Goal: Task Accomplishment & Management: Use online tool/utility

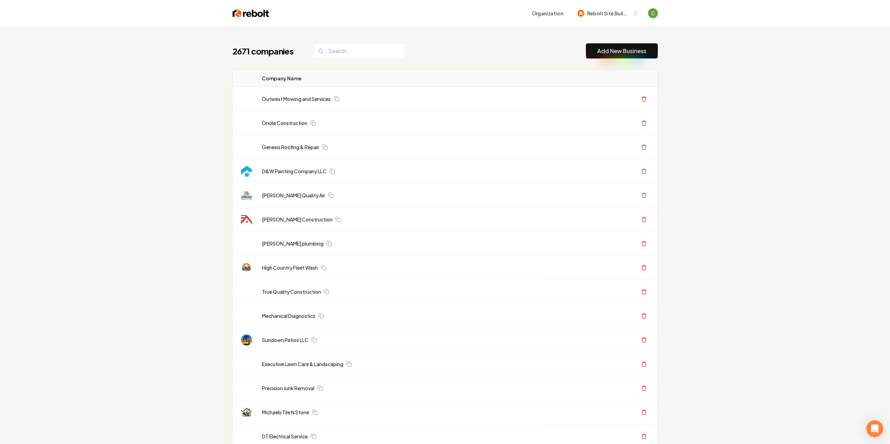
click at [603, 48] on link "Add New Business" at bounding box center [621, 51] width 49 height 8
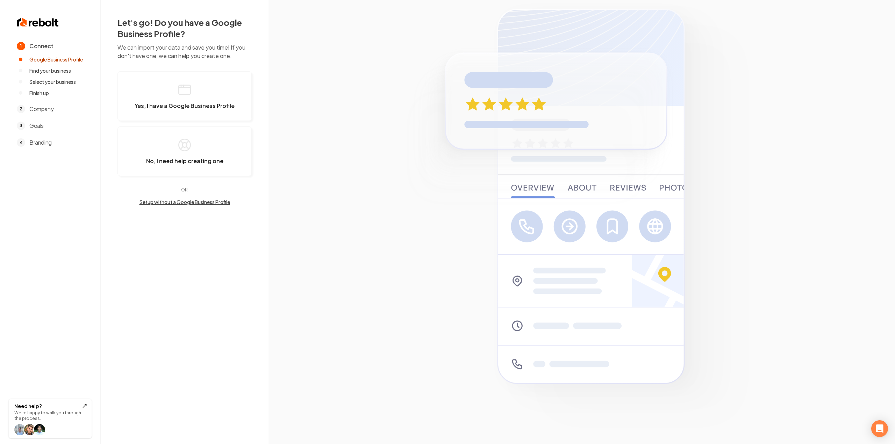
click at [229, 96] on button "Yes, I have a Google Business Profile" at bounding box center [184, 96] width 134 height 50
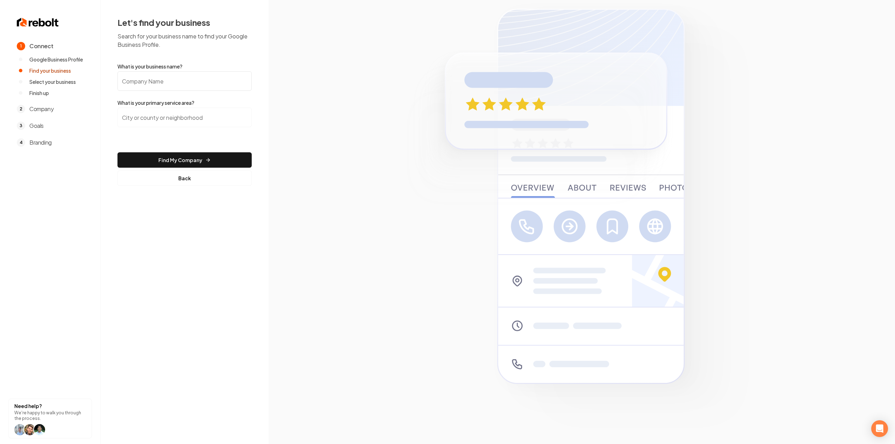
click at [153, 81] on input "What is your business name?" at bounding box center [184, 81] width 134 height 20
paste input "Summit Electrical"
type input "Summit Electrical"
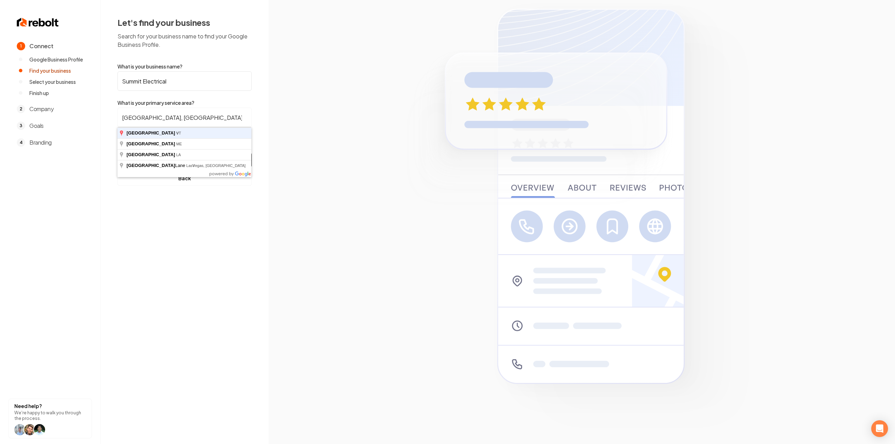
type input "Grand Isle, VT"
click at [117, 152] on button "Find My Company" at bounding box center [184, 159] width 134 height 15
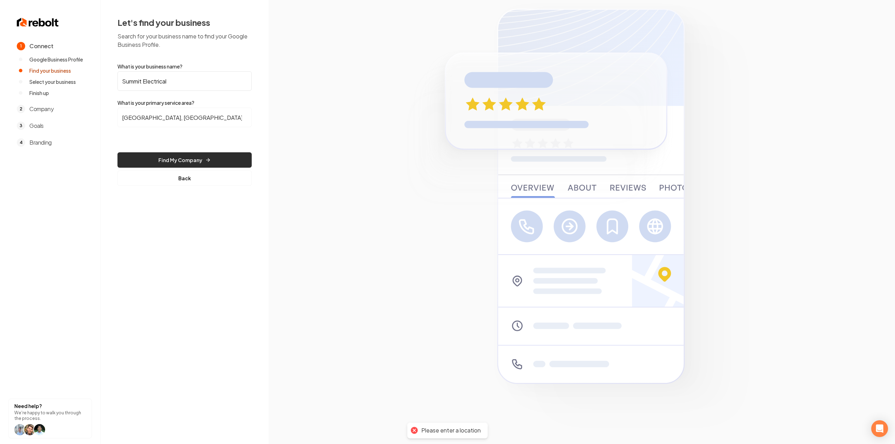
click at [157, 156] on button "Find My Company" at bounding box center [184, 159] width 134 height 15
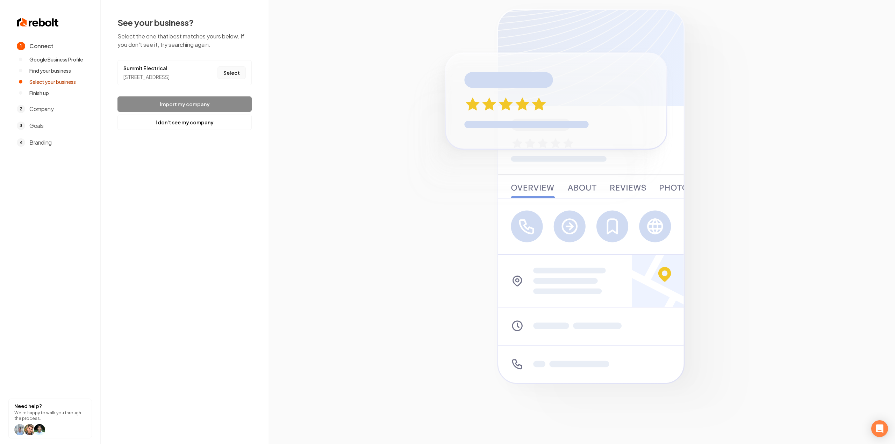
click at [238, 78] on button "Select" at bounding box center [231, 72] width 28 height 13
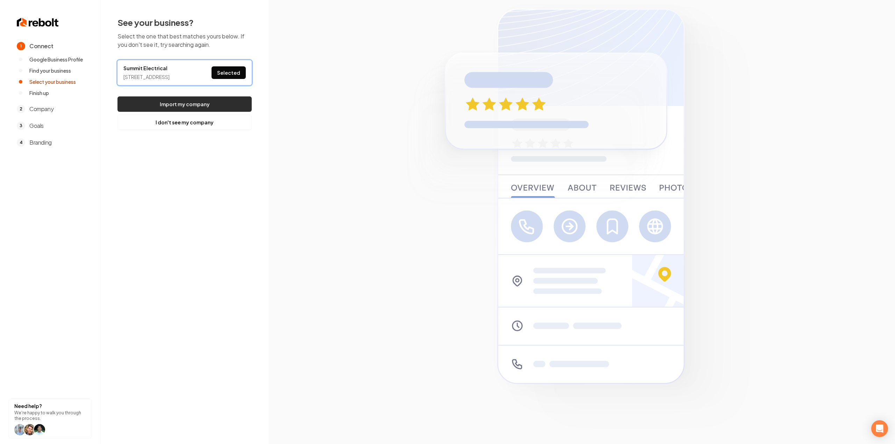
click at [233, 104] on button "Import my company" at bounding box center [184, 103] width 134 height 15
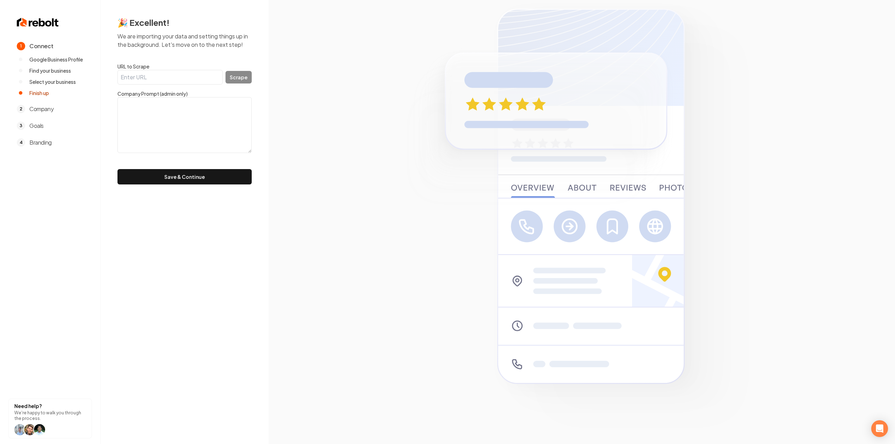
click at [210, 98] on textarea at bounding box center [184, 125] width 134 height 56
click at [184, 79] on input "URL to Scrape" at bounding box center [169, 77] width 105 height 15
drag, startPoint x: 158, startPoint y: 81, endPoint x: 168, endPoint y: 78, distance: 10.4
click at [158, 81] on input "URL to Scrape" at bounding box center [169, 77] width 105 height 15
paste input "https://www.summitelectrical.biz/"
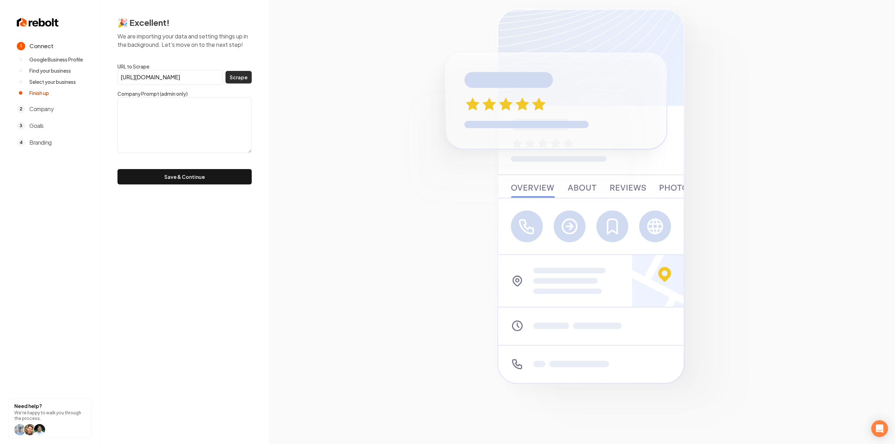
type input "https://www.summitelectrical.biz/"
click at [237, 76] on button "Scrape" at bounding box center [238, 77] width 26 height 13
type textarea "At Summit Electrical, we believe that every project tells a story, much like ou…"
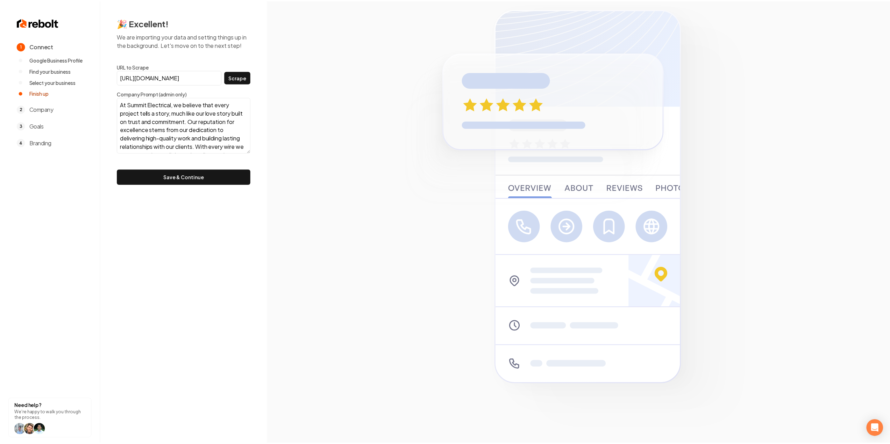
scroll to position [42, 0]
click at [138, 173] on button "Save & Continue" at bounding box center [184, 176] width 134 height 15
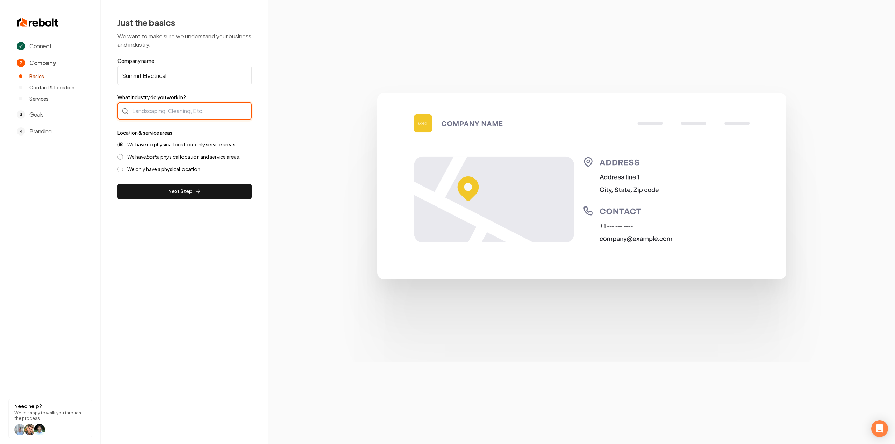
click at [201, 110] on div at bounding box center [184, 111] width 134 height 18
type input "Electrician"
click at [198, 156] on label "We have both a physical location and service areas." at bounding box center [183, 156] width 113 height 7
click at [123, 156] on button "We have both a physical location and service areas." at bounding box center [120, 157] width 6 height 6
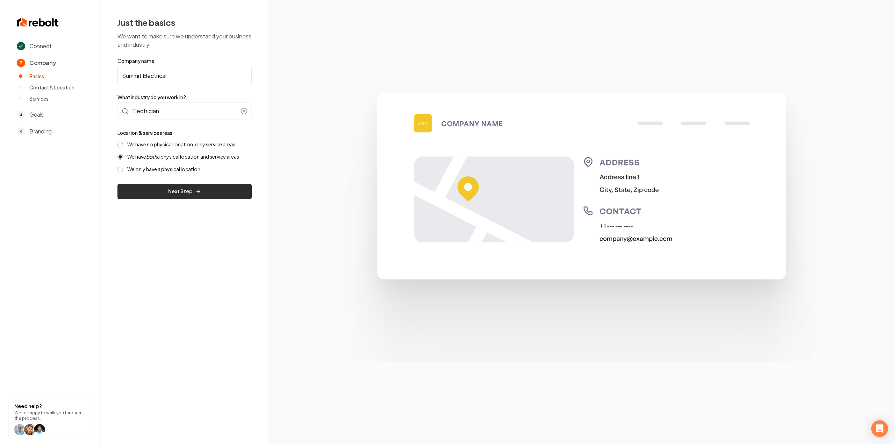
click at [200, 188] on button "Next Step" at bounding box center [184, 191] width 134 height 15
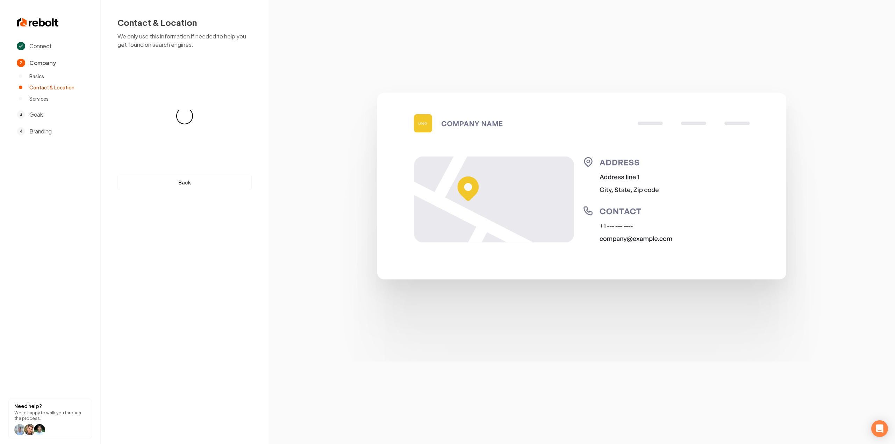
select select "**"
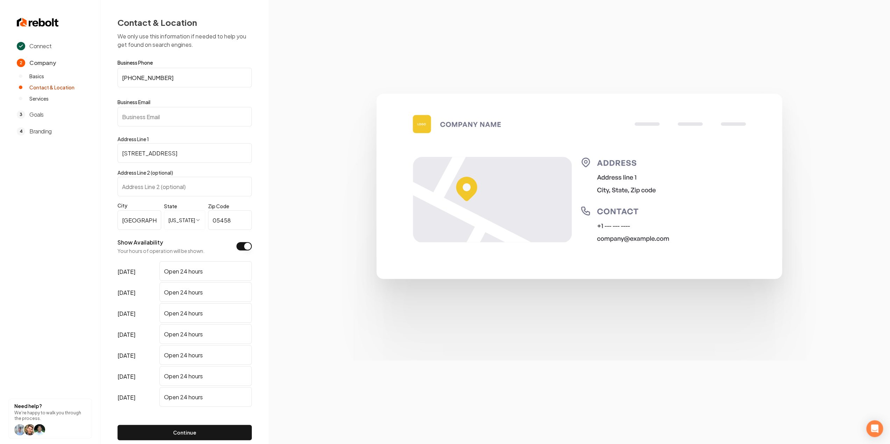
click at [145, 114] on input "Business Email" at bounding box center [184, 117] width 134 height 20
click at [151, 108] on input "Business Email" at bounding box center [184, 117] width 134 height 20
paste input "Customerservice@summitelectrical.biz"
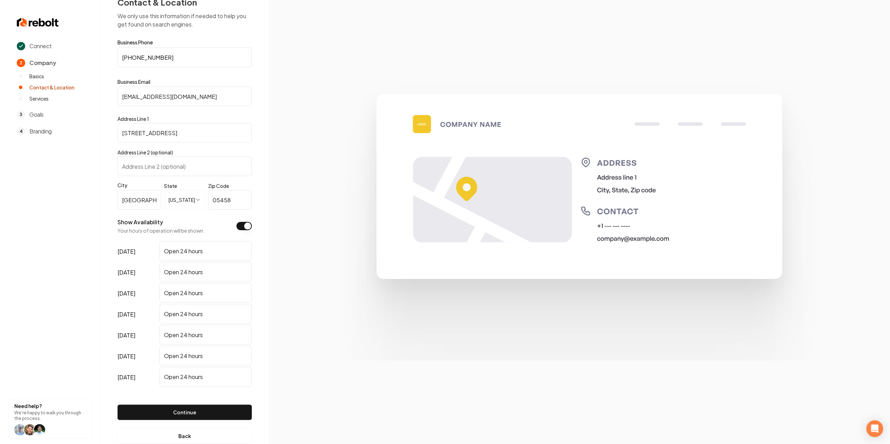
scroll to position [36, 0]
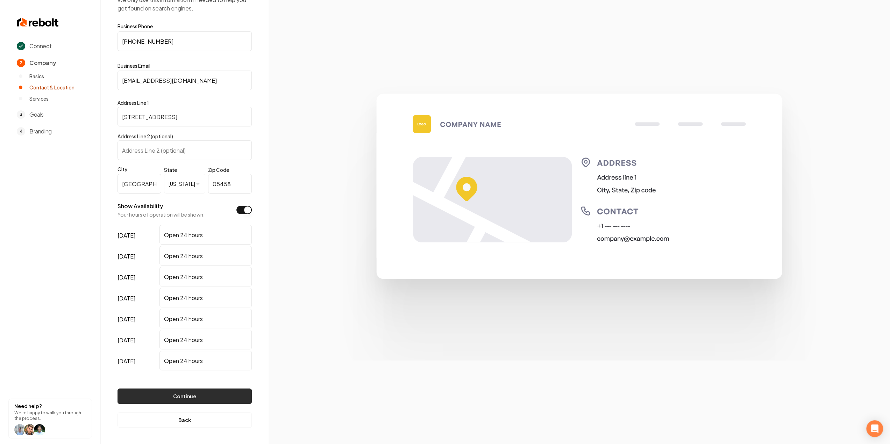
type input "Customerservice@summitelectrical.biz"
click at [199, 392] on button "Continue" at bounding box center [184, 396] width 134 height 15
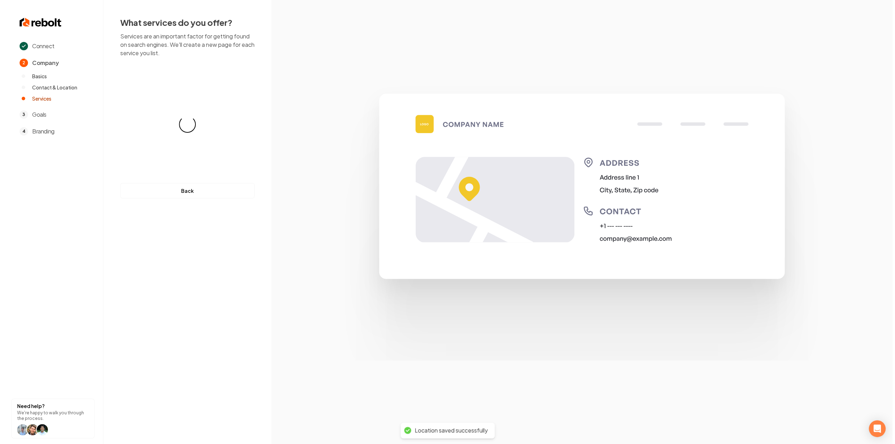
scroll to position [0, 0]
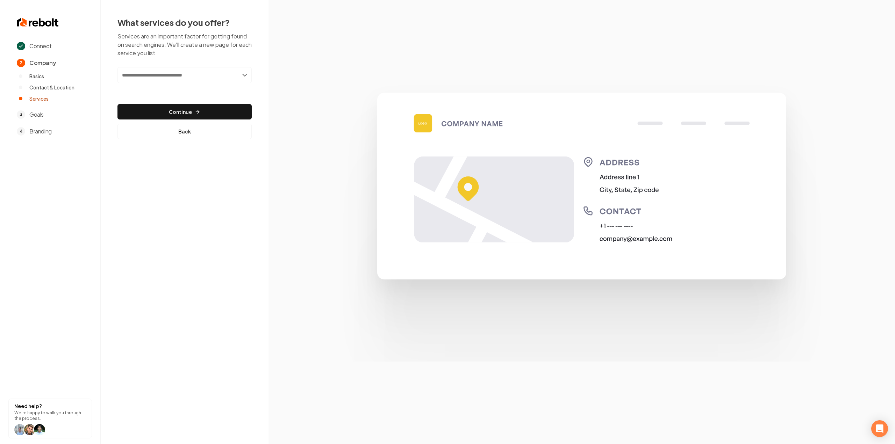
click at [213, 85] on div "Add new or select from suggestions Select a service" at bounding box center [184, 80] width 134 height 26
click at [208, 81] on input "text" at bounding box center [184, 75] width 134 height 16
click at [149, 76] on input "text" at bounding box center [184, 75] width 134 height 16
paste input "**********"
type input "**********"
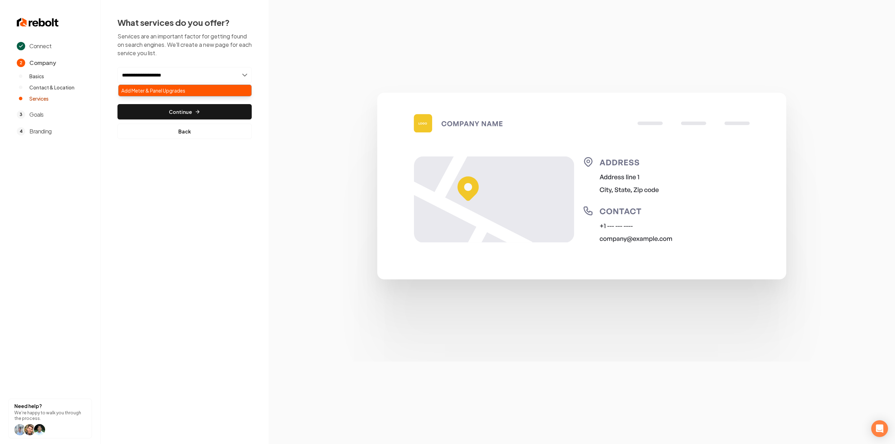
click at [136, 85] on div "Add Meter & Panel Upgrades" at bounding box center [185, 90] width 133 height 11
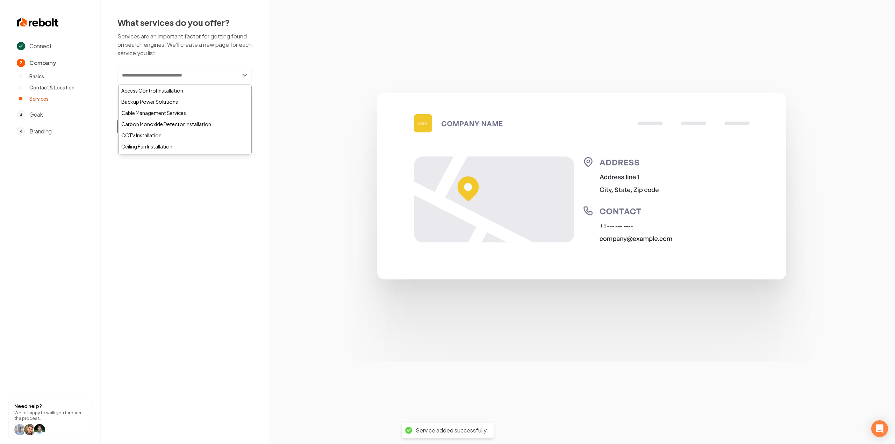
click at [173, 70] on input "text" at bounding box center [184, 75] width 134 height 16
paste input "**********"
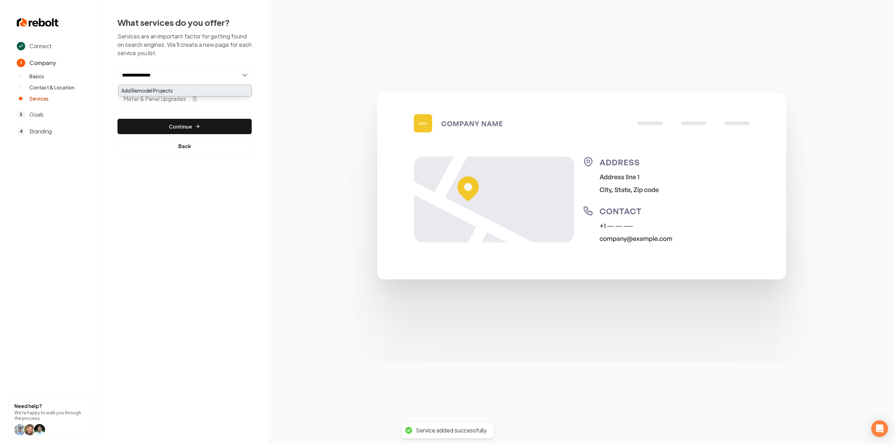
type input "**********"
click at [170, 86] on div "Add Remodel Projects" at bounding box center [185, 90] width 133 height 11
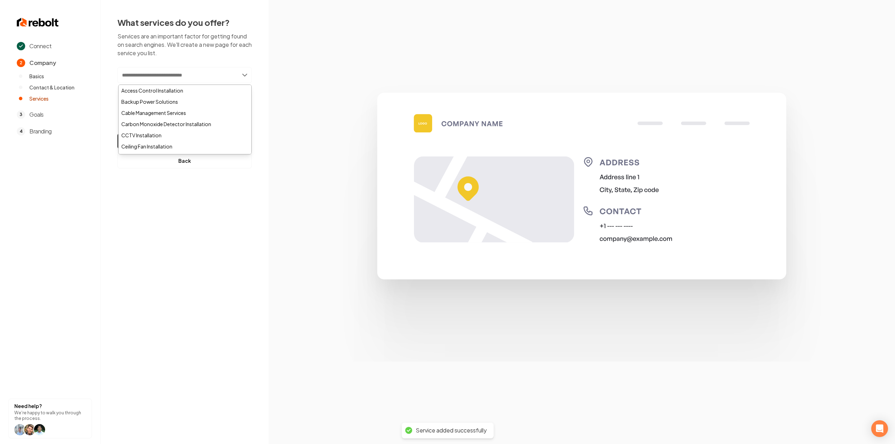
click at [164, 79] on input "text" at bounding box center [184, 75] width 134 height 16
paste input "**********"
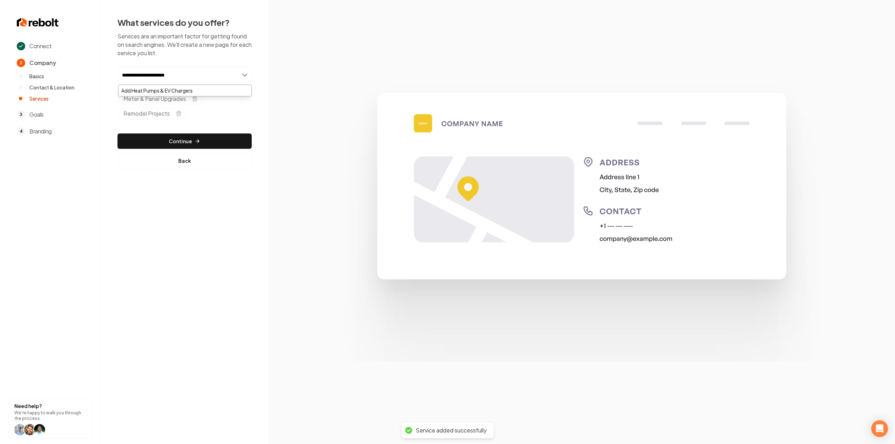
type input "**********"
click at [167, 96] on span "Meter & Panel Upgrades" at bounding box center [154, 99] width 63 height 8
click at [184, 69] on input "**********" at bounding box center [184, 75] width 134 height 16
click at [191, 86] on div "Add Heat Pumps & EV Chargers" at bounding box center [185, 90] width 133 height 11
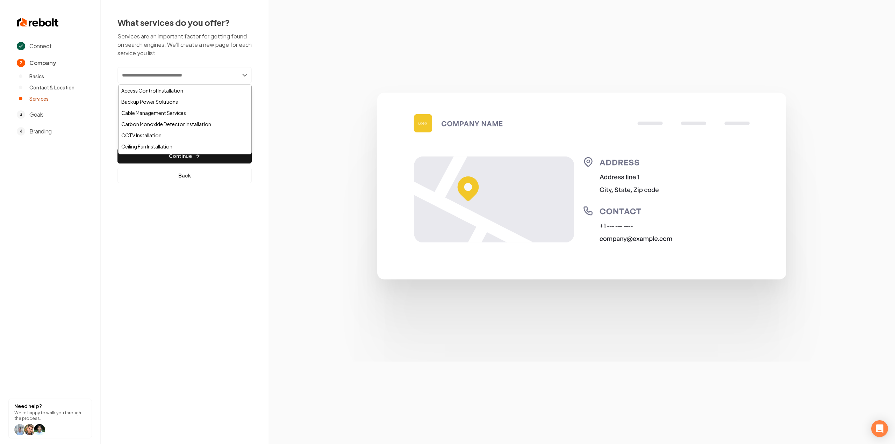
click at [168, 74] on input "text" at bounding box center [184, 75] width 134 height 16
paste input "**********"
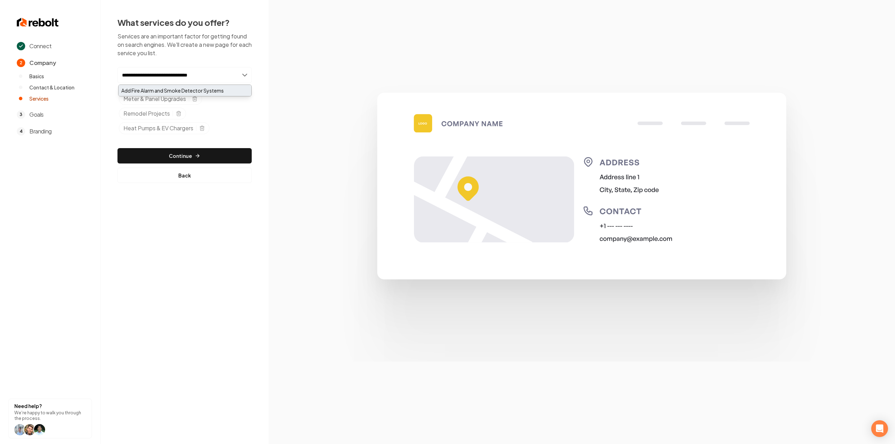
type input "**********"
click at [159, 85] on div "Add Fire Alarm and Smoke Detector Systems" at bounding box center [185, 90] width 133 height 11
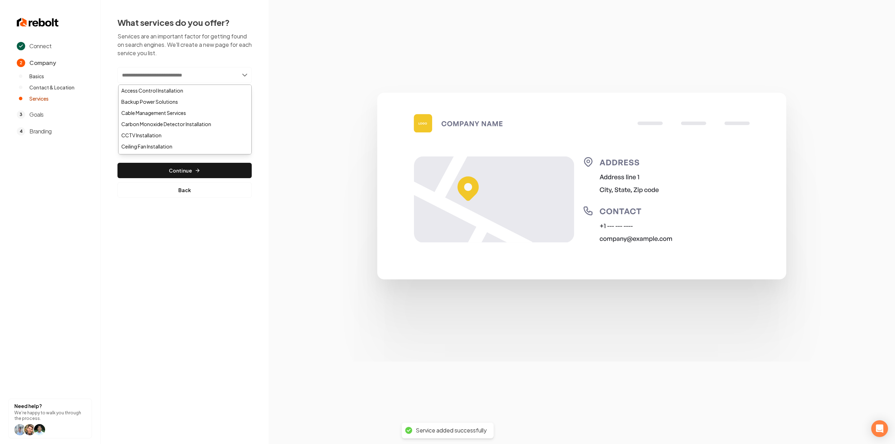
click at [208, 74] on input "text" at bounding box center [184, 75] width 134 height 16
paste input "**********"
type input "**********"
click at [176, 98] on span "Fire Alarm and Smoke Detector Systems" at bounding box center [175, 99] width 105 height 8
click at [175, 70] on input "**********" at bounding box center [184, 75] width 134 height 16
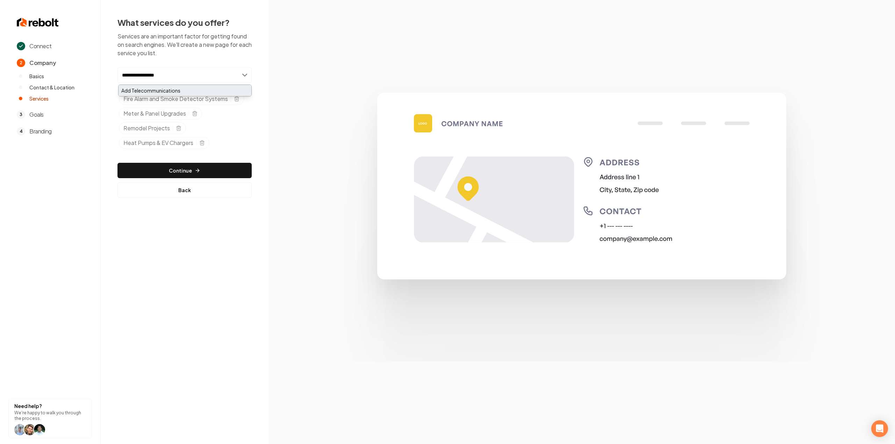
click at [175, 86] on div "Add Telecommunications" at bounding box center [185, 90] width 133 height 11
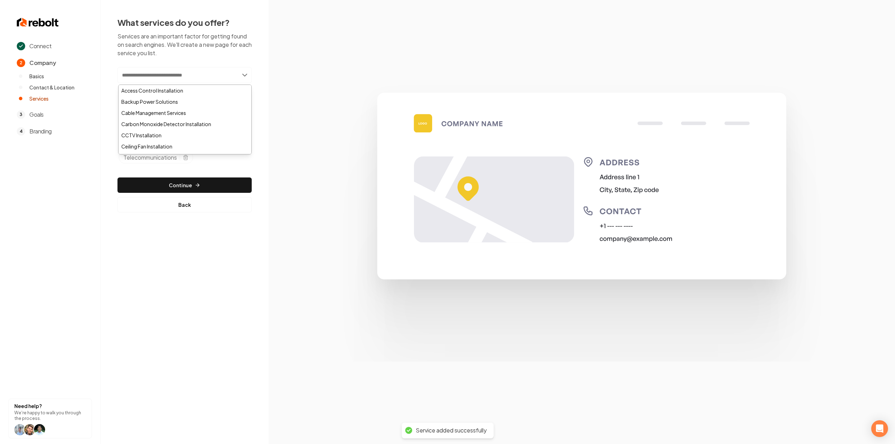
click at [158, 77] on input "text" at bounding box center [184, 75] width 134 height 16
paste input "**********"
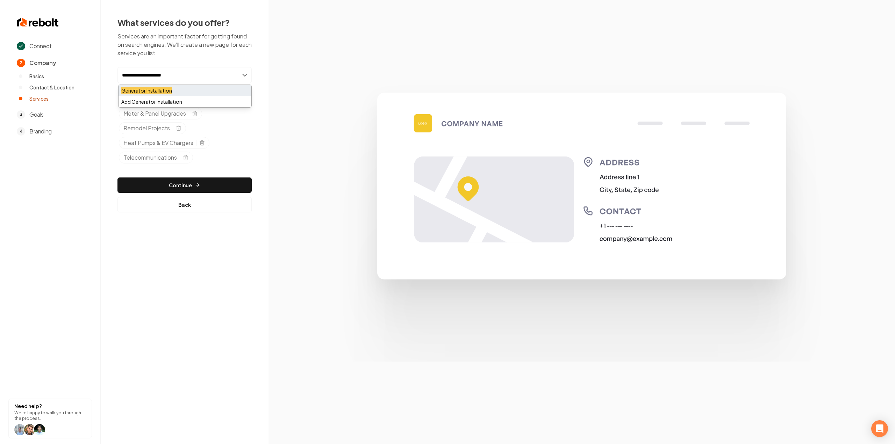
type input "**********"
click at [147, 91] on mark "Generator Installation" at bounding box center [146, 90] width 51 height 6
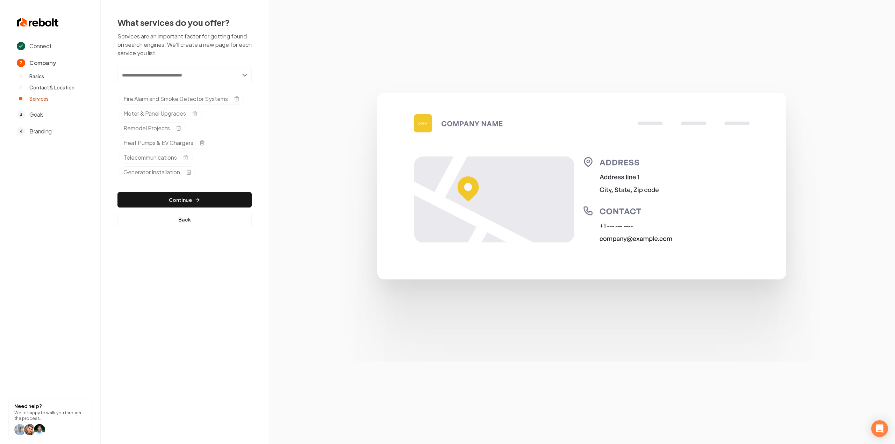
click at [142, 189] on div "Add new or select from suggestions Select a service Fire Alarm and Smoke Detect…" at bounding box center [184, 147] width 134 height 160
click at [150, 198] on button "Continue" at bounding box center [184, 199] width 134 height 15
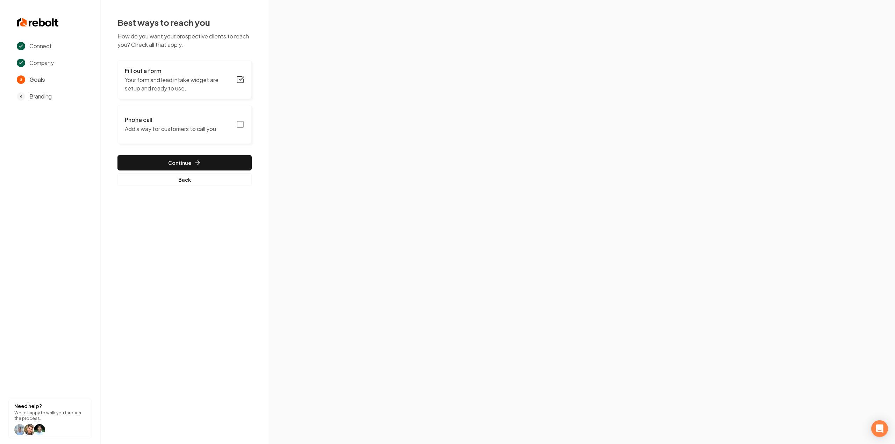
click at [241, 127] on icon "button" at bounding box center [240, 124] width 8 height 8
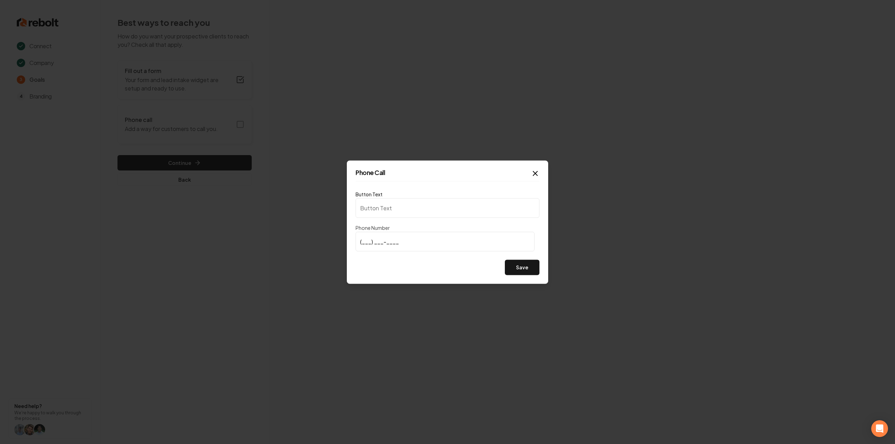
type input "Call us"
type input "(802) 777-2134"
click at [516, 261] on button "Save" at bounding box center [522, 267] width 35 height 15
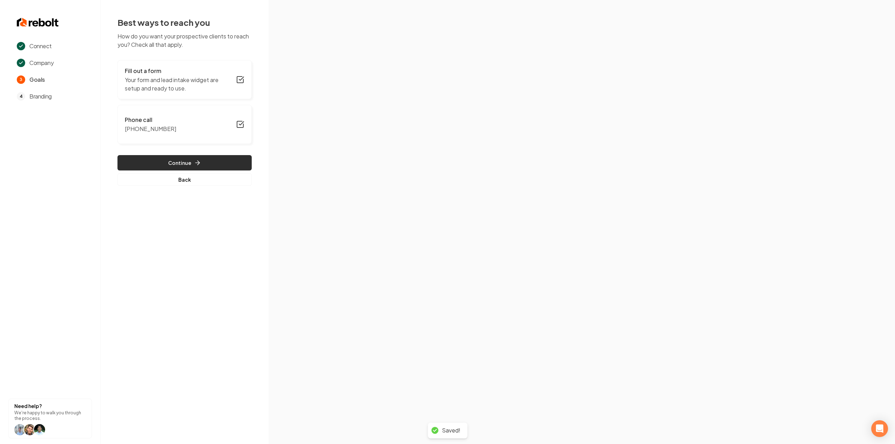
click at [197, 160] on icon "button" at bounding box center [197, 162] width 7 height 7
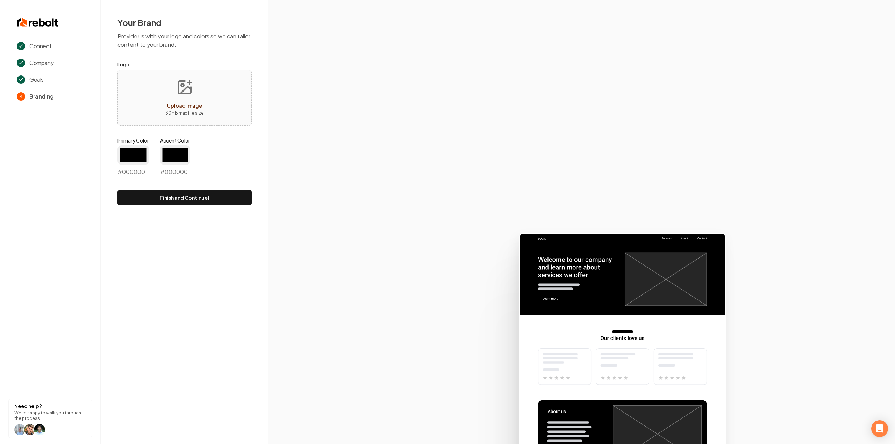
type input "#194d33"
type input "#70be00"
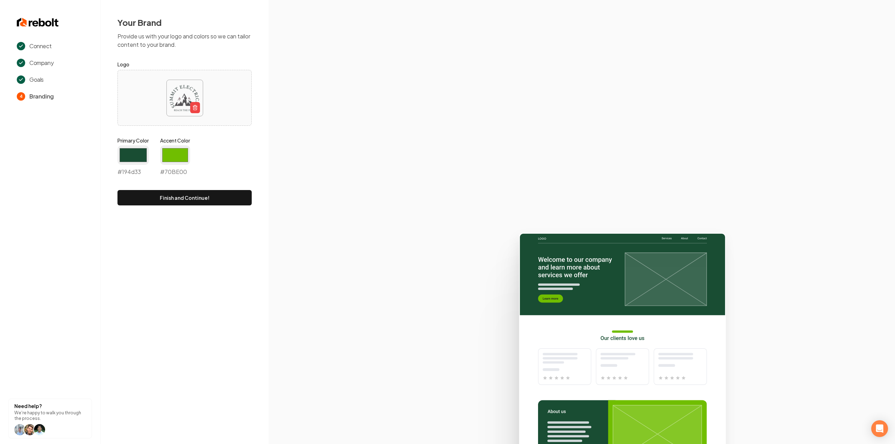
click at [129, 142] on label "Primary Color" at bounding box center [132, 140] width 31 height 7
click at [129, 145] on input "#194d33" at bounding box center [132, 155] width 31 height 20
click at [131, 150] on input "#194d33" at bounding box center [132, 155] width 31 height 20
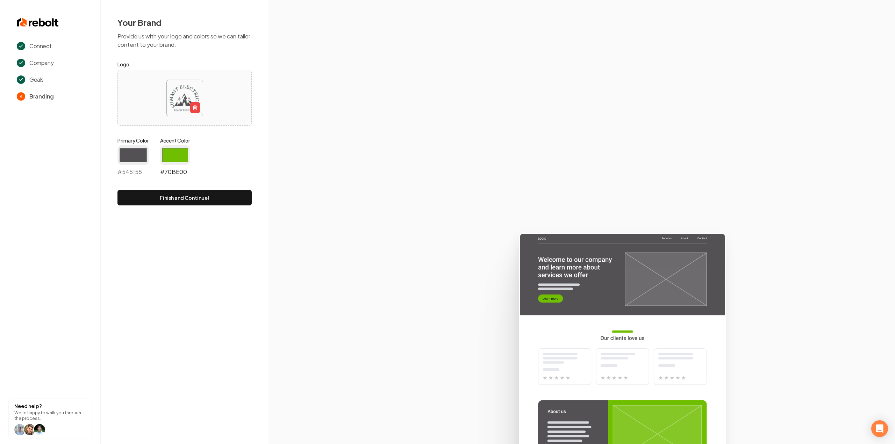
type input "#545155"
click at [174, 162] on input "#70be00" at bounding box center [175, 155] width 30 height 20
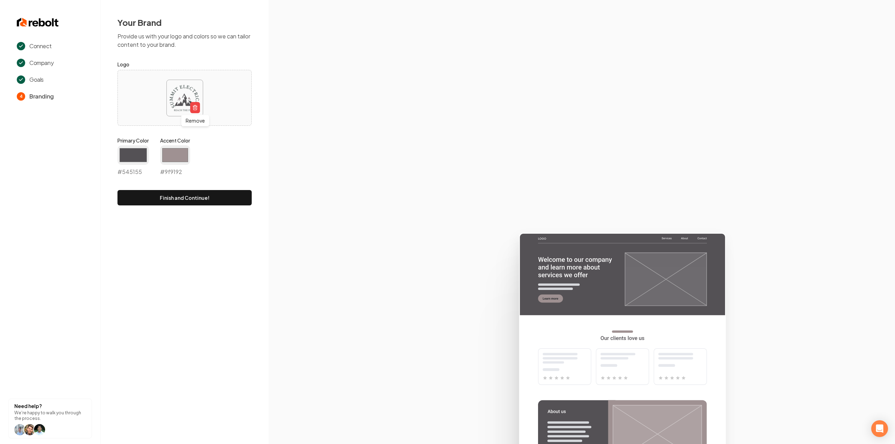
type input "#9f9192"
click at [295, 123] on section at bounding box center [581, 222] width 626 height 444
click at [218, 183] on form "Logo Primary Color #545155 #545155 Accent Color #9f9192 #9f9192 Finish and Cont…" at bounding box center [184, 132] width 134 height 145
click at [215, 195] on button "Finish and Continue!" at bounding box center [184, 197] width 134 height 15
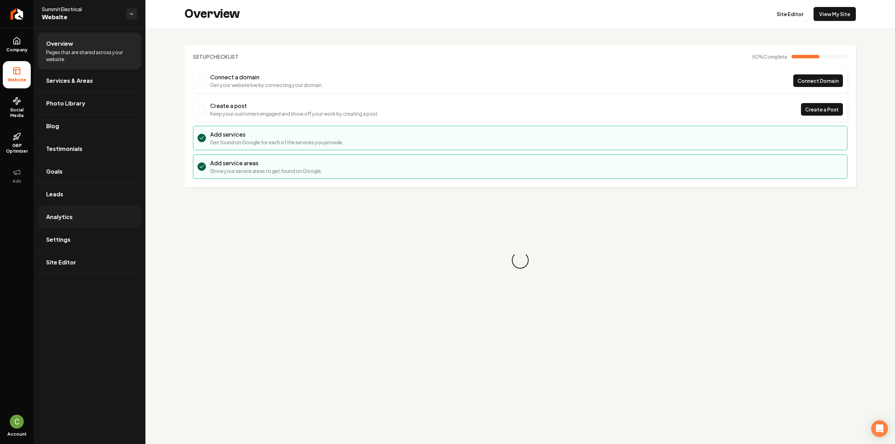
click at [65, 227] on link "Analytics" at bounding box center [89, 217] width 103 height 22
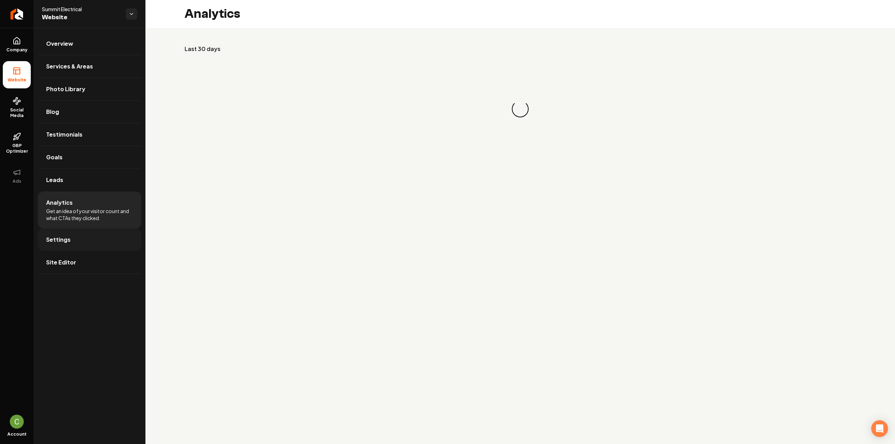
click at [66, 233] on link "Settings" at bounding box center [89, 240] width 103 height 22
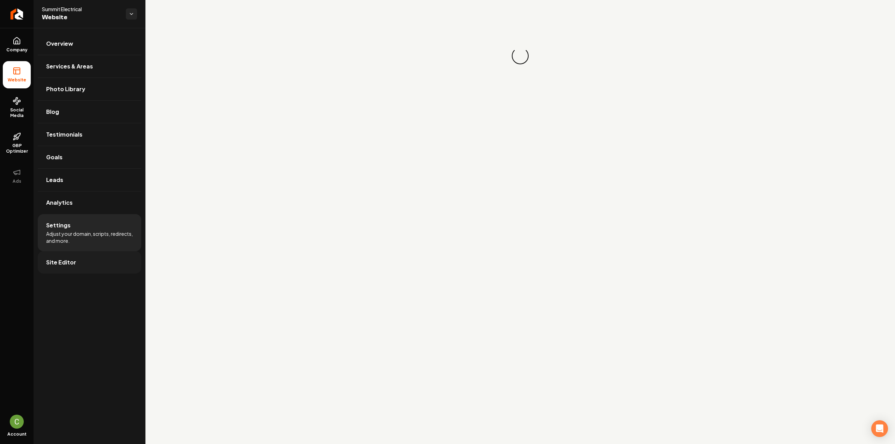
click at [72, 254] on link "Site Editor" at bounding box center [89, 262] width 103 height 22
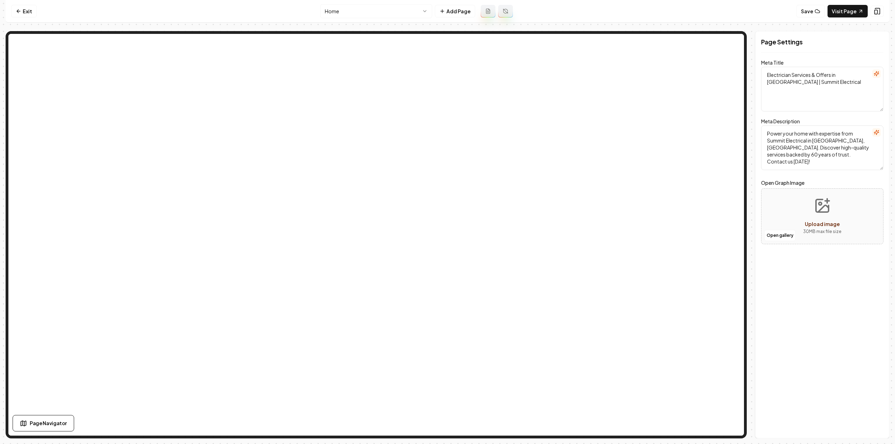
click at [184, 14] on nav "Exit Home Add Page Save Visit Page" at bounding box center [448, 11] width 884 height 23
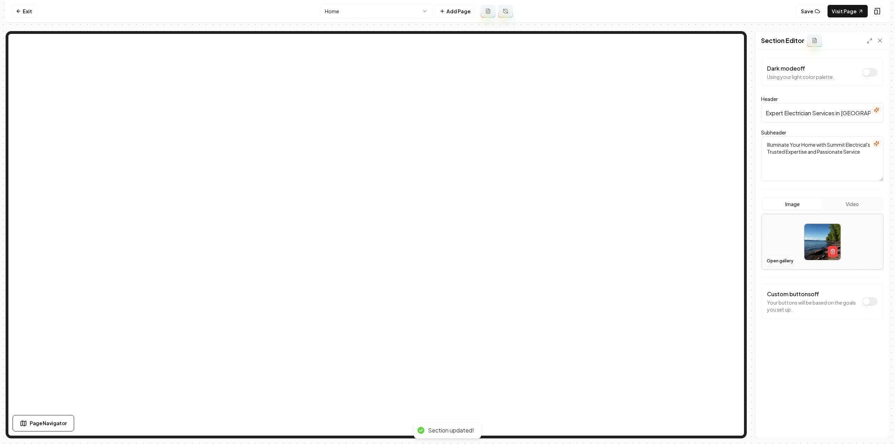
click at [780, 263] on button "Open gallery" at bounding box center [779, 261] width 31 height 11
click at [17, 12] on icon at bounding box center [19, 11] width 6 height 6
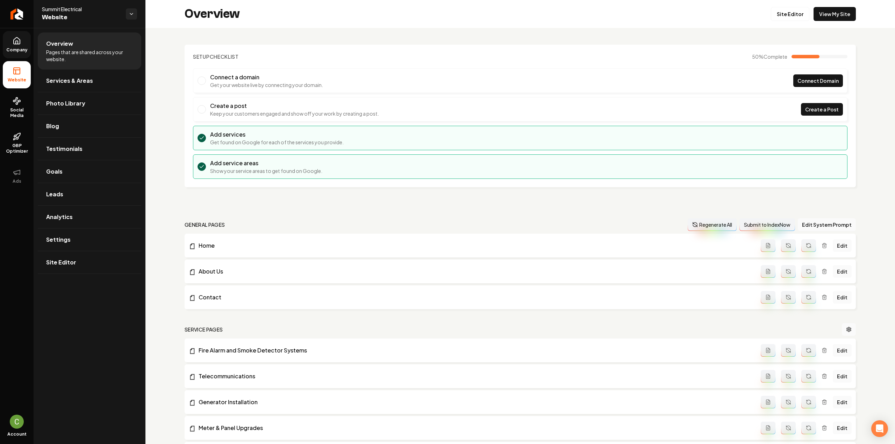
click at [18, 47] on span "Company" at bounding box center [16, 50] width 27 height 6
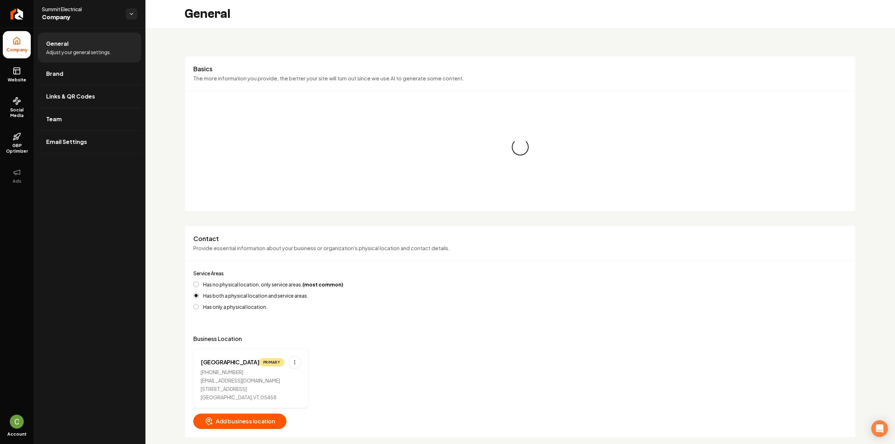
click at [87, 81] on link "Brand" at bounding box center [89, 74] width 103 height 22
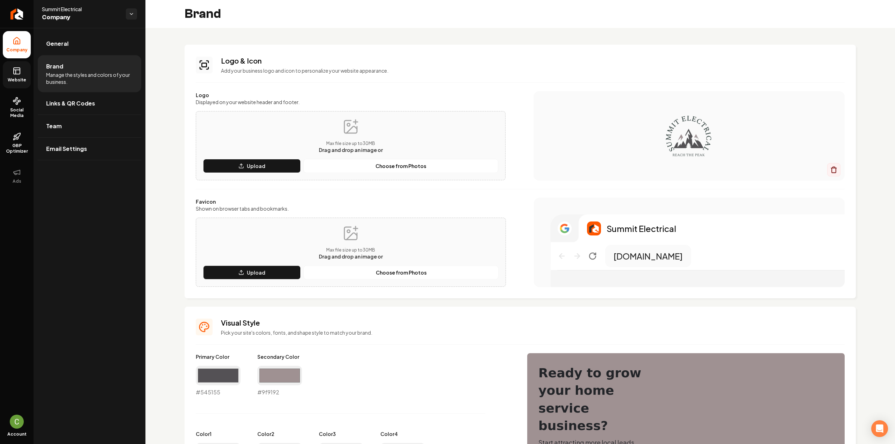
click at [7, 80] on span "Website" at bounding box center [17, 80] width 24 height 6
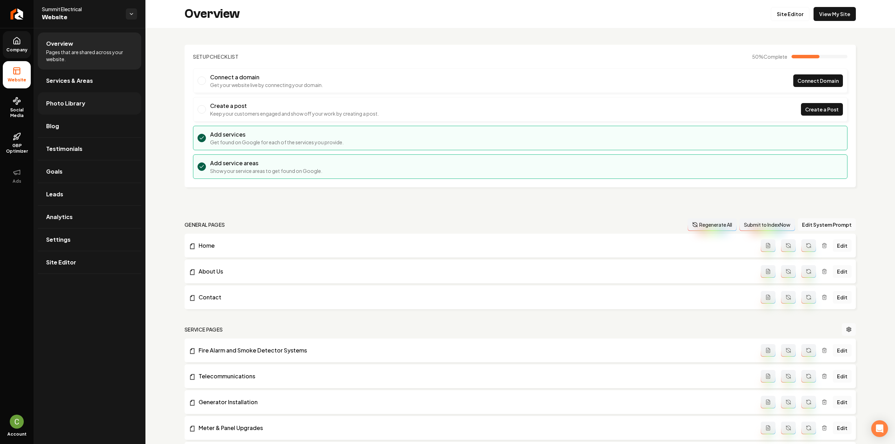
click at [106, 113] on link "Photo Library" at bounding box center [89, 103] width 103 height 22
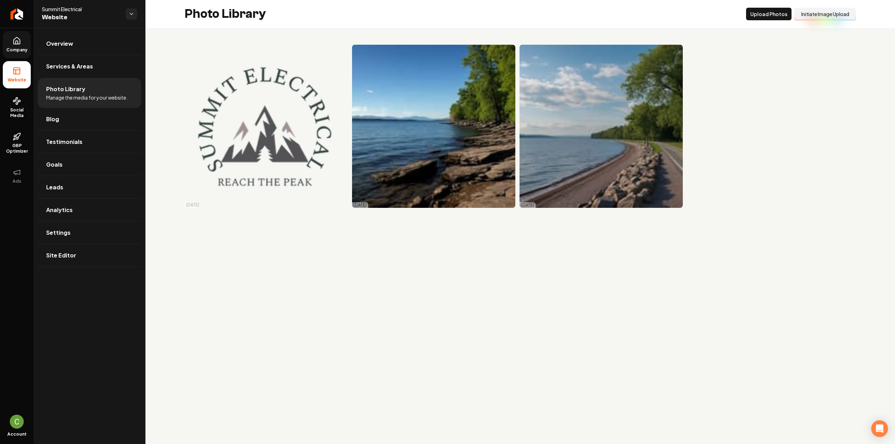
click at [517, 51] on div "10/14/25 10/14/25 10/14/25" at bounding box center [518, 126] width 666 height 163
click at [508, 50] on icon "Main content area" at bounding box center [509, 50] width 8 height 8
click at [673, 60] on img "Main content area" at bounding box center [600, 126] width 163 height 163
click at [675, 53] on rect "Main content area" at bounding box center [677, 51] width 6 height 6
click at [343, 52] on icon "Main content area" at bounding box center [342, 50] width 8 height 8
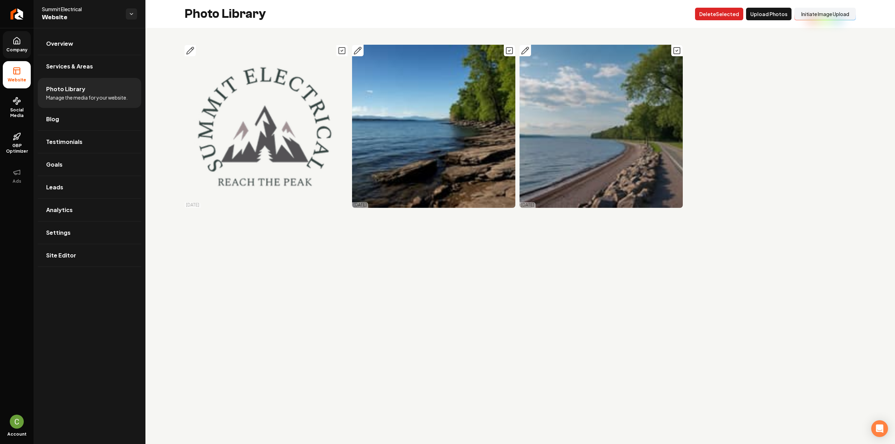
click at [719, 15] on button "Delet e Selected" at bounding box center [719, 14] width 48 height 13
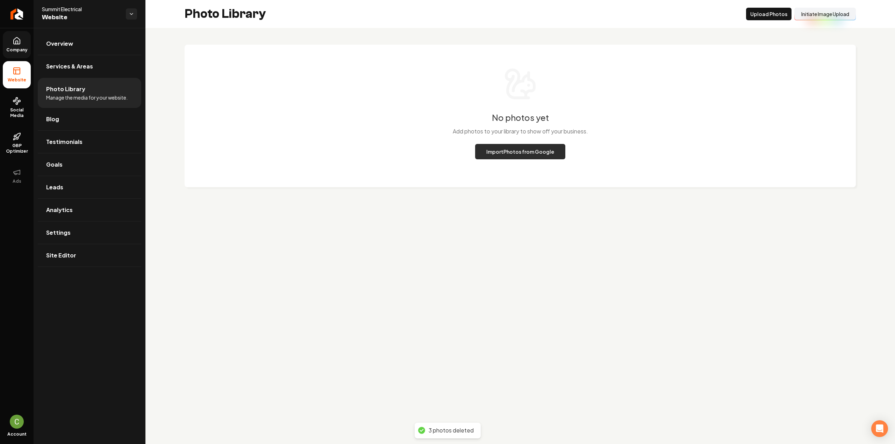
click at [492, 150] on button "Import Photos from Google" at bounding box center [520, 151] width 90 height 15
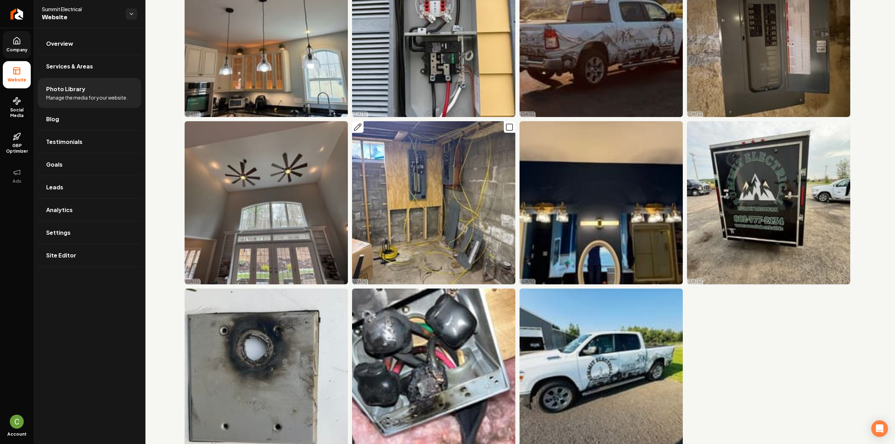
scroll to position [111, 0]
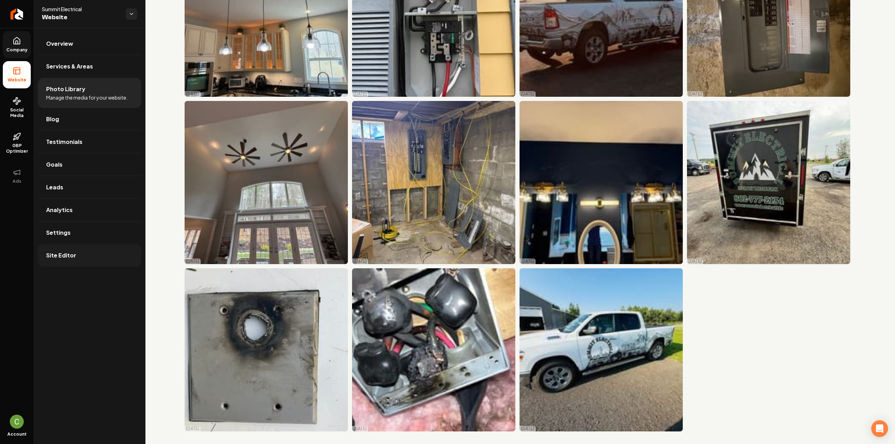
click at [58, 249] on link "Site Editor" at bounding box center [89, 255] width 103 height 22
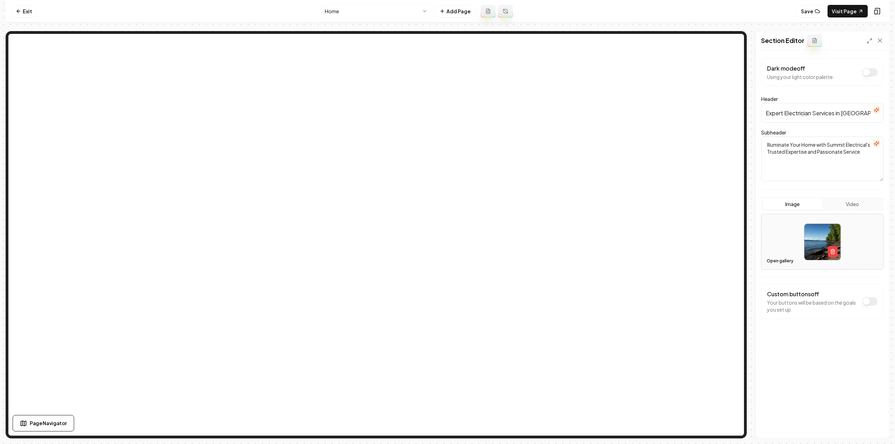
click at [775, 261] on button "Open gallery" at bounding box center [779, 261] width 31 height 11
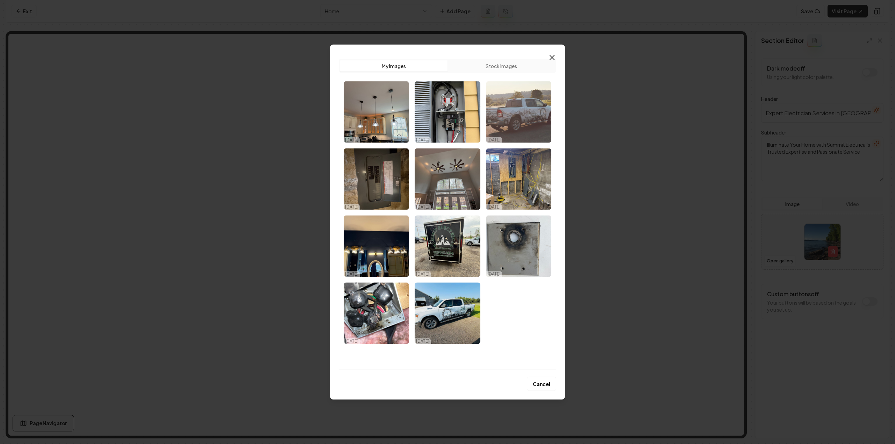
click at [538, 101] on img "Select image image_68ee42ee5c7cd75eb8dc92a8.jpeg" at bounding box center [518, 112] width 65 height 62
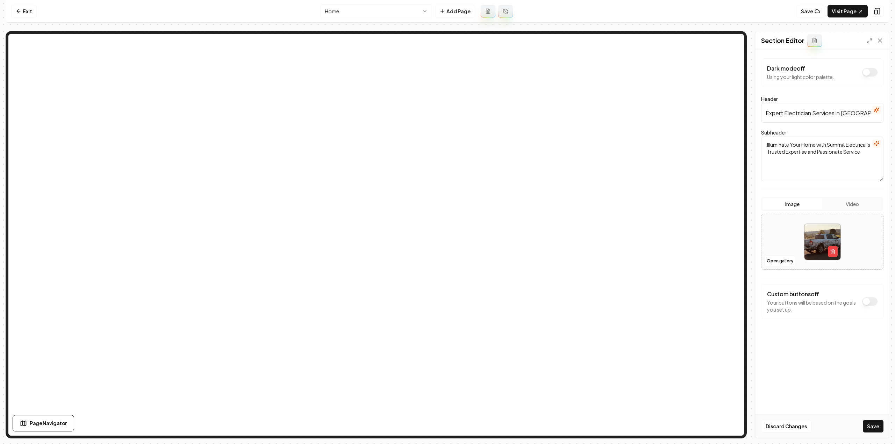
click at [870, 424] on button "Save" at bounding box center [873, 426] width 21 height 13
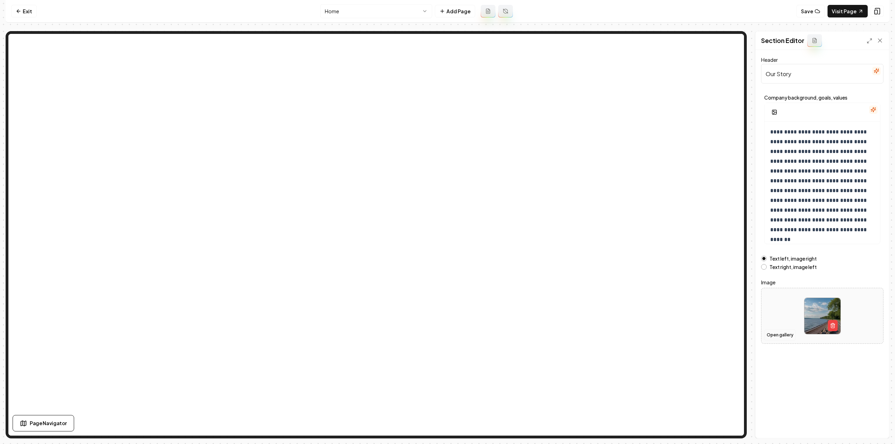
click at [772, 335] on button "Open gallery" at bounding box center [779, 335] width 31 height 11
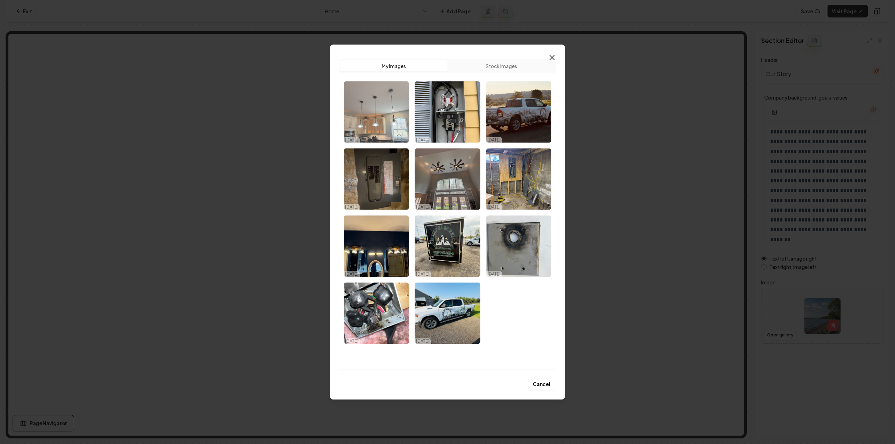
click at [358, 132] on img "Select image image_68ee42f05c7cd75eb8dc9fdf.jpeg" at bounding box center [376, 112] width 65 height 62
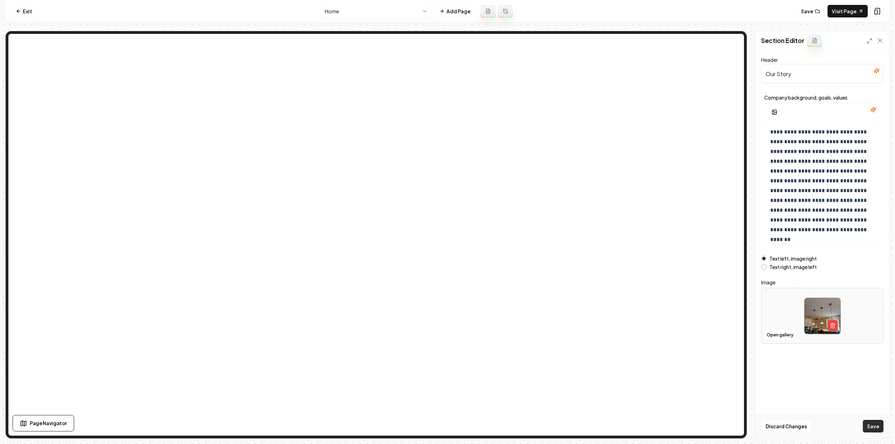
click at [867, 424] on button "Save" at bounding box center [873, 426] width 21 height 13
click at [17, 10] on icon at bounding box center [19, 11] width 6 height 6
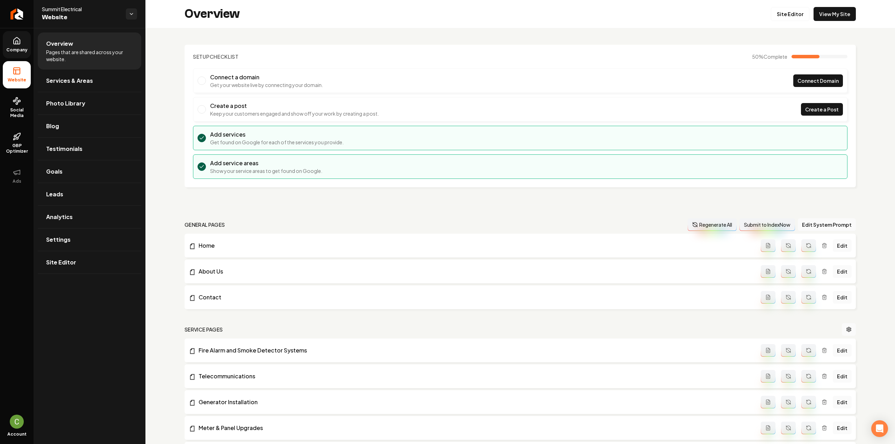
click at [23, 56] on link "Company" at bounding box center [17, 44] width 28 height 27
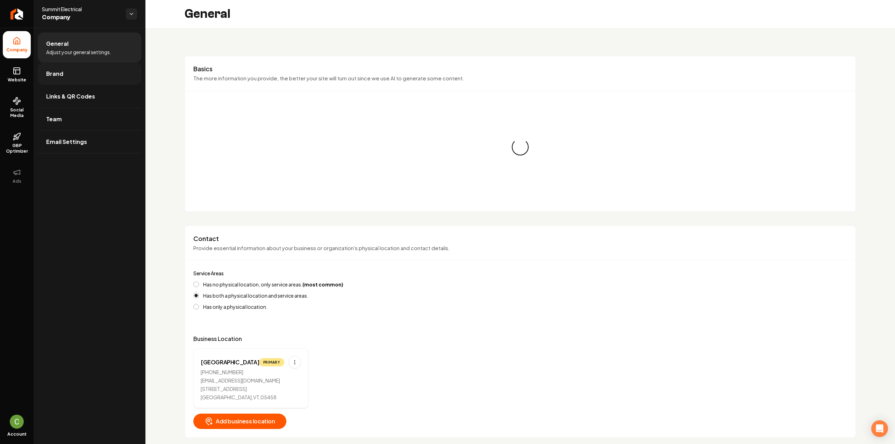
click at [48, 71] on span "Brand" at bounding box center [54, 74] width 17 height 8
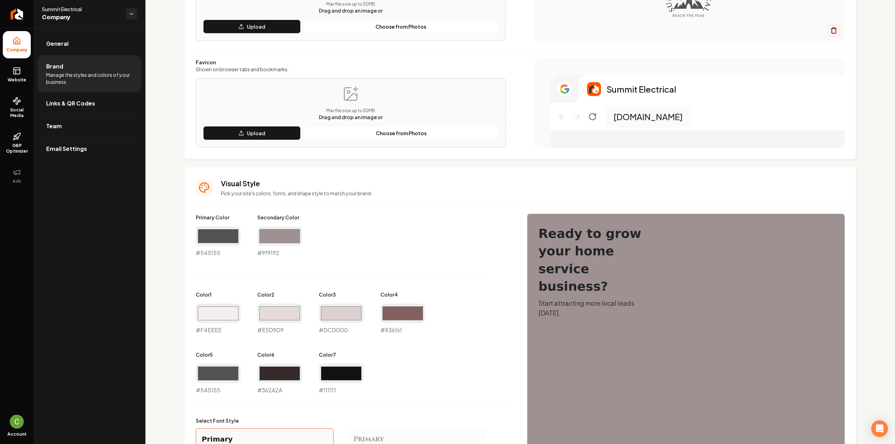
scroll to position [140, 0]
click at [231, 309] on input "#f4eeee" at bounding box center [218, 313] width 45 height 20
type input "#f2f2f2"
click at [271, 313] on input "#e5d9d9" at bounding box center [279, 313] width 45 height 20
type input "#e3e3e3"
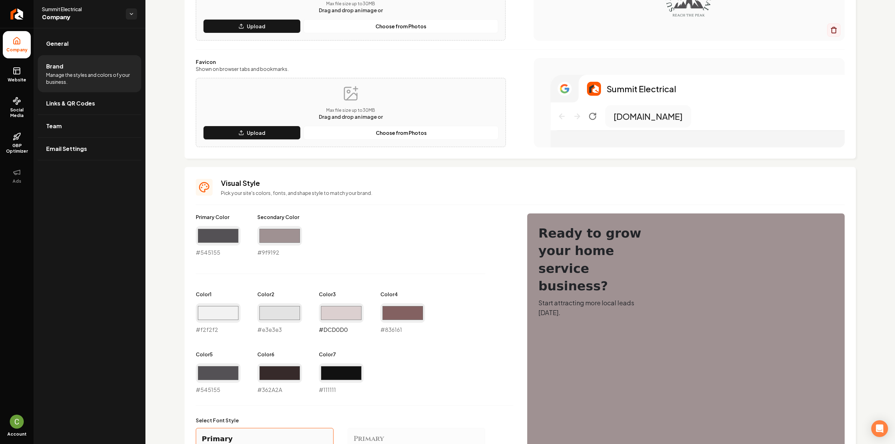
click at [342, 315] on input "#dcd0d0" at bounding box center [341, 313] width 45 height 20
type input "#d9d9d9"
click at [397, 310] on input "#836161" at bounding box center [402, 313] width 45 height 20
click at [395, 315] on input "#836161" at bounding box center [402, 313] width 45 height 20
type input "#787878"
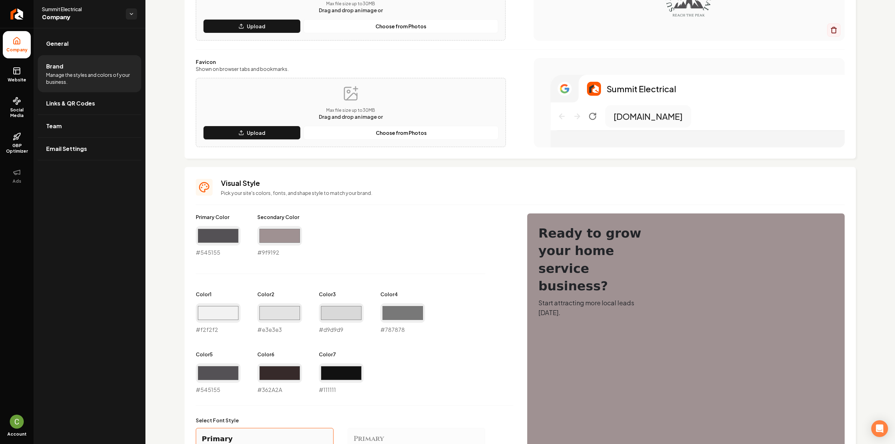
click at [357, 278] on div "Primary Color #545155 #545155 Secondary Color #9f9192 #9f9192 Color 1 #f2f2f2 #…" at bounding box center [354, 304] width 317 height 181
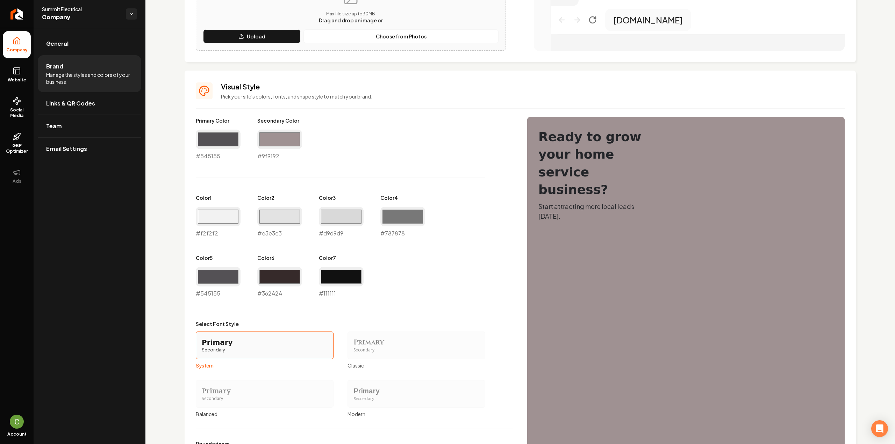
scroll to position [329, 0]
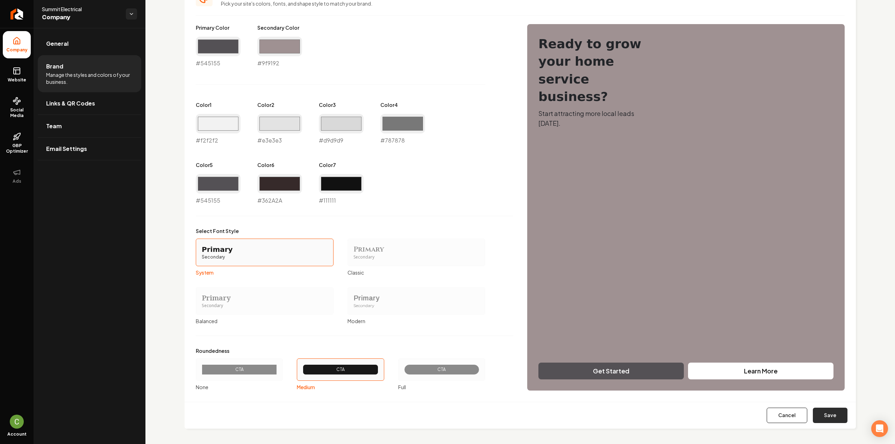
click at [813, 411] on button "Save" at bounding box center [830, 415] width 35 height 15
type input "#362a2a"
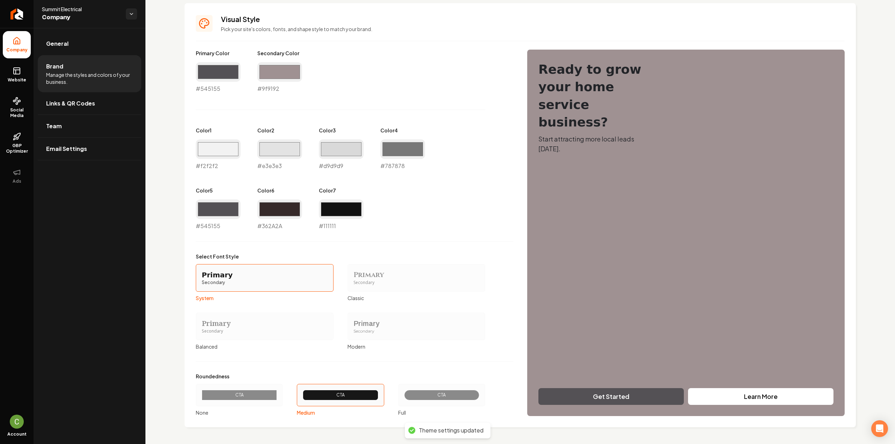
scroll to position [302, 0]
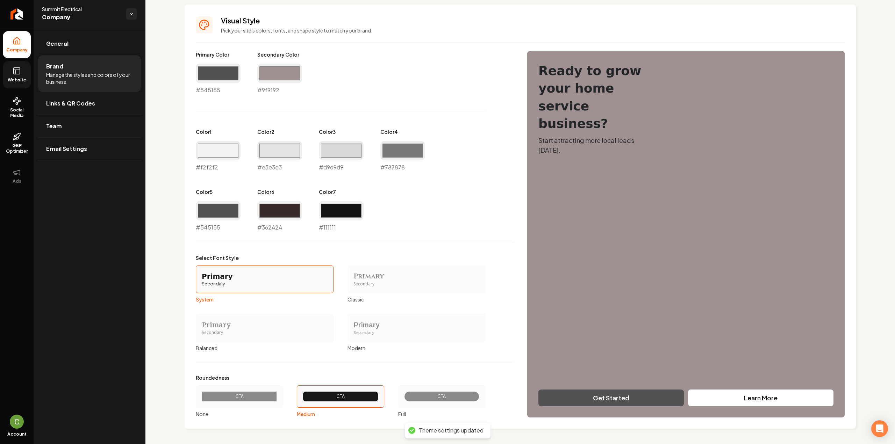
click at [32, 66] on ul "Company Website Social Media GBP Optimizer Ads" at bounding box center [17, 110] width 34 height 165
click at [24, 65] on link "Website" at bounding box center [17, 74] width 28 height 27
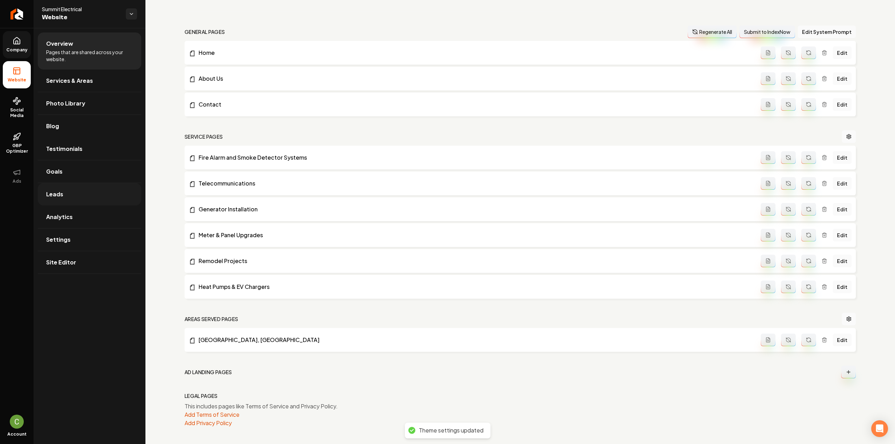
scroll to position [192, 0]
click at [69, 258] on span "Site Editor" at bounding box center [61, 262] width 30 height 8
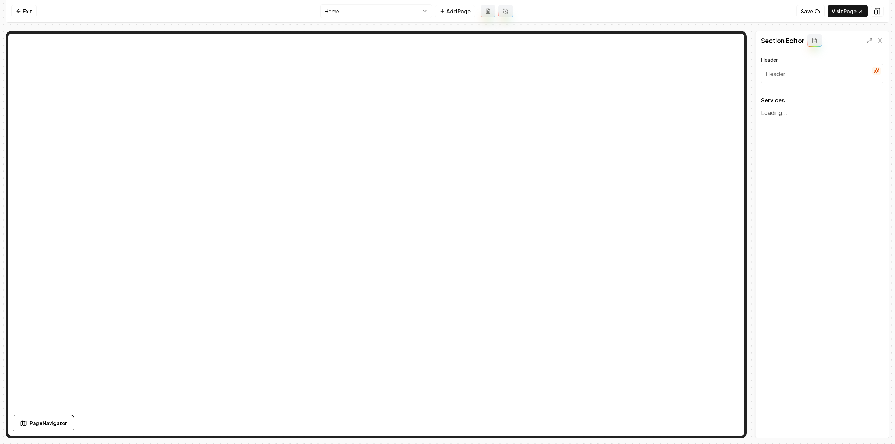
type input "Our Electrical Services"
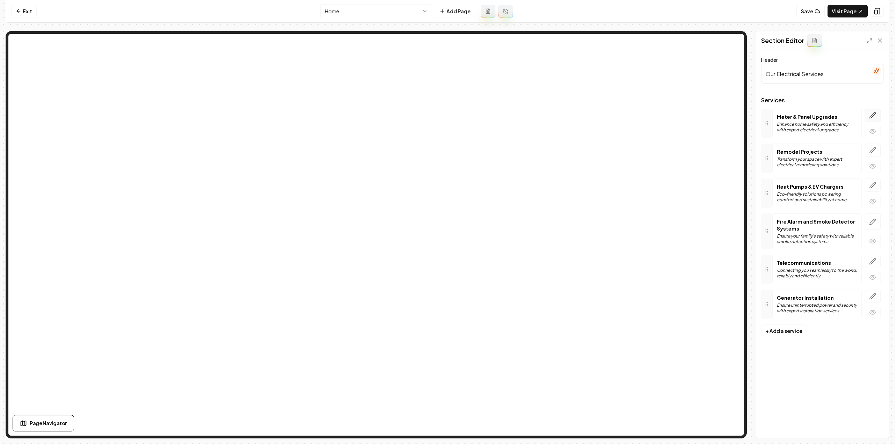
click at [874, 111] on button "button" at bounding box center [873, 115] width 16 height 13
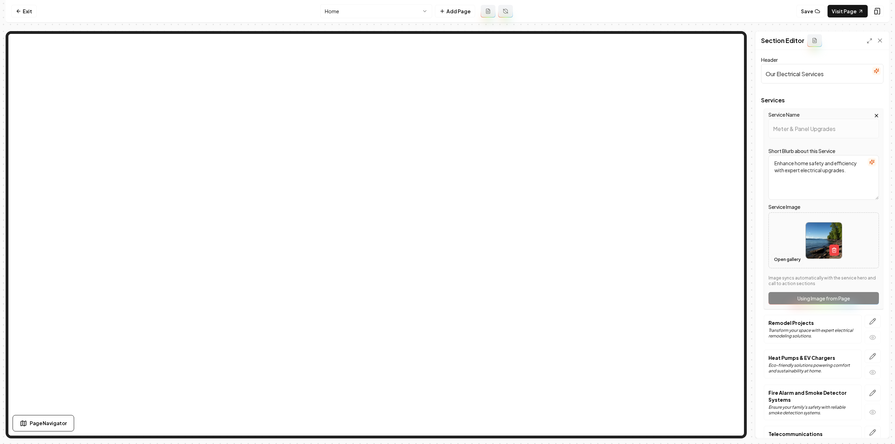
click at [780, 259] on button "Open gallery" at bounding box center [787, 259] width 31 height 11
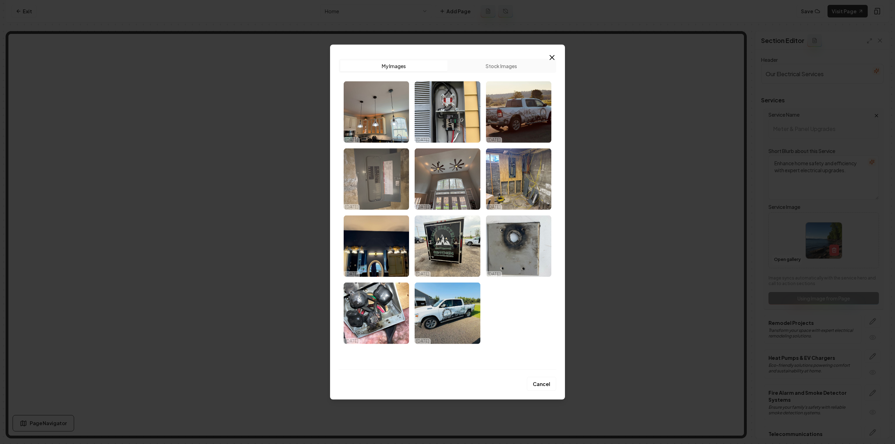
click at [394, 188] on img "Select image image_68ee42ee5c7cd75eb8dc940d.jpeg" at bounding box center [376, 179] width 65 height 62
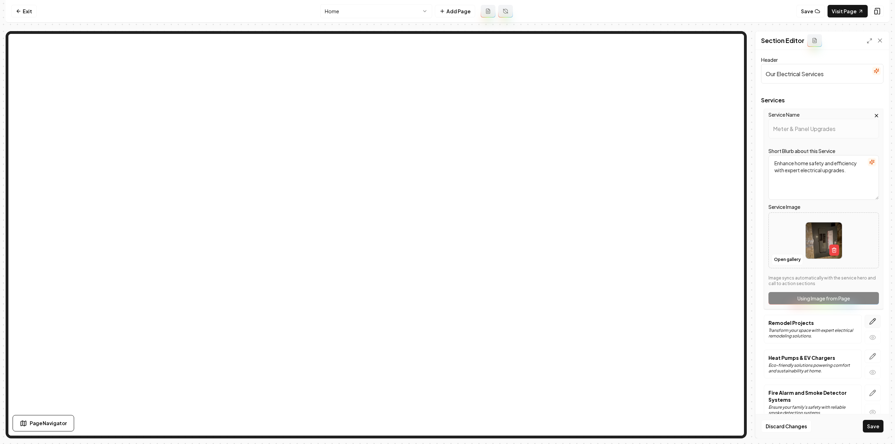
click at [869, 321] on icon "button" at bounding box center [872, 321] width 7 height 7
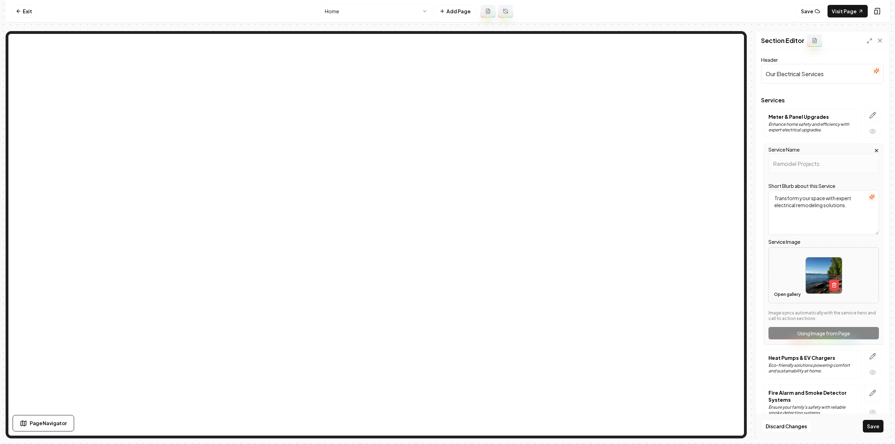
click at [786, 297] on button "Open gallery" at bounding box center [787, 294] width 31 height 11
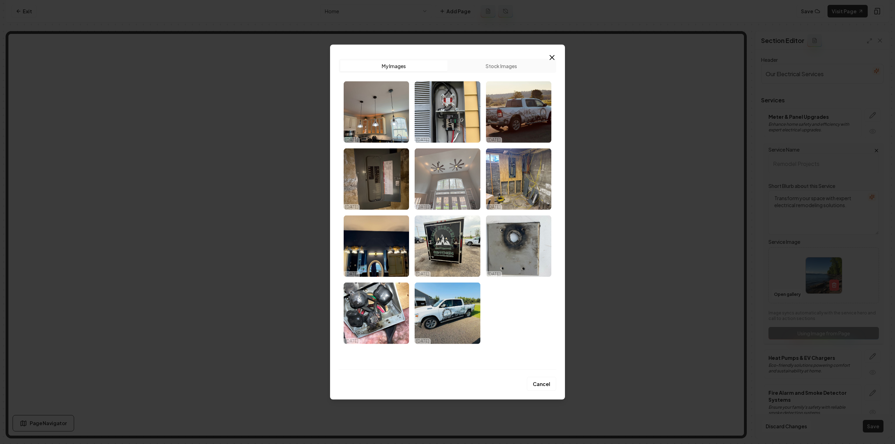
click at [445, 168] on img "Select image image_68ee42ee5c7cd75eb8dc9625.jpeg" at bounding box center [447, 179] width 65 height 62
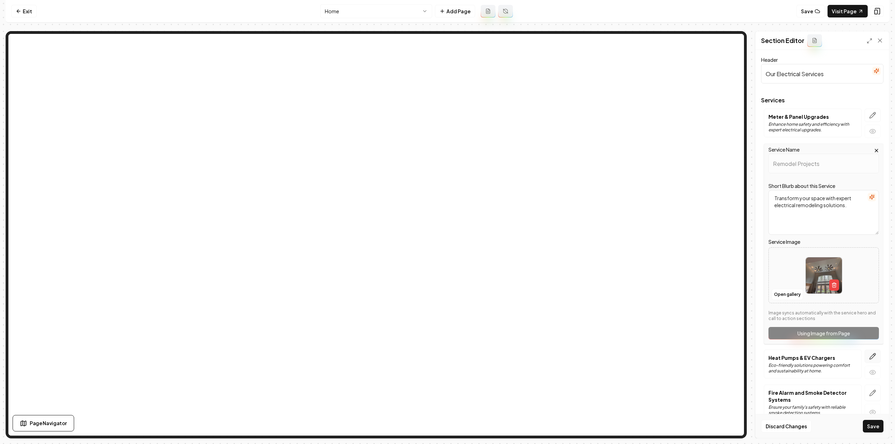
click at [873, 354] on button "button" at bounding box center [873, 356] width 16 height 13
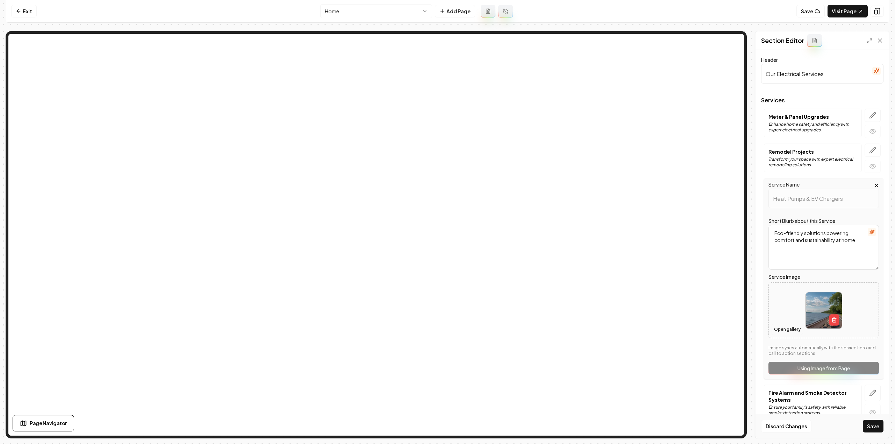
click at [786, 328] on button "Open gallery" at bounding box center [787, 329] width 31 height 11
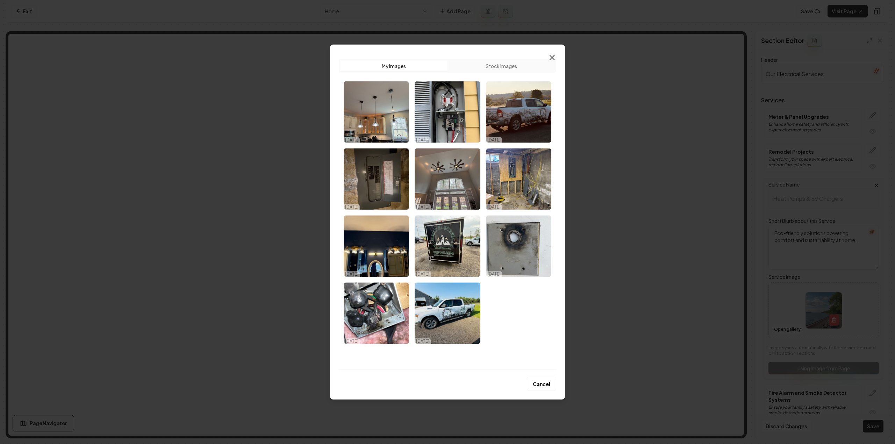
click at [499, 65] on button "Stock Images" at bounding box center [500, 65] width 107 height 11
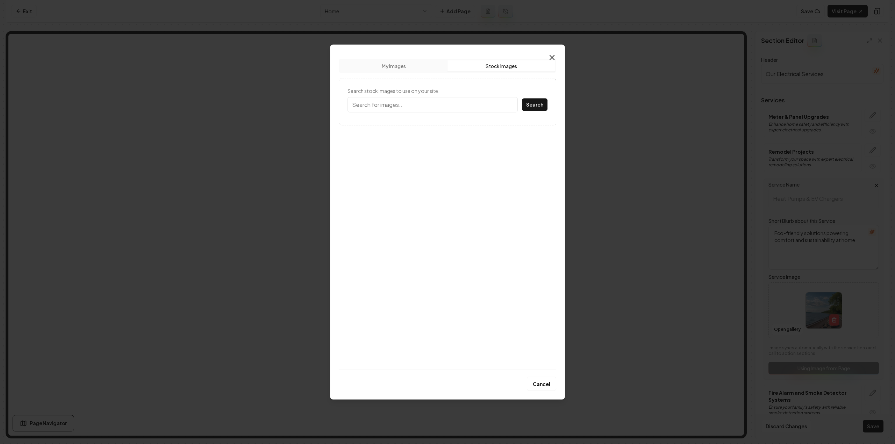
click at [435, 105] on input "Search stock images to use on your site." at bounding box center [432, 104] width 170 height 15
type input "ev charger"
click at [522, 98] on button "Search" at bounding box center [535, 104] width 26 height 13
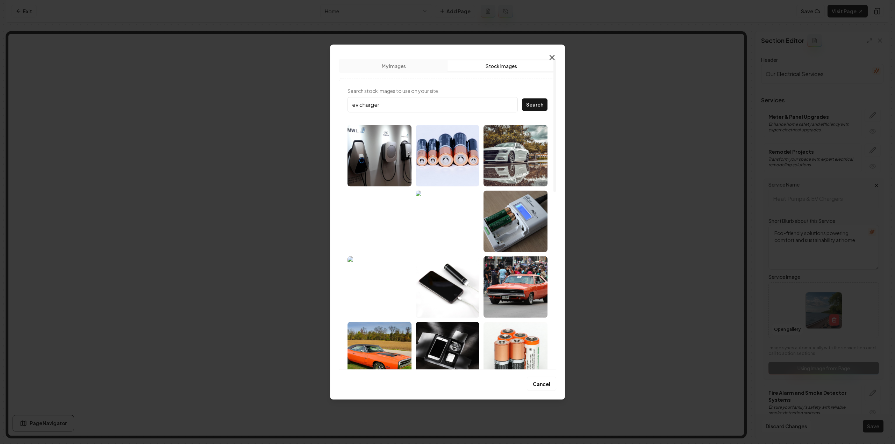
click at [390, 150] on img at bounding box center [379, 156] width 64 height 62
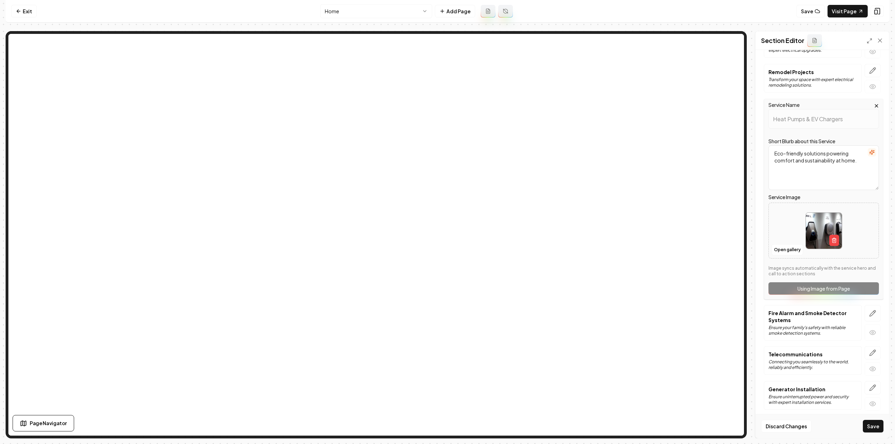
scroll to position [81, 0]
click at [870, 313] on icon "button" at bounding box center [872, 311] width 7 height 7
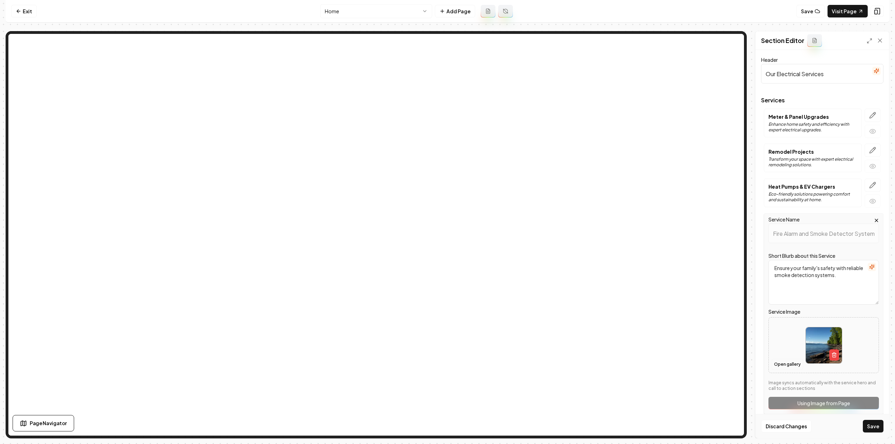
click at [791, 360] on button "Open gallery" at bounding box center [787, 364] width 31 height 11
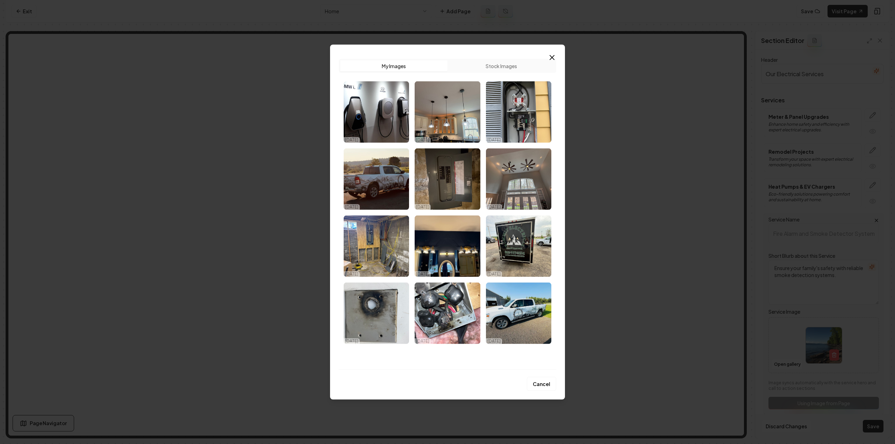
click at [467, 65] on button "Stock Images" at bounding box center [500, 65] width 107 height 11
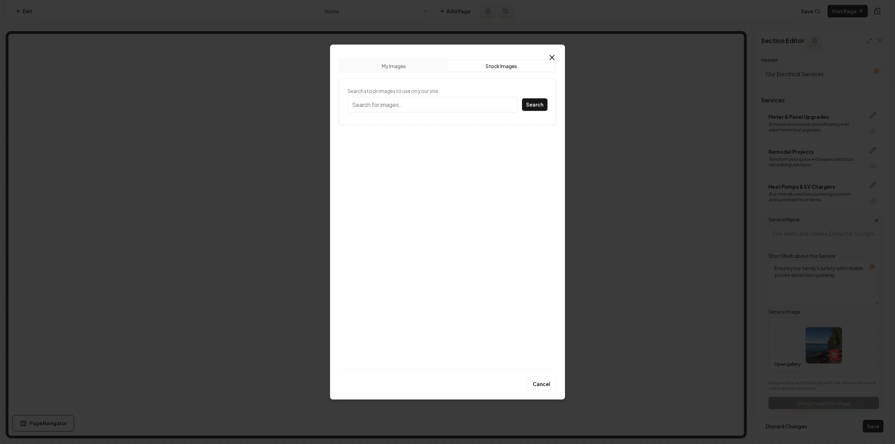
click at [433, 99] on input "Search stock images to use on your site." at bounding box center [432, 104] width 170 height 15
type input "fire alarm"
click at [522, 98] on button "Search" at bounding box center [535, 104] width 26 height 13
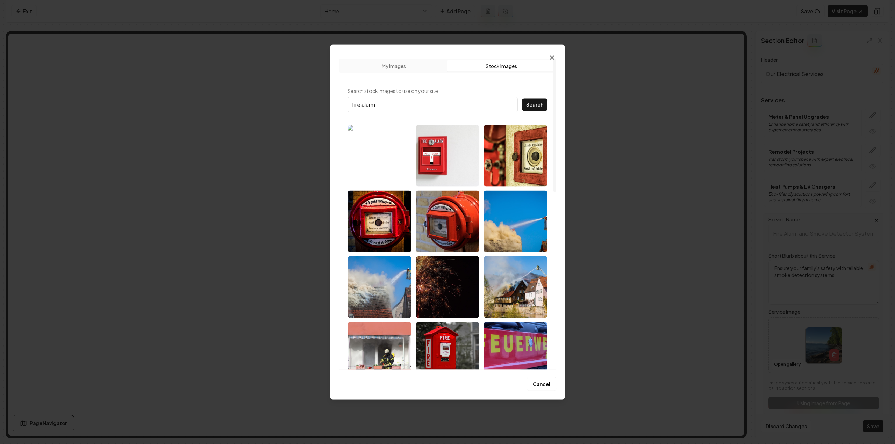
click at [387, 155] on img at bounding box center [379, 156] width 64 height 62
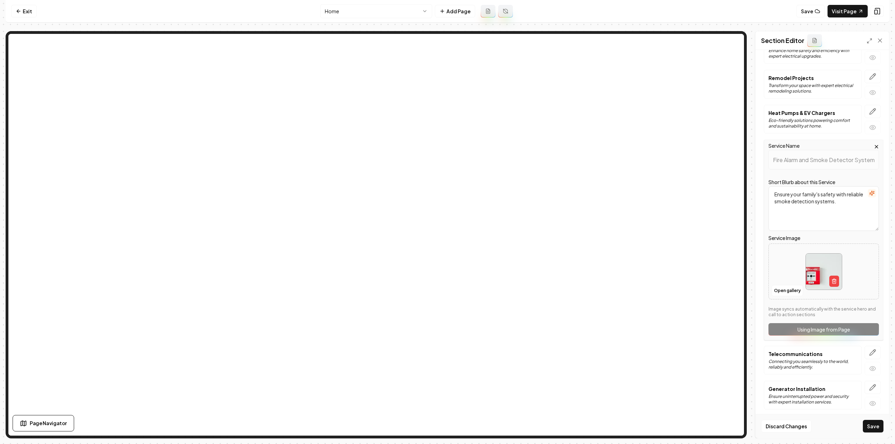
scroll to position [75, 0]
click at [869, 348] on icon "button" at bounding box center [872, 351] width 7 height 7
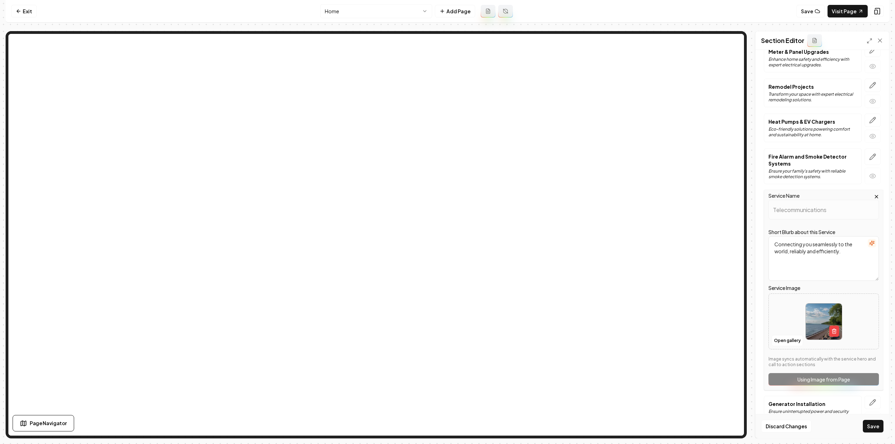
scroll to position [81, 0]
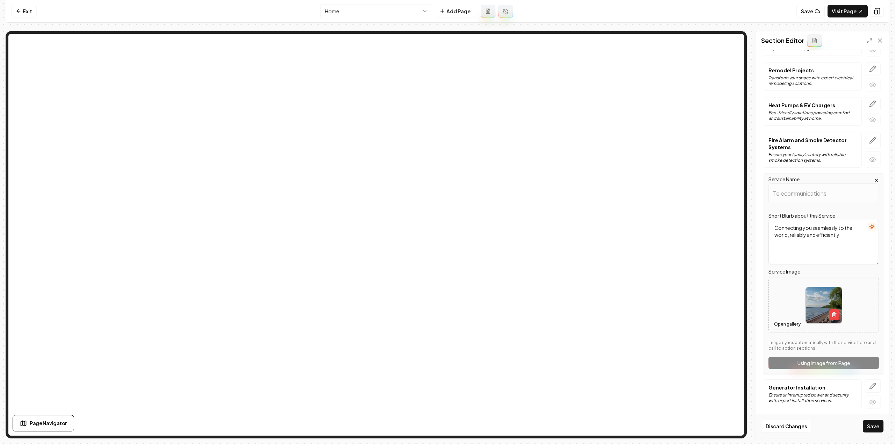
click at [788, 324] on button "Open gallery" at bounding box center [787, 324] width 31 height 11
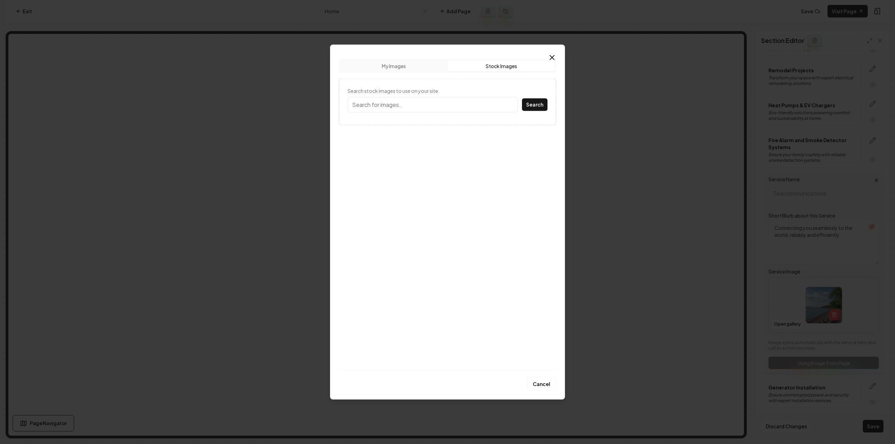
click at [510, 69] on button "Stock Images" at bounding box center [500, 65] width 107 height 11
click at [467, 99] on input "Search stock images to use on your site." at bounding box center [432, 104] width 170 height 15
type input "telecommunication"
click at [522, 98] on button "Search" at bounding box center [535, 104] width 26 height 13
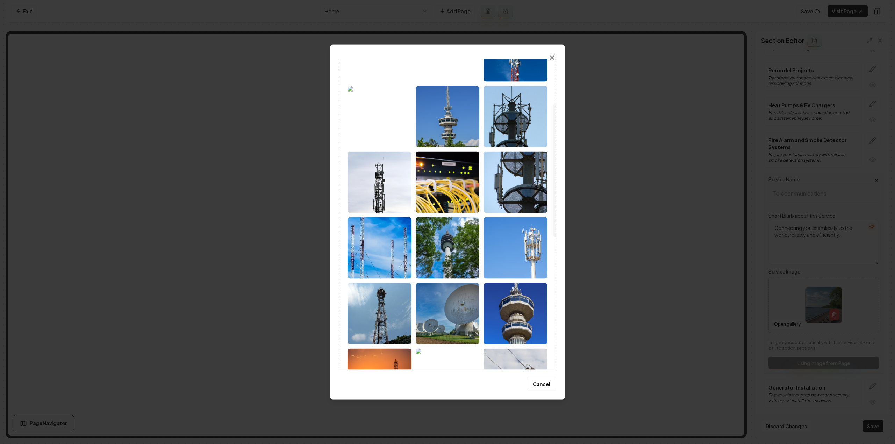
click at [376, 235] on img at bounding box center [379, 248] width 64 height 62
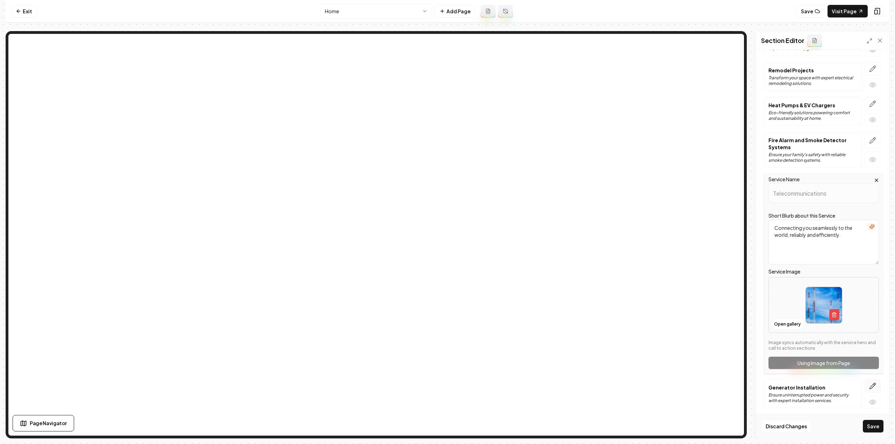
click at [869, 383] on icon "button" at bounding box center [872, 386] width 7 height 7
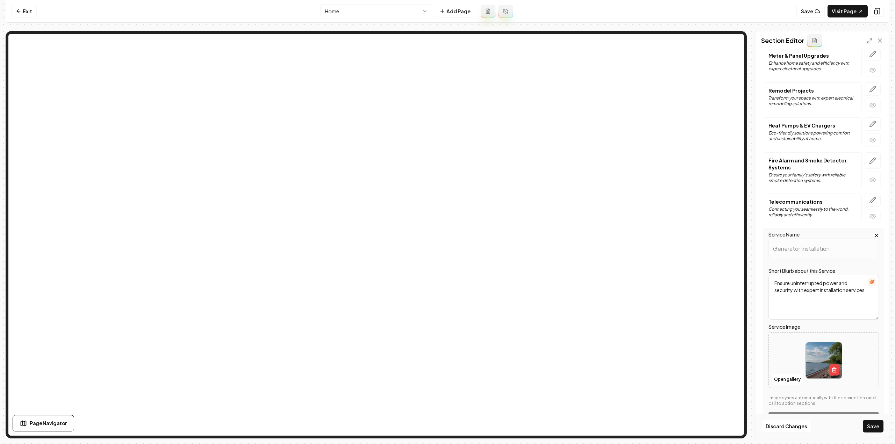
scroll to position [81, 0]
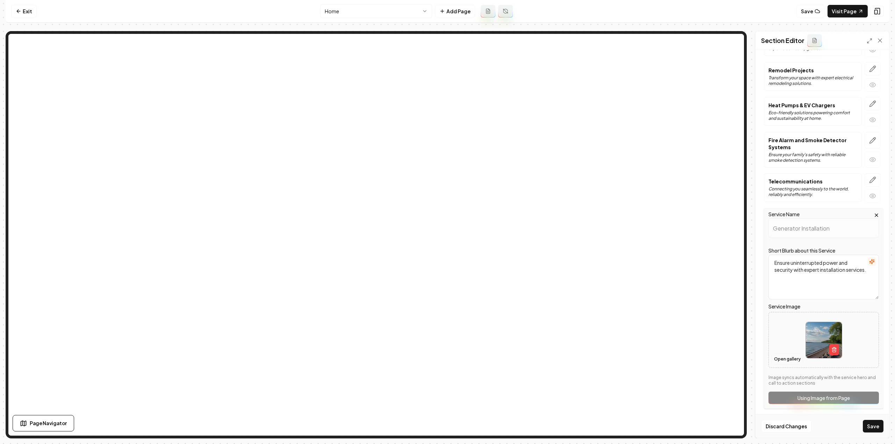
click at [779, 359] on button "Open gallery" at bounding box center [787, 359] width 31 height 11
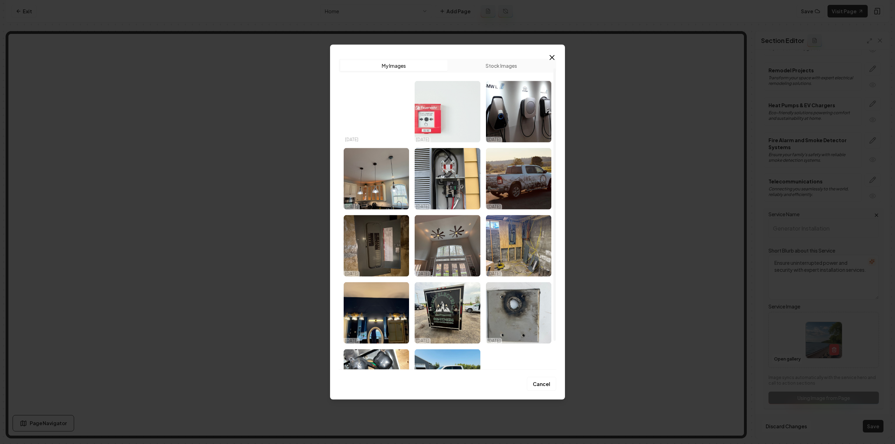
scroll to position [0, 0]
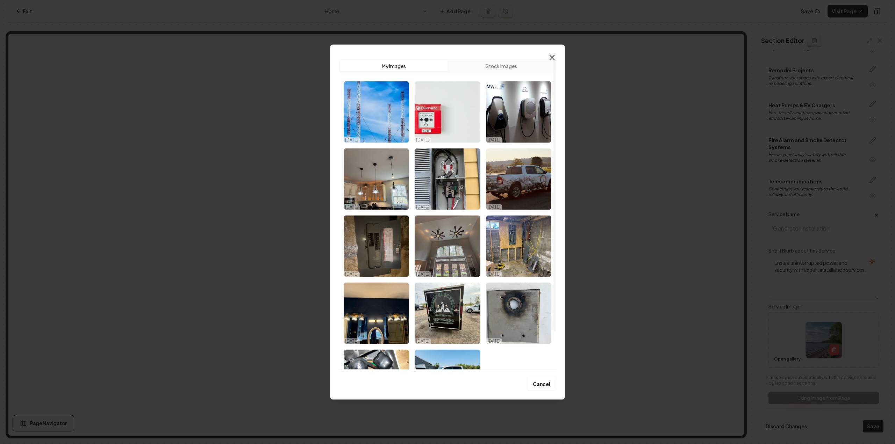
click at [476, 63] on button "Stock Images" at bounding box center [500, 65] width 107 height 11
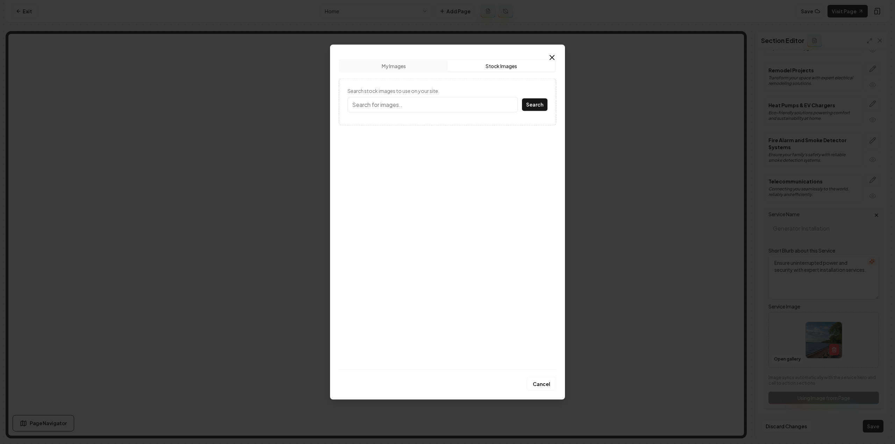
click at [429, 107] on input "Search stock images to use on your site." at bounding box center [432, 104] width 170 height 15
type input "generator"
click at [522, 98] on button "Search" at bounding box center [535, 104] width 26 height 13
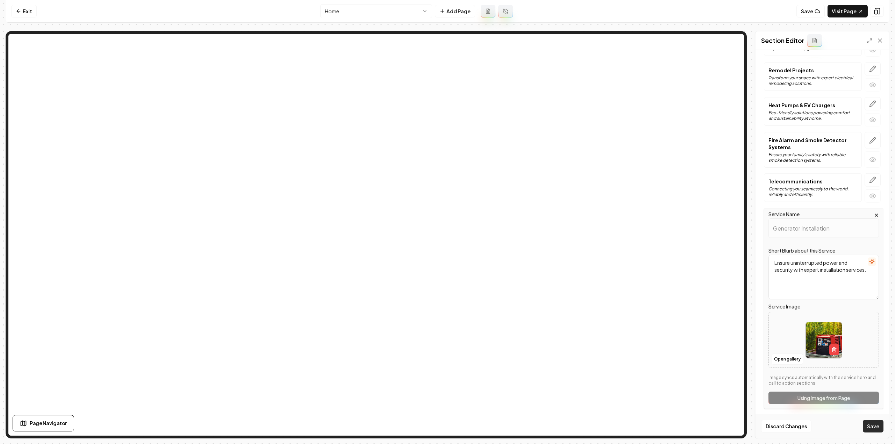
click at [868, 429] on button "Save" at bounding box center [873, 426] width 21 height 13
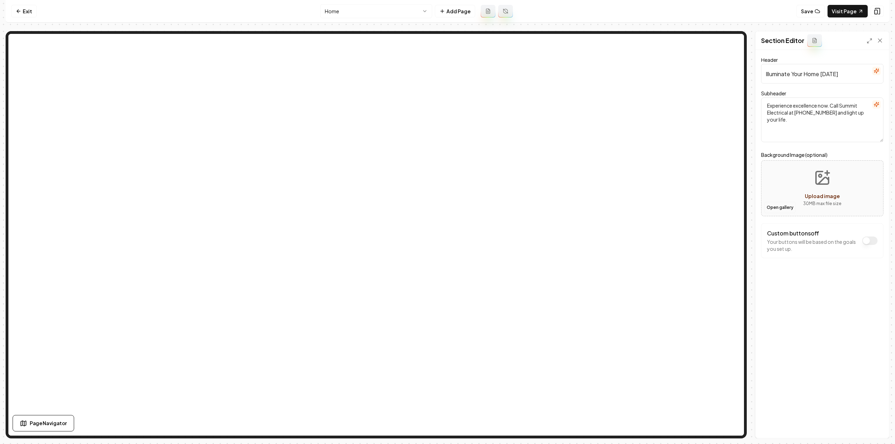
click at [769, 207] on button "Open gallery" at bounding box center [779, 207] width 31 height 11
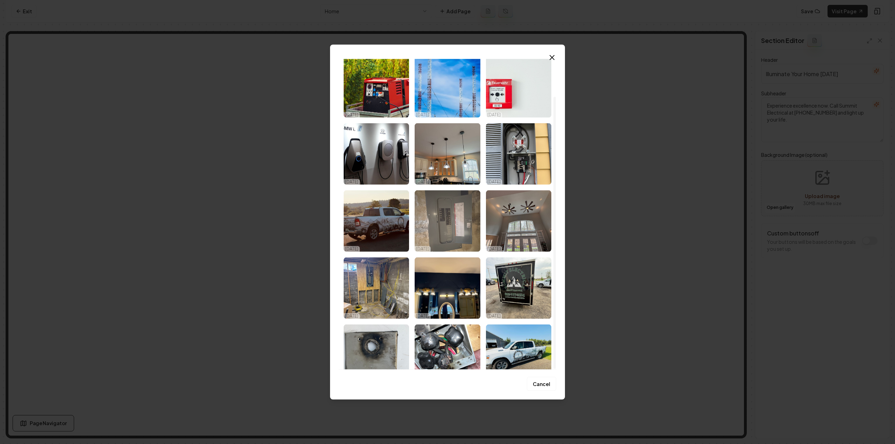
scroll to position [43, 0]
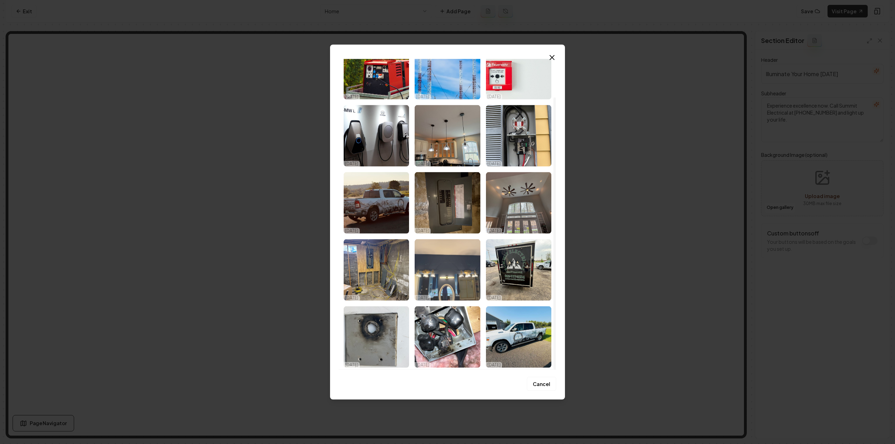
click at [464, 271] on img "Select image image_68ee42ee5c7cd75eb8dc963a.jpeg" at bounding box center [447, 270] width 65 height 62
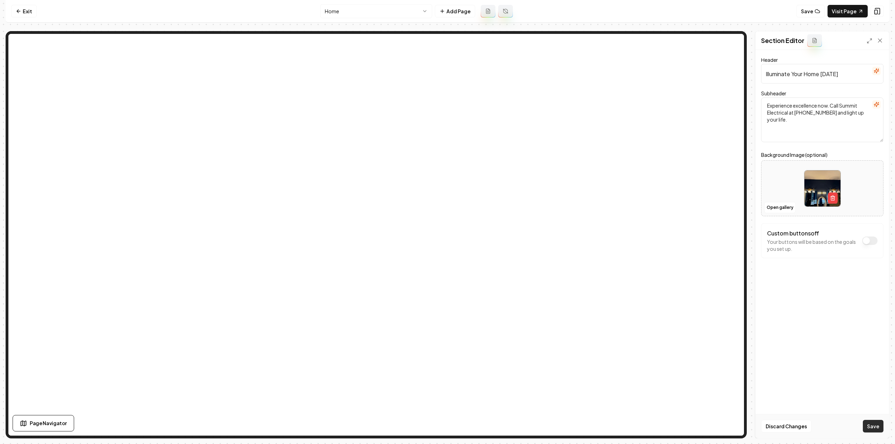
click at [878, 430] on button "Save" at bounding box center [873, 426] width 21 height 13
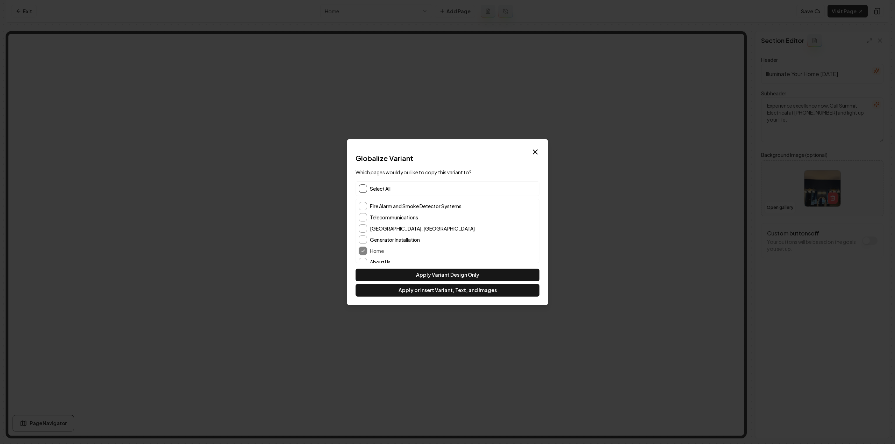
click at [359, 192] on button "button" at bounding box center [363, 189] width 8 height 8
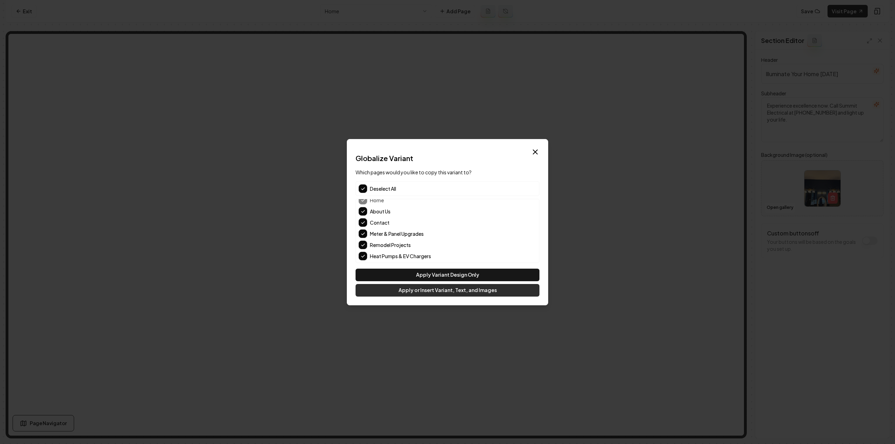
click at [416, 296] on button "Apply or Insert Variant, Text, and Images" at bounding box center [448, 290] width 184 height 13
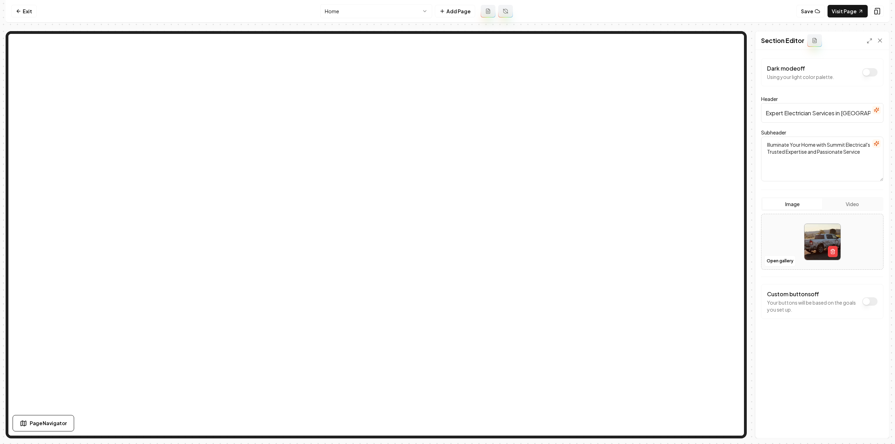
click at [844, 212] on div "Image Video Open gallery" at bounding box center [822, 233] width 122 height 73
click at [844, 204] on button "Video" at bounding box center [852, 204] width 60 height 11
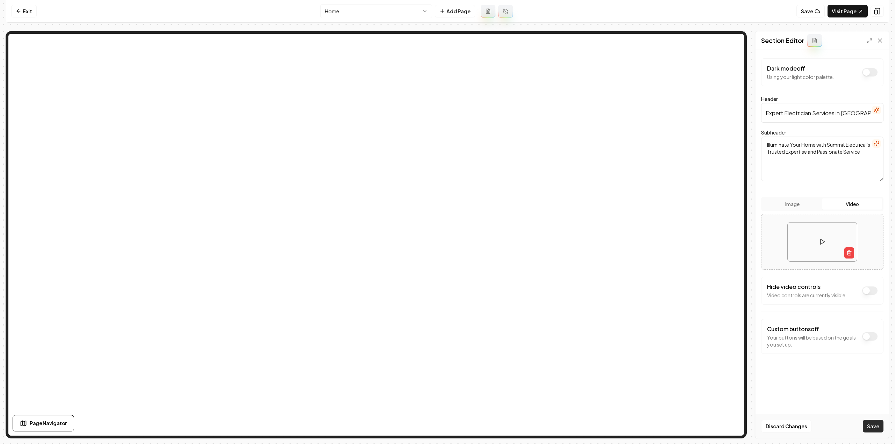
click at [869, 422] on button "Save" at bounding box center [873, 426] width 21 height 13
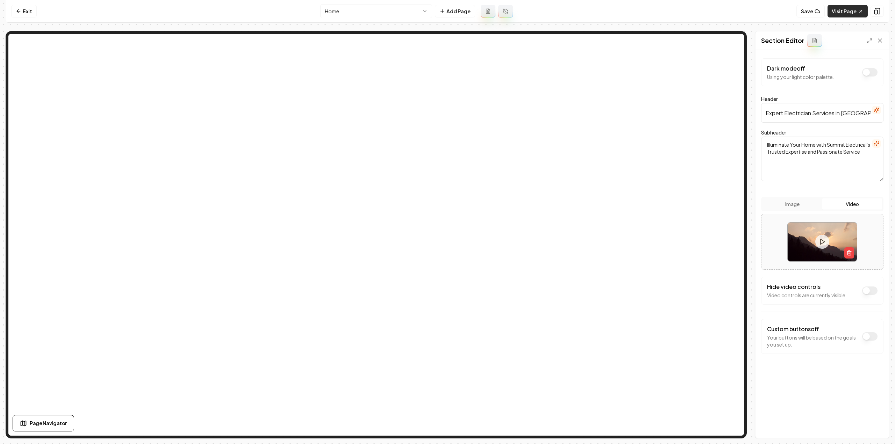
click at [848, 13] on link "Visit Page" at bounding box center [847, 11] width 40 height 13
click at [331, 10] on html "Computer Required This feature is only available on a computer. Please switch t…" at bounding box center [447, 222] width 895 height 444
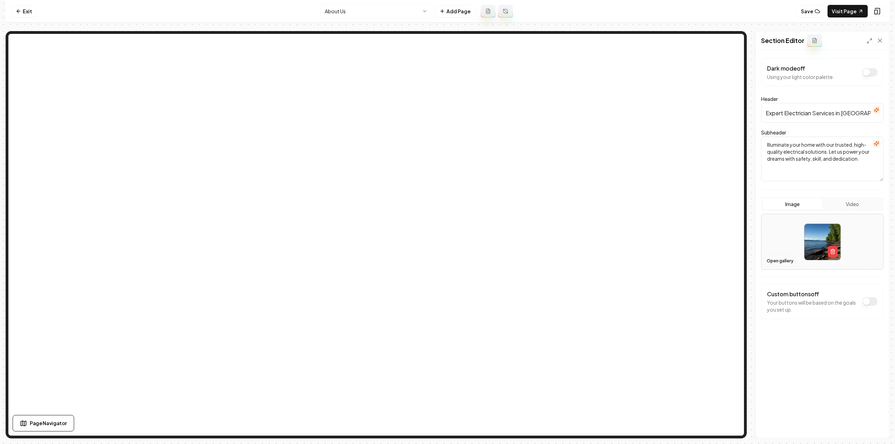
click at [772, 264] on button "Open gallery" at bounding box center [779, 261] width 31 height 11
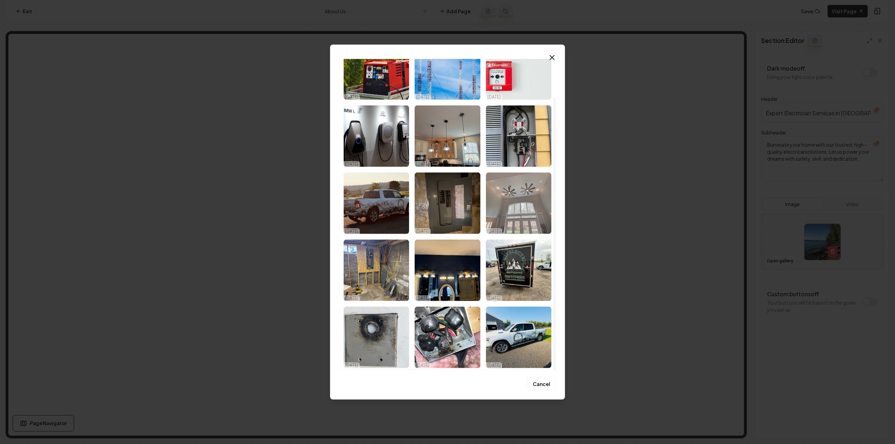
scroll to position [43, 0]
click at [498, 223] on img "Select image image_68ee42ee5c7cd75eb8dc9625.jpeg" at bounding box center [518, 203] width 65 height 62
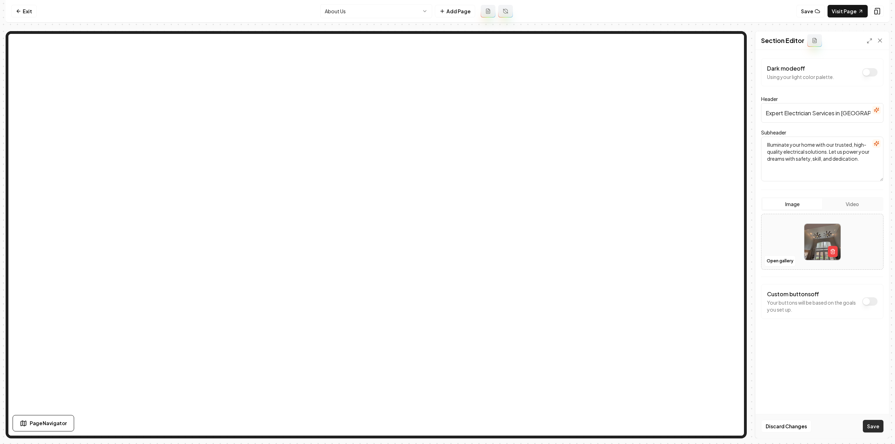
click at [879, 426] on button "Save" at bounding box center [873, 426] width 21 height 13
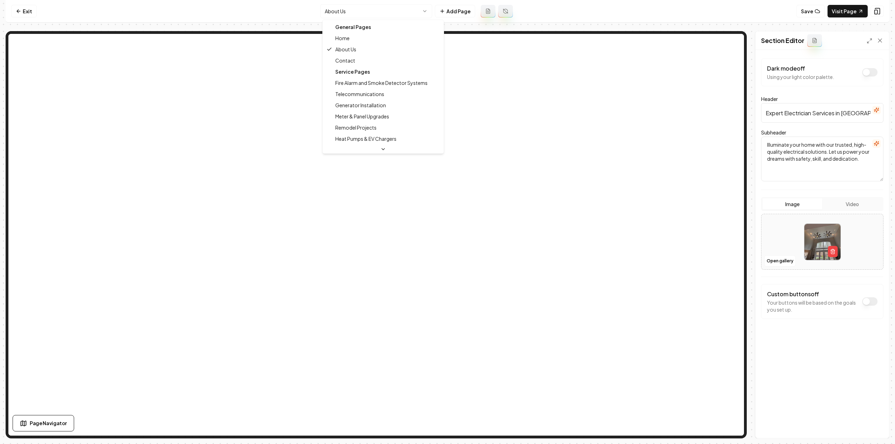
click at [360, 8] on html "Computer Required This feature is only available on a computer. Please switch t…" at bounding box center [447, 222] width 895 height 444
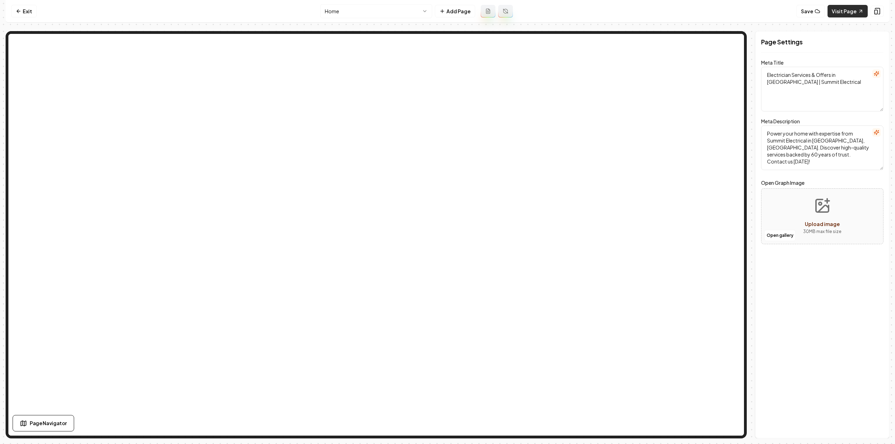
click at [856, 14] on link "Visit Page" at bounding box center [847, 11] width 40 height 13
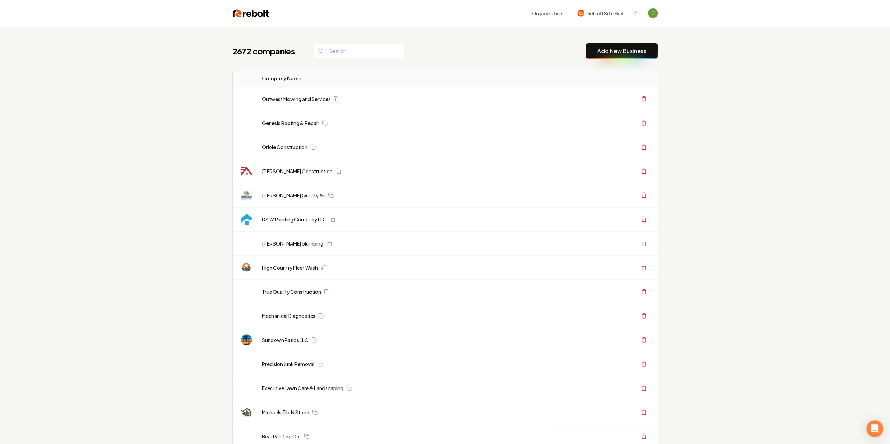
click at [597, 45] on button "Add New Business" at bounding box center [622, 50] width 72 height 15
click at [604, 45] on button "Add New Business" at bounding box center [622, 50] width 72 height 15
click at [640, 56] on button "Add New Business" at bounding box center [622, 50] width 72 height 15
click at [616, 54] on link "Add New Business" at bounding box center [621, 51] width 49 height 8
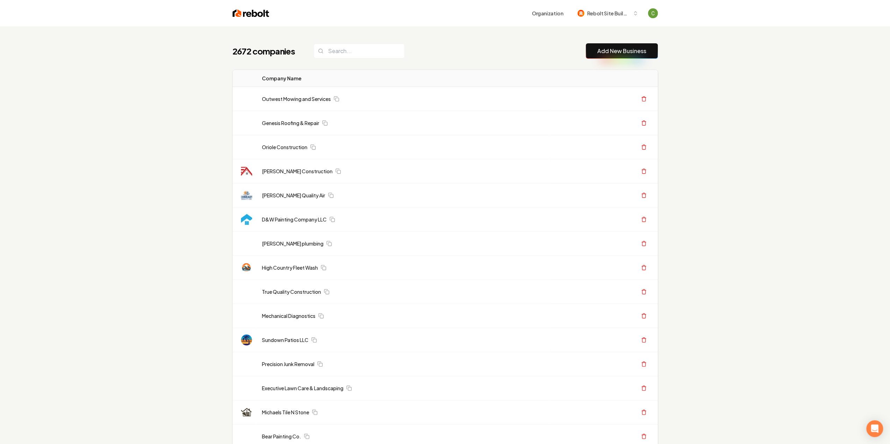
click at [616, 55] on link "Add New Business" at bounding box center [621, 51] width 49 height 8
click at [622, 52] on link "Add New Business" at bounding box center [621, 51] width 49 height 8
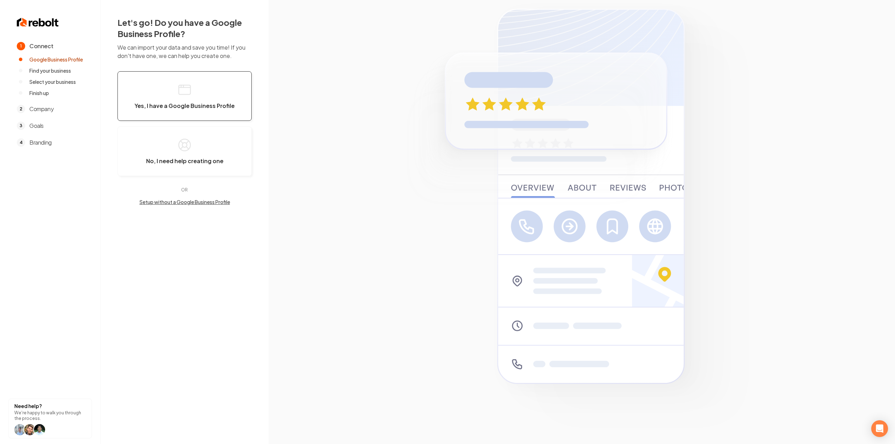
click at [242, 90] on button "Yes, I have a Google Business Profile" at bounding box center [184, 96] width 134 height 50
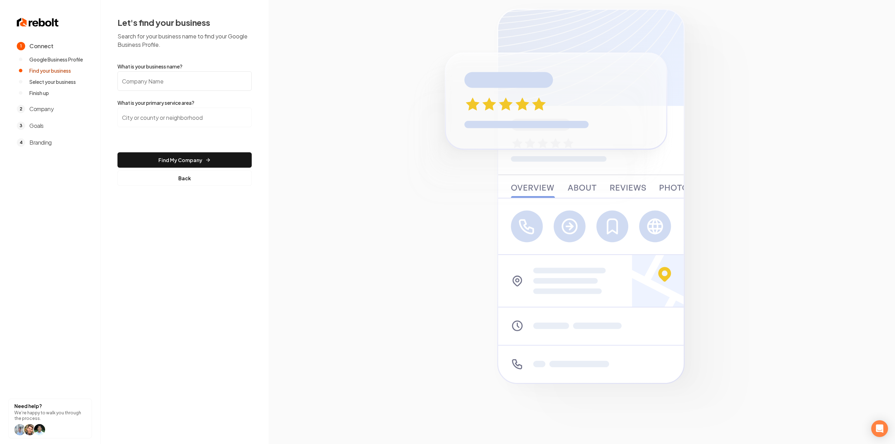
click at [182, 87] on input "What is your business name?" at bounding box center [184, 81] width 134 height 20
click at [162, 77] on input "What is your business name?" at bounding box center [184, 81] width 134 height 20
paste input "TDJ Contractors"
click at [162, 77] on input "TDJ Contractors" at bounding box center [184, 81] width 134 height 20
type input "TDJ Contractors"
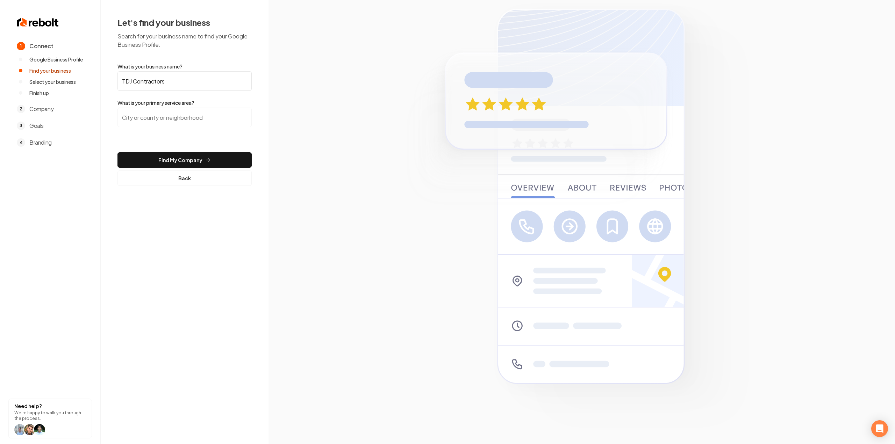
click at [157, 116] on input "search" at bounding box center [184, 118] width 134 height 20
type input "[GEOGRAPHIC_DATA], [GEOGRAPHIC_DATA]"
click at [117, 152] on button "Find My Company" at bounding box center [184, 159] width 134 height 15
click at [158, 150] on form "What is your business name? TDJ Contractors What is your primary service area? …" at bounding box center [184, 124] width 134 height 123
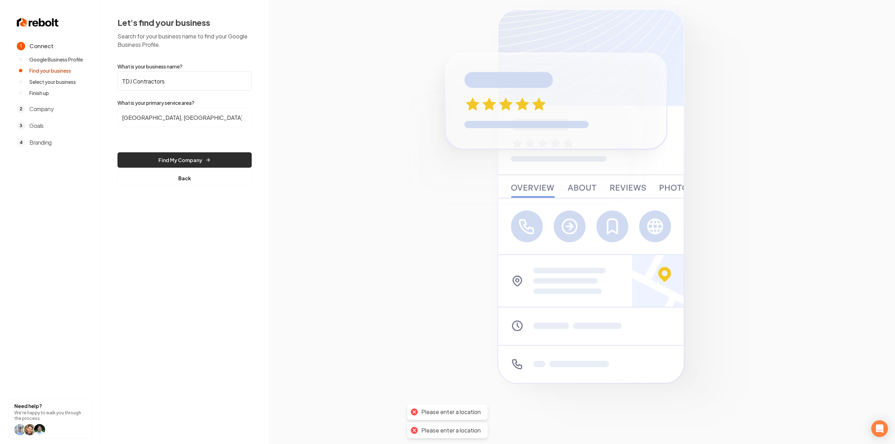
click at [159, 166] on button "Find My Company" at bounding box center [184, 159] width 134 height 15
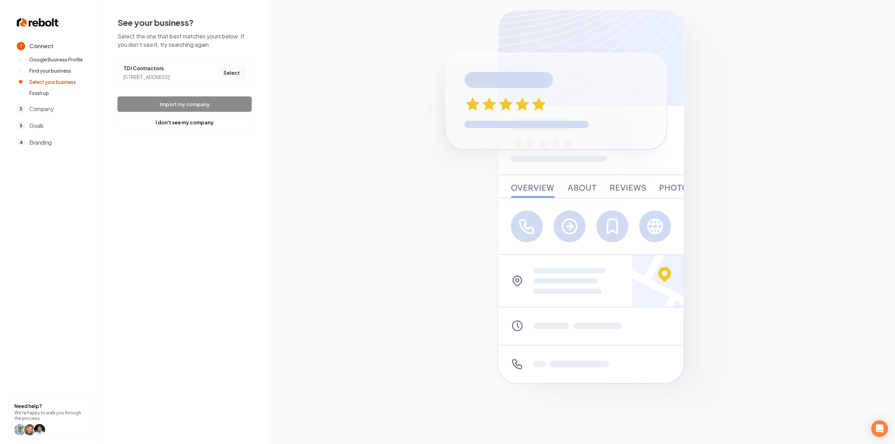
click at [231, 79] on button "Select" at bounding box center [231, 72] width 28 height 13
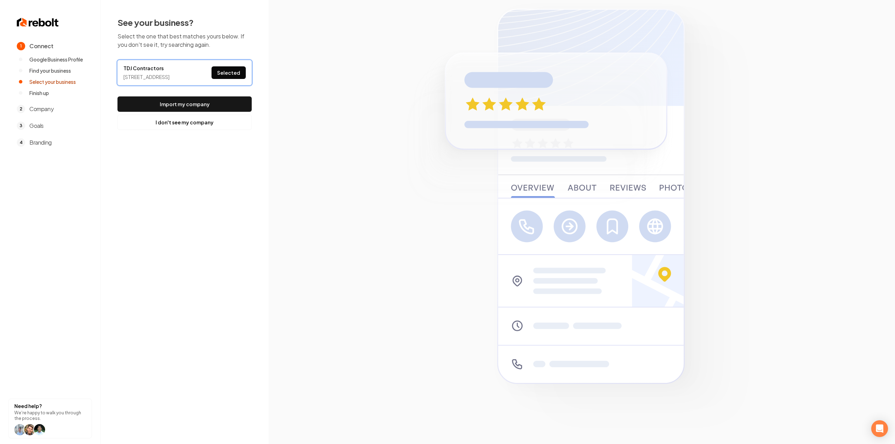
click at [215, 102] on div "See your business? Select the one that best matches yours below. If you don't s…" at bounding box center [184, 73] width 134 height 113
click at [208, 110] on button "Import my company" at bounding box center [184, 103] width 134 height 15
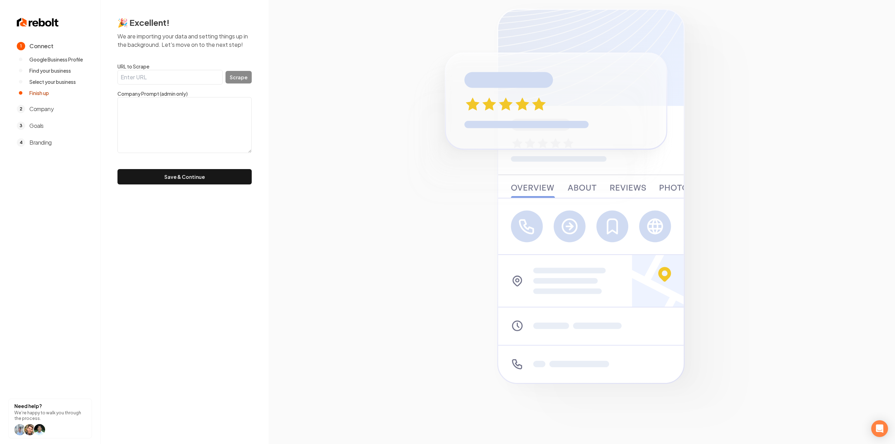
click at [150, 81] on input "URL to Scrape" at bounding box center [169, 77] width 105 height 15
click at [143, 67] on label "URL to Scrape" at bounding box center [184, 66] width 134 height 7
click at [143, 70] on input "URL to Scrape" at bounding box center [169, 77] width 105 height 15
paste input "https://www.tdjcontractors.com/"
type input "https://www.tdjcontractors.com/"
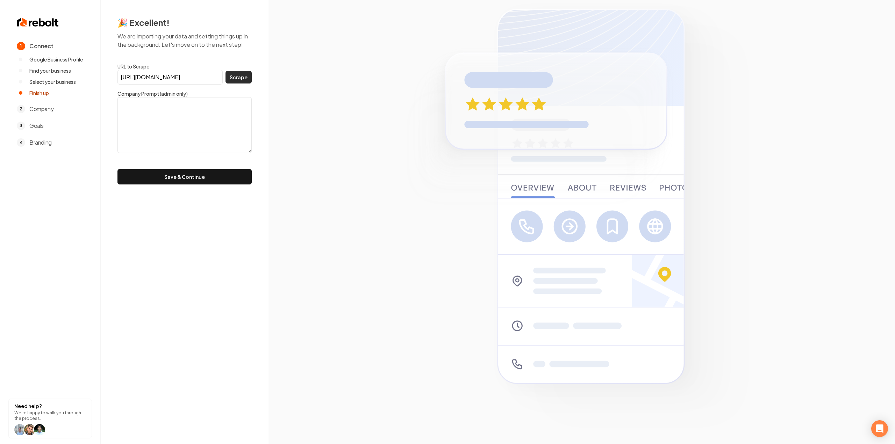
click at [231, 76] on button "Scrape" at bounding box center [238, 77] width 26 height 13
click at [240, 77] on button "Scrape" at bounding box center [238, 77] width 26 height 13
click at [232, 119] on textarea at bounding box center [184, 125] width 134 height 56
paste textarea ""Looking for dependable roofing services in Texas? Whether it’s your home or bu…"
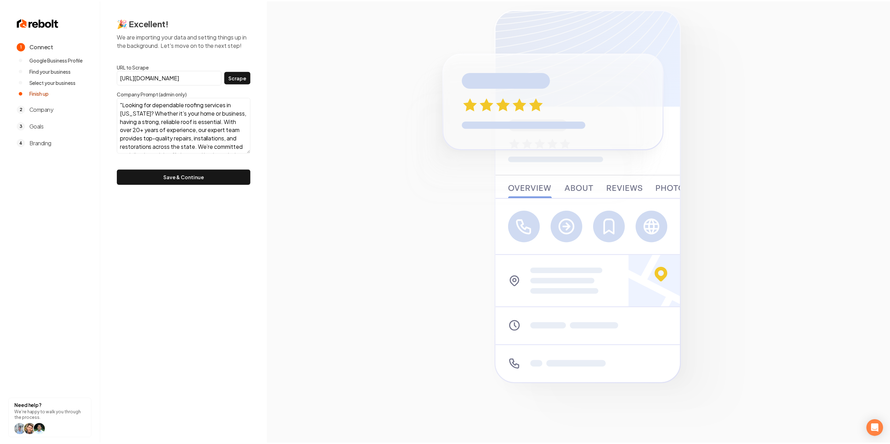
scroll to position [56, 0]
type textarea ""Looking for dependable roofing services in Texas? Whether it’s your home or bu…"
click at [204, 183] on button "Save & Continue" at bounding box center [184, 176] width 134 height 15
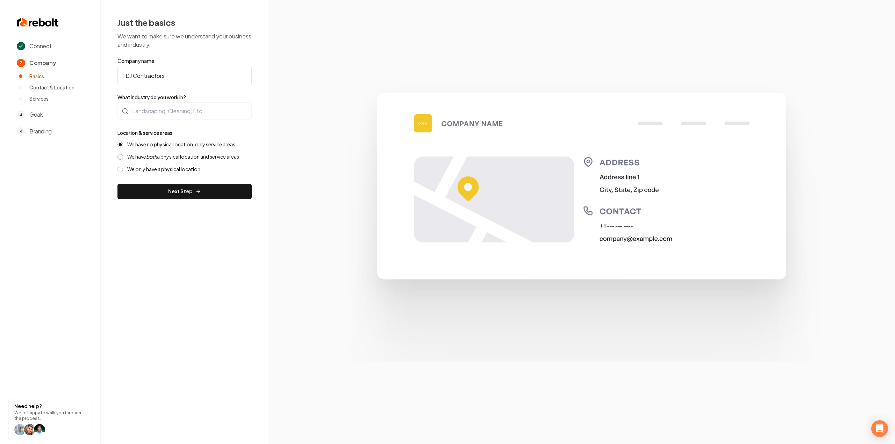
click at [166, 156] on label "We have both a physical location and service areas." at bounding box center [183, 156] width 113 height 7
click at [123, 156] on button "We have both a physical location and service areas." at bounding box center [120, 157] width 6 height 6
click at [180, 109] on div at bounding box center [184, 111] width 134 height 18
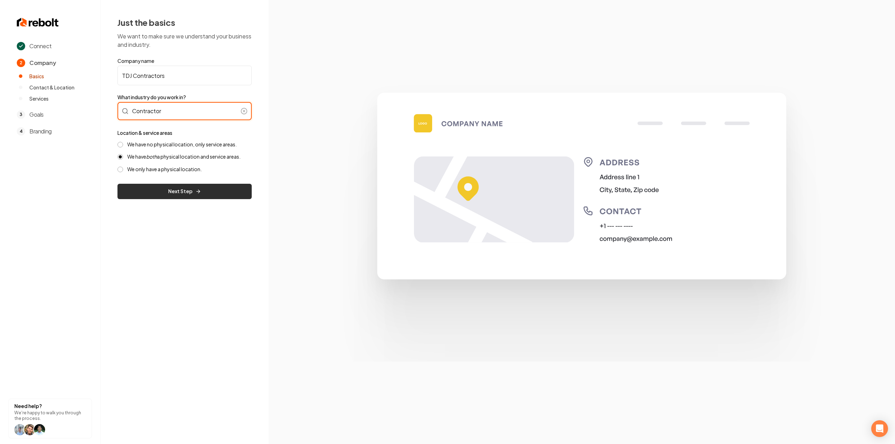
type input "Contractor"
click at [178, 192] on button "Next Step" at bounding box center [184, 191] width 134 height 15
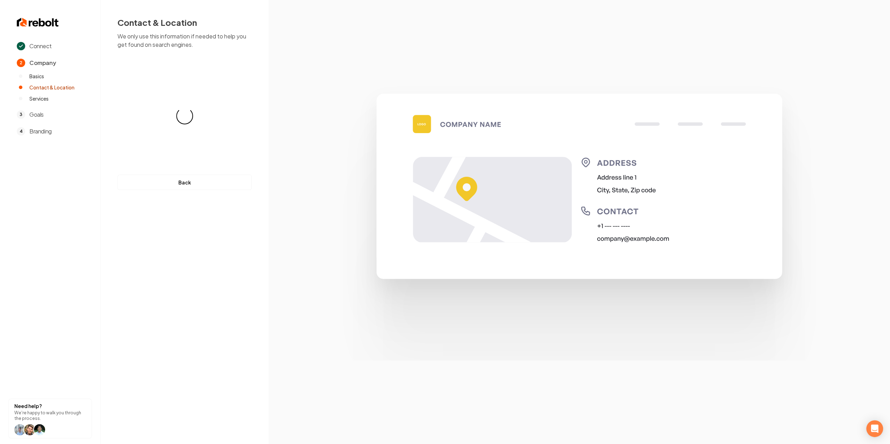
select select "**"
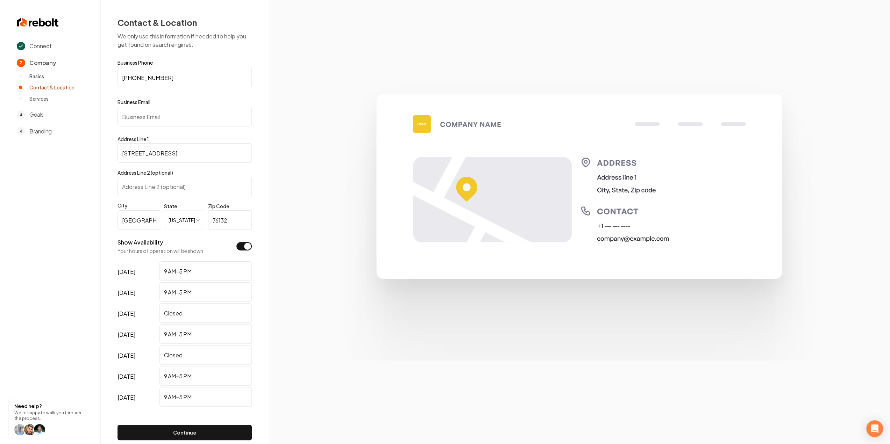
click at [156, 122] on input "Business Email" at bounding box center [184, 117] width 134 height 20
click at [175, 122] on input "Business Email" at bounding box center [184, 117] width 134 height 20
paste input "[EMAIL_ADDRESS][DOMAIN_NAME]"
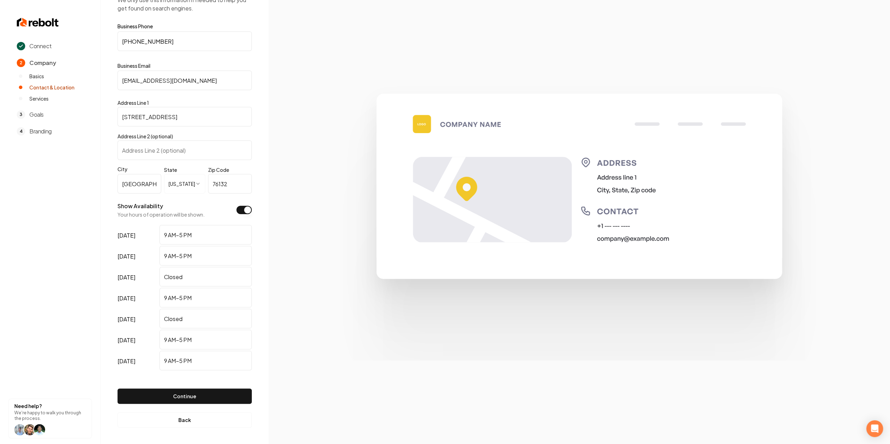
scroll to position [36, 0]
type input "[EMAIL_ADDRESS][DOMAIN_NAME]"
click at [212, 392] on button "Continue" at bounding box center [184, 396] width 134 height 15
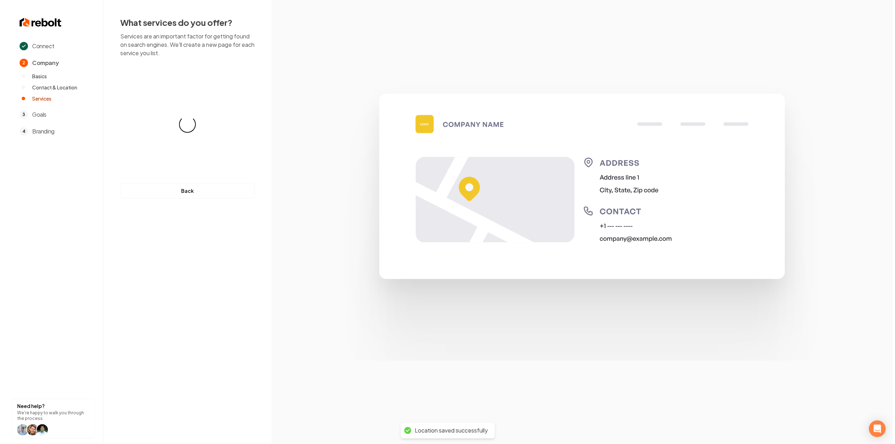
scroll to position [0, 0]
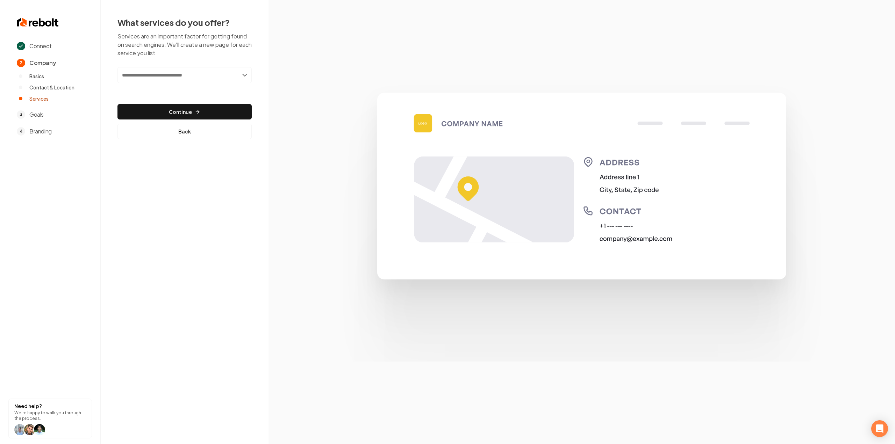
click at [200, 74] on input "text" at bounding box center [184, 75] width 134 height 16
type input "**********"
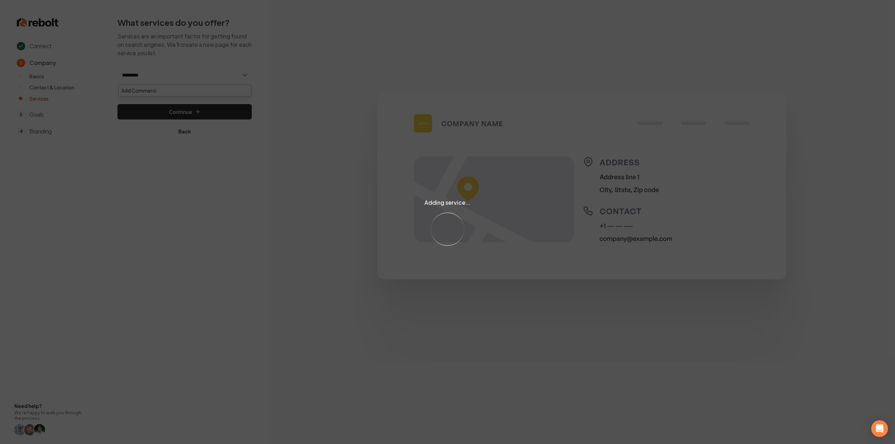
type input "**********"
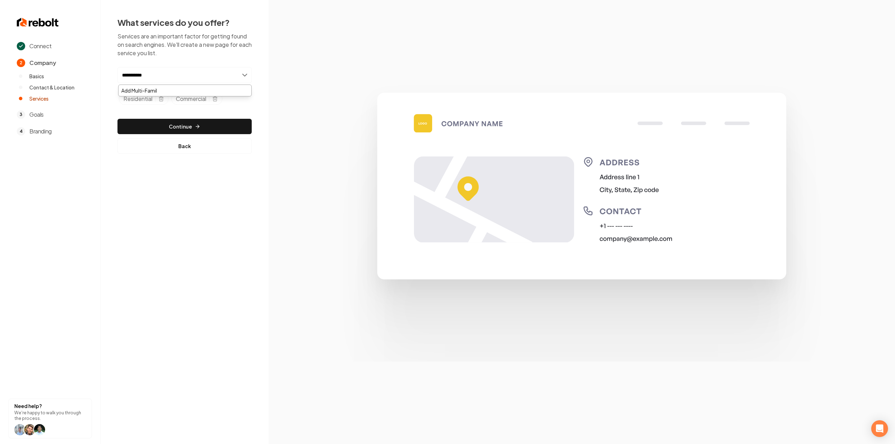
type input "**********"
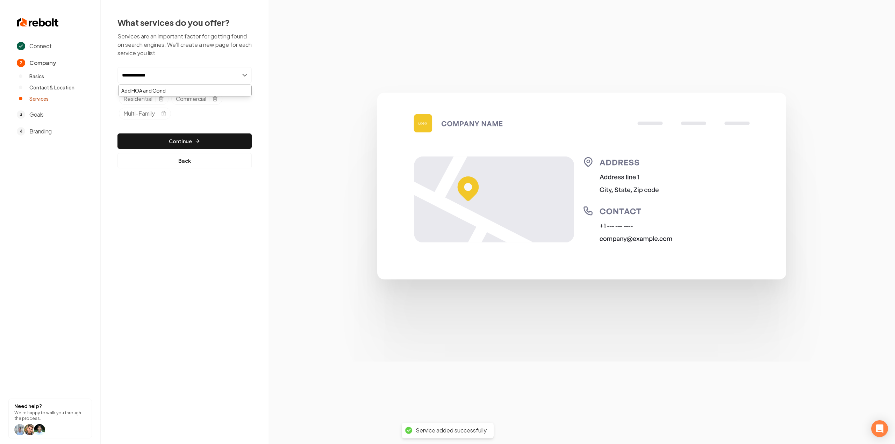
type input "**********"
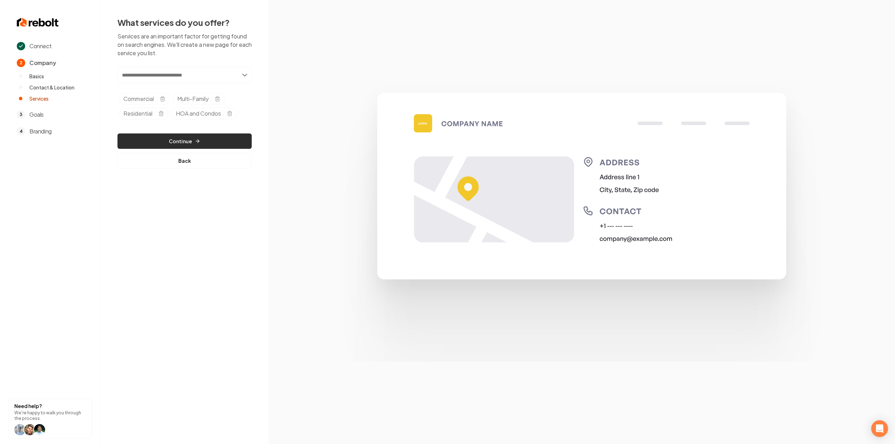
click at [184, 142] on button "Continue" at bounding box center [184, 141] width 134 height 15
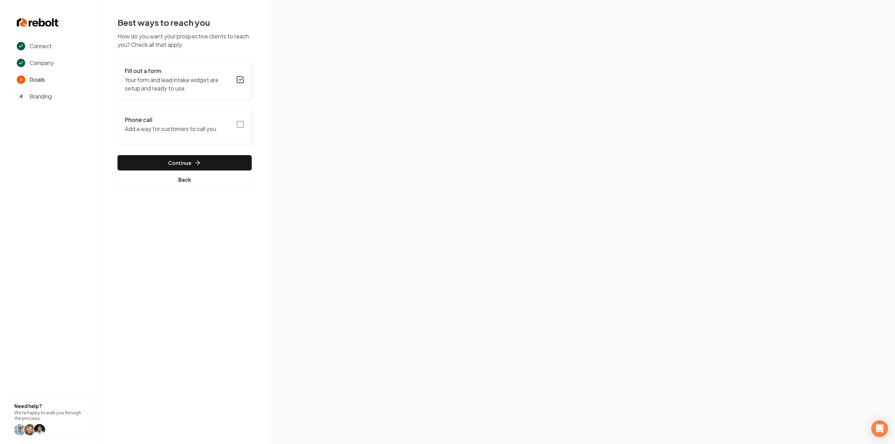
click at [239, 128] on rect "button" at bounding box center [240, 124] width 6 height 6
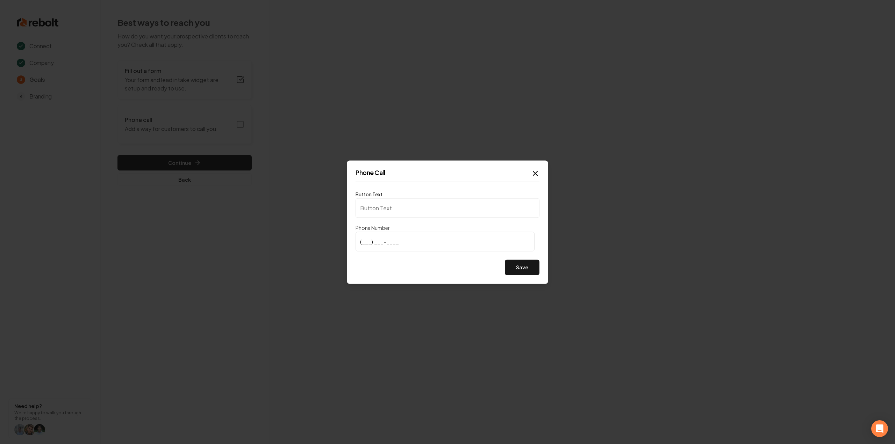
type input "Call us"
type input "[PHONE_NUMBER]"
click at [510, 267] on button "Save" at bounding box center [522, 267] width 35 height 15
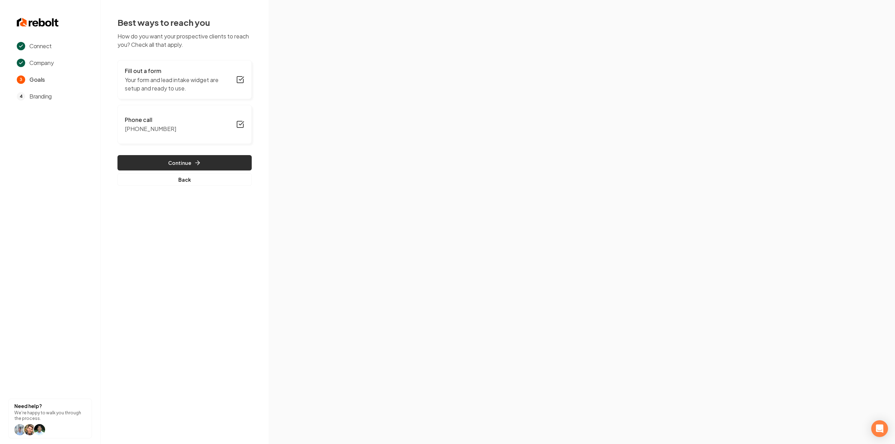
click at [156, 157] on button "Continue" at bounding box center [184, 162] width 134 height 15
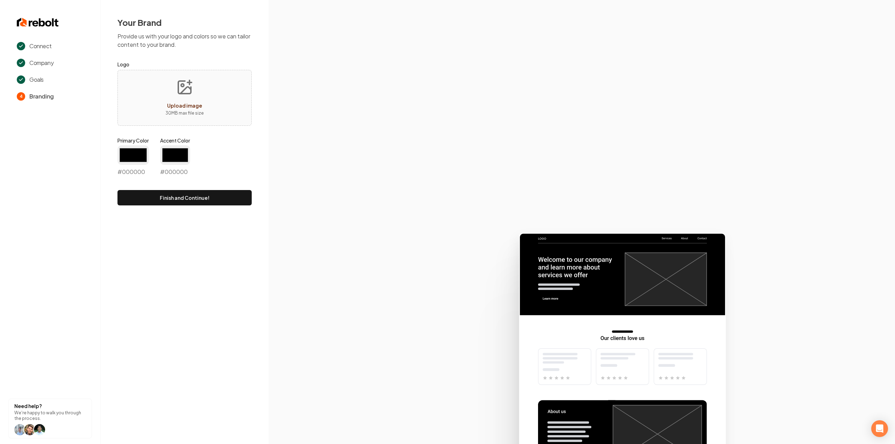
type input "#194d33"
type input "#70be00"
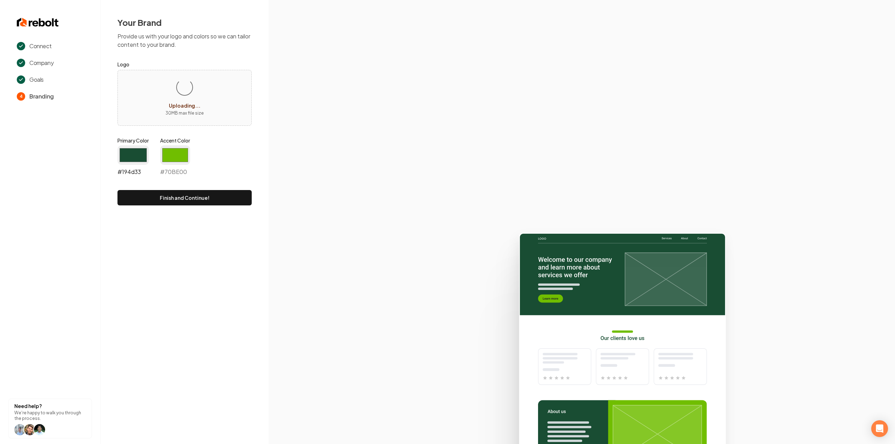
click at [134, 150] on input "#194d33" at bounding box center [132, 155] width 31 height 20
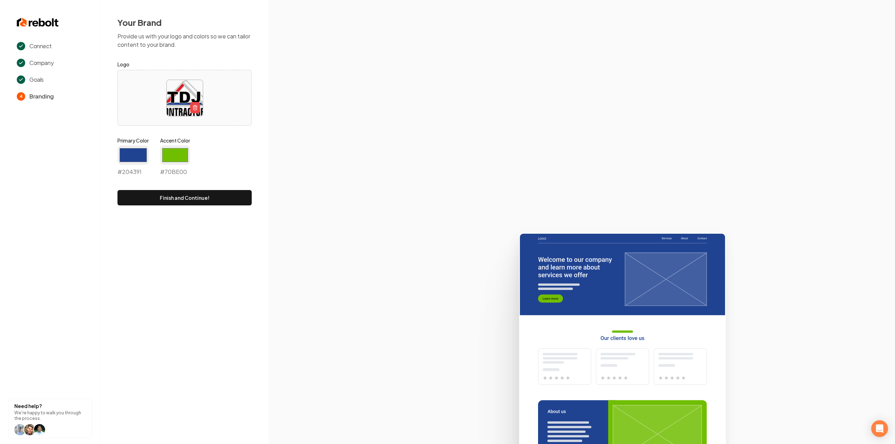
type input "#204391"
click at [380, 239] on icon at bounding box center [581, 335] width 626 height 217
click at [189, 163] on input "#70be00" at bounding box center [175, 155] width 30 height 20
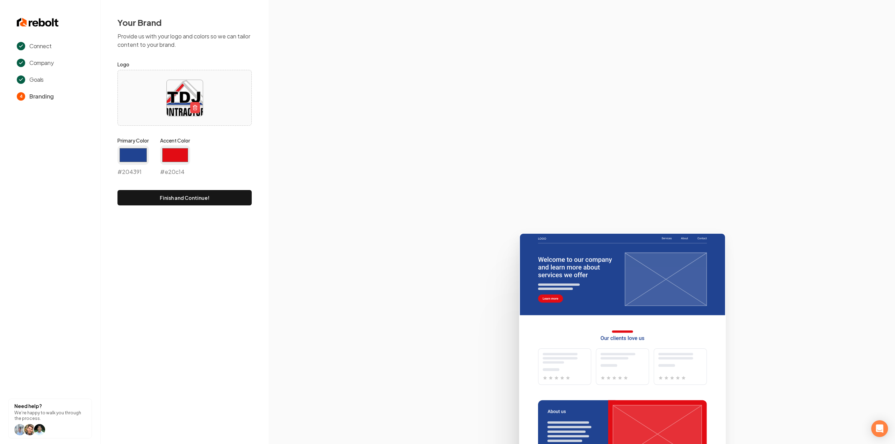
type input "#e20c14"
drag, startPoint x: 315, startPoint y: 265, endPoint x: 296, endPoint y: 237, distance: 32.8
click at [315, 265] on icon at bounding box center [581, 335] width 626 height 217
click at [217, 201] on button "Finish and Continue!" at bounding box center [184, 197] width 134 height 15
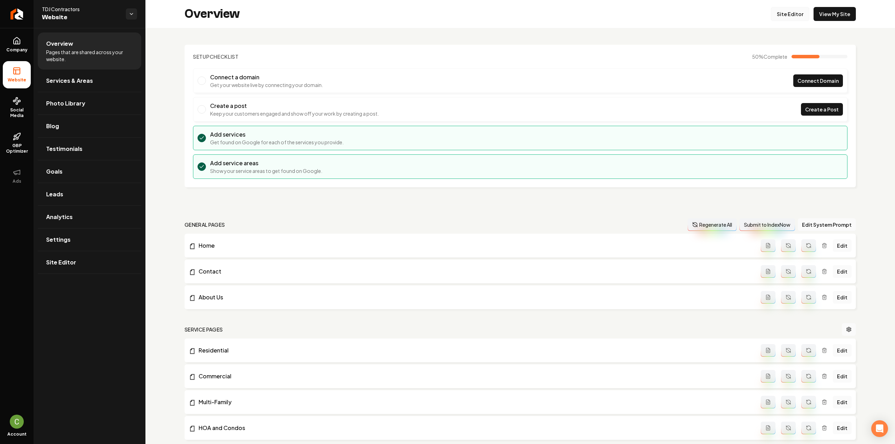
click at [782, 14] on link "Site Editor" at bounding box center [790, 14] width 38 height 14
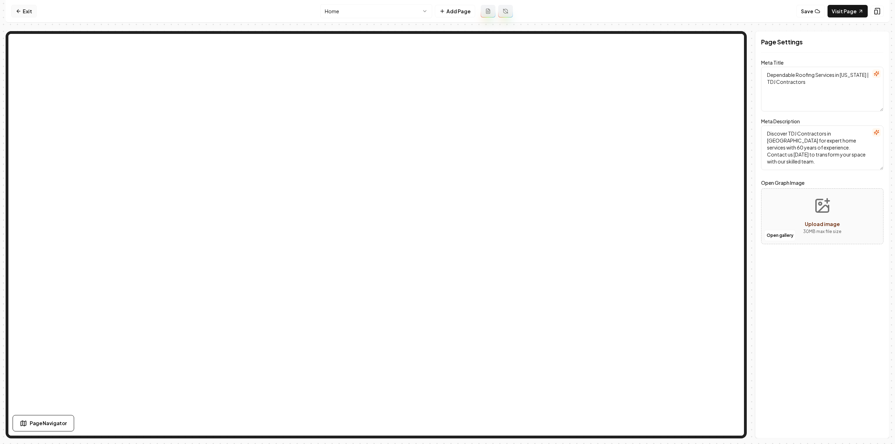
click at [30, 15] on link "Exit" at bounding box center [24, 11] width 26 height 13
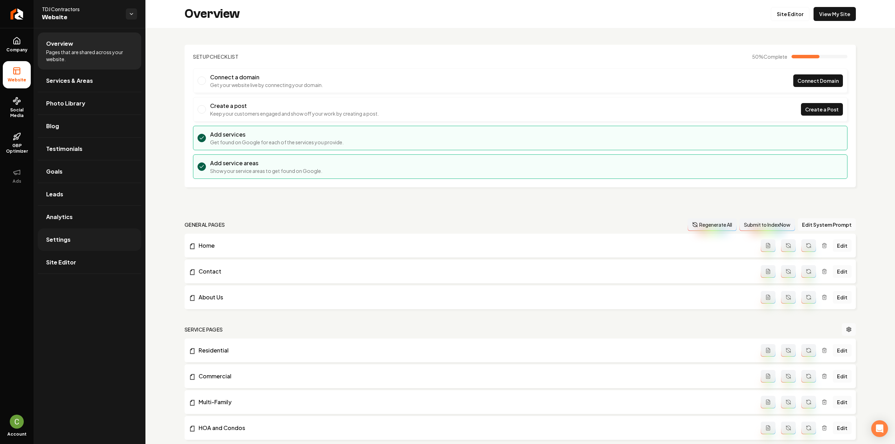
click at [88, 242] on link "Settings" at bounding box center [89, 240] width 103 height 22
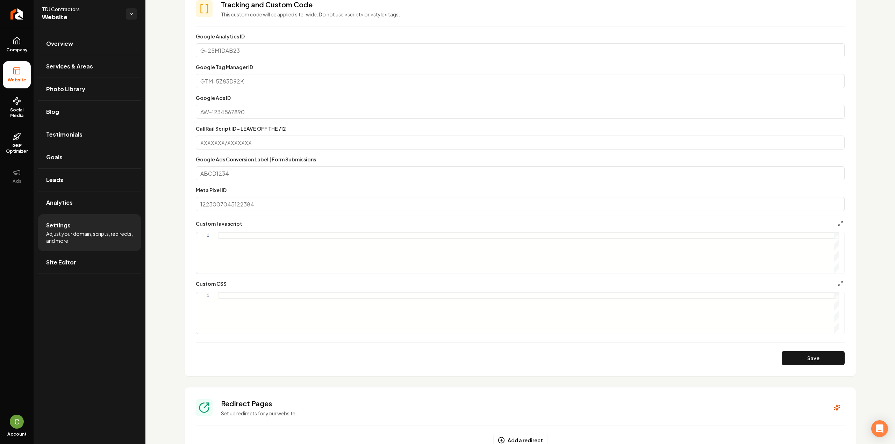
scroll to position [245, 0]
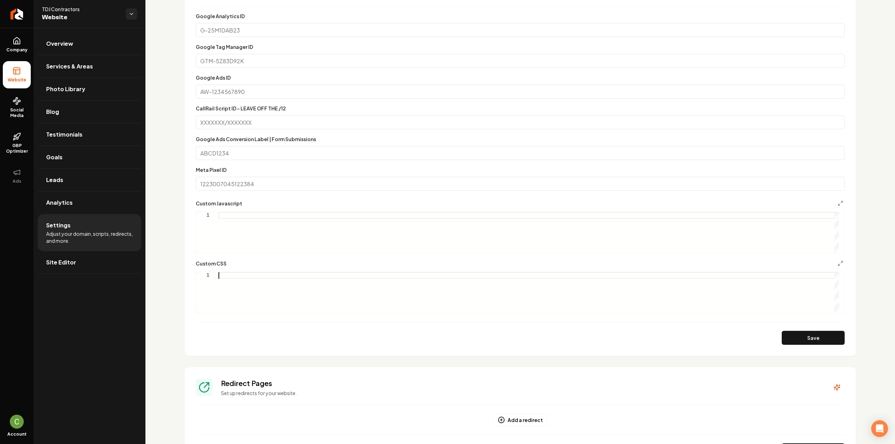
click at [321, 307] on div "Main content area" at bounding box center [528, 292] width 621 height 41
type textarea "**********"
click at [815, 341] on button "Save" at bounding box center [813, 338] width 63 height 14
click at [64, 253] on link "Site Editor" at bounding box center [89, 262] width 103 height 22
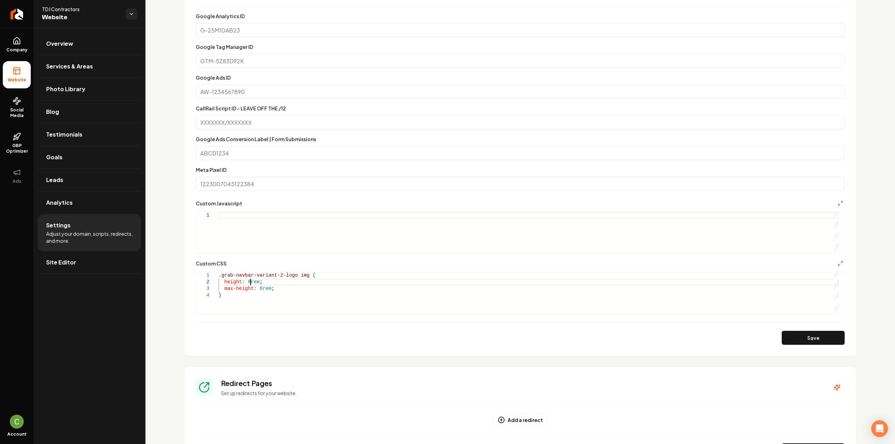
scroll to position [0, 2]
click at [250, 279] on div ".grab-navbar-variant-2-logo img { height: 8rem ; max-height: 8rem ; }" at bounding box center [528, 292] width 621 height 41
type textarea "**********"
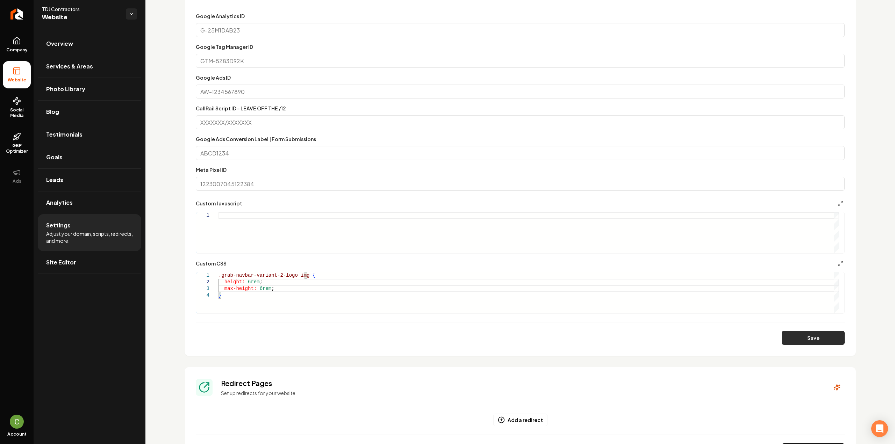
click at [782, 342] on button "Save" at bounding box center [813, 338] width 63 height 14
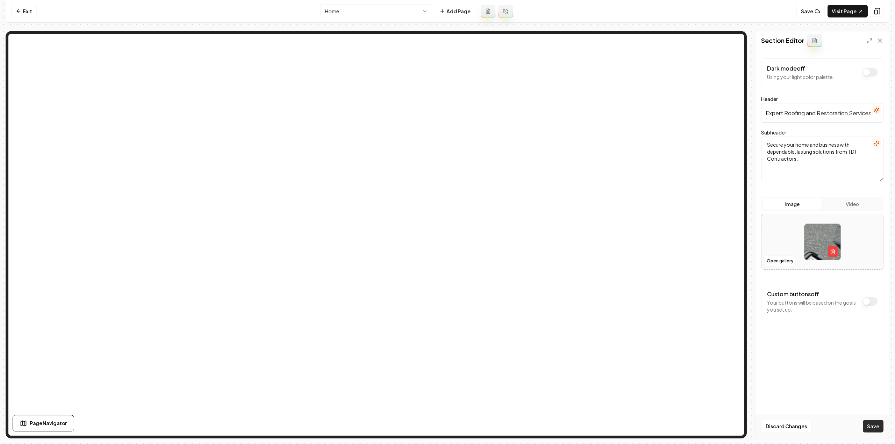
click at [876, 431] on button "Save" at bounding box center [873, 426] width 21 height 13
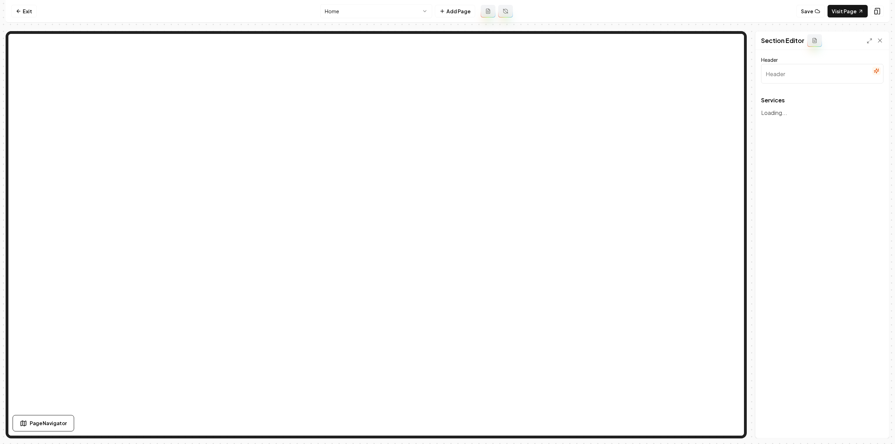
type input "Our Comprehensive Roofing Services"
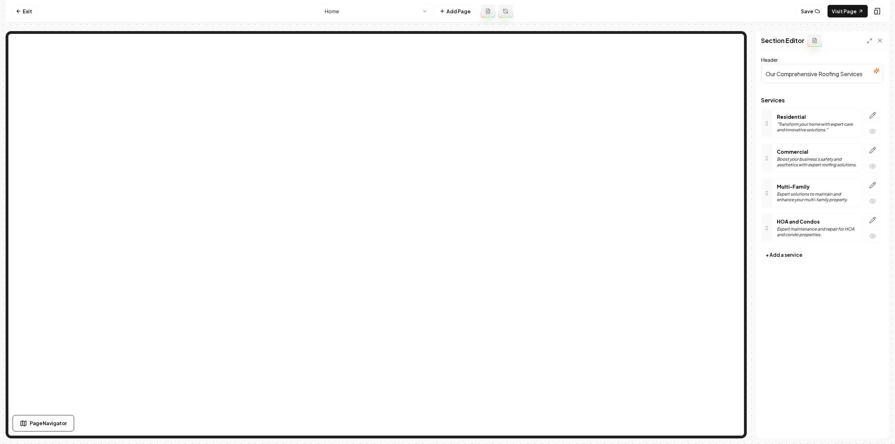
drag, startPoint x: 868, startPoint y: 218, endPoint x: 740, endPoint y: 313, distance: 159.6
click at [868, 218] on button "button" at bounding box center [873, 220] width 16 height 13
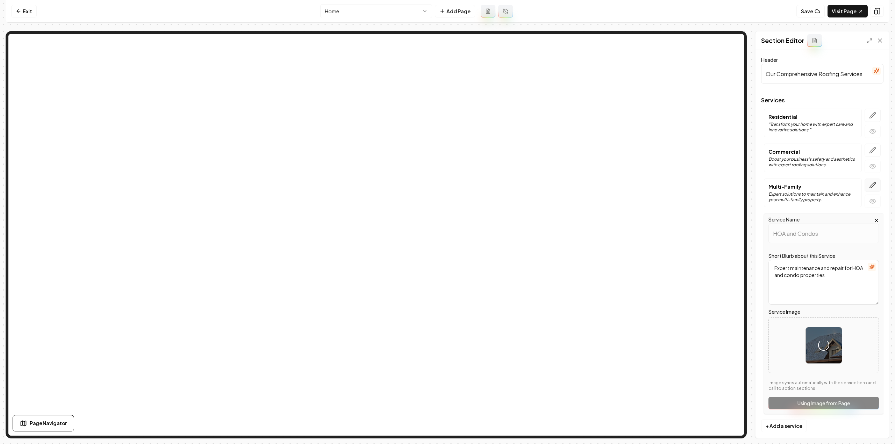
click at [870, 185] on icon "button" at bounding box center [873, 185] width 6 height 6
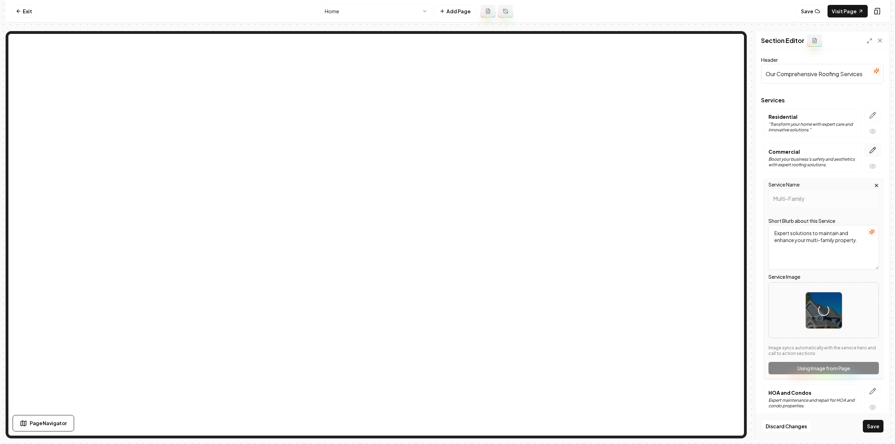
click at [871, 151] on button "button" at bounding box center [873, 150] width 16 height 13
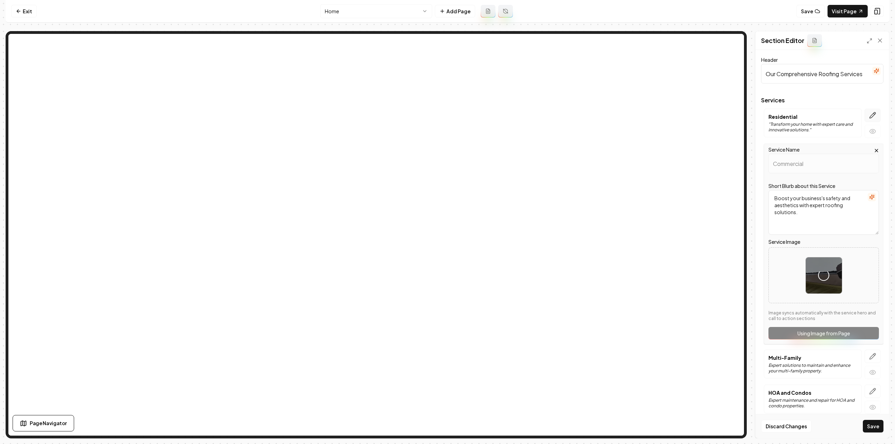
click at [869, 117] on icon "button" at bounding box center [872, 115] width 7 height 7
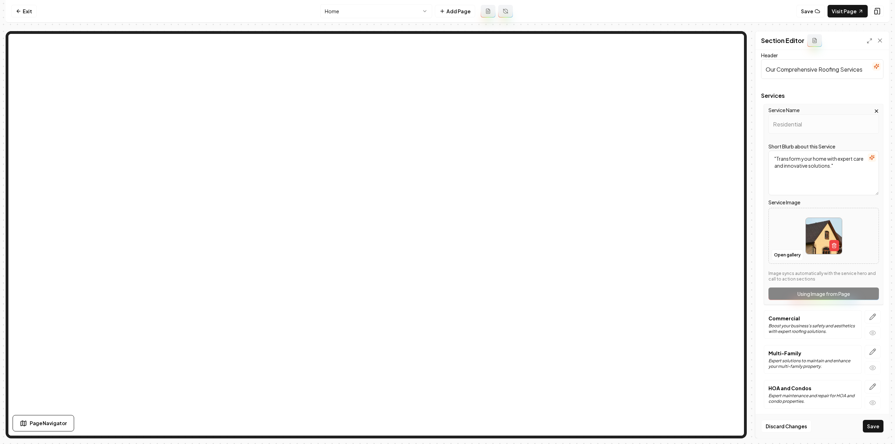
scroll to position [6, 0]
click at [873, 428] on button "Save" at bounding box center [873, 426] width 21 height 13
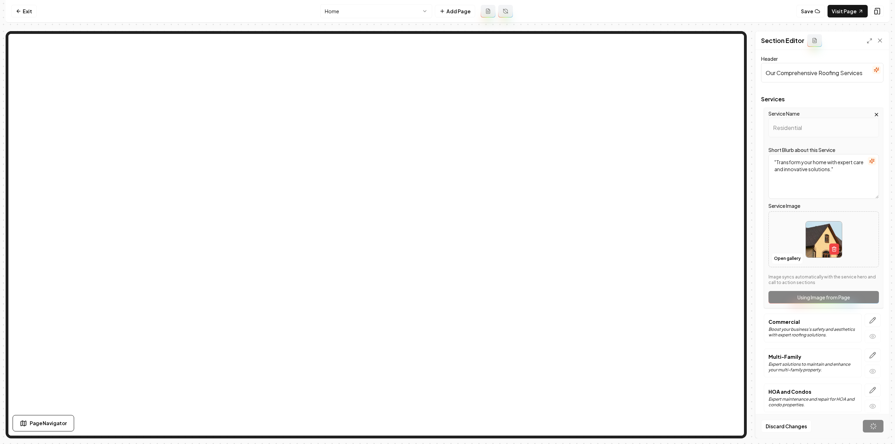
scroll to position [0, 0]
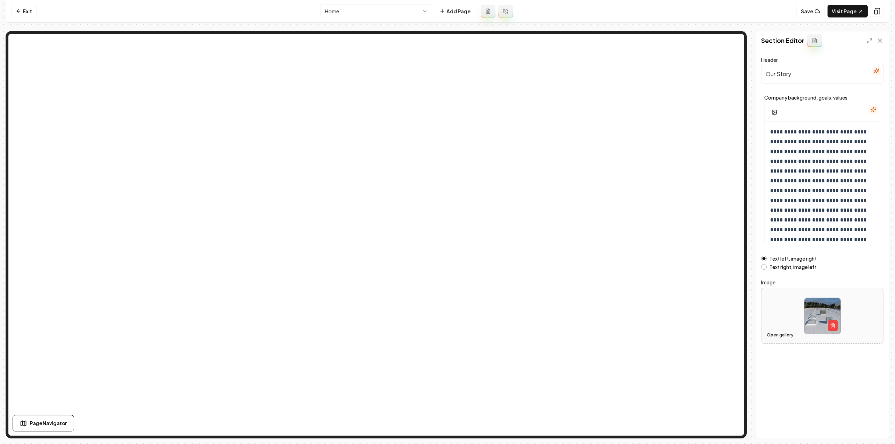
click at [781, 337] on button "Open gallery" at bounding box center [779, 335] width 31 height 11
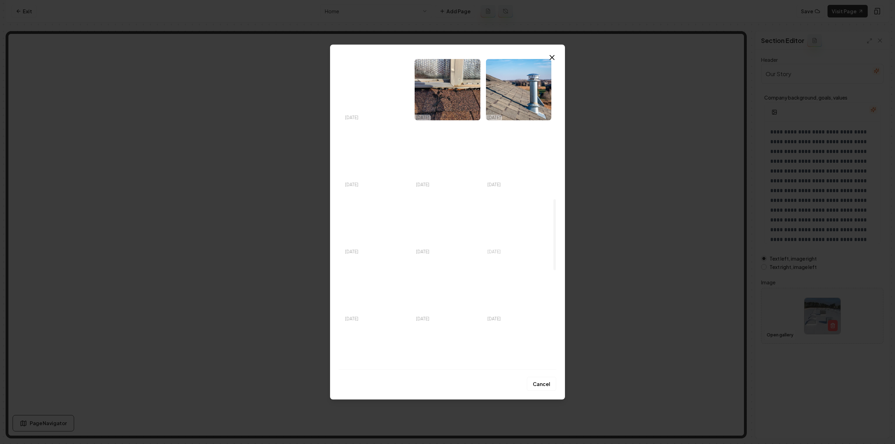
scroll to position [629, 0]
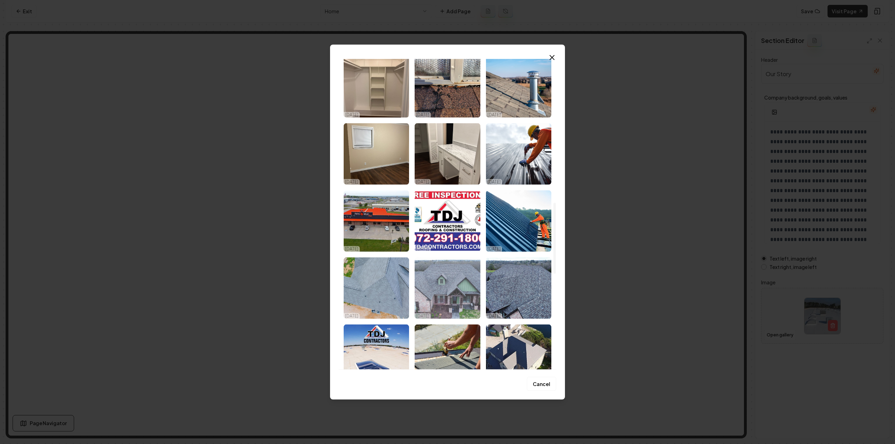
click at [454, 295] on img "Select image image_68ee46875c7cd75eb8f4c8f7.jpeg" at bounding box center [447, 288] width 65 height 62
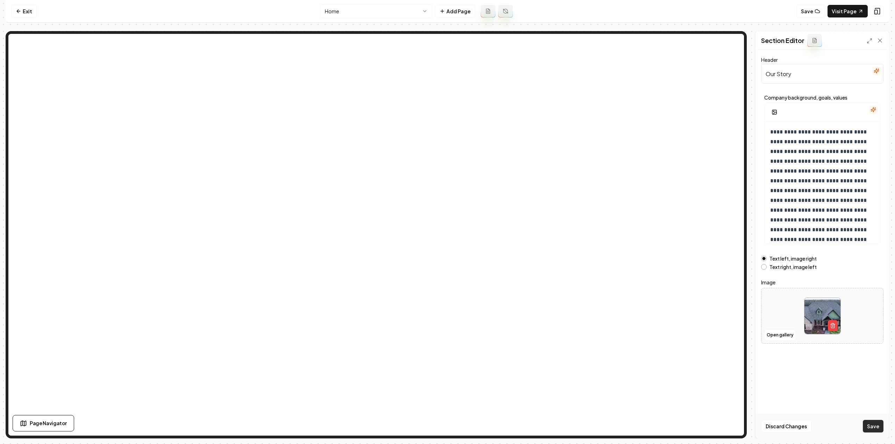
click at [871, 429] on button "Save" at bounding box center [873, 426] width 21 height 13
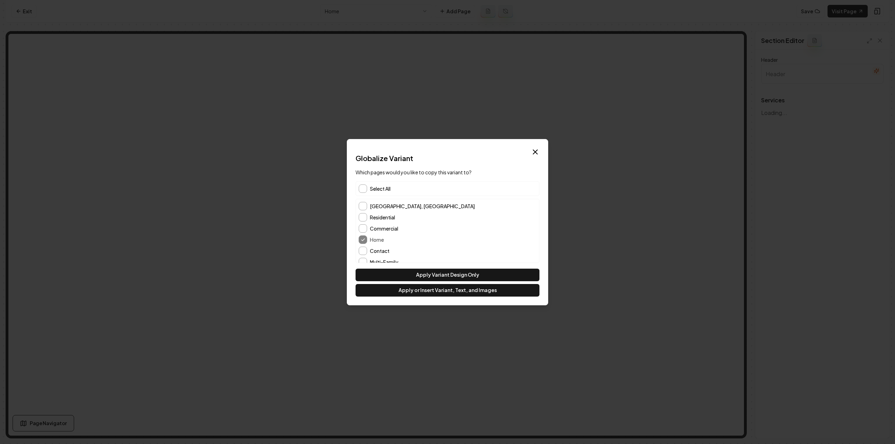
type input "Our Comprehensive Roofing Services"
click at [361, 220] on button "Contact" at bounding box center [363, 222] width 8 height 8
click at [357, 224] on div "[GEOGRAPHIC_DATA], [GEOGRAPHIC_DATA] Residential Commercial Home Contact Multi-…" at bounding box center [447, 217] width 183 height 92
click at [366, 222] on button "Contact" at bounding box center [363, 222] width 8 height 8
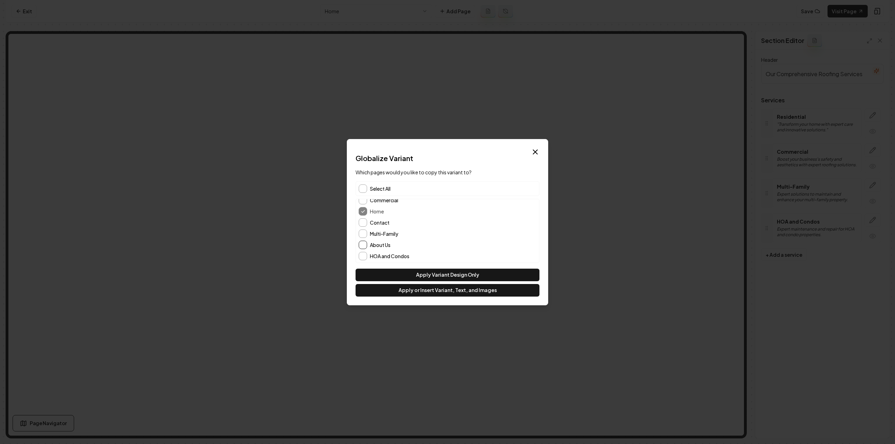
click at [364, 247] on button "About Us" at bounding box center [363, 245] width 8 height 8
click at [363, 208] on button "[GEOGRAPHIC_DATA], [GEOGRAPHIC_DATA]" at bounding box center [363, 206] width 8 height 8
click at [419, 270] on button "Apply Variant Design Only" at bounding box center [448, 275] width 184 height 13
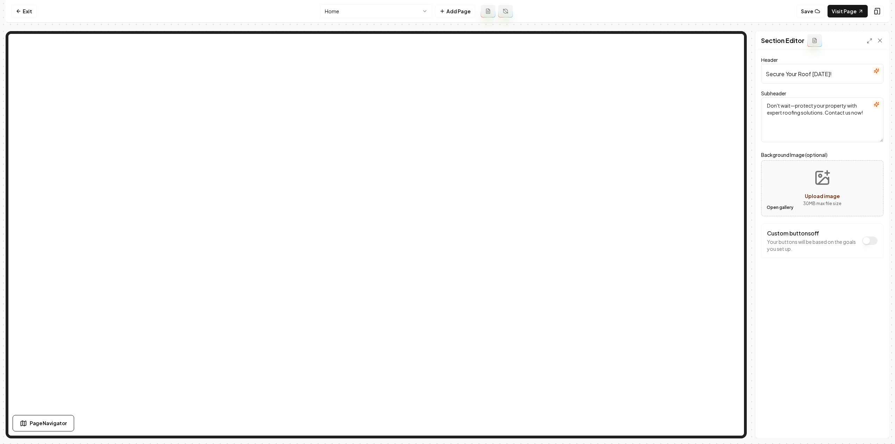
click at [775, 203] on button "Open gallery" at bounding box center [779, 207] width 31 height 11
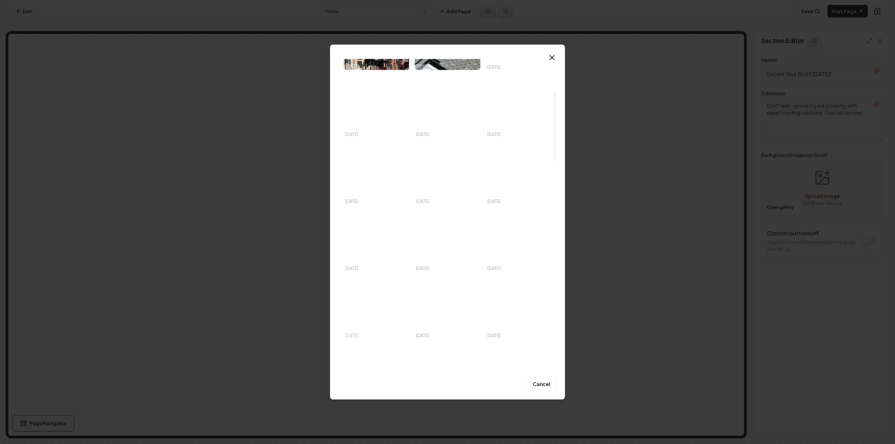
scroll to position [140, 0]
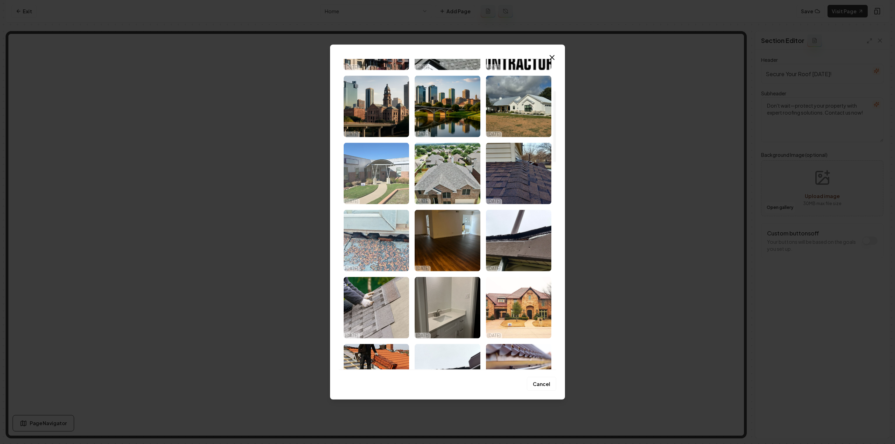
click at [363, 151] on img "Select image image_68ee46875c7cd75eb8f4ca79.jpeg" at bounding box center [376, 174] width 65 height 62
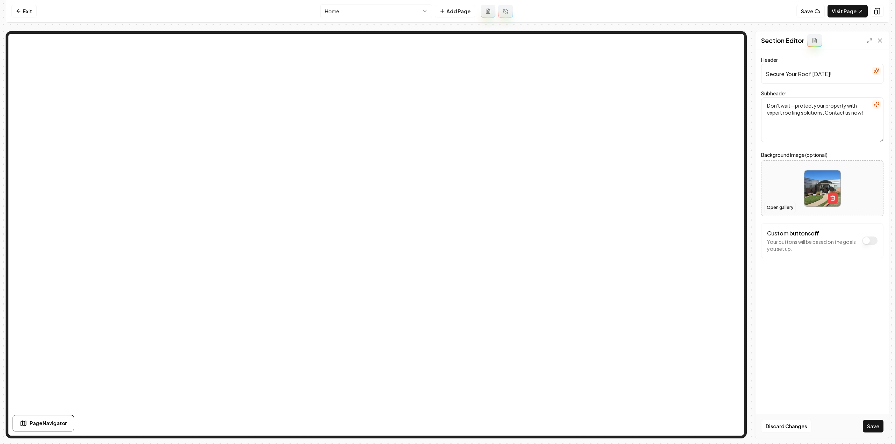
click at [783, 205] on button "Open gallery" at bounding box center [779, 207] width 31 height 11
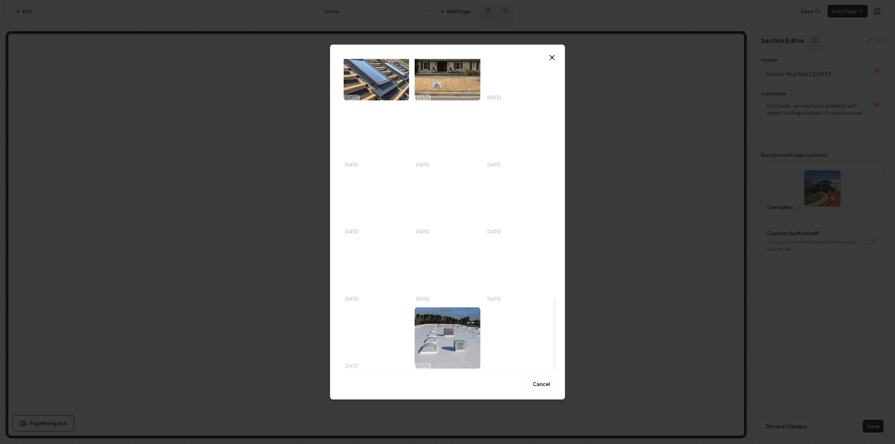
scroll to position [1050, 0]
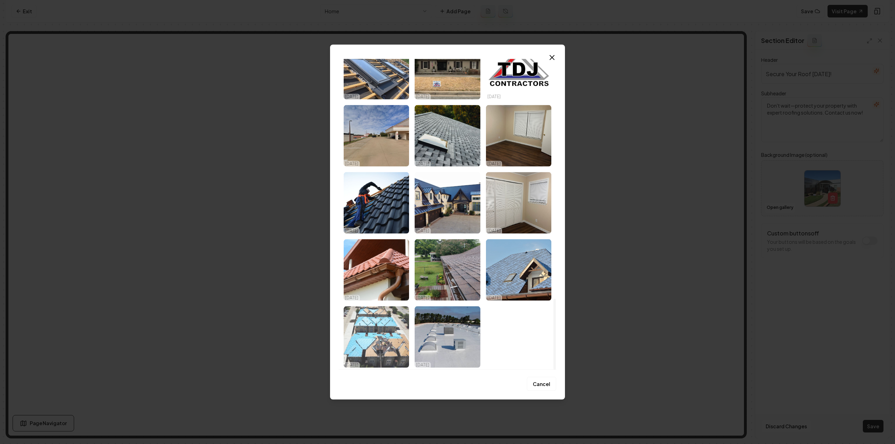
click at [380, 324] on img "Select image image_68ee46865c7cd75eb8f4c6a3.jpeg" at bounding box center [376, 337] width 65 height 62
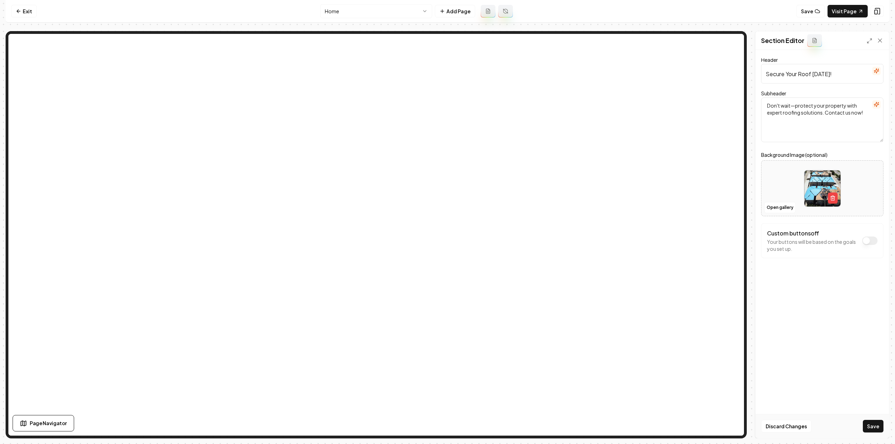
click at [870, 433] on div "Discard Changes Save" at bounding box center [822, 426] width 134 height 24
click at [867, 428] on button "Save" at bounding box center [873, 426] width 21 height 13
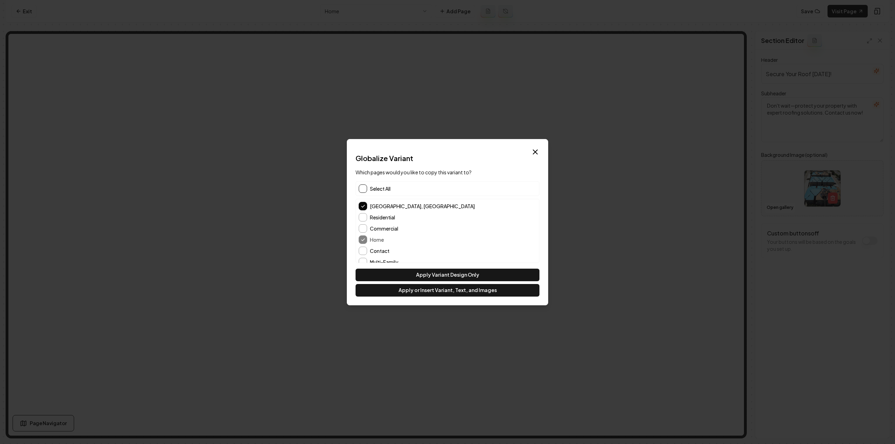
click at [363, 190] on button "button" at bounding box center [363, 189] width 8 height 8
click at [390, 287] on button "Apply or Insert Variant, Text, and Images" at bounding box center [448, 290] width 184 height 13
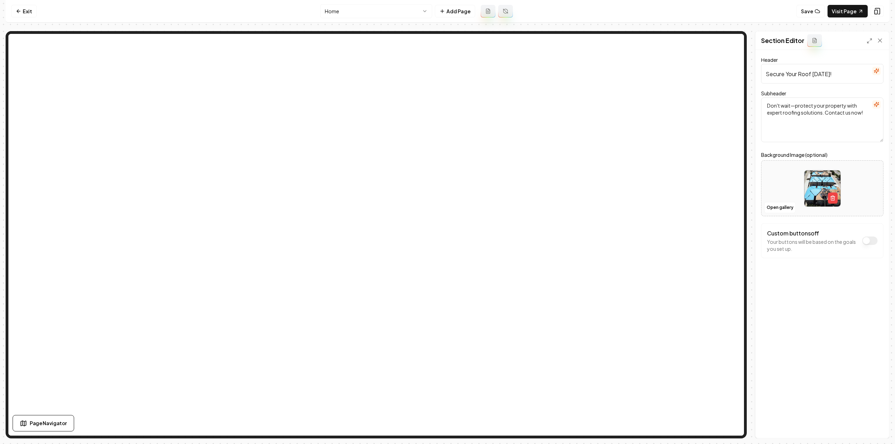
click at [400, 10] on html "Computer Required This feature is only available on a computer. Please switch t…" at bounding box center [447, 222] width 895 height 444
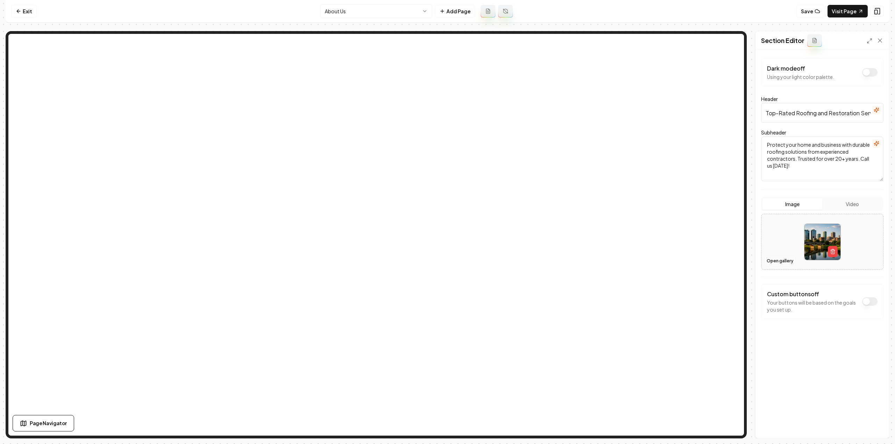
click at [782, 266] on button "Open gallery" at bounding box center [779, 261] width 31 height 11
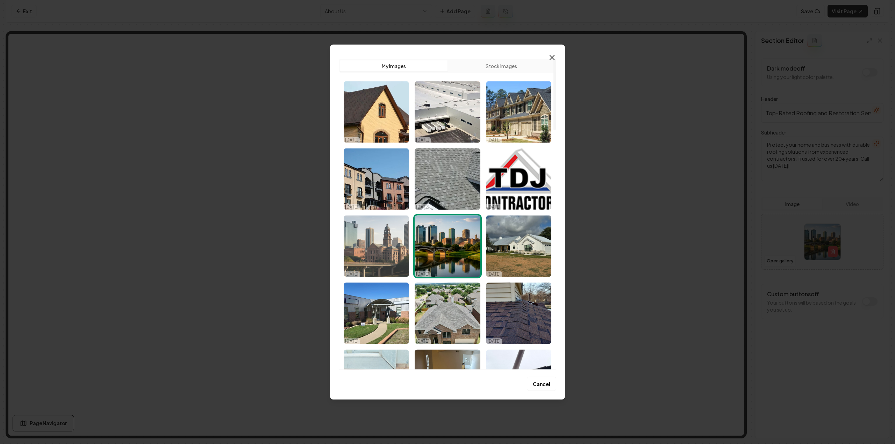
scroll to position [315, 0]
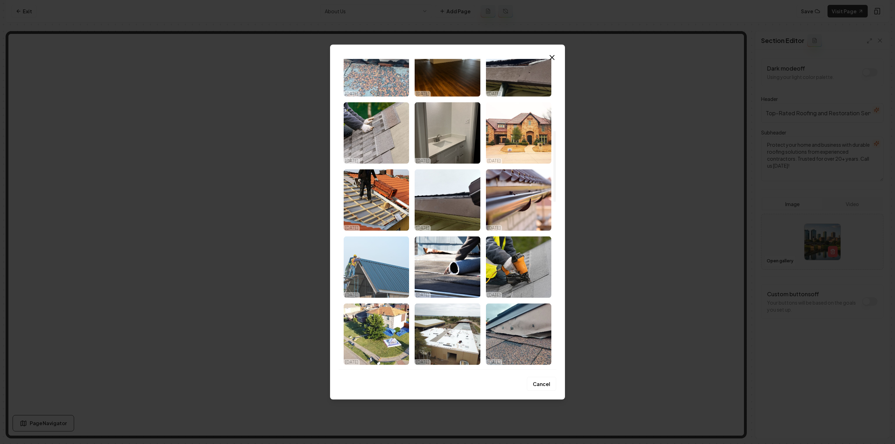
click at [377, 260] on img "Select image image_68ee46875c7cd75eb8f4caac.jpeg" at bounding box center [376, 267] width 65 height 62
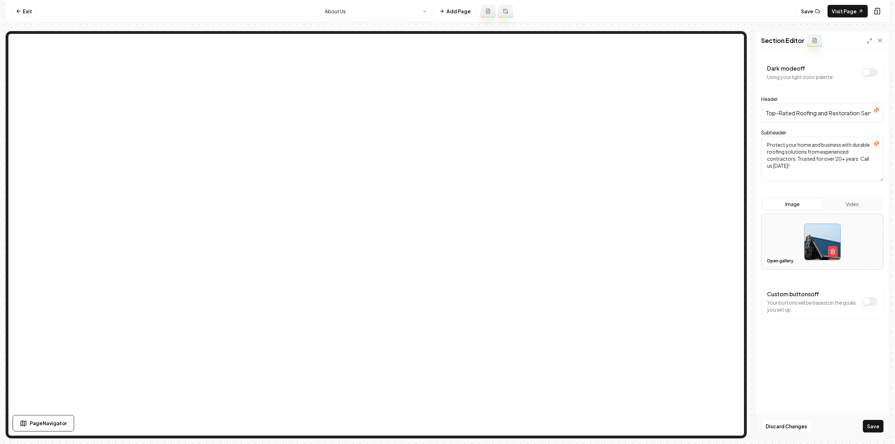
click at [868, 420] on div "Discard Changes Save" at bounding box center [822, 426] width 134 height 24
click at [876, 430] on button "Save" at bounding box center [873, 426] width 21 height 13
click at [379, 15] on html "Computer Required This feature is only available on a computer. Please switch t…" at bounding box center [447, 222] width 895 height 444
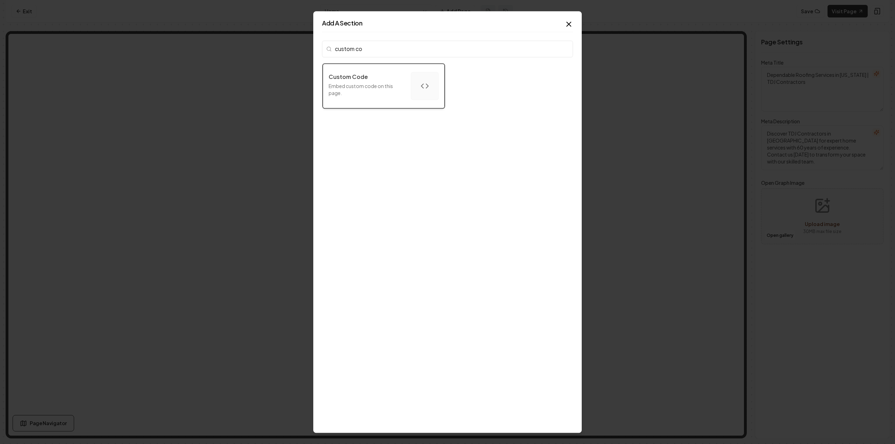
type input "custom co"
click at [372, 76] on div "Custom Code" at bounding box center [367, 77] width 77 height 8
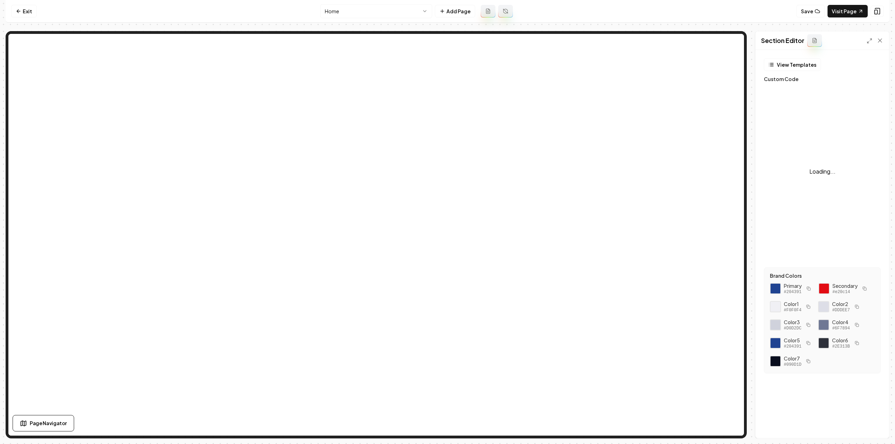
click at [835, 194] on div "Loading..." at bounding box center [822, 171] width 117 height 175
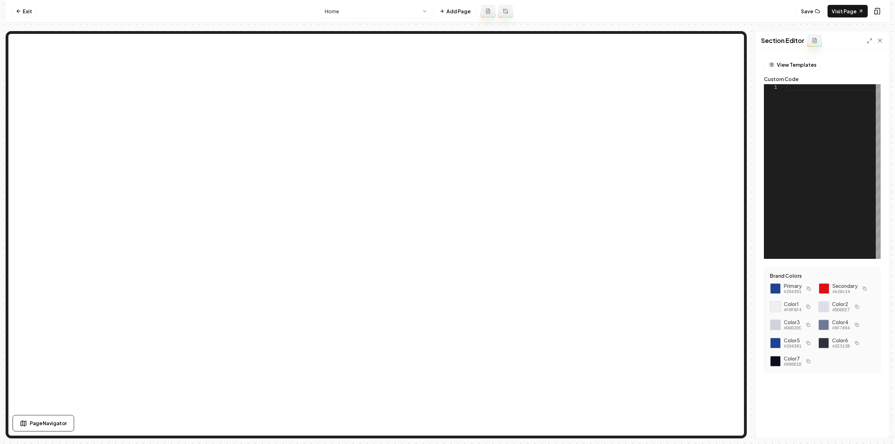
click at [819, 163] on div at bounding box center [833, 171] width 94 height 175
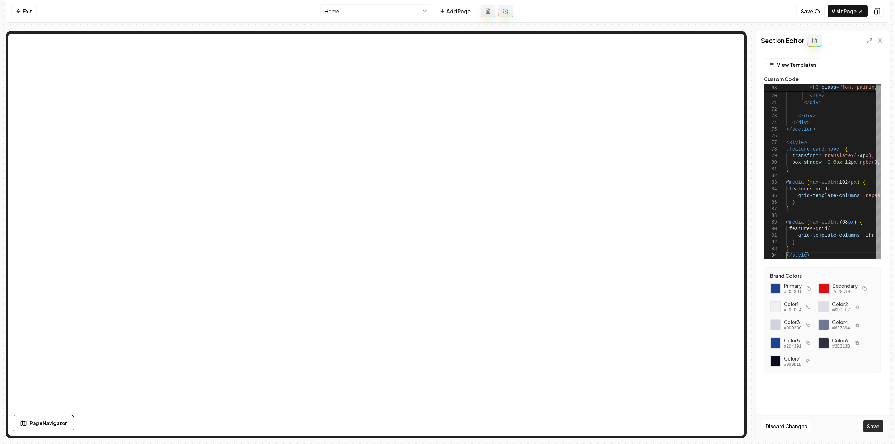
click at [870, 430] on button "Save" at bounding box center [873, 426] width 21 height 13
click at [809, 256] on div at bounding box center [830, 257] width 89 height 4
click at [786, 259] on div at bounding box center [797, 257] width 22 height 4
click at [877, 423] on button "Save" at bounding box center [873, 426] width 21 height 13
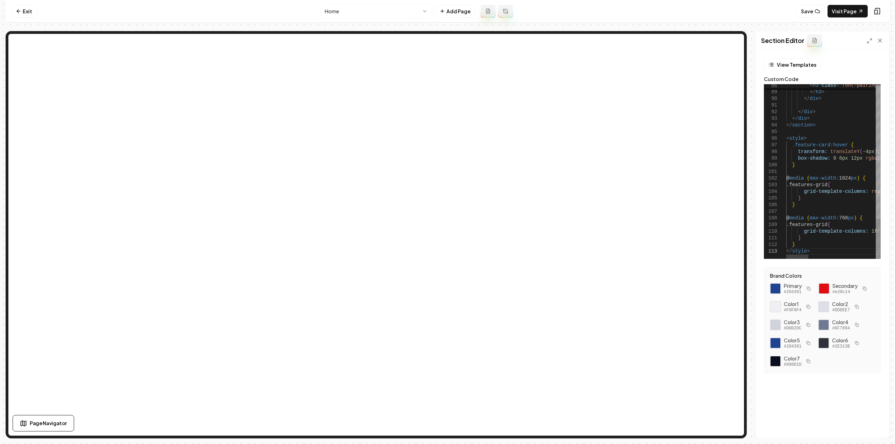
click at [877, 431] on button "Save" at bounding box center [873, 426] width 21 height 13
click at [866, 40] on div "Section Editor" at bounding box center [822, 40] width 134 height 19
click at [869, 41] on icon at bounding box center [870, 41] width 6 height 6
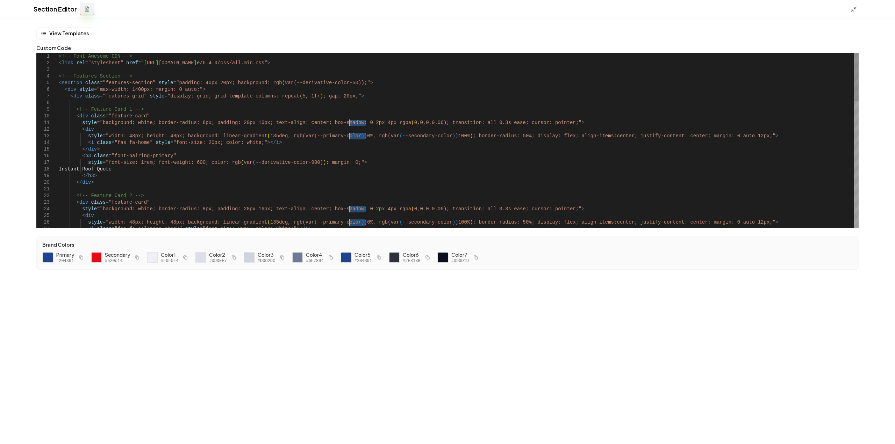
drag, startPoint x: 354, startPoint y: 121, endPoint x: 350, endPoint y: 21, distance: 100.1
click at [374, 108] on div "<!-- Feature Card 2 --> < div class = "feature-card" style = "background: white…" at bounding box center [459, 368] width 800 height 631
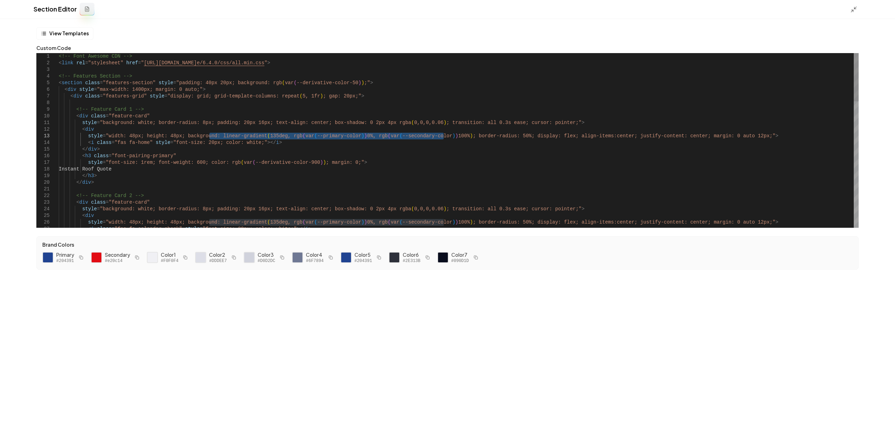
drag, startPoint x: 210, startPoint y: 137, endPoint x: 443, endPoint y: 136, distance: 232.8
click at [443, 136] on div "<!-- Feature Card 2 --> < div class = "feature-card" style = "background: white…" at bounding box center [459, 368] width 800 height 631
click at [355, 134] on div "<!-- Feature Card 2 --> < div class = "feature-card" style = "background: white…" at bounding box center [459, 368] width 800 height 631
drag, startPoint x: 355, startPoint y: 134, endPoint x: 209, endPoint y: 137, distance: 145.5
click at [209, 137] on div "<!-- Feature Card 2 --> < div class = "feature-card" style = "background: white…" at bounding box center [459, 368] width 800 height 631
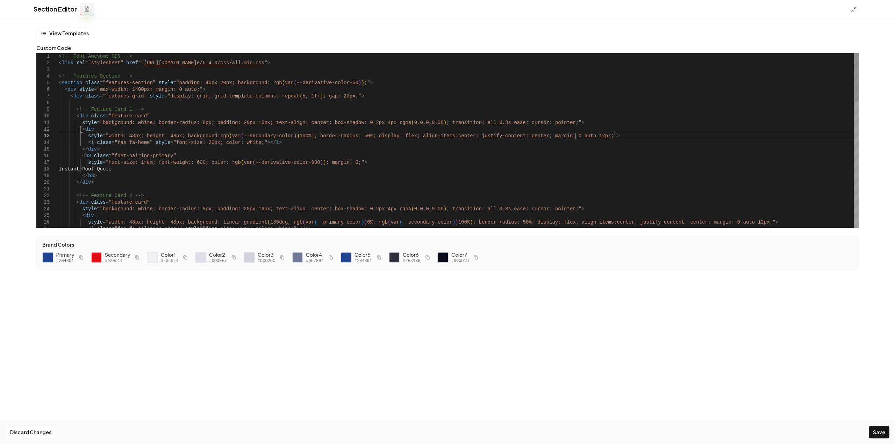
scroll to position [14, 150]
drag, startPoint x: 296, startPoint y: 135, endPoint x: 306, endPoint y: 135, distance: 9.8
click at [297, 135] on div "<!-- Feature Card 2 --> < div class = "feature-card" style = "background: white…" at bounding box center [459, 368] width 800 height 631
click at [882, 429] on button "Save" at bounding box center [879, 432] width 21 height 13
click at [856, 9] on polyline at bounding box center [855, 8] width 2 height 2
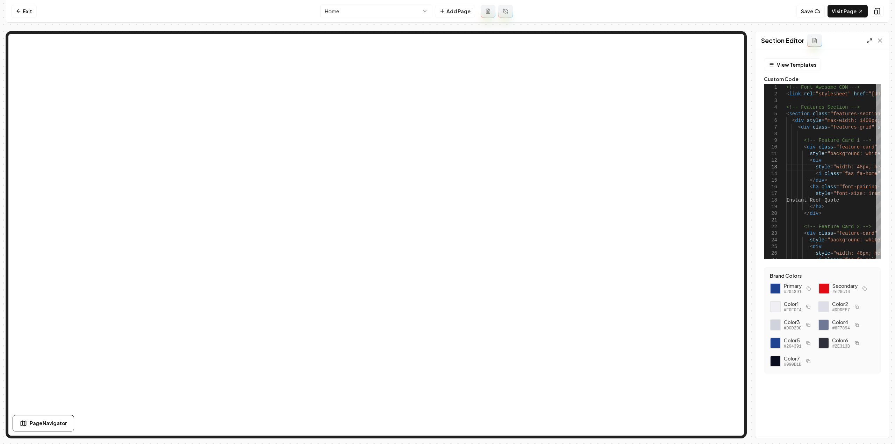
click at [869, 41] on icon at bounding box center [870, 41] width 6 height 6
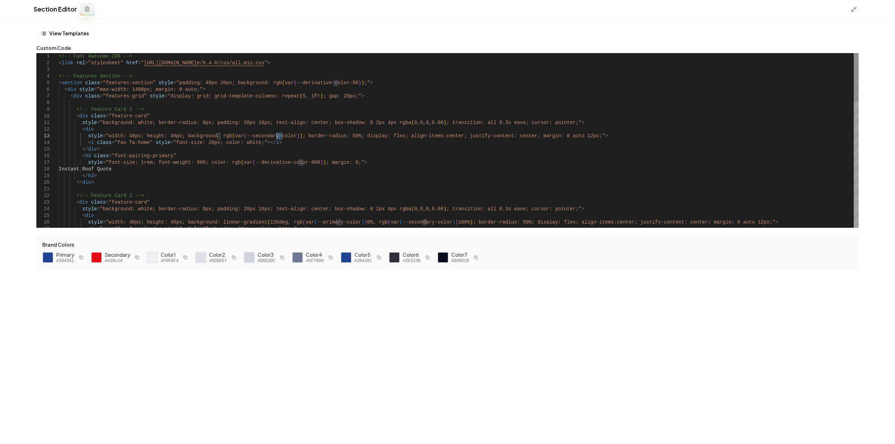
scroll to position [14, 223]
drag, startPoint x: 282, startPoint y: 137, endPoint x: 209, endPoint y: 135, distance: 73.4
click at [209, 135] on div "<!-- Feature Card 2 --> < div class = "feature-card" style = "background: white…" at bounding box center [459, 368] width 800 height 631
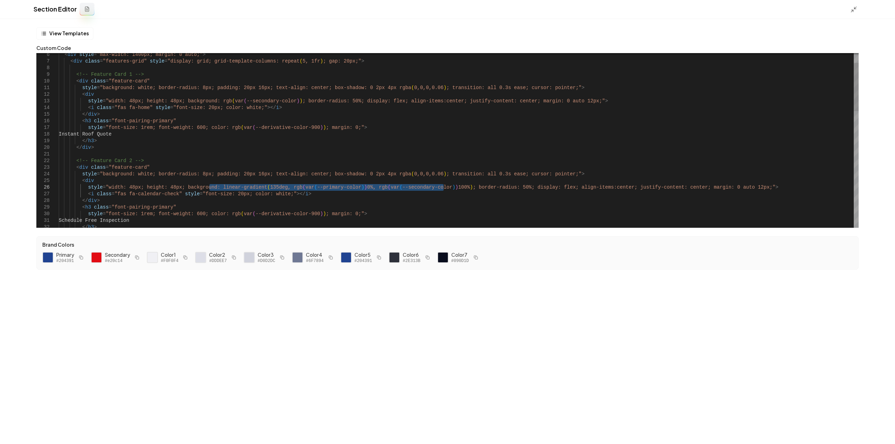
drag, startPoint x: 209, startPoint y: 184, endPoint x: 443, endPoint y: 185, distance: 234.2
click at [443, 185] on div "<!-- Feature Card 2 --> < div class = "feature-card" style = "background: white…" at bounding box center [459, 333] width 800 height 631
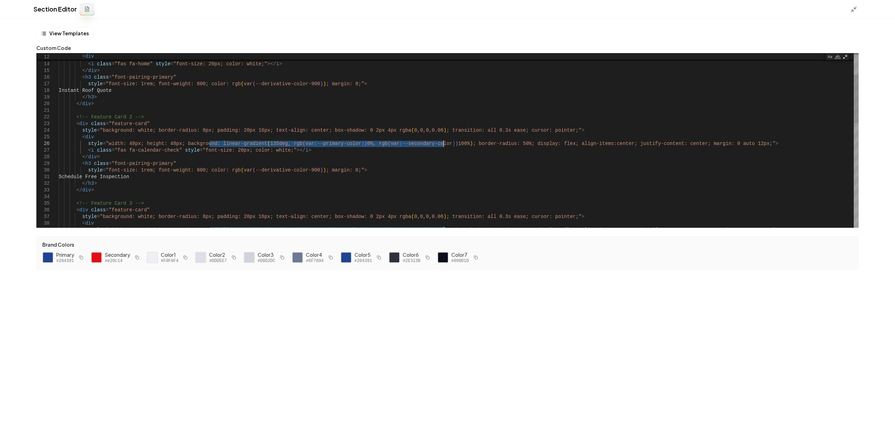
type textarea "**********"
click at [870, 429] on button "Save" at bounding box center [879, 432] width 21 height 13
click at [854, 6] on icon at bounding box center [853, 9] width 7 height 7
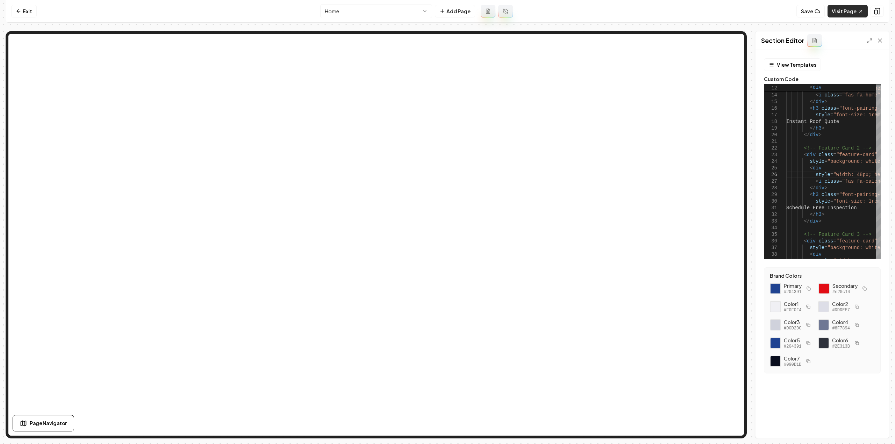
click at [845, 14] on link "Visit Page" at bounding box center [847, 11] width 40 height 13
click at [25, 27] on div "Exit Home Add Page Save Visit Page Page Navigator Section Editor View Templates…" at bounding box center [448, 219] width 884 height 439
click at [30, 12] on link "Exit" at bounding box center [24, 11] width 26 height 13
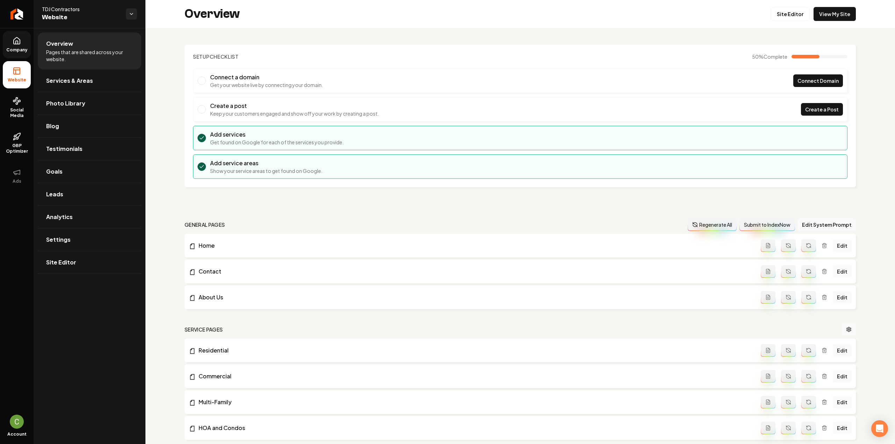
click at [16, 46] on link "Company" at bounding box center [17, 44] width 28 height 27
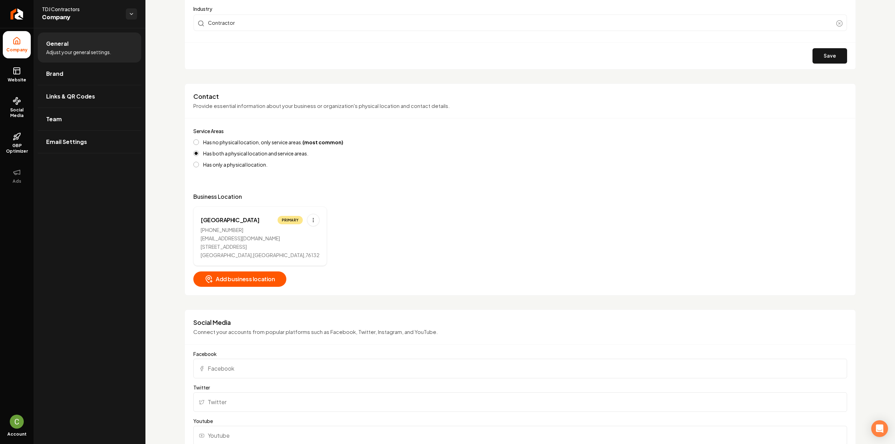
scroll to position [315, 0]
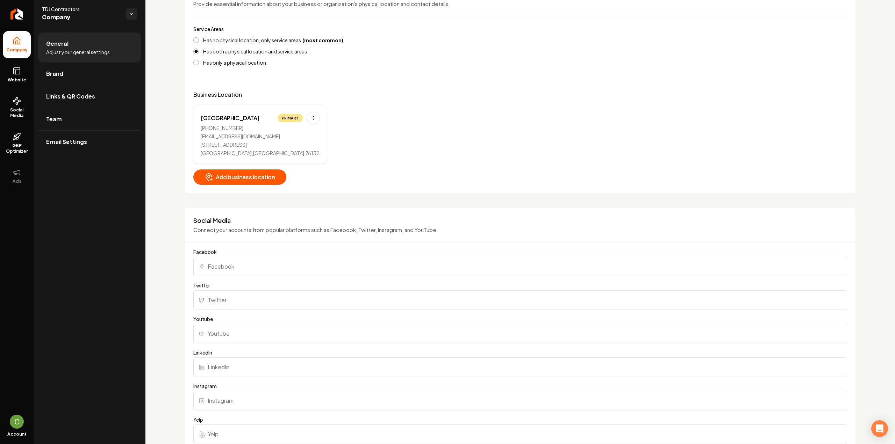
click at [233, 270] on input "Facebook" at bounding box center [520, 267] width 654 height 20
paste input "[URL][DOMAIN_NAME]"
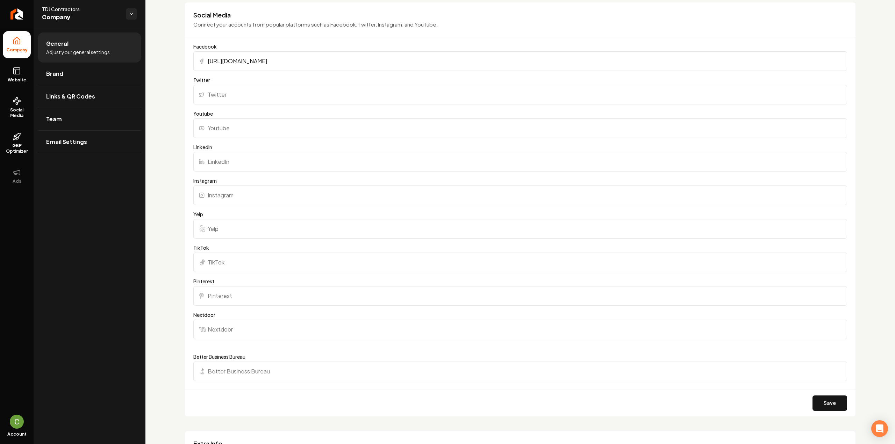
scroll to position [524, 0]
type input "[URL][DOMAIN_NAME]"
click at [819, 392] on button "Save" at bounding box center [829, 399] width 35 height 15
click at [29, 12] on link "Return to dashboard" at bounding box center [17, 14] width 34 height 28
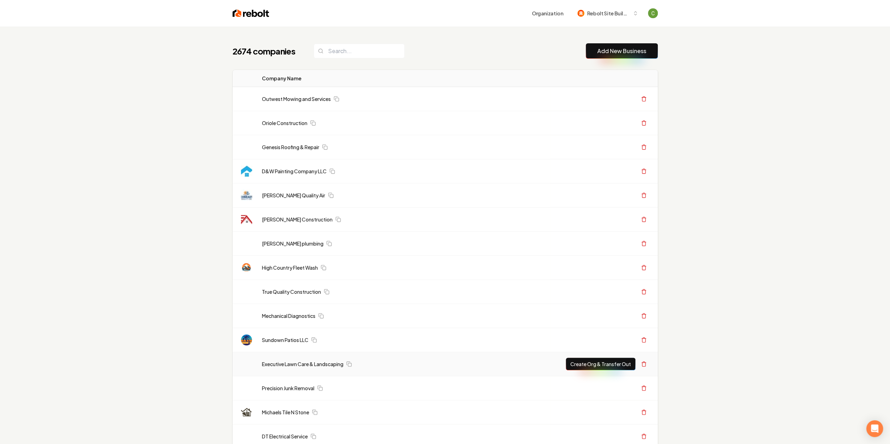
click at [393, 370] on td "Executive Lawn Care & Landscaping" at bounding box center [403, 364] width 294 height 24
click at [601, 53] on link "Add New Business" at bounding box center [621, 51] width 49 height 8
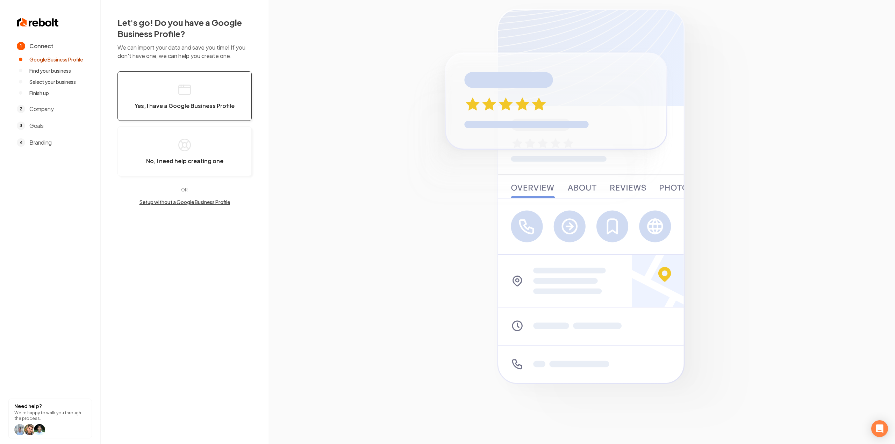
click at [204, 88] on button "Yes, I have a Google Business Profile" at bounding box center [184, 96] width 134 height 50
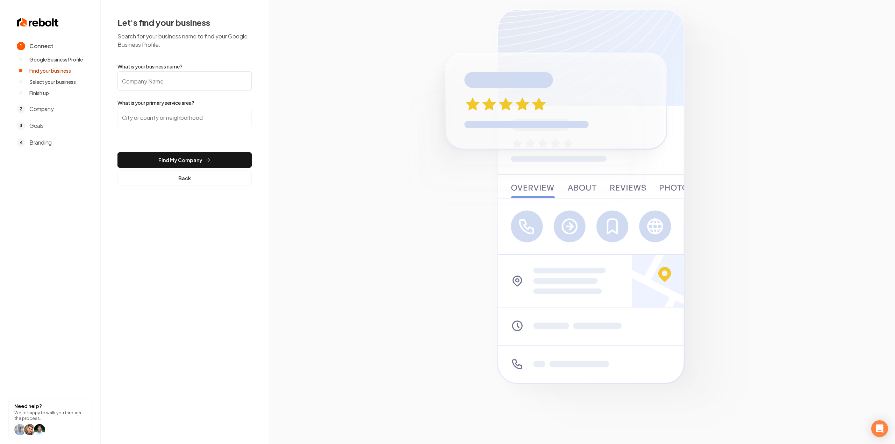
click at [187, 69] on label "What is your business name?" at bounding box center [184, 66] width 134 height 7
click at [187, 71] on input "What is your business name?" at bounding box center [184, 81] width 134 height 20
paste input "Evolving Contracting"
type input "Evolving Contracting"
click at [178, 123] on input "search" at bounding box center [184, 118] width 134 height 20
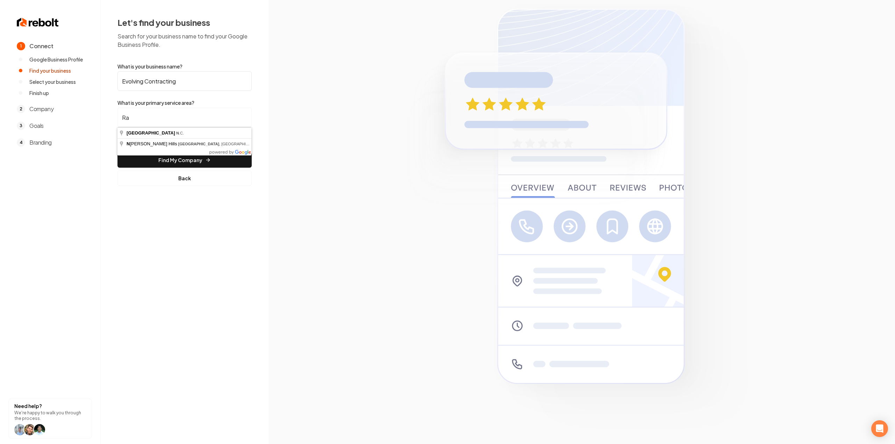
type input "R"
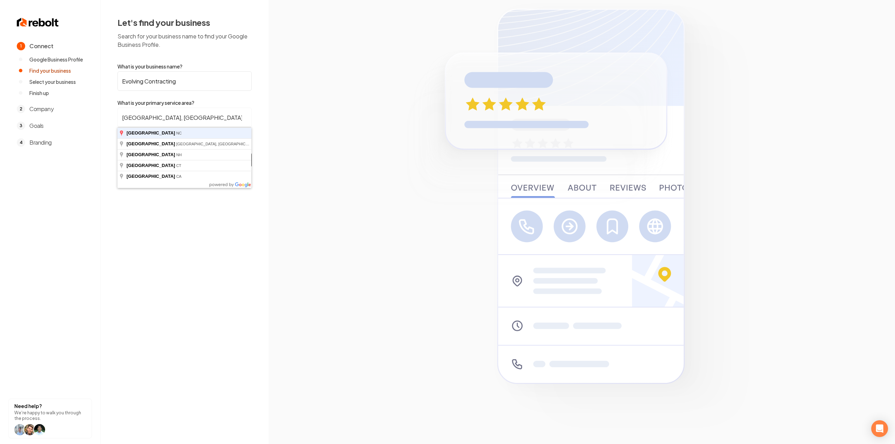
type input "Durham, NC"
click at [117, 152] on button "Find My Company" at bounding box center [184, 159] width 134 height 15
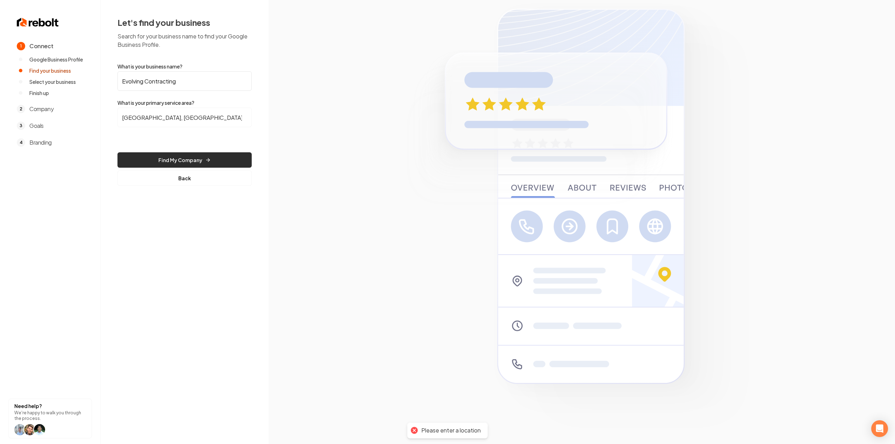
click at [174, 155] on button "Find My Company" at bounding box center [184, 159] width 134 height 15
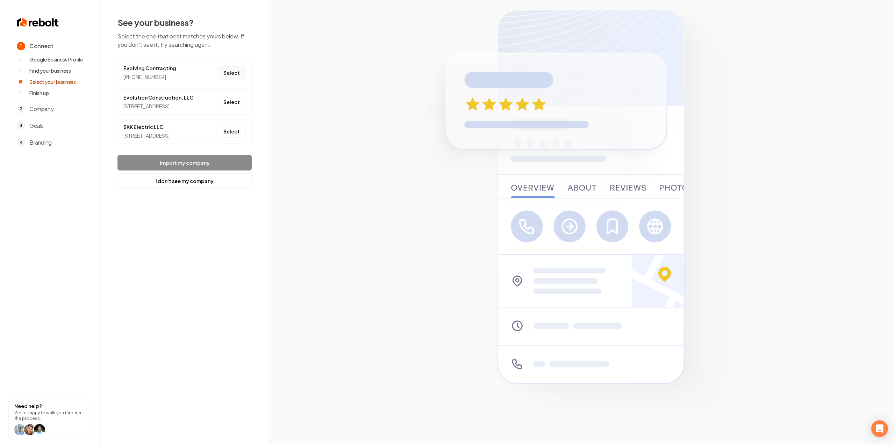
click at [232, 71] on button "Select" at bounding box center [231, 72] width 28 height 13
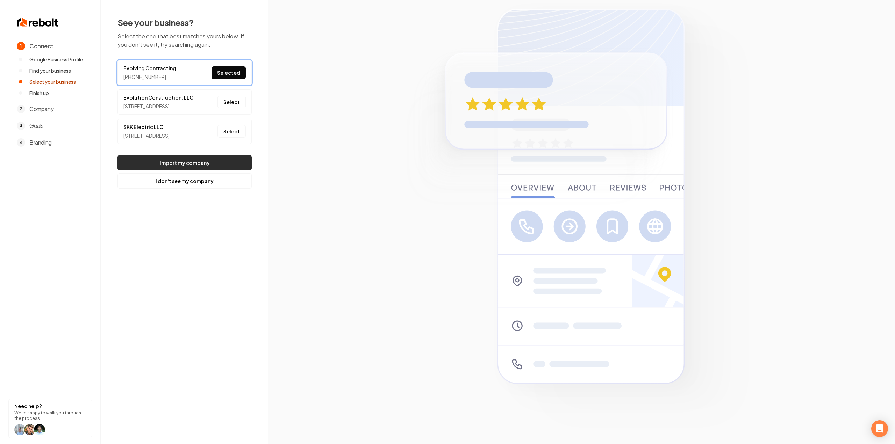
click at [194, 167] on button "Import my company" at bounding box center [184, 162] width 134 height 15
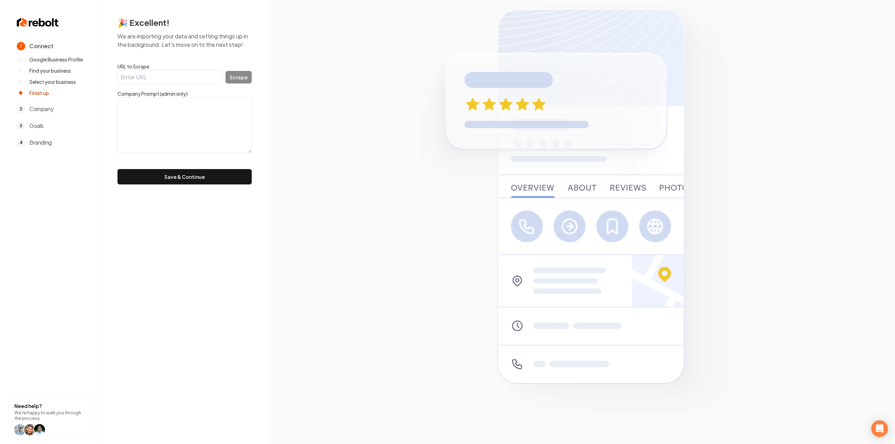
click at [172, 76] on input "URL to Scrape" at bounding box center [169, 77] width 105 height 15
paste input "https://evolvingcontracting.com/"
type input "https://evolvingcontracting.com/"
click at [238, 74] on button "Scrape" at bounding box center [238, 77] width 26 height 13
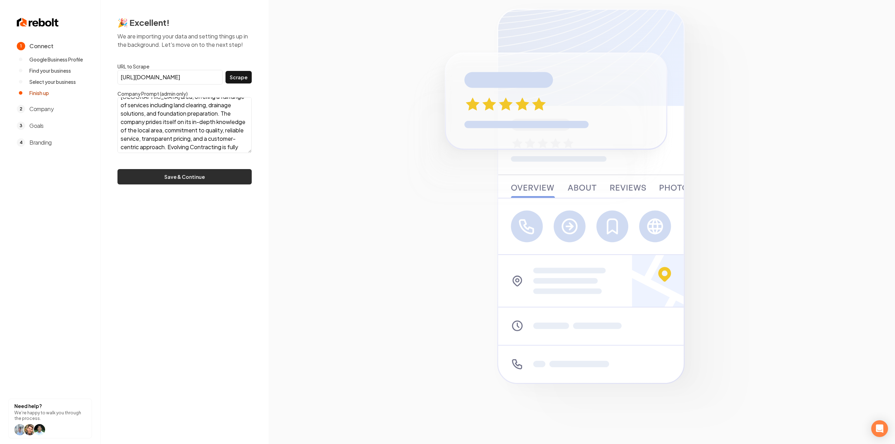
scroll to position [42, 0]
click at [190, 182] on button "Save & Continue" at bounding box center [184, 176] width 134 height 15
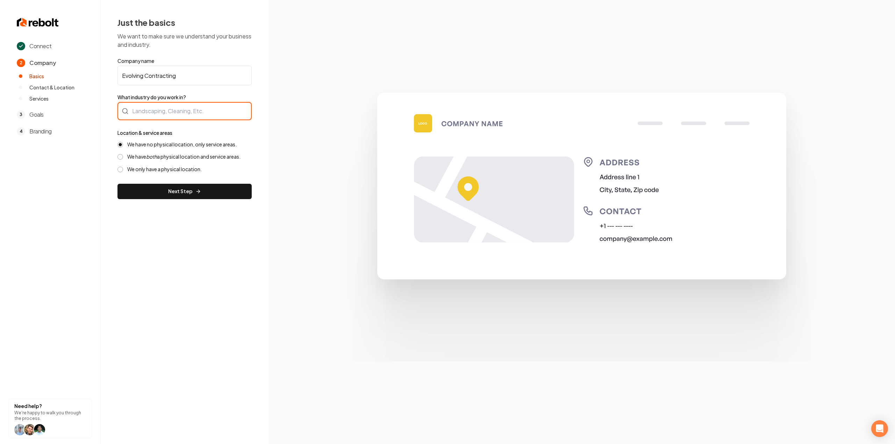
click at [169, 117] on div at bounding box center [184, 111] width 134 height 18
type input "Contracting"
click at [159, 155] on label "We have both a physical location and service areas." at bounding box center [183, 156] width 113 height 7
click at [123, 155] on button "We have both a physical location and service areas." at bounding box center [120, 157] width 6 height 6
click at [189, 147] on label "We have no physical location, only service areas." at bounding box center [181, 144] width 109 height 7
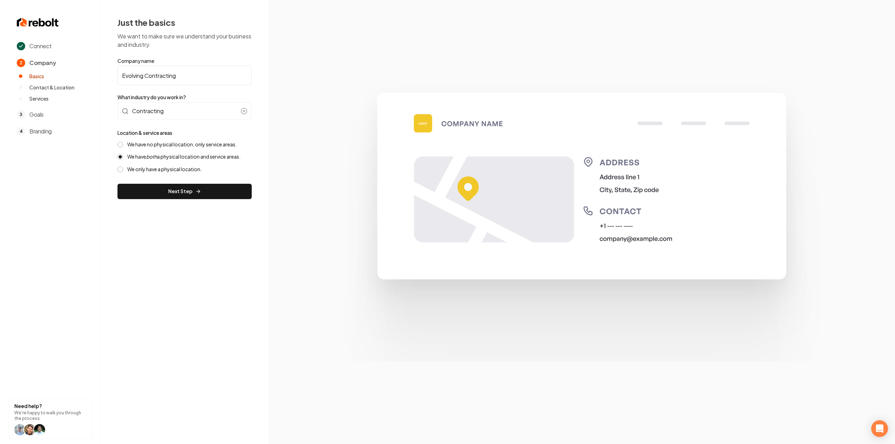
click at [123, 147] on button "We have no physical location, only service areas." at bounding box center [120, 145] width 6 height 6
click at [191, 193] on button "Next Step" at bounding box center [184, 191] width 134 height 15
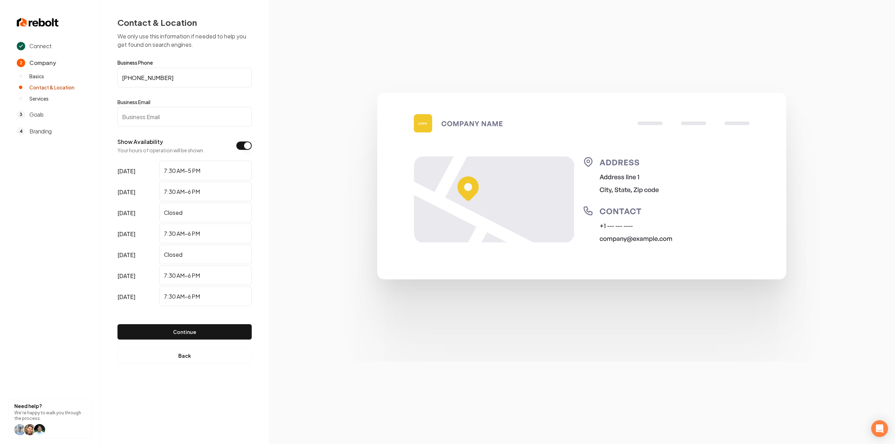
click at [168, 117] on input "Business Email" at bounding box center [184, 117] width 134 height 20
click at [172, 113] on input "Business Email" at bounding box center [184, 117] width 134 height 20
paste input "cody@evolvingcontracting.com"
type input "cody@evolvingcontracting.com"
click at [196, 331] on button "Continue" at bounding box center [184, 331] width 134 height 15
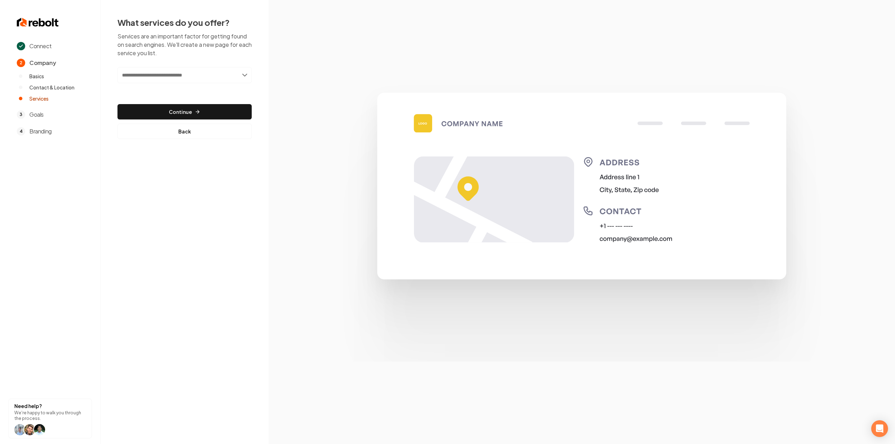
click at [178, 79] on input "text" at bounding box center [184, 75] width 134 height 16
click at [209, 70] on input "text" at bounding box center [184, 75] width 134 height 16
paste input "**********"
type input "**********"
click at [203, 90] on div "Add Excavation Services" at bounding box center [185, 90] width 133 height 11
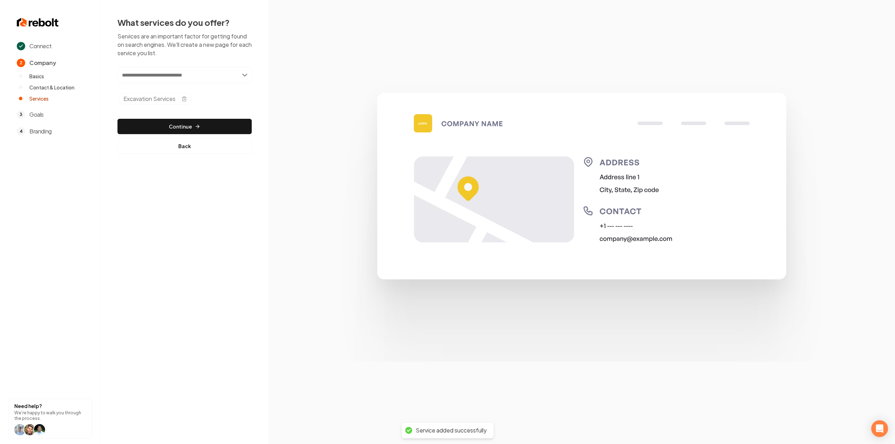
click at [159, 77] on input "text" at bounding box center [184, 75] width 134 height 16
paste input "**********"
type input "**********"
click at [154, 86] on div "Add Grading & Land Leveling" at bounding box center [185, 90] width 133 height 11
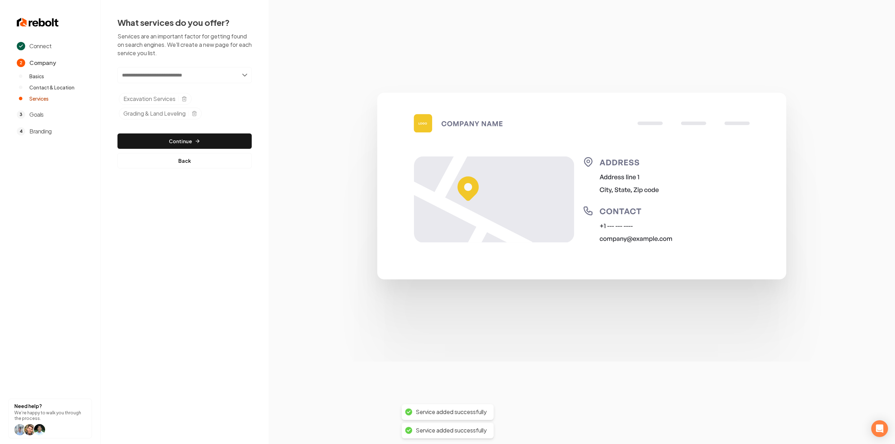
click at [172, 78] on input "text" at bounding box center [184, 75] width 134 height 16
paste input "**********"
type input "**********"
click at [159, 91] on div "Add Site Preparation & Land Development Support" at bounding box center [185, 90] width 133 height 11
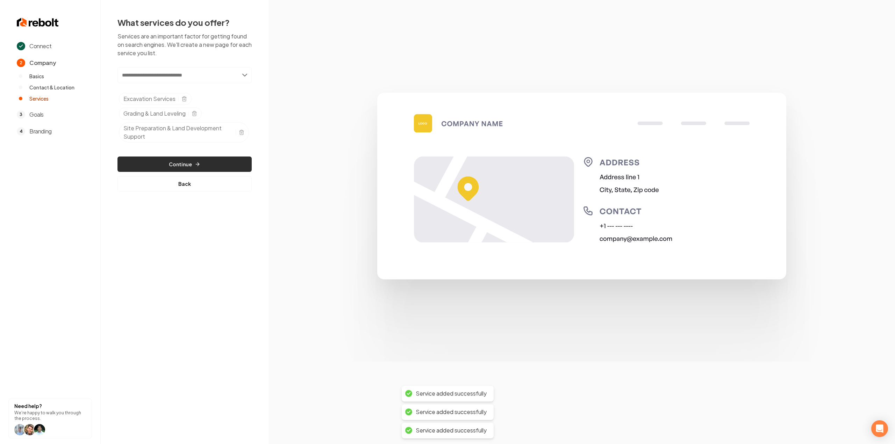
click at [182, 163] on button "Continue" at bounding box center [184, 164] width 134 height 15
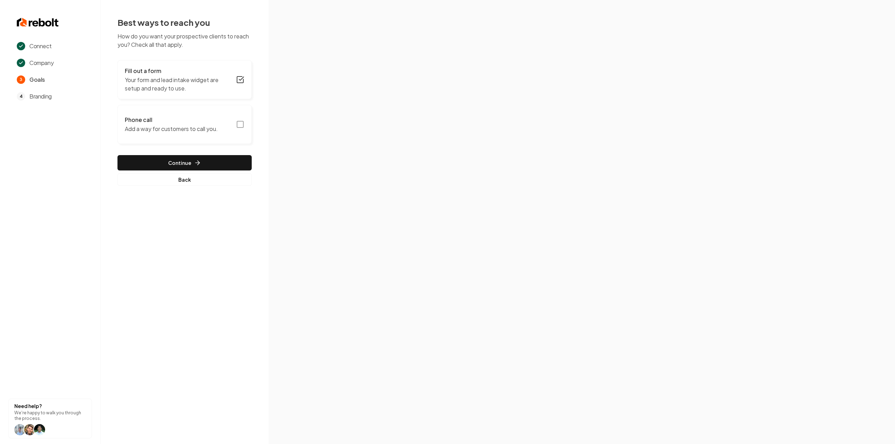
click at [240, 130] on button "Phone call Add a way for customers to call you." at bounding box center [184, 124] width 134 height 39
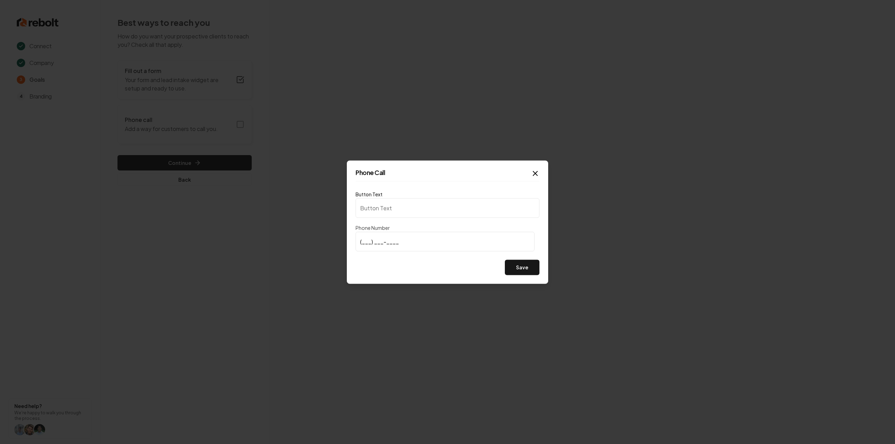
type input "Call us"
type input "[PHONE_NUMBER]"
click at [526, 268] on button "Save" at bounding box center [522, 267] width 35 height 15
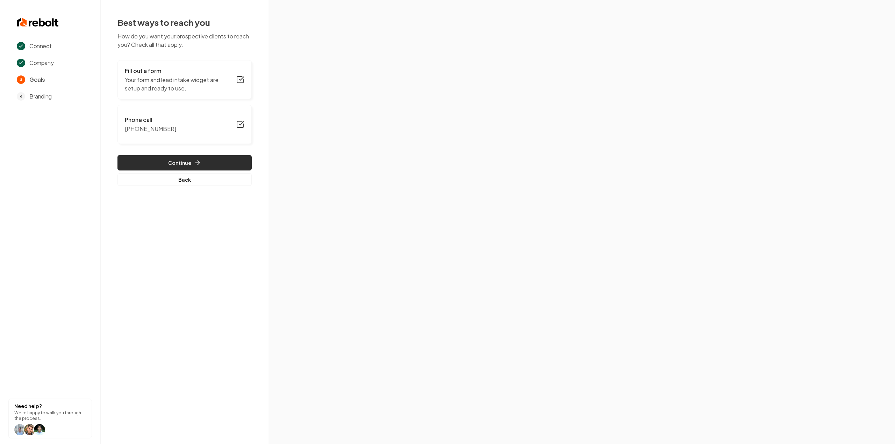
click at [225, 160] on button "Continue" at bounding box center [184, 162] width 134 height 15
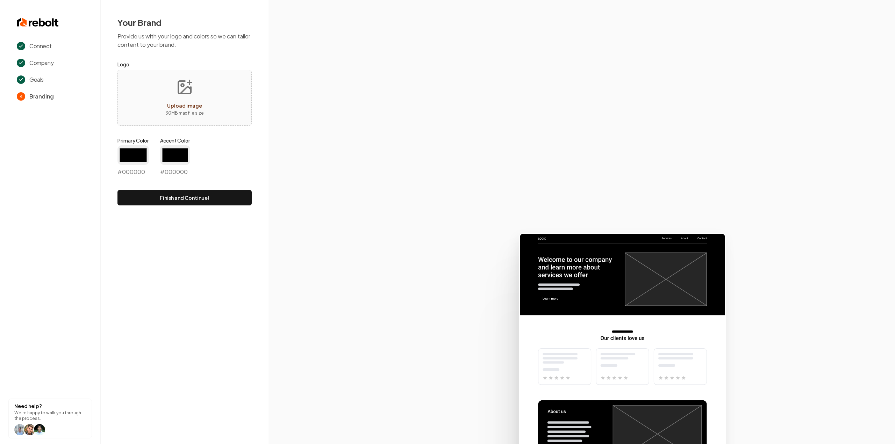
type input "#194d33"
type input "#70be00"
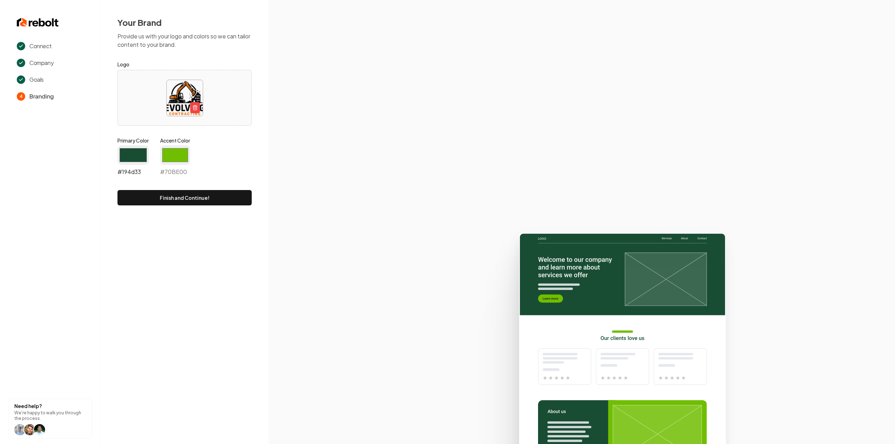
click at [125, 151] on input "#194d33" at bounding box center [132, 155] width 31 height 20
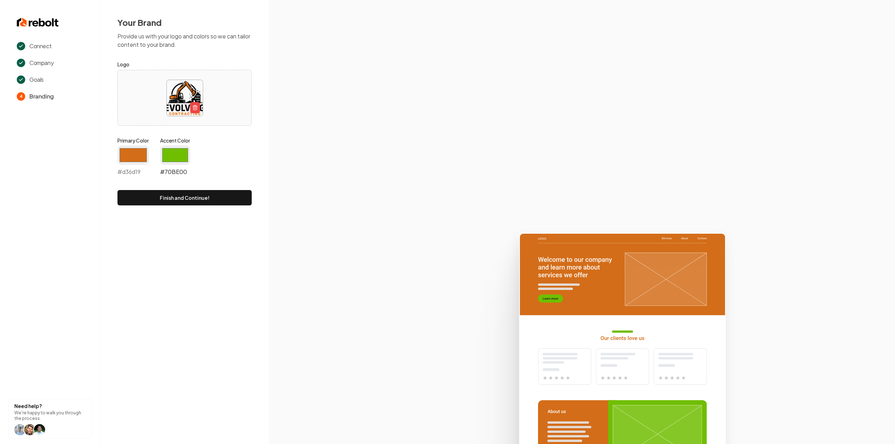
type input "#d36d19"
click at [171, 158] on input "#70be00" at bounding box center [175, 155] width 30 height 20
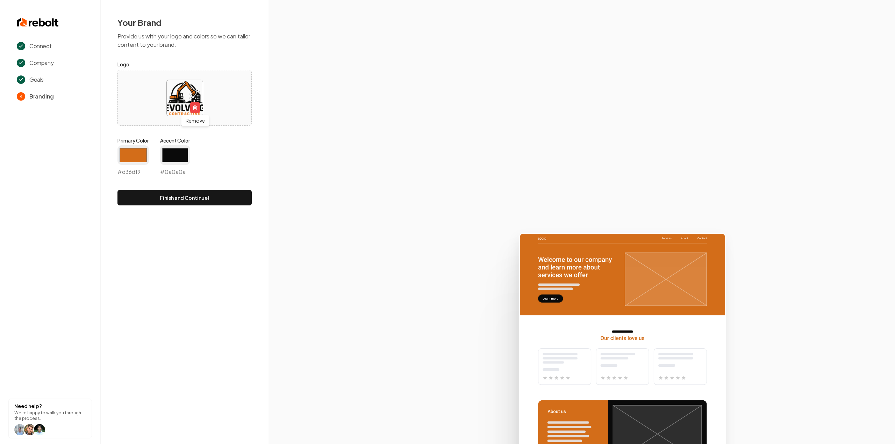
type input "#0a0a0a"
click at [315, 136] on section at bounding box center [581, 222] width 626 height 444
click at [221, 195] on button "Finish and Continue!" at bounding box center [184, 197] width 134 height 15
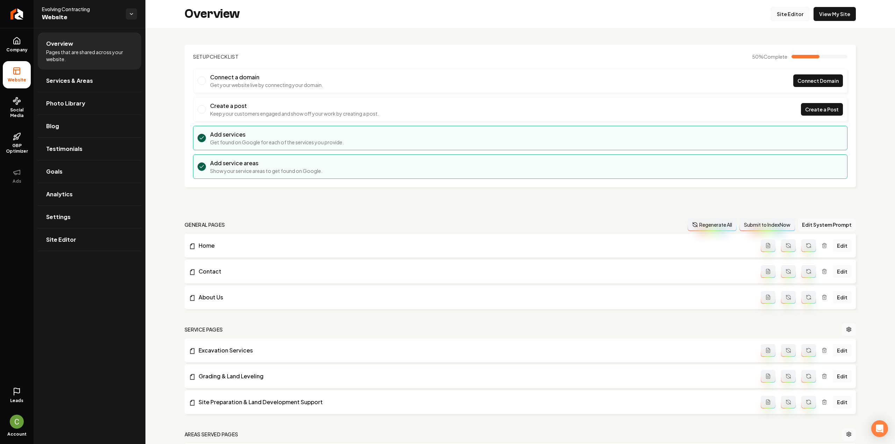
click at [785, 17] on link "Site Editor" at bounding box center [790, 14] width 38 height 14
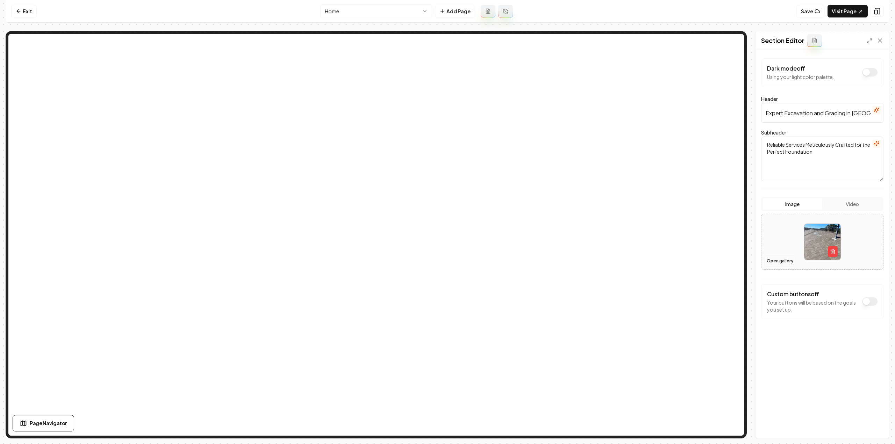
click at [774, 262] on button "Open gallery" at bounding box center [779, 261] width 31 height 11
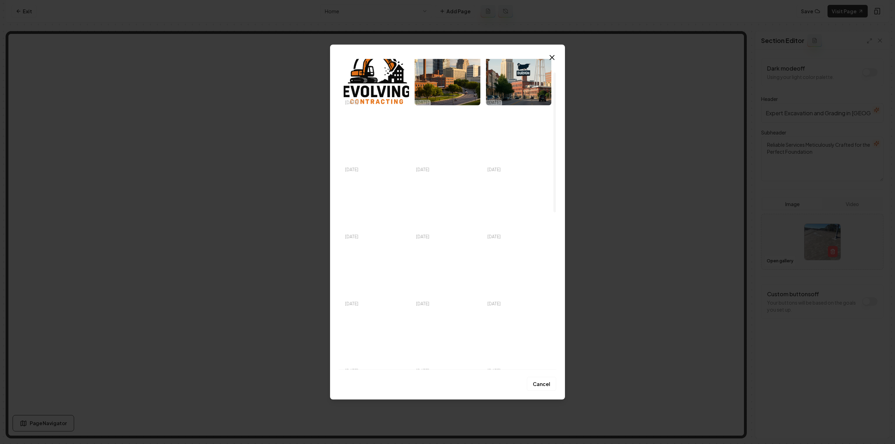
scroll to position [29, 0]
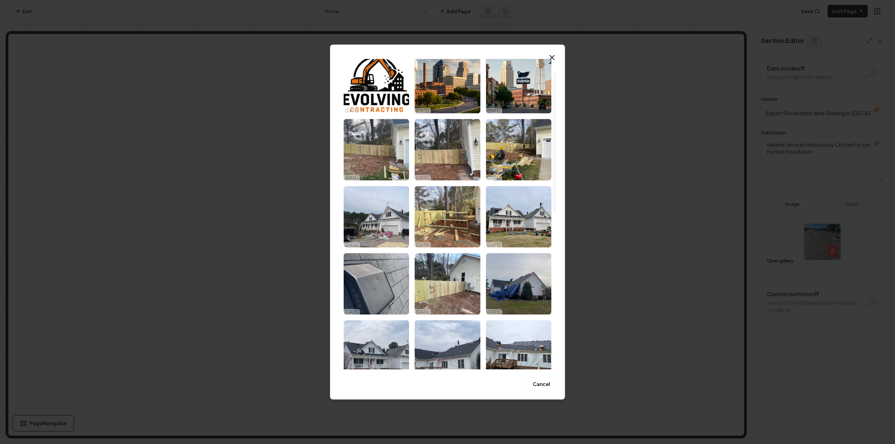
click at [443, 203] on img "Select image image_68ee4f835c7cd75eb83536f2.jpeg" at bounding box center [447, 217] width 65 height 62
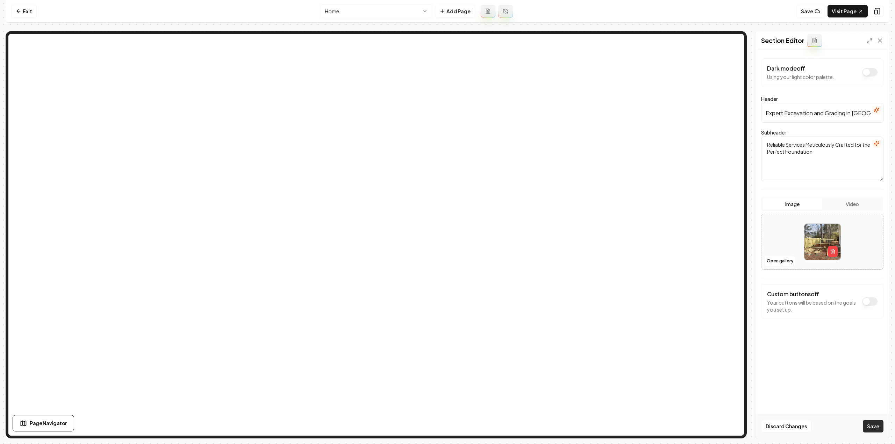
click at [875, 430] on button "Save" at bounding box center [873, 426] width 21 height 13
click at [869, 430] on button "Save" at bounding box center [873, 426] width 21 height 13
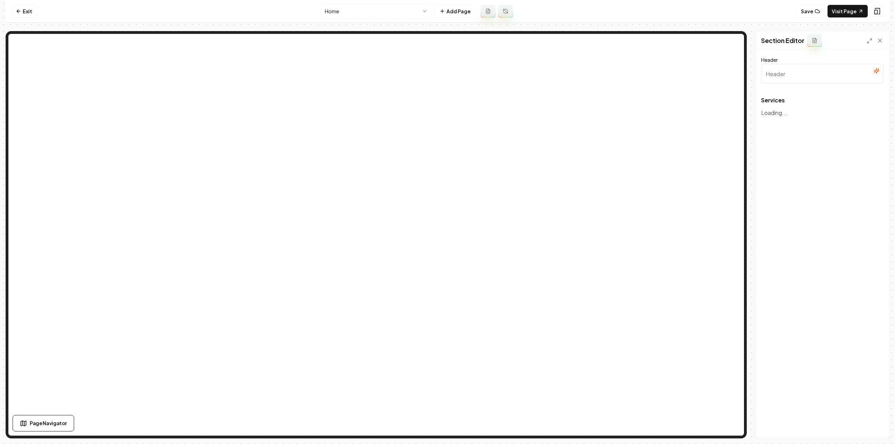
type input "Expert Excavation & Grading Services"
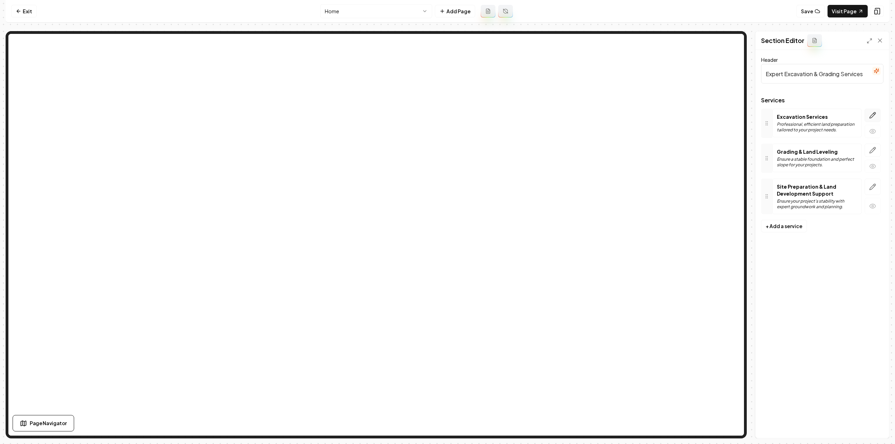
click at [874, 114] on icon "button" at bounding box center [873, 116] width 6 height 6
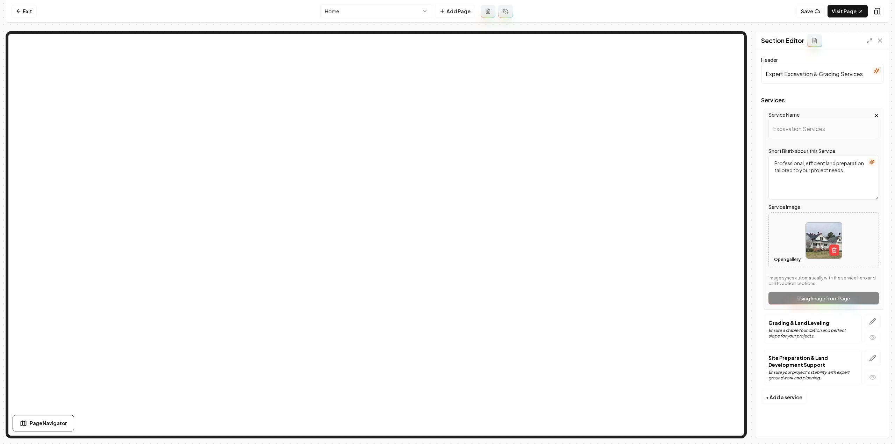
click at [788, 263] on button "Open gallery" at bounding box center [787, 259] width 31 height 11
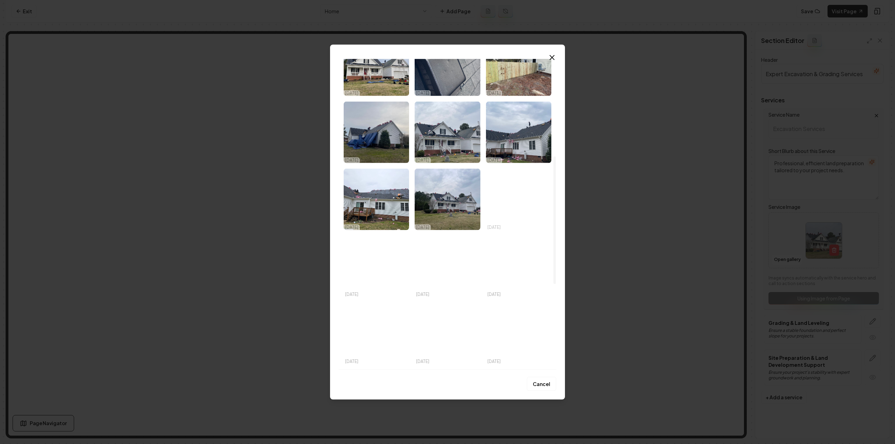
scroll to position [236, 0]
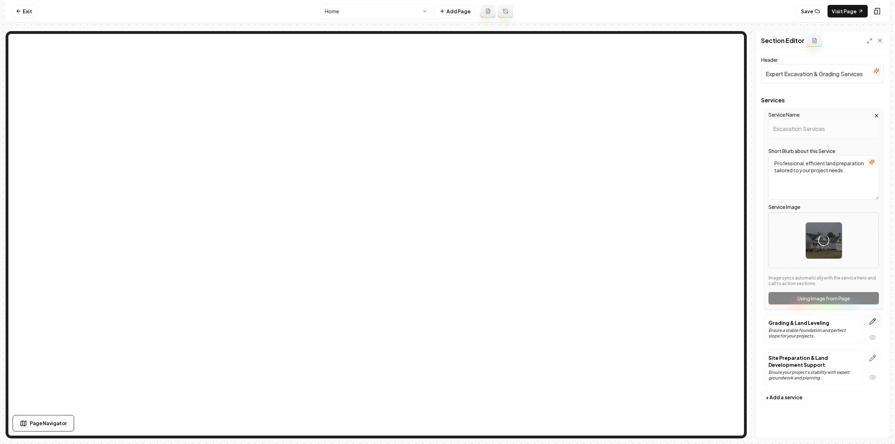
click at [873, 319] on icon "button" at bounding box center [872, 321] width 7 height 7
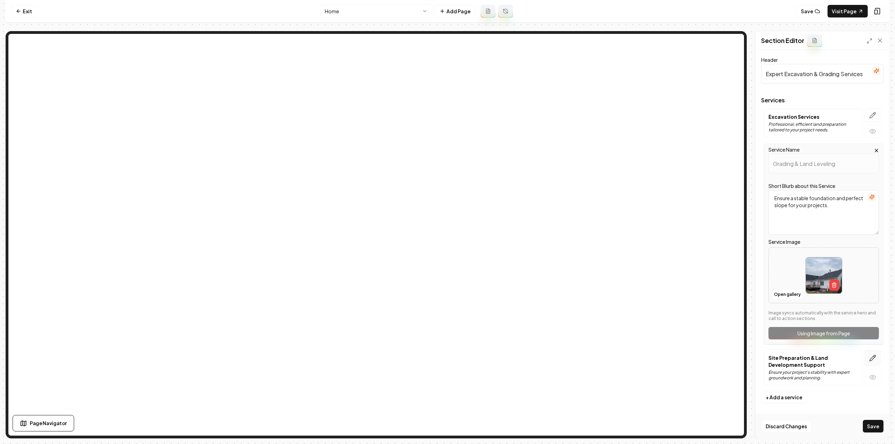
click at [868, 355] on button "button" at bounding box center [873, 358] width 16 height 16
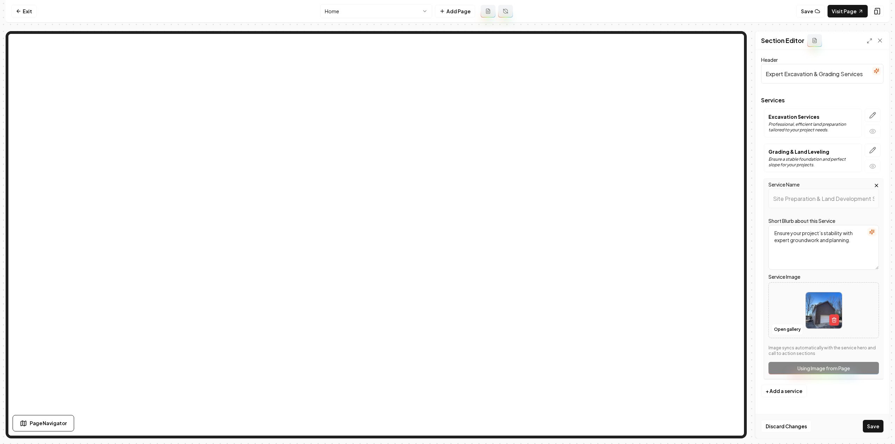
click at [870, 416] on div "Discard Changes Save" at bounding box center [822, 426] width 134 height 24
click at [872, 424] on button "Save" at bounding box center [873, 426] width 21 height 13
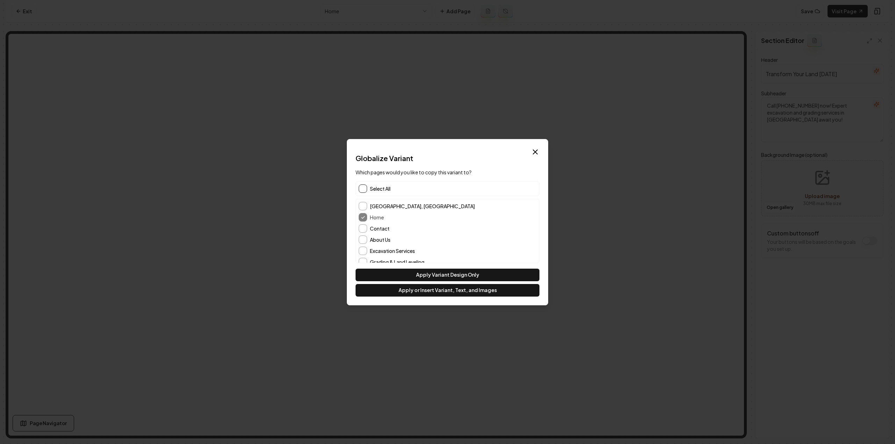
click at [364, 188] on button "button" at bounding box center [363, 189] width 8 height 8
click at [444, 291] on button "Apply or Insert Variant, Text, and Images" at bounding box center [448, 290] width 184 height 13
type input "Expert Excavation & Grading Services"
click at [363, 229] on button "Contact" at bounding box center [363, 228] width 8 height 8
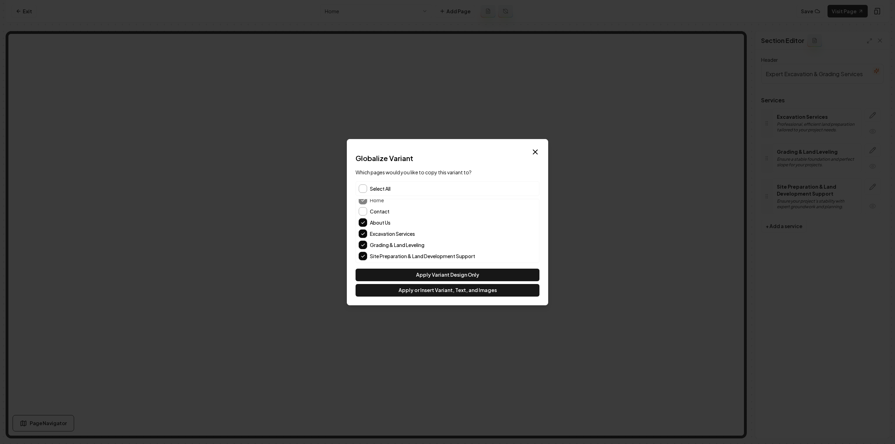
click at [363, 234] on button "Excavation Services" at bounding box center [363, 234] width 8 height 8
click at [363, 243] on button "Grading & Land Leveling" at bounding box center [363, 245] width 8 height 8
click at [357, 258] on div "[GEOGRAPHIC_DATA], [GEOGRAPHIC_DATA] Home Contact About Us Excavation Services …" at bounding box center [447, 222] width 183 height 81
click at [366, 257] on button "Site Preparation & Land Development Support" at bounding box center [363, 256] width 8 height 8
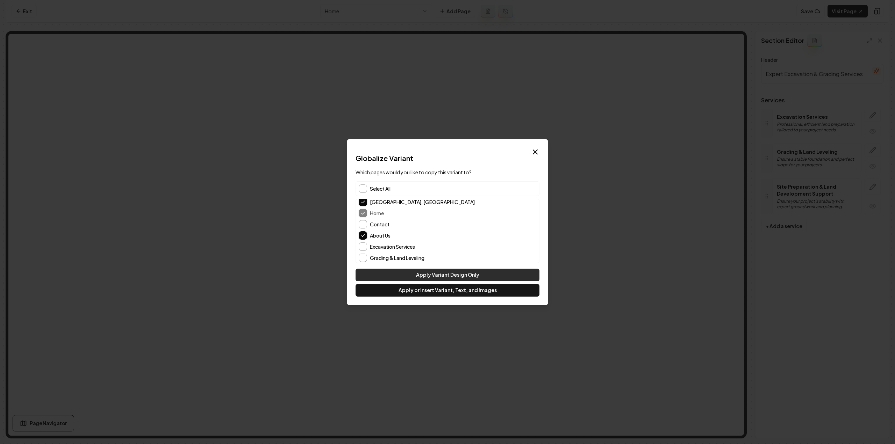
scroll to position [0, 0]
click at [404, 272] on button "Apply Variant Design Only" at bounding box center [448, 275] width 184 height 13
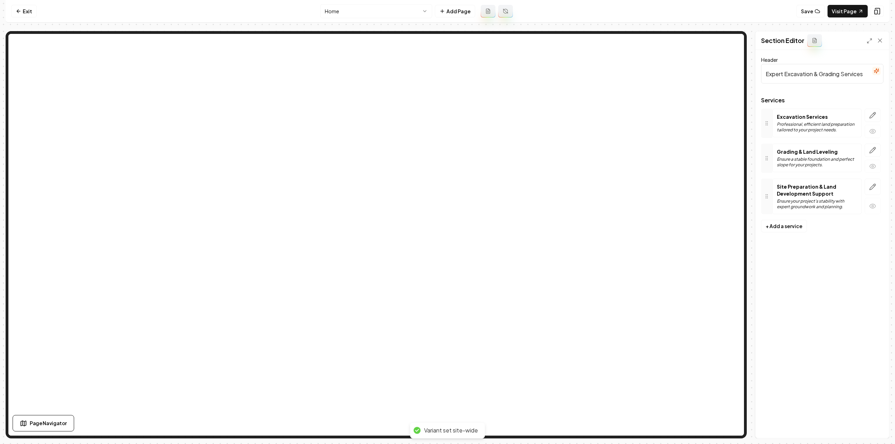
click at [382, 12] on html "Computer Required This feature is only available on a computer. Please switch t…" at bounding box center [447, 222] width 895 height 444
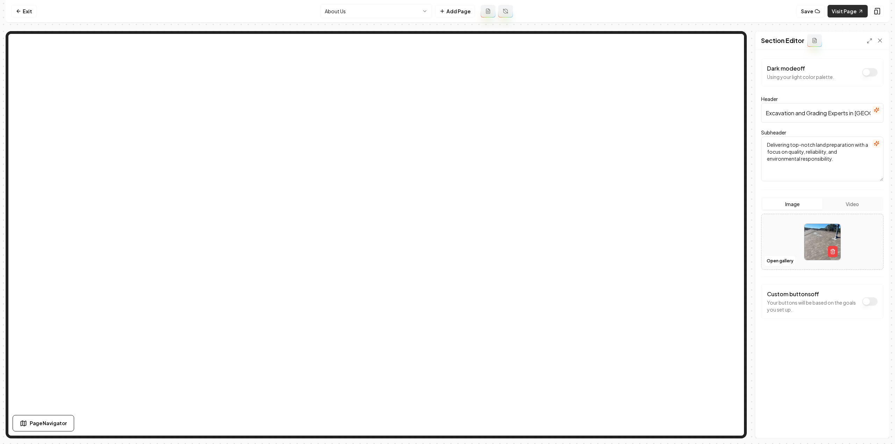
click at [840, 12] on link "Visit Page" at bounding box center [847, 11] width 40 height 13
click at [344, 10] on html "Computer Required This feature is only available on a computer. Please switch t…" at bounding box center [447, 222] width 895 height 444
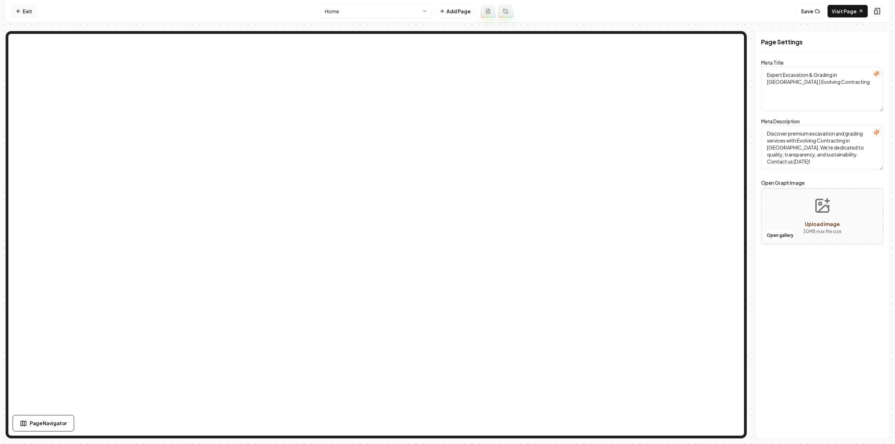
click at [34, 12] on link "Exit" at bounding box center [24, 11] width 26 height 13
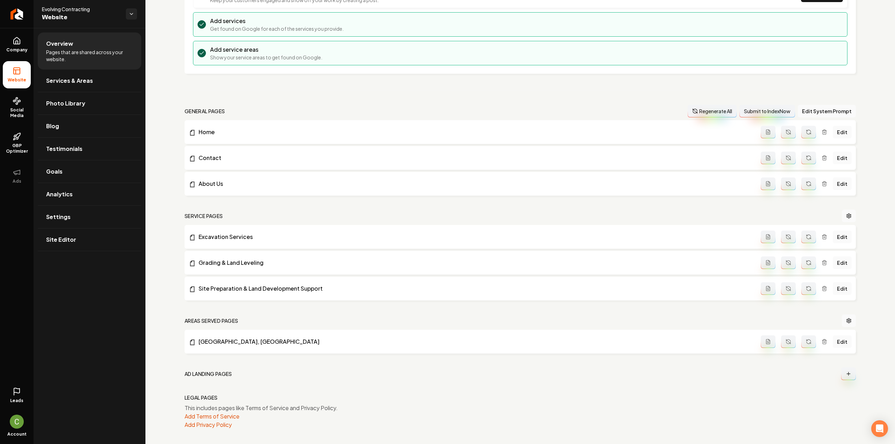
scroll to position [114, 0]
click at [79, 216] on link "Settings" at bounding box center [89, 217] width 103 height 22
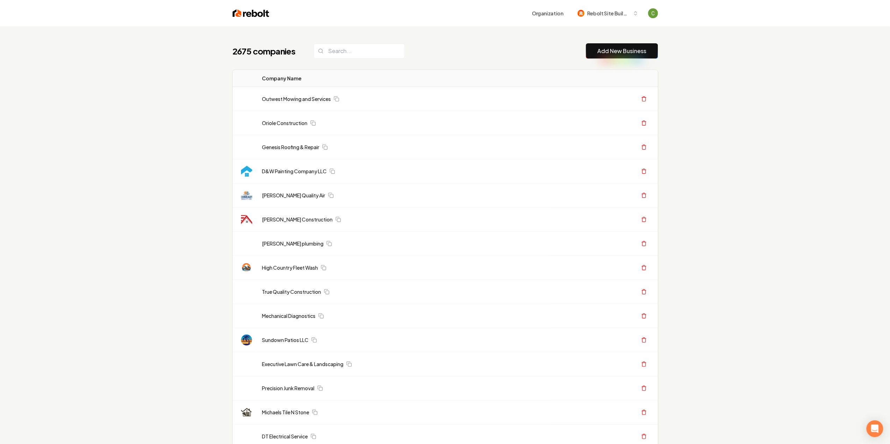
click at [624, 47] on link "Add New Business" at bounding box center [621, 51] width 49 height 8
click at [615, 54] on link "Add New Business" at bounding box center [621, 51] width 49 height 8
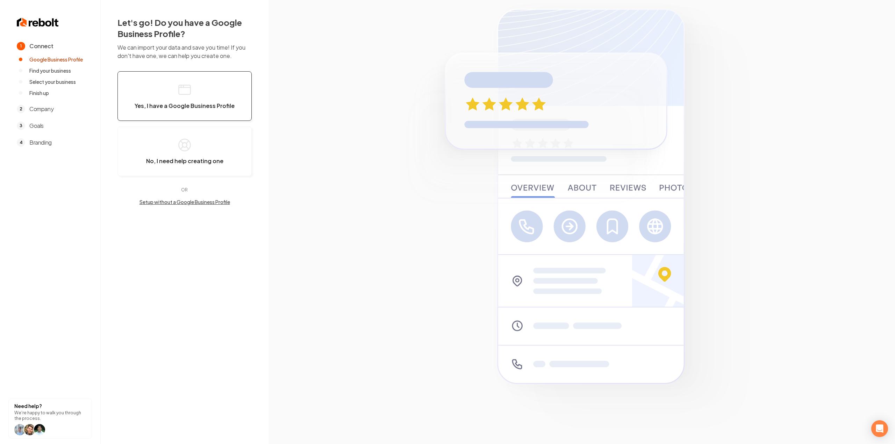
click at [207, 110] on button "Yes, I have a Google Business Profile" at bounding box center [184, 96] width 134 height 50
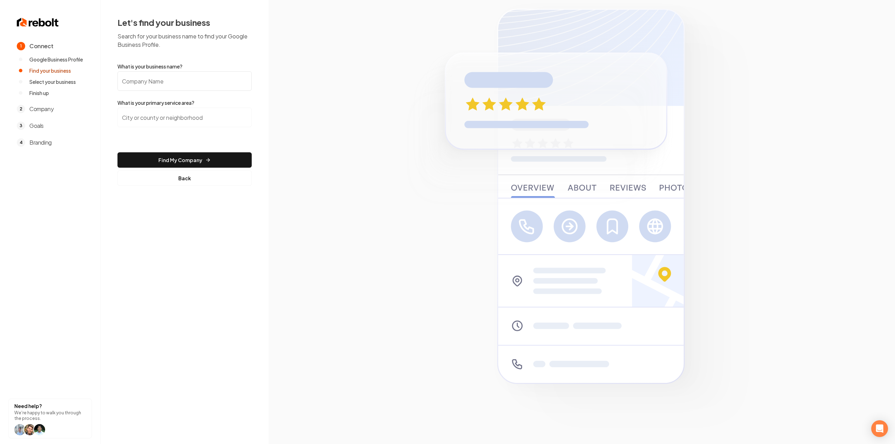
click at [180, 87] on input "What is your business name?" at bounding box center [184, 81] width 134 height 20
paste input "[PERSON_NAME] Plumbing"
type input "[PERSON_NAME] Plumbing"
click at [175, 116] on input "search" at bounding box center [184, 118] width 134 height 20
click at [166, 118] on input "Lebanon, TN" at bounding box center [184, 118] width 134 height 20
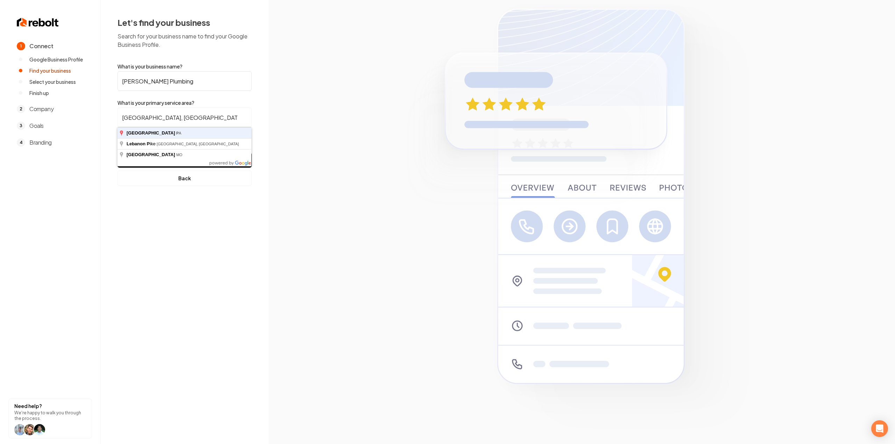
type input "Lebanon, PA"
click at [117, 152] on button "Find My Company" at bounding box center [184, 159] width 134 height 15
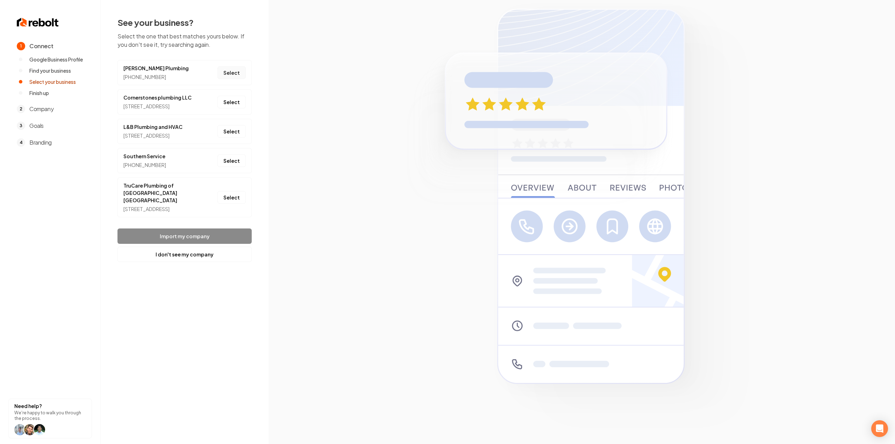
click at [220, 71] on button "Select" at bounding box center [231, 72] width 28 height 13
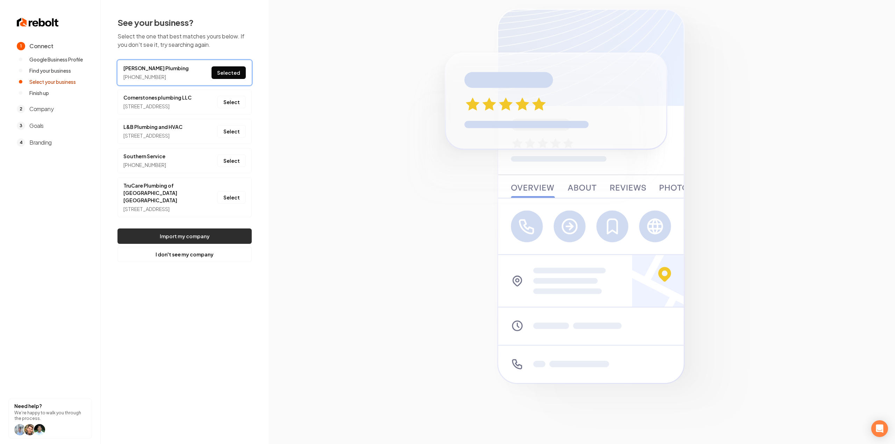
click at [194, 244] on button "Import my company" at bounding box center [184, 236] width 134 height 15
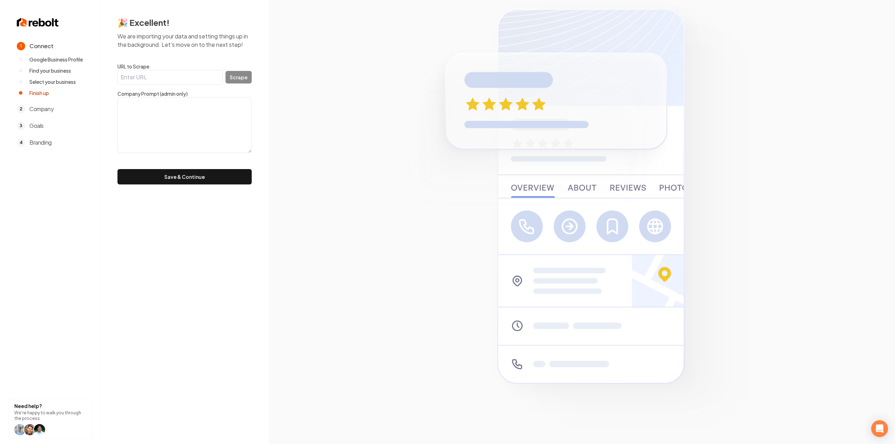
click at [147, 77] on input "URL to Scrape" at bounding box center [169, 77] width 105 height 15
click at [162, 111] on textarea at bounding box center [184, 125] width 134 height 56
paste textarea ""Family owned and operated plumbing company located in Lititz PA. Over 40 years…"
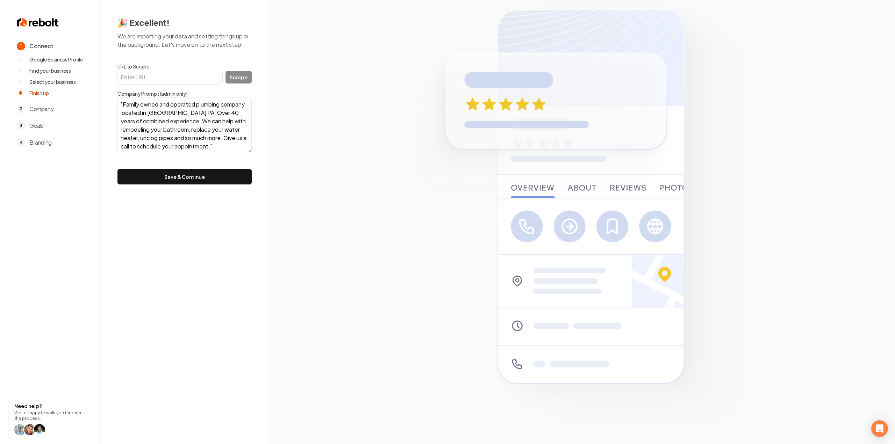
scroll to position [5, 0]
type textarea ""Family owned and operated plumbing company located in Lititz PA. Over 40 years…"
click at [173, 186] on div "🎉 Excellent! We are importing your data and setting things up in the background…" at bounding box center [185, 100] width 168 height 201
click at [171, 173] on button "Save & Continue" at bounding box center [184, 176] width 134 height 15
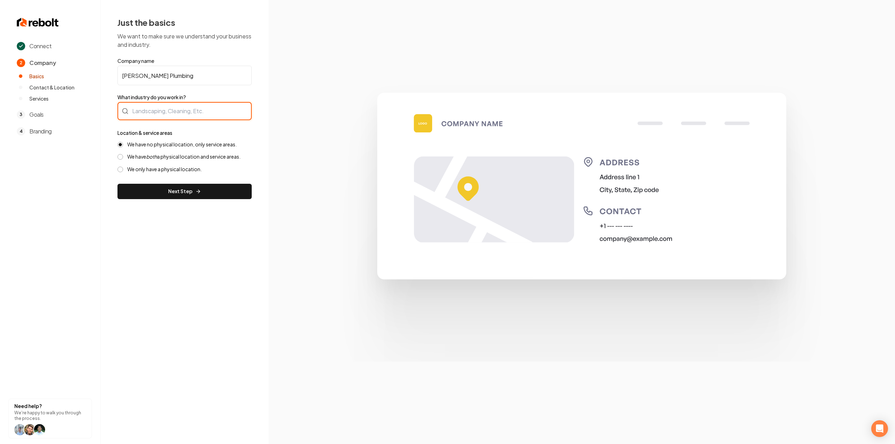
click at [146, 117] on div at bounding box center [184, 111] width 134 height 18
type input "Plumbing"
click at [162, 157] on label "We have both a physical location and service areas." at bounding box center [183, 156] width 113 height 7
click at [123, 157] on button "We have both a physical location and service areas." at bounding box center [120, 157] width 6 height 6
click at [133, 141] on label "We have no physical location, only service areas." at bounding box center [181, 144] width 109 height 7
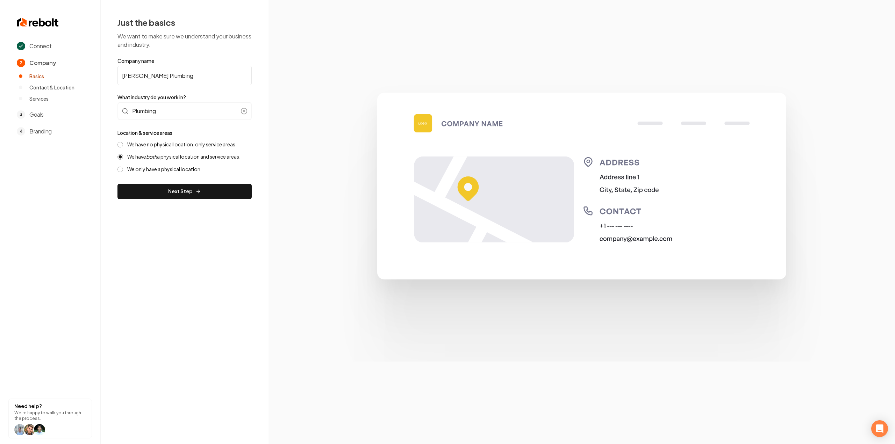
click at [123, 142] on button "We have no physical location, only service areas." at bounding box center [120, 145] width 6 height 6
click at [157, 181] on form "Company name C. S. Wenger Plumbing What industry do you work in? Plumbing Locat…" at bounding box center [184, 128] width 134 height 142
click at [163, 191] on button "Next Step" at bounding box center [184, 191] width 134 height 15
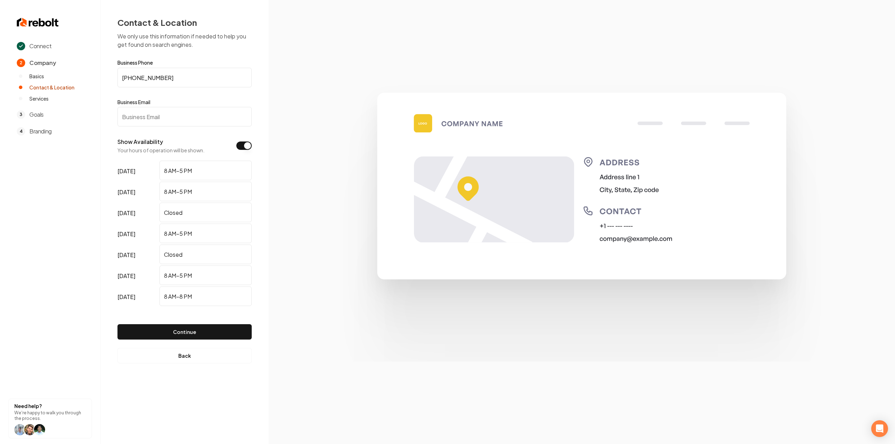
click at [173, 120] on input "Business Email" at bounding box center [184, 117] width 134 height 20
click at [135, 125] on input "Business Email" at bounding box center [184, 117] width 134 height 20
paste input "ben.cswengerplumbing@gmail.com"
type input "ben.cswengerplumbing@gmail.com"
click at [189, 335] on button "Continue" at bounding box center [184, 331] width 134 height 15
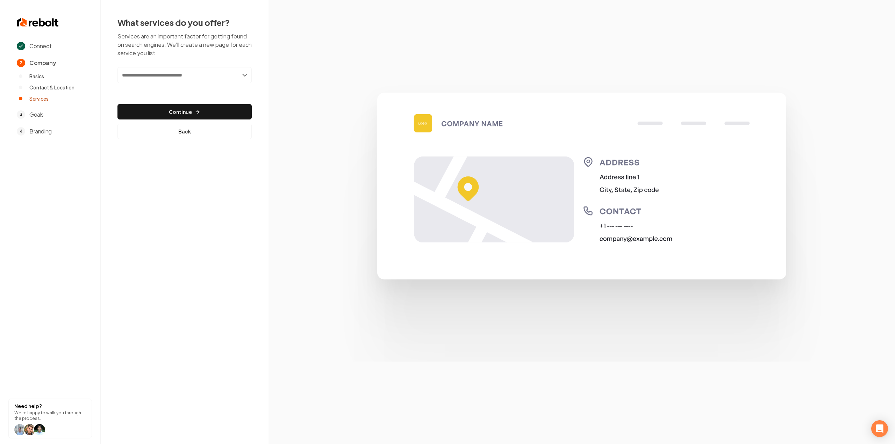
click at [212, 77] on input "text" at bounding box center [184, 75] width 134 height 16
type input "****"
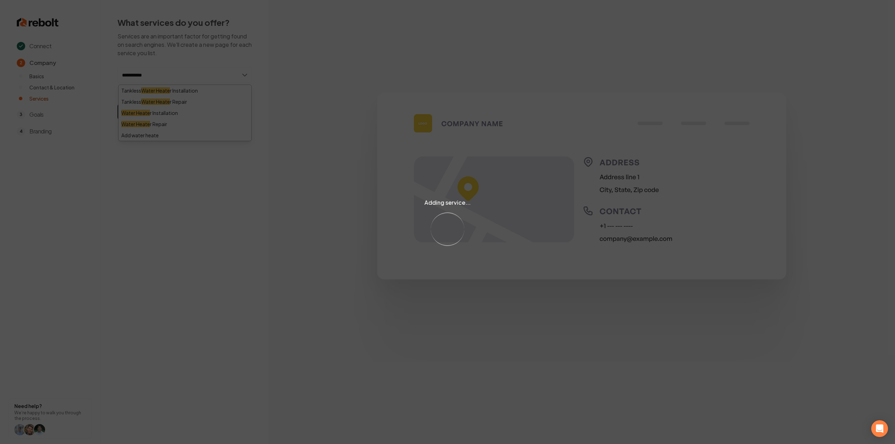
type input "**********"
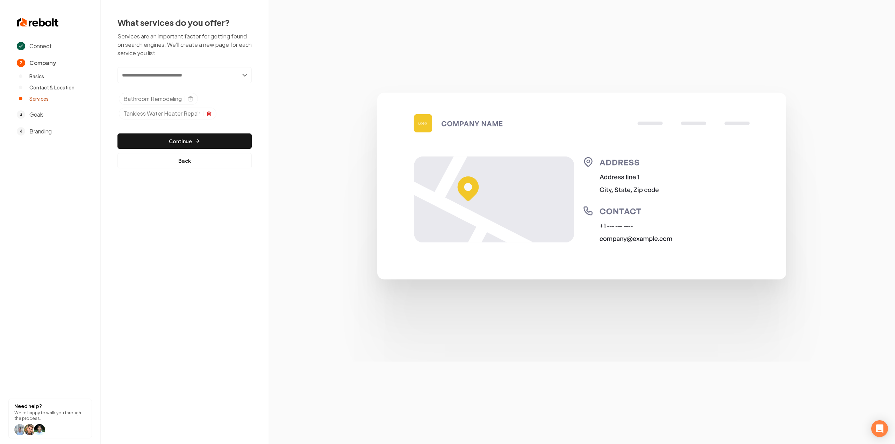
click at [210, 113] on icon "Selected tags" at bounding box center [209, 114] width 6 height 6
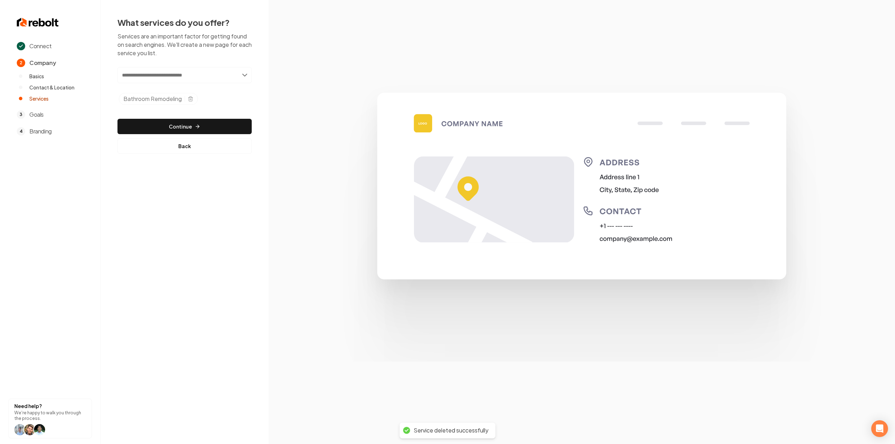
click at [193, 76] on input "text" at bounding box center [184, 75] width 134 height 16
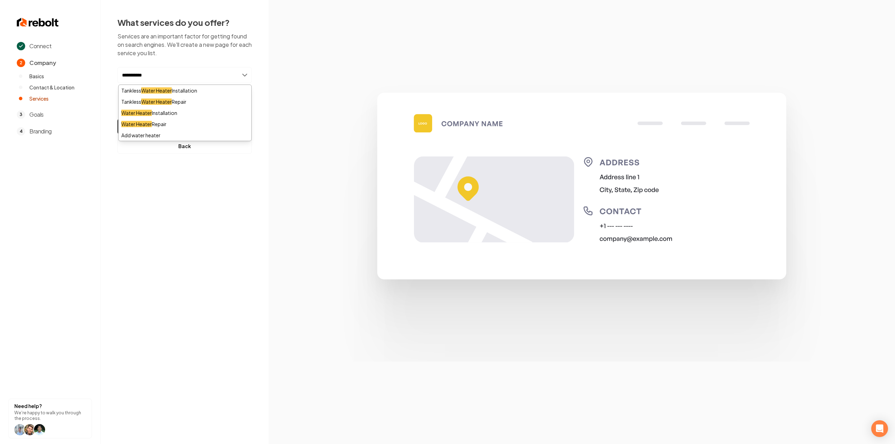
type input "**********"
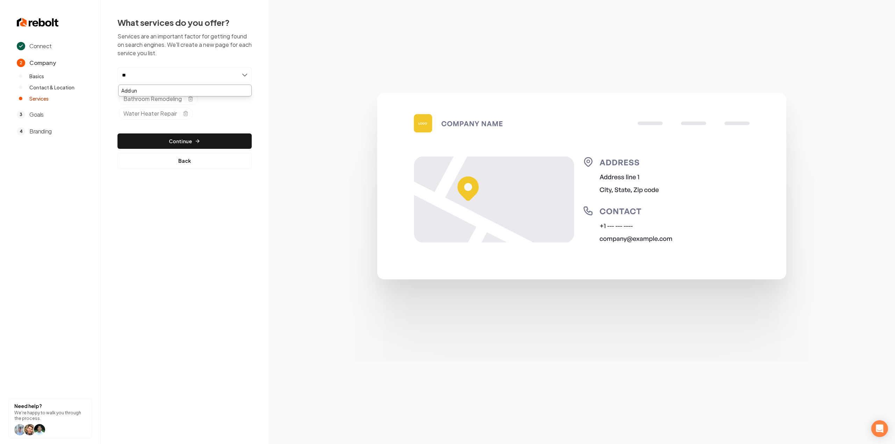
type input "*"
type input "****"
click at [168, 135] on button "Continue" at bounding box center [184, 141] width 134 height 15
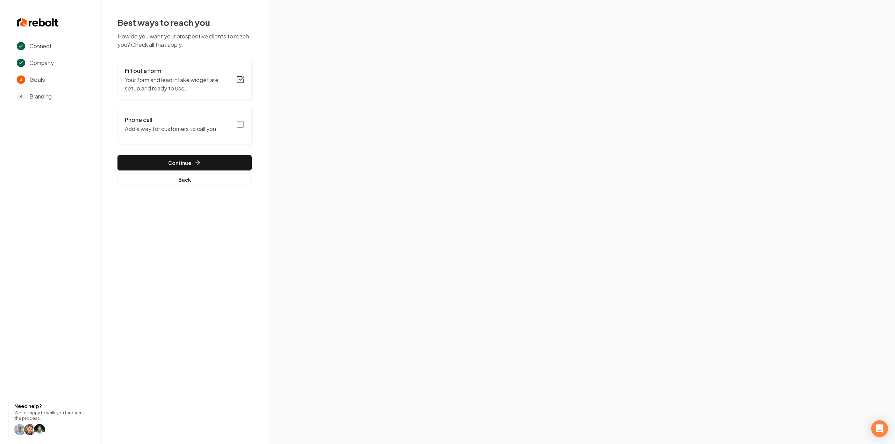
click at [242, 130] on button "Phone call Add a way for customers to call you." at bounding box center [184, 124] width 134 height 39
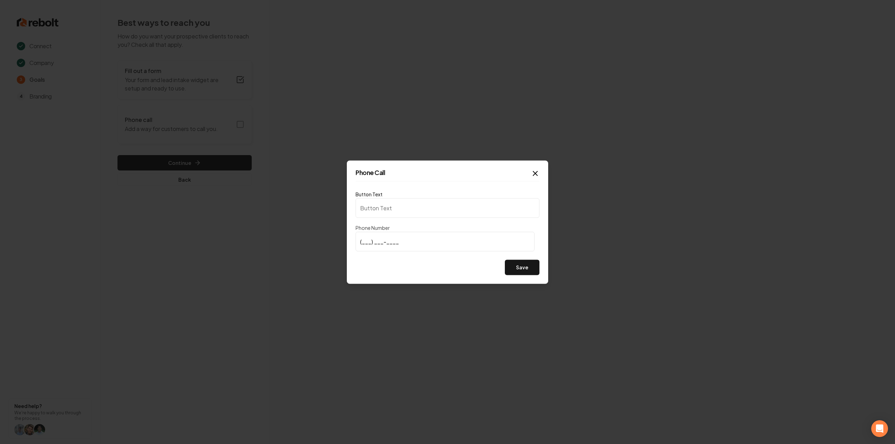
type input "Call us"
type input "(717) 682-6713"
click at [532, 273] on button "Save" at bounding box center [522, 267] width 35 height 15
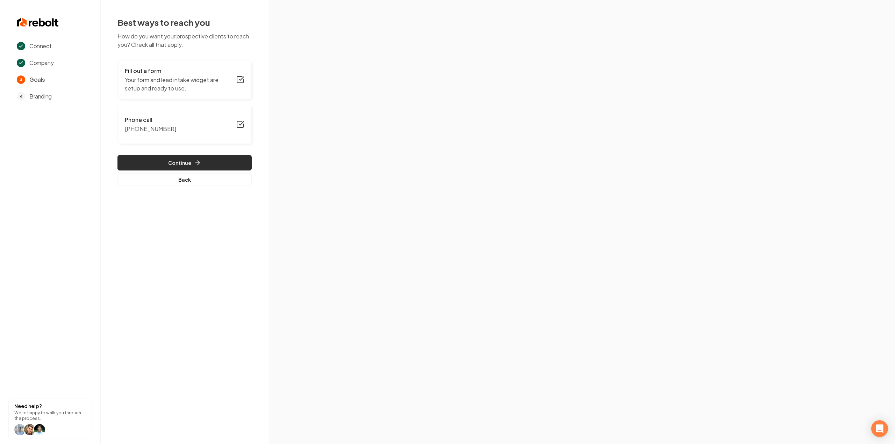
click at [221, 159] on button "Continue" at bounding box center [184, 162] width 134 height 15
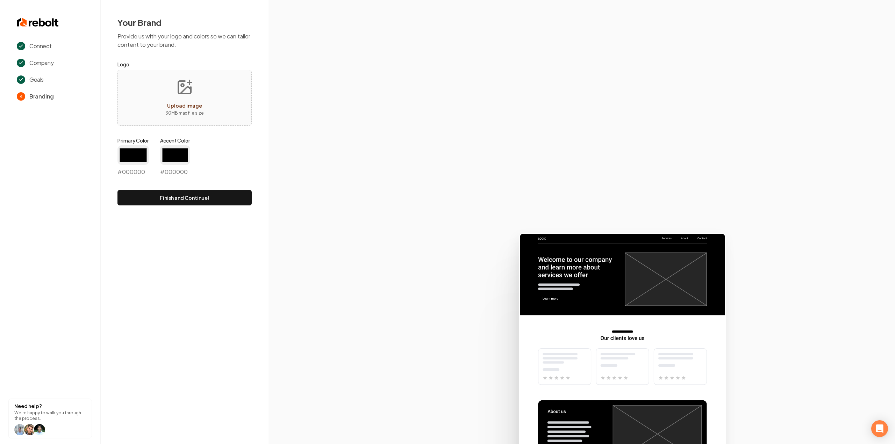
type input "#194d33"
type input "#70be00"
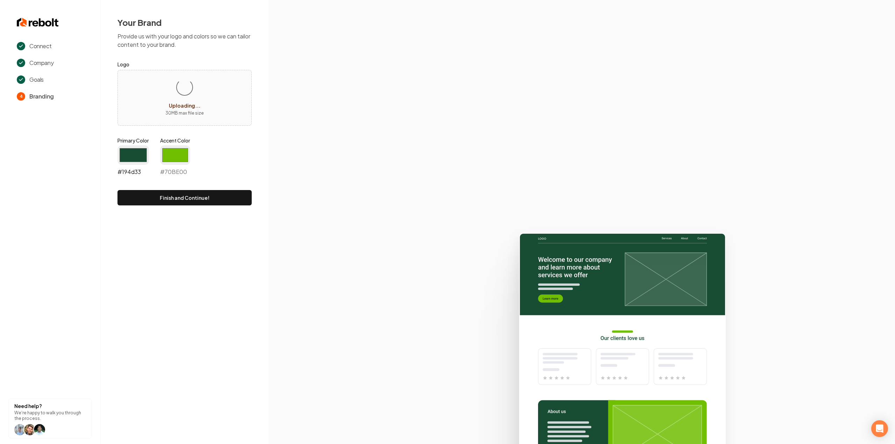
click at [133, 165] on input "#194d33" at bounding box center [132, 155] width 31 height 20
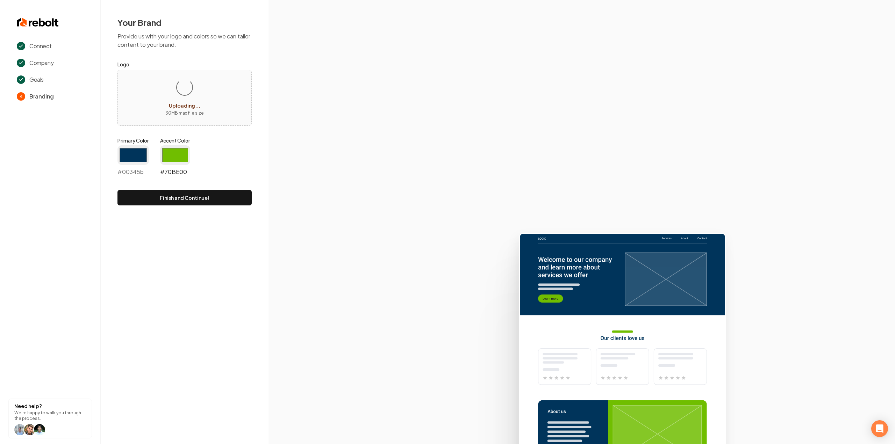
type input "#00345b"
click at [171, 151] on input "#70be00" at bounding box center [175, 155] width 30 height 20
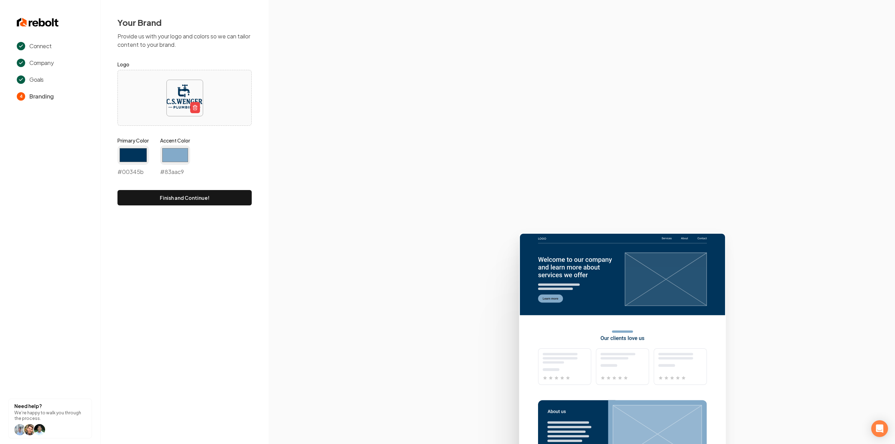
type input "#83aac9"
click at [232, 145] on div "Primary Color #00345b #00345b Accent Color #83aac9 #83aac9" at bounding box center [184, 158] width 134 height 42
click at [253, 160] on div "Your Brand Provide us with your logo and colors so we can tailor content to you…" at bounding box center [185, 111] width 168 height 222
click at [226, 201] on button "Finish and Continue!" at bounding box center [184, 197] width 134 height 15
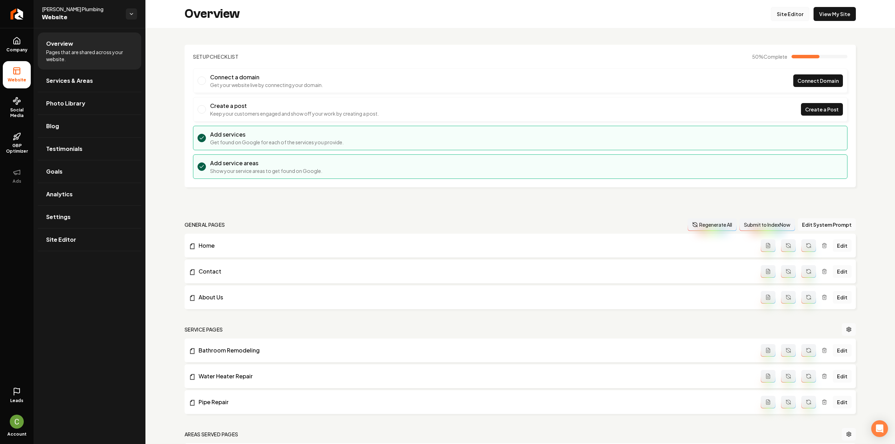
click at [792, 12] on link "Site Editor" at bounding box center [790, 14] width 38 height 14
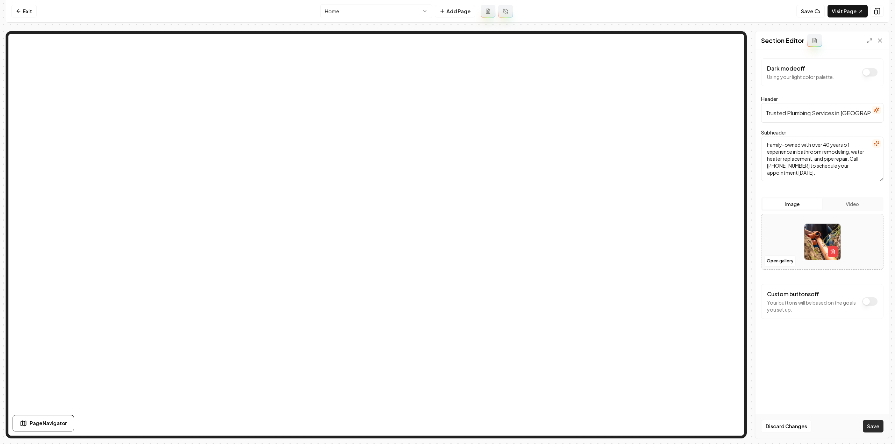
click at [869, 429] on button "Save" at bounding box center [873, 426] width 21 height 13
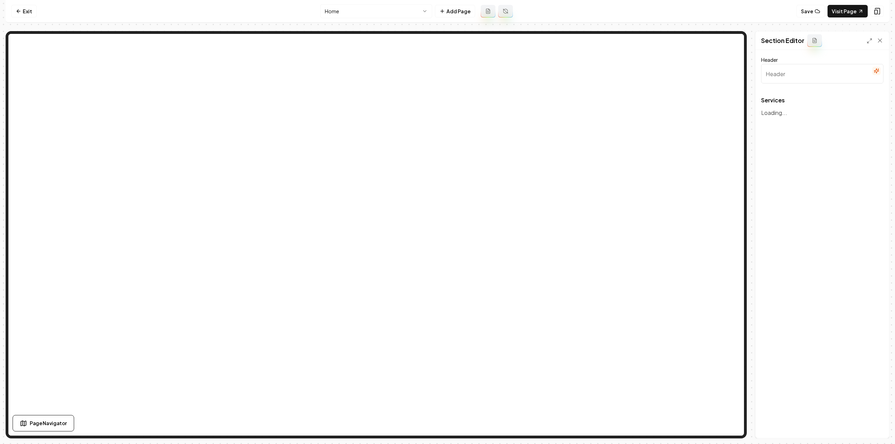
type input "Our Expert Plumbing Services"
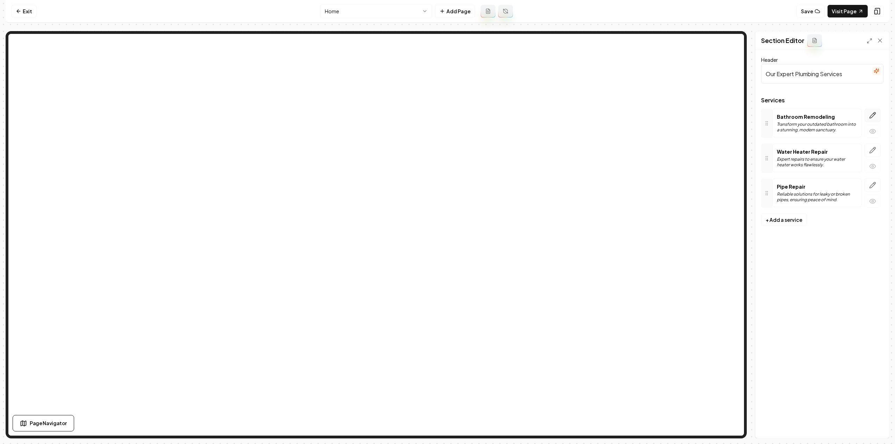
click at [877, 112] on button "button" at bounding box center [873, 115] width 16 height 13
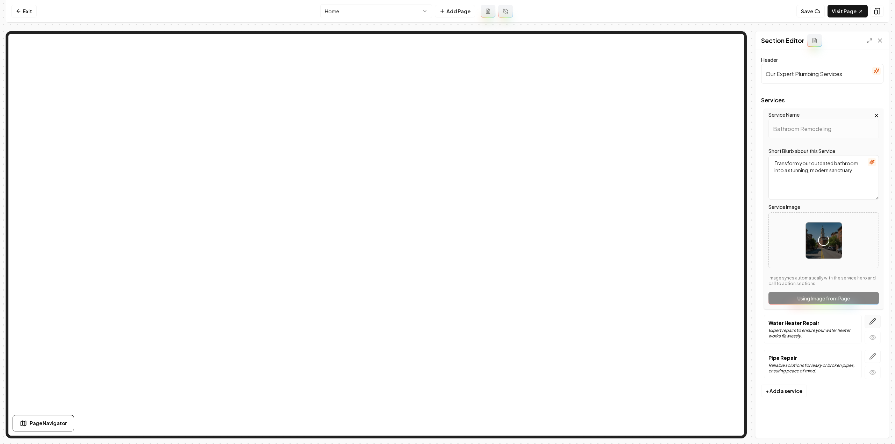
click at [873, 325] on button "button" at bounding box center [873, 321] width 16 height 13
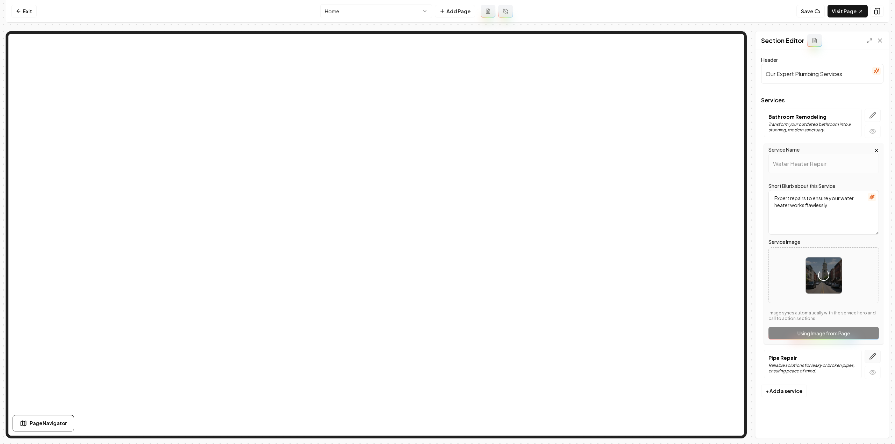
click at [871, 353] on icon "button" at bounding box center [872, 356] width 7 height 7
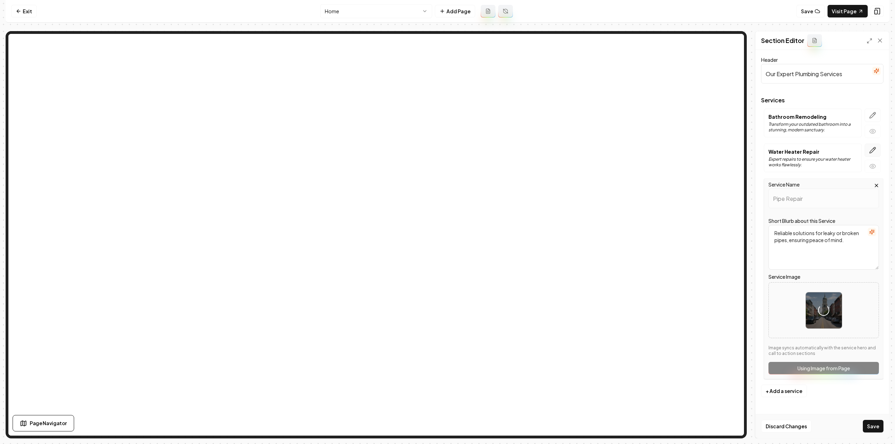
click at [869, 150] on button "button" at bounding box center [873, 150] width 16 height 13
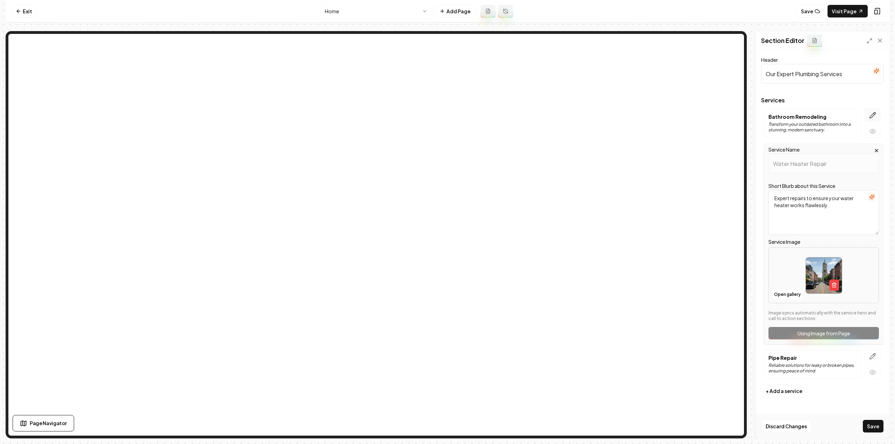
click at [871, 116] on icon "button" at bounding box center [872, 115] width 7 height 7
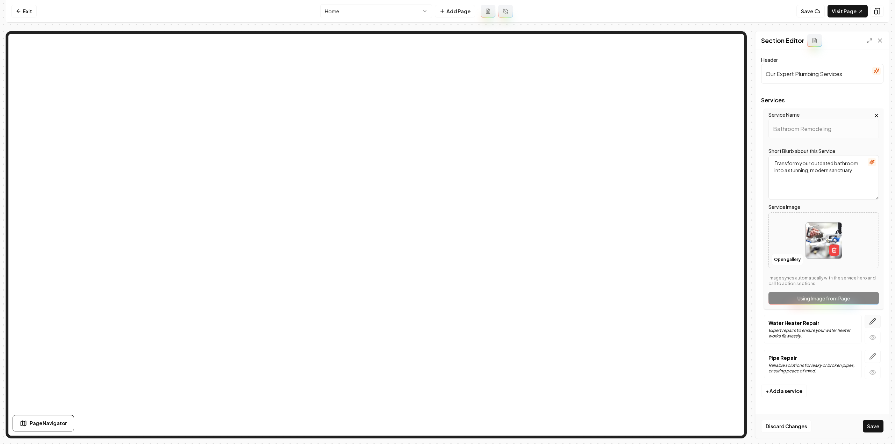
click at [868, 321] on button "button" at bounding box center [873, 321] width 16 height 13
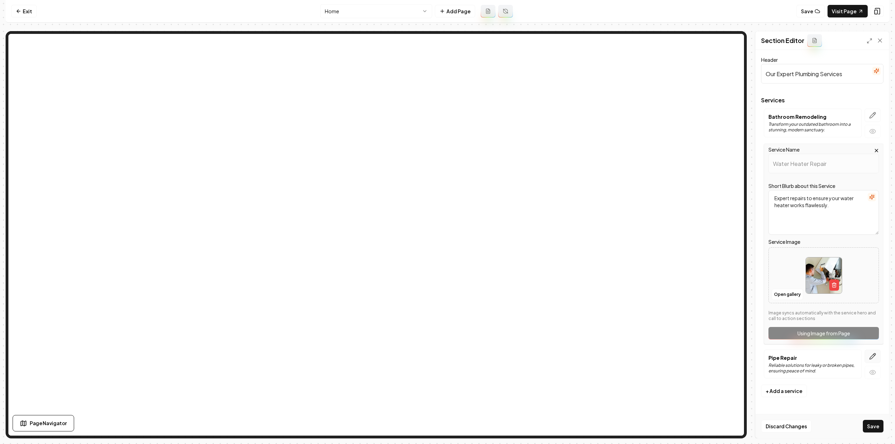
click at [868, 357] on button "button" at bounding box center [873, 356] width 16 height 13
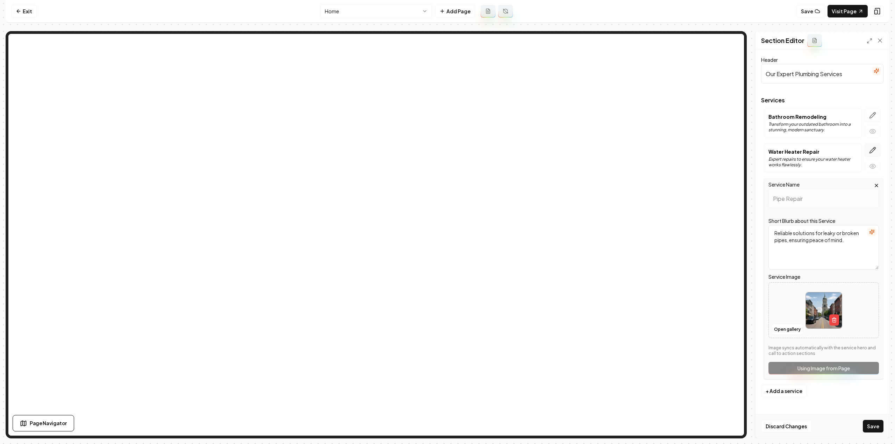
click at [870, 149] on icon "button" at bounding box center [872, 150] width 7 height 7
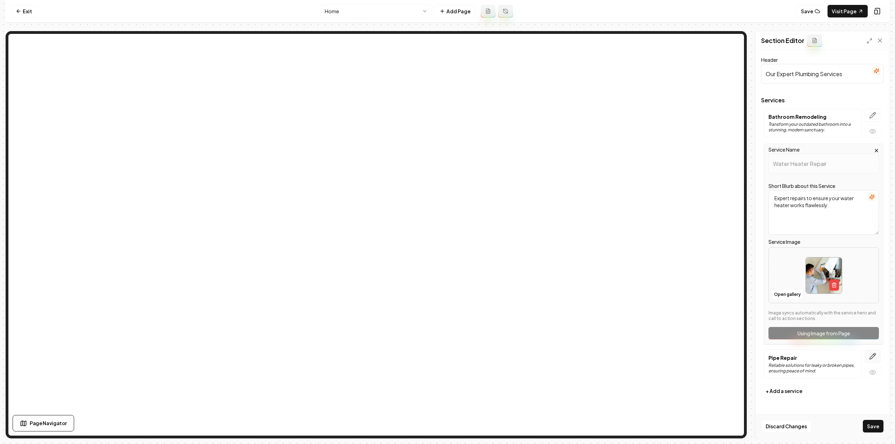
click at [874, 357] on icon "button" at bounding box center [872, 356] width 7 height 7
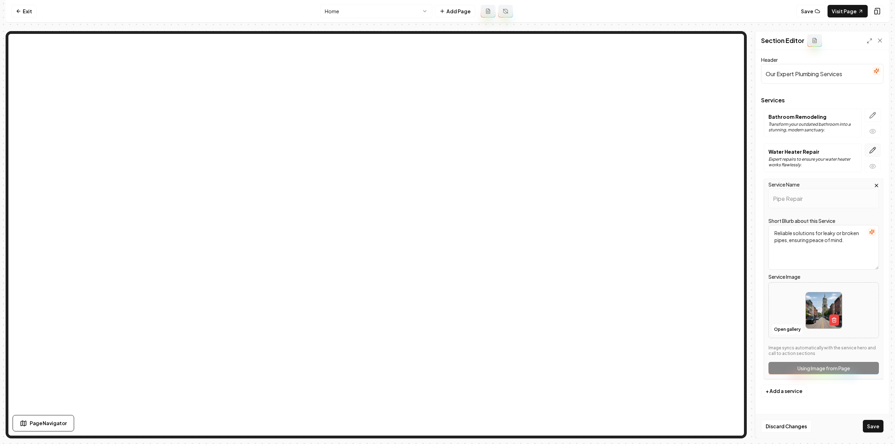
click at [873, 151] on icon "button" at bounding box center [872, 150] width 7 height 7
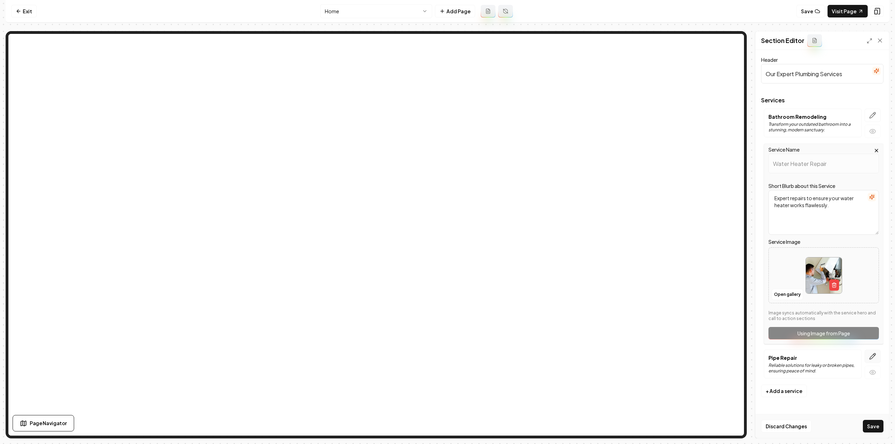
click at [877, 354] on button "button" at bounding box center [873, 356] width 16 height 13
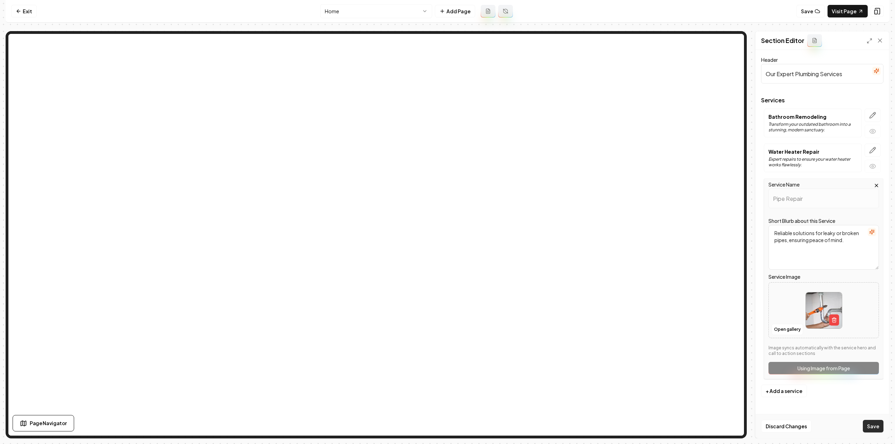
click at [877, 429] on button "Save" at bounding box center [873, 426] width 21 height 13
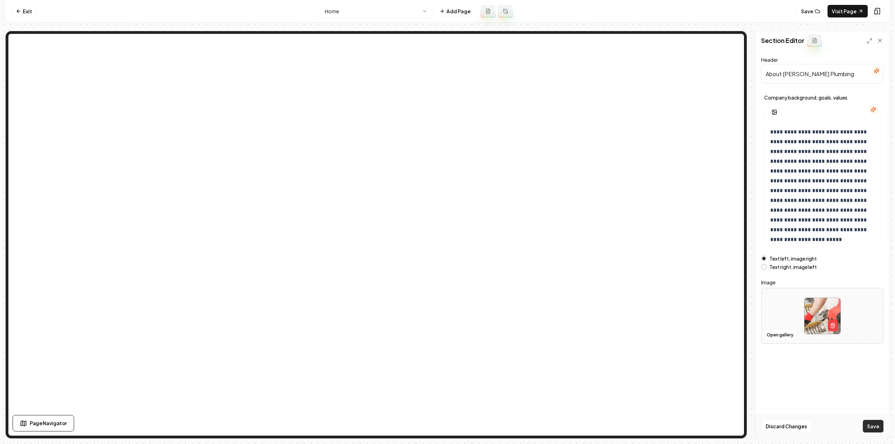
click at [868, 429] on button "Save" at bounding box center [873, 426] width 21 height 13
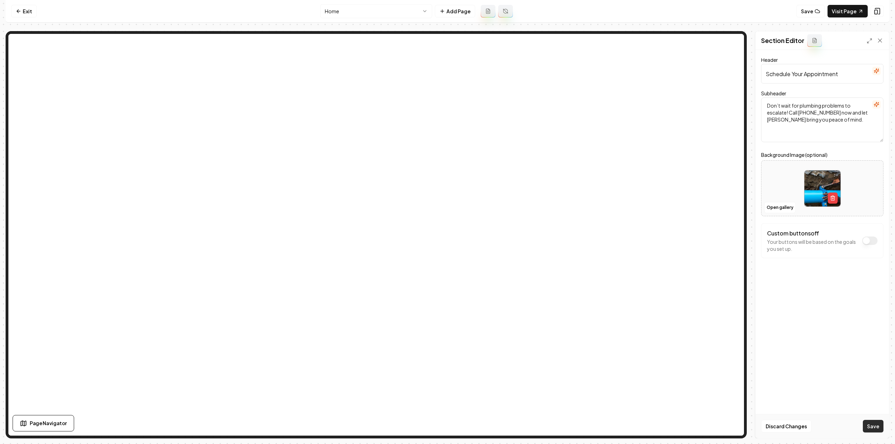
click at [866, 432] on button "Save" at bounding box center [873, 426] width 21 height 13
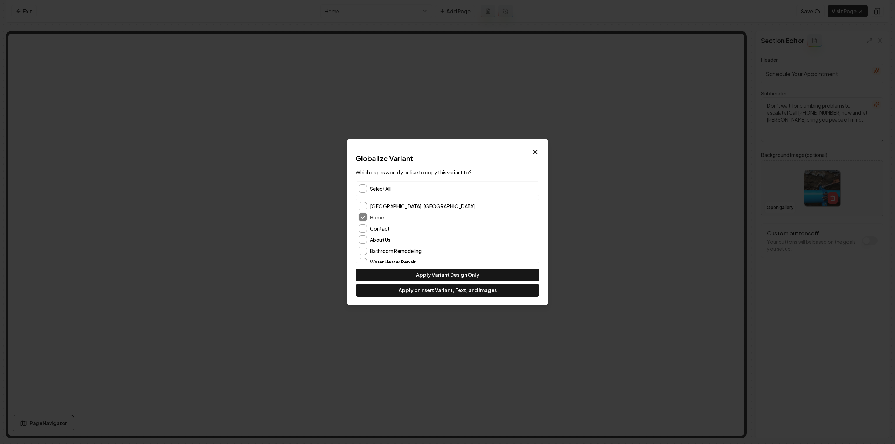
click at [367, 187] on div "Select All" at bounding box center [448, 188] width 184 height 15
click at [416, 278] on button "Apply Variant Design Only" at bounding box center [448, 275] width 184 height 13
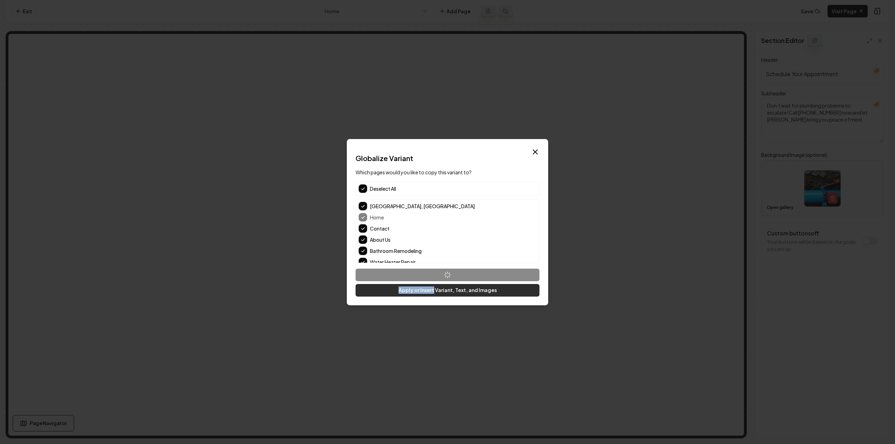
drag, startPoint x: 416, startPoint y: 278, endPoint x: 428, endPoint y: 290, distance: 17.1
click at [428, 290] on div "Apply Variant Design Only Apply or Insert Variant, Text, and Images" at bounding box center [448, 283] width 184 height 28
click at [428, 290] on button "Apply or Insert Variant, Text, and Images" at bounding box center [448, 290] width 184 height 13
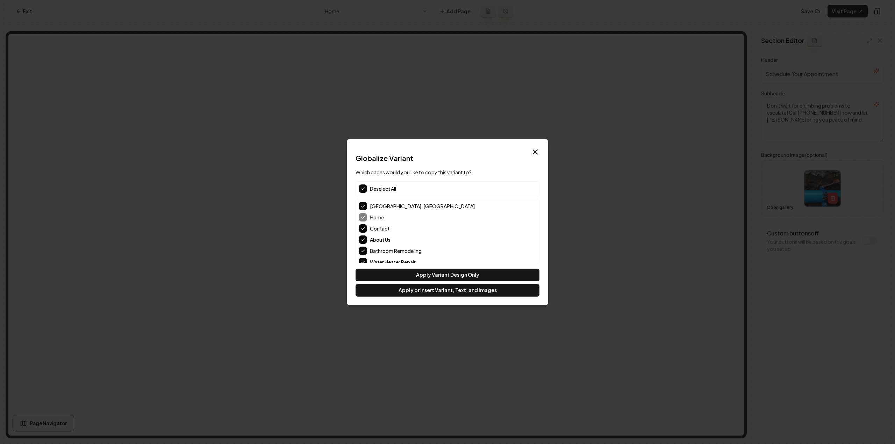
click at [405, 297] on div "Dialog Globalize Variant Which pages would you like to copy this variant to? De…" at bounding box center [447, 222] width 201 height 166
click at [404, 289] on button "Apply or Insert Variant, Text, and Images" at bounding box center [448, 290] width 184 height 13
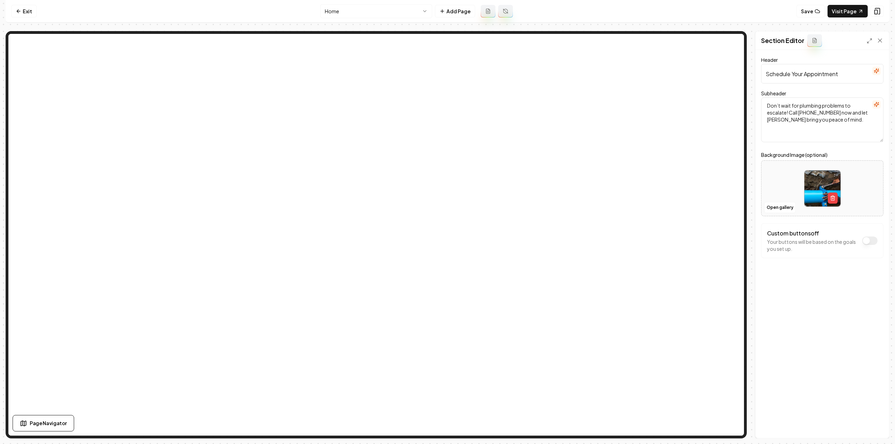
click at [380, 15] on html "Computer Required This feature is only available on a computer. Please switch t…" at bounding box center [447, 222] width 895 height 444
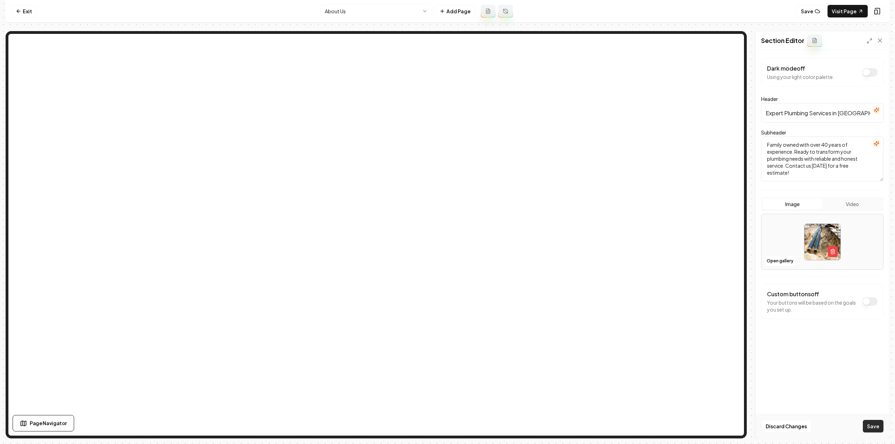
click at [869, 424] on button "Save" at bounding box center [873, 426] width 21 height 13
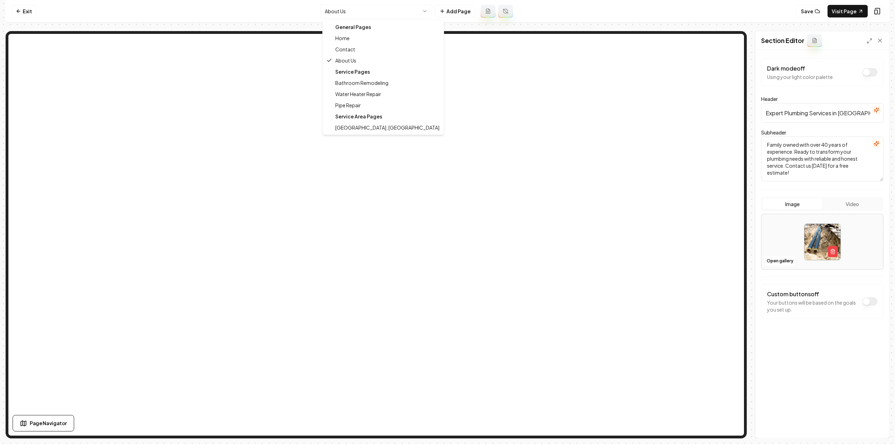
click at [393, 9] on html "Computer Required This feature is only available on a computer. Please switch t…" at bounding box center [447, 222] width 895 height 444
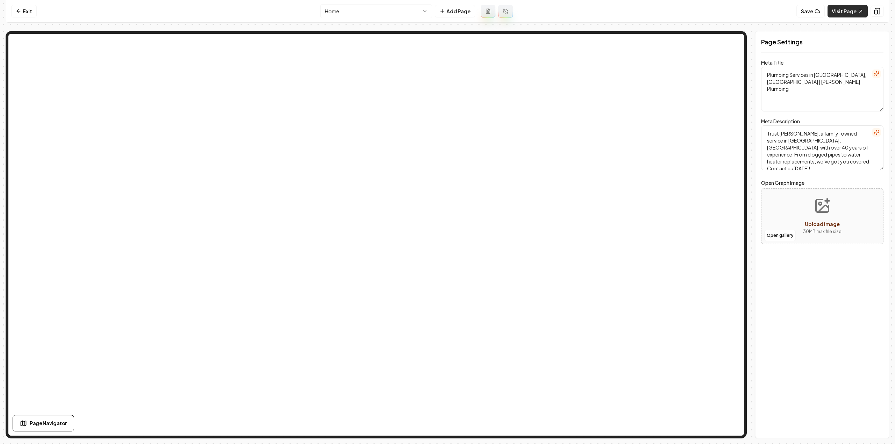
click at [848, 9] on link "Visit Page" at bounding box center [847, 11] width 40 height 13
click at [33, 12] on link "Exit" at bounding box center [24, 11] width 26 height 13
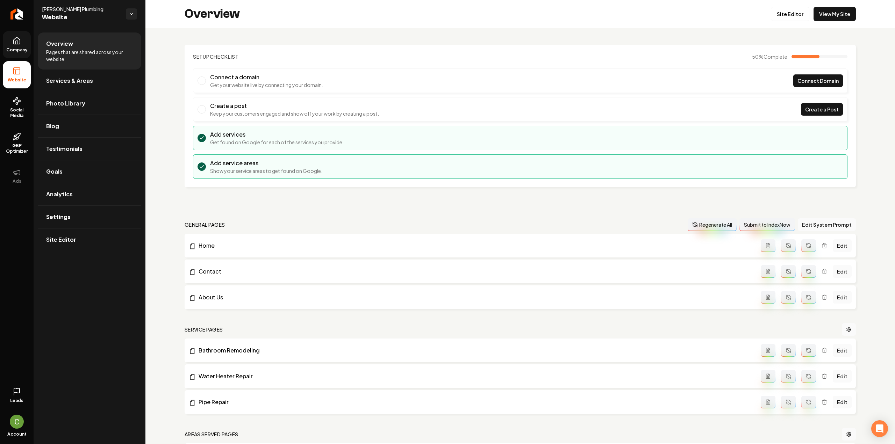
click at [20, 40] on icon at bounding box center [17, 41] width 8 height 8
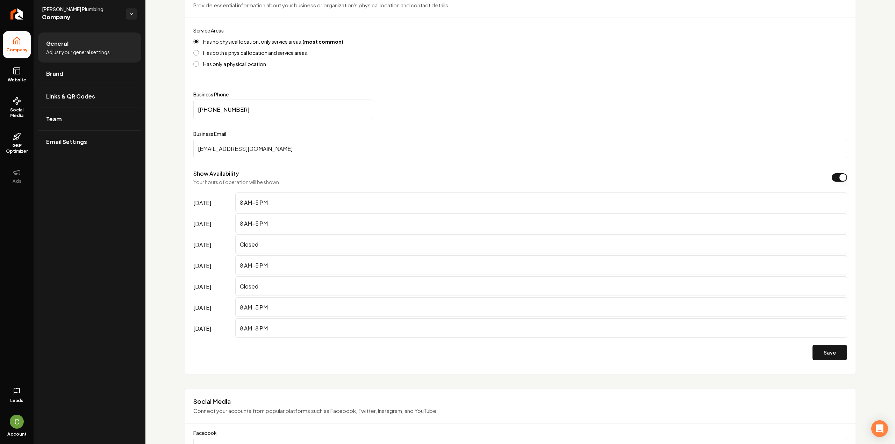
scroll to position [454, 0]
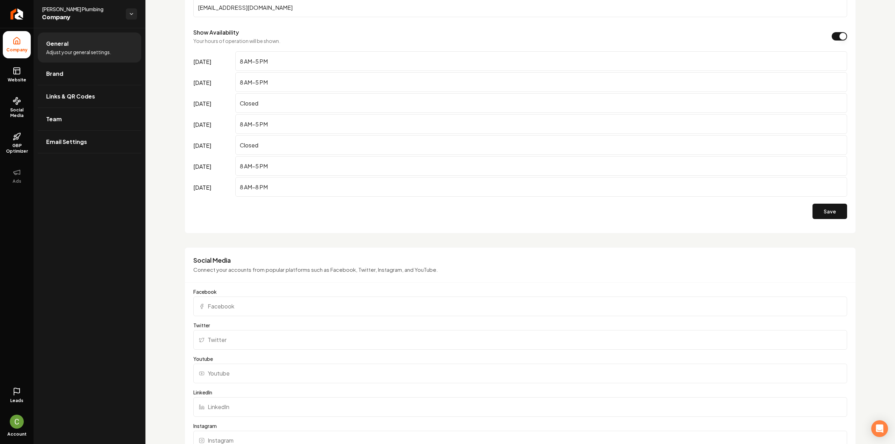
click at [234, 306] on input "Facebook" at bounding box center [520, 307] width 654 height 20
paste input "https://www.facebook.com/cswengerplumbing/"
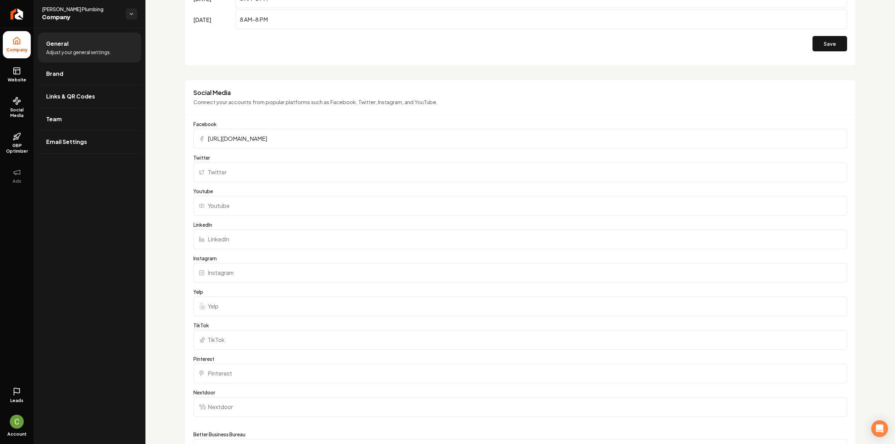
scroll to position [664, 0]
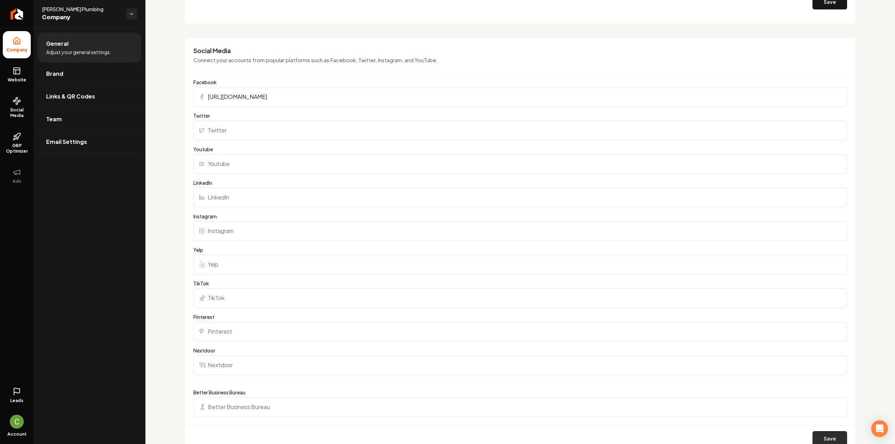
type input "https://www.facebook.com/cswengerplumbing/"
click at [820, 435] on button "Save" at bounding box center [829, 438] width 35 height 15
click at [15, 76] on link "Website" at bounding box center [17, 74] width 28 height 27
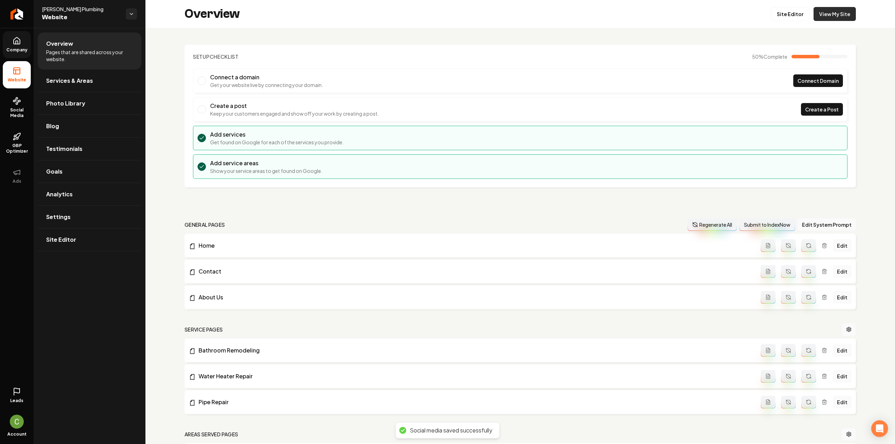
click at [836, 15] on link "View My Site" at bounding box center [834, 14] width 42 height 14
click at [24, 15] on link "Return to dashboard" at bounding box center [17, 14] width 34 height 28
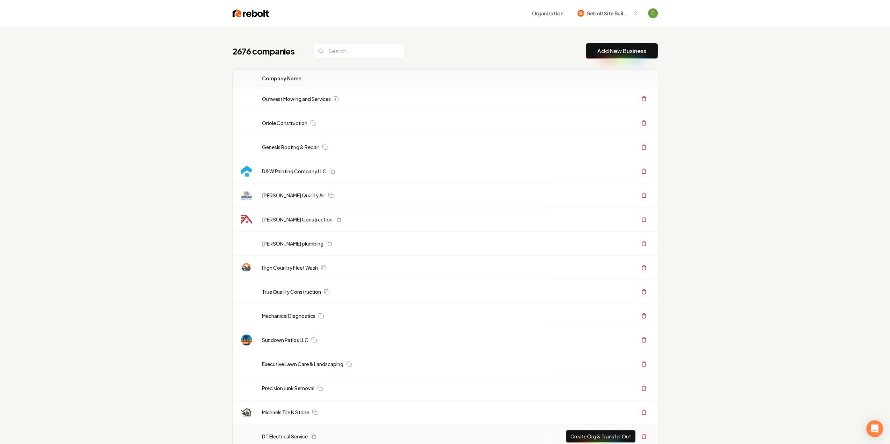
click at [619, 45] on button "Add New Business" at bounding box center [622, 50] width 72 height 15
click at [618, 49] on link "Add New Business" at bounding box center [621, 51] width 49 height 8
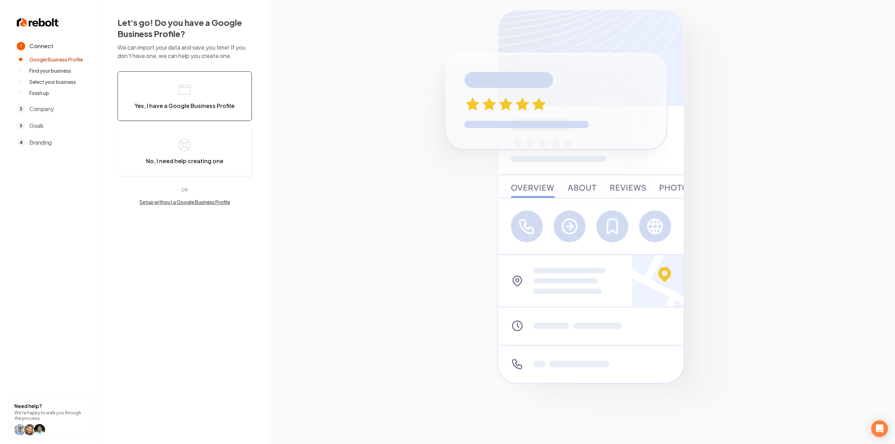
click at [183, 109] on span "Yes, I have a Google Business Profile" at bounding box center [185, 105] width 100 height 7
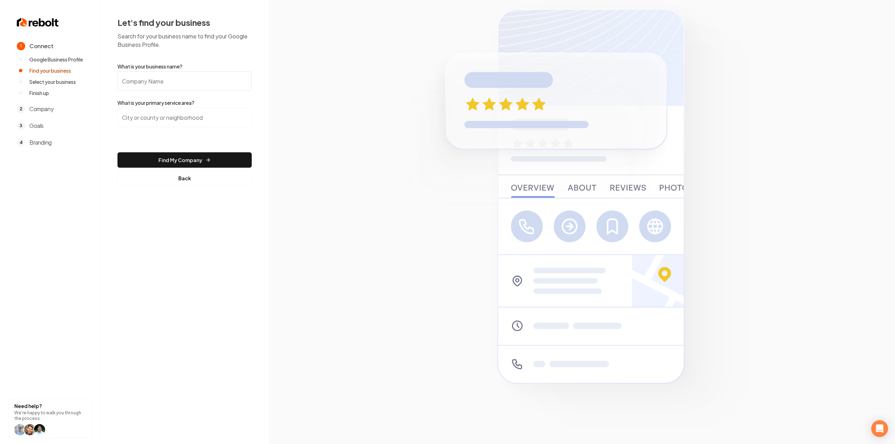
click at [160, 81] on input "What is your business name?" at bounding box center [184, 81] width 134 height 20
paste input "D & M Tree Service"
type input "D & M Tree Service"
click at [169, 112] on input "search" at bounding box center [184, 118] width 134 height 20
click at [181, 114] on input "search" at bounding box center [184, 118] width 134 height 20
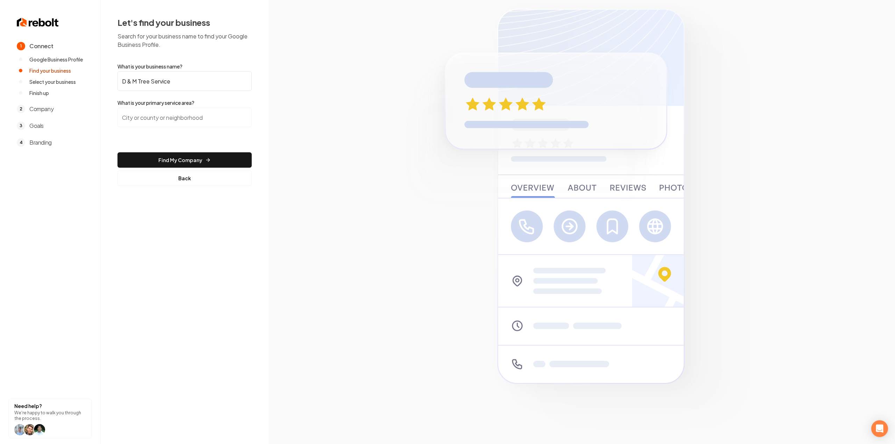
type input "t"
type input "h"
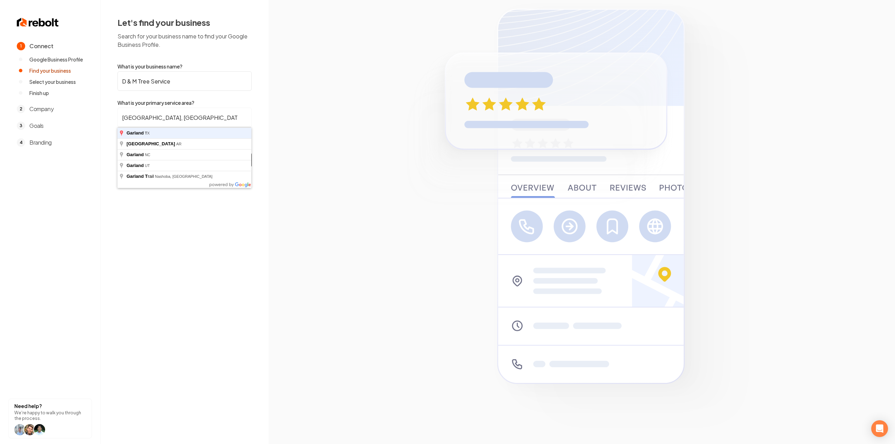
type input "Garland, TX"
click at [117, 152] on button "Find My Company" at bounding box center [184, 159] width 134 height 15
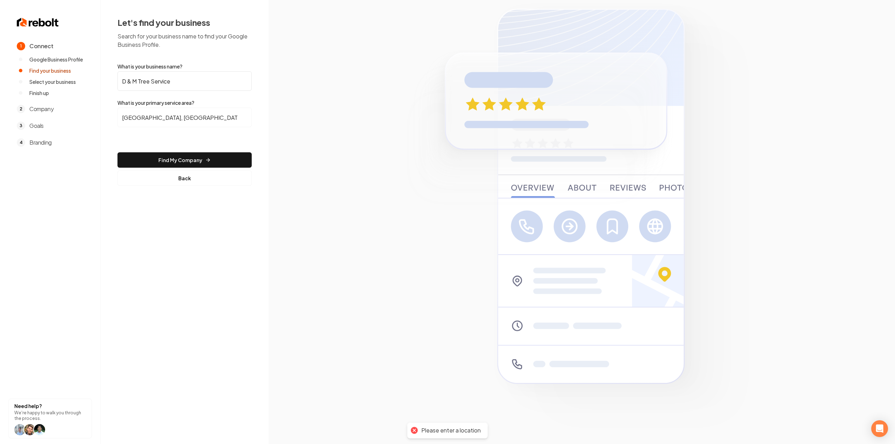
click at [173, 151] on form "What is your business name? D & M Tree Service What is your primary service are…" at bounding box center [184, 124] width 134 height 123
click at [166, 160] on button "Find My Company" at bounding box center [184, 159] width 134 height 15
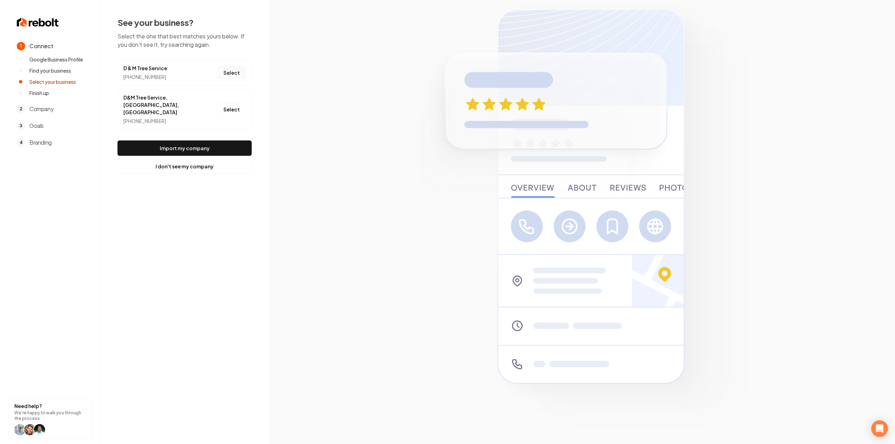
click at [230, 70] on button "Select" at bounding box center [231, 72] width 28 height 13
click at [148, 141] on button "Import my company" at bounding box center [184, 148] width 134 height 15
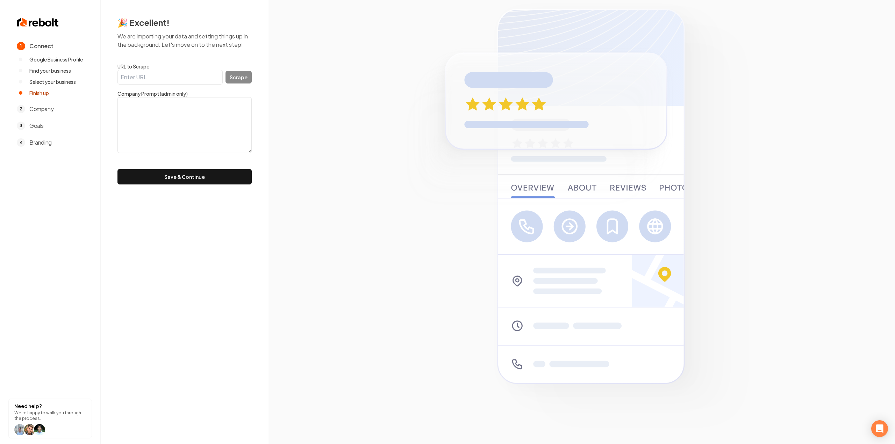
click at [182, 83] on input "URL to Scrape" at bounding box center [169, 77] width 105 height 15
paste input "https://www.treeservicebydm.com/"
type input "https://www.treeservicebydm.com/"
click at [233, 74] on button "Scrape" at bounding box center [238, 77] width 26 height 13
type textarea "D & M Tree Service is a family-owned and operated business dedicated to providi…"
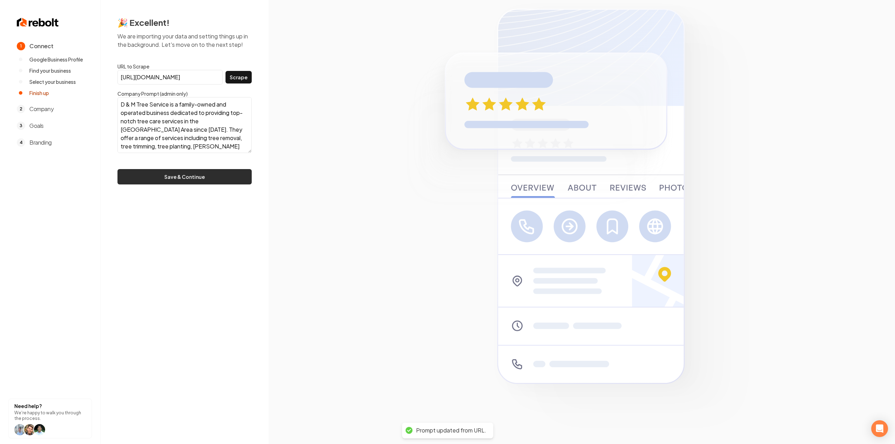
click at [186, 172] on button "Save & Continue" at bounding box center [184, 176] width 134 height 15
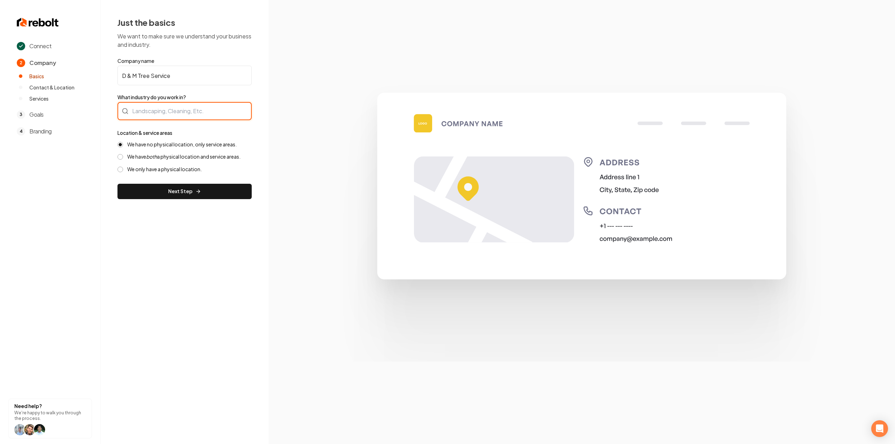
click at [194, 111] on div at bounding box center [184, 111] width 134 height 18
click at [164, 108] on div at bounding box center [184, 111] width 134 height 18
type input "Tree Services"
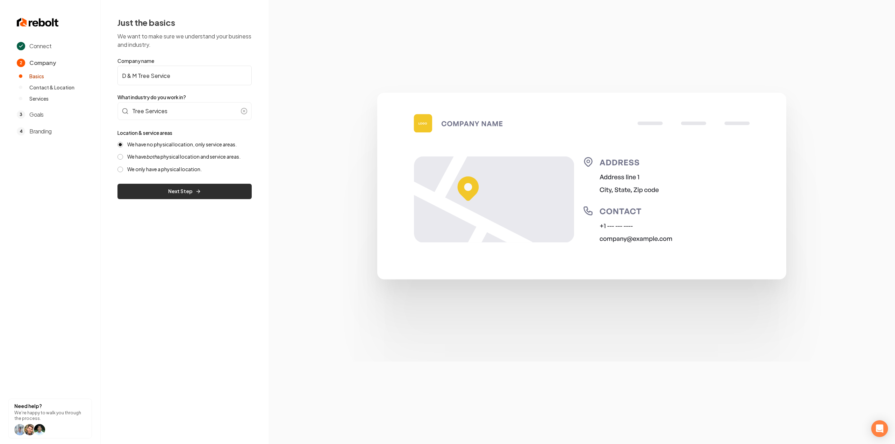
click at [170, 191] on button "Next Step" at bounding box center [184, 191] width 134 height 15
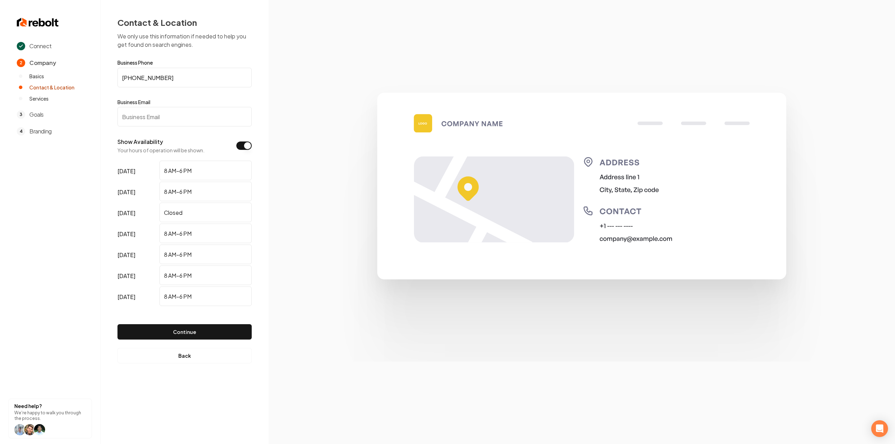
click at [193, 111] on input "Business Email" at bounding box center [184, 117] width 134 height 20
paste input "dmlawnandtree@gmail.com"
type input "dmlawnandtree@gmail.com"
click at [176, 332] on button "Continue" at bounding box center [184, 331] width 134 height 15
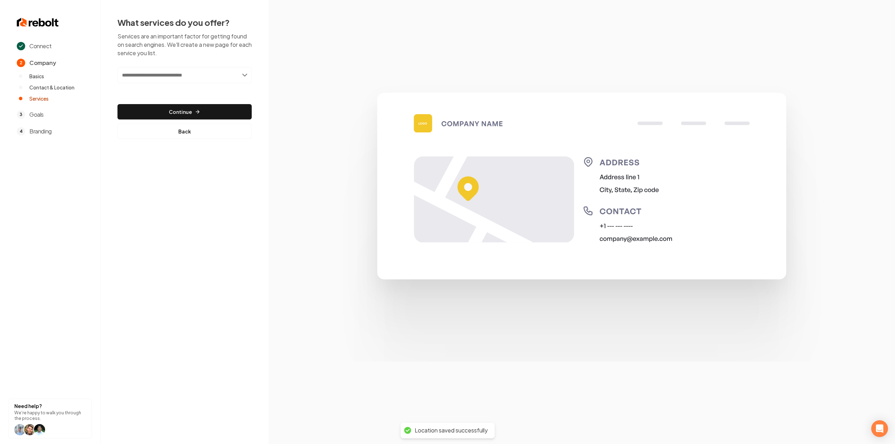
click at [184, 76] on input "text" at bounding box center [184, 75] width 134 height 16
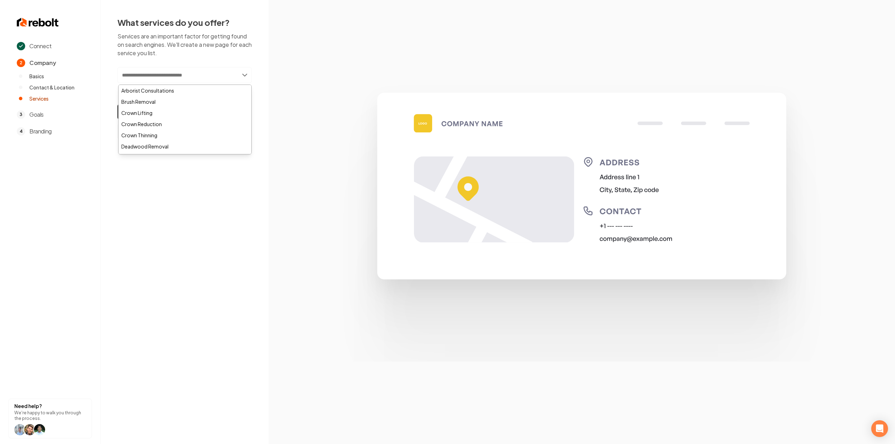
click at [207, 71] on input "text" at bounding box center [184, 75] width 134 height 16
type input "*******"
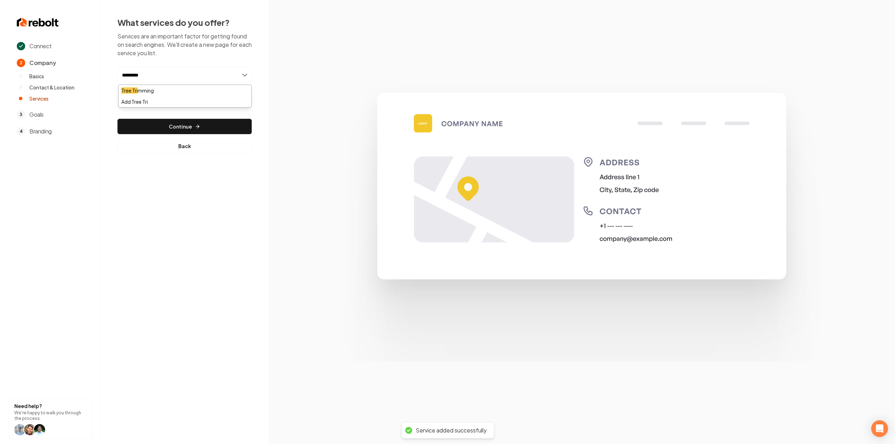
type input "**********"
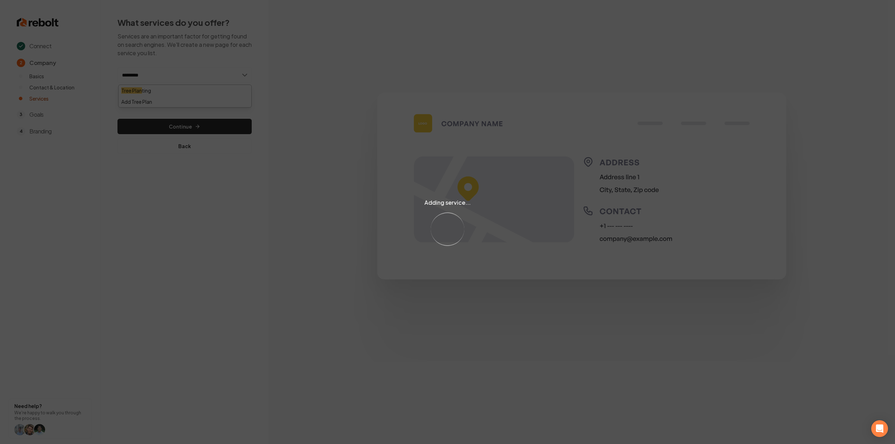
type input "**********"
type input "*****"
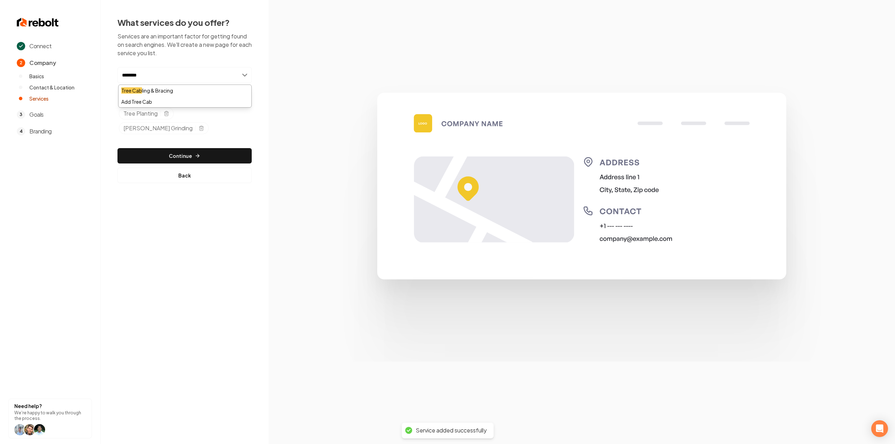
type input "*********"
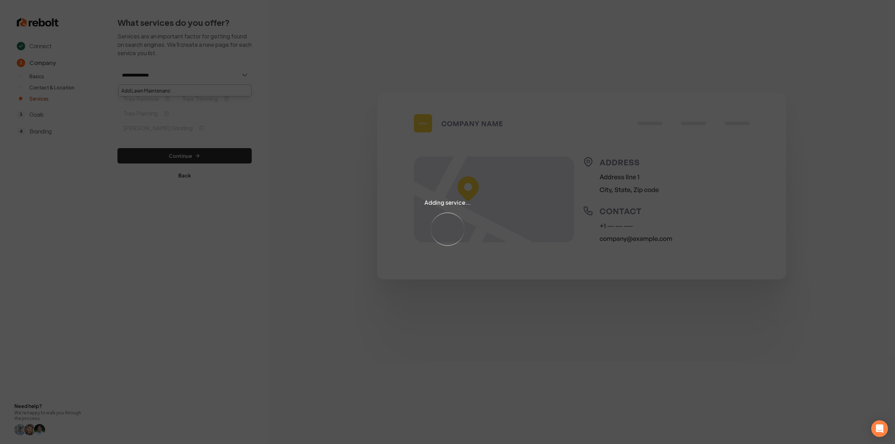
type input "**********"
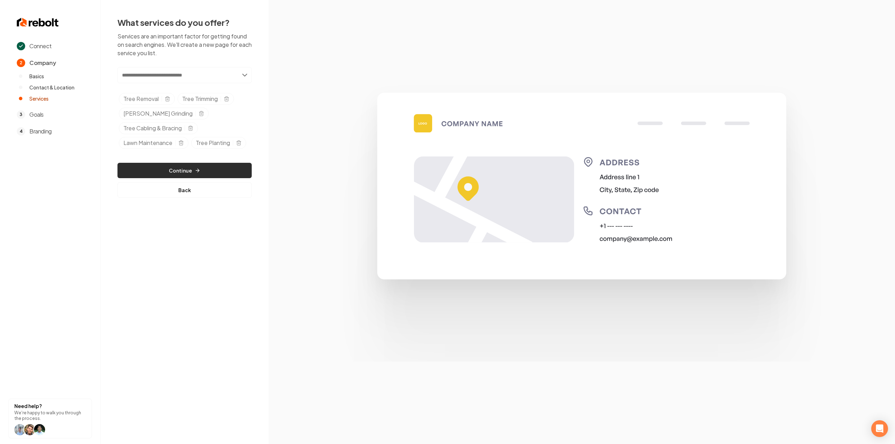
click at [175, 170] on button "Continue" at bounding box center [184, 170] width 134 height 15
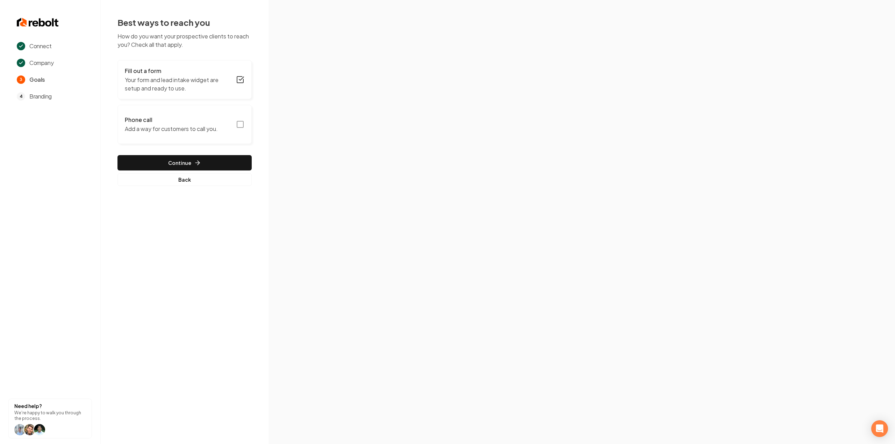
click at [234, 120] on button "Phone call Add a way for customers to call you." at bounding box center [184, 124] width 134 height 39
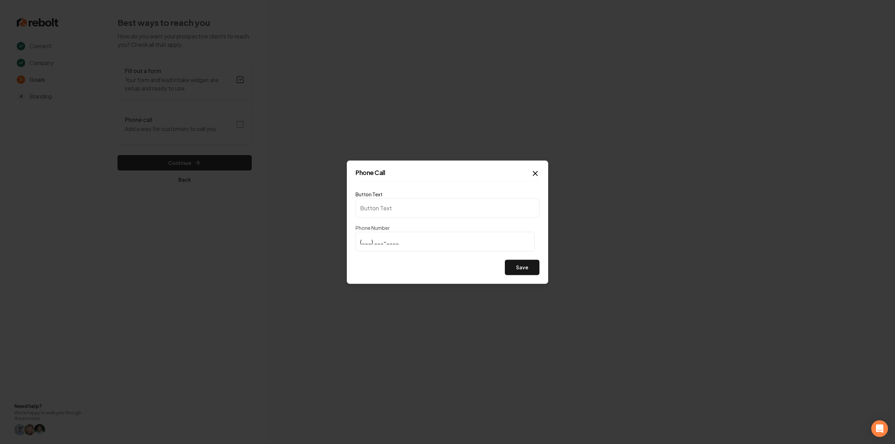
type input "Call us"
type input "(972) 979-6638"
click at [529, 269] on button "Save" at bounding box center [522, 267] width 35 height 15
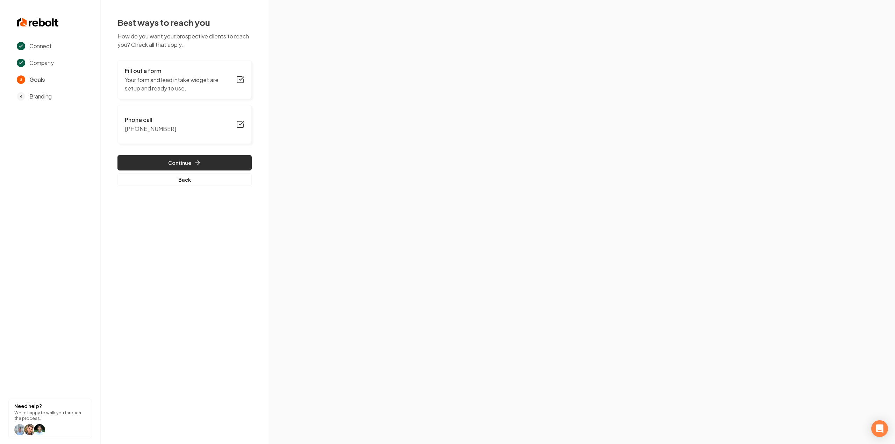
click at [194, 160] on icon "button" at bounding box center [197, 162] width 7 height 7
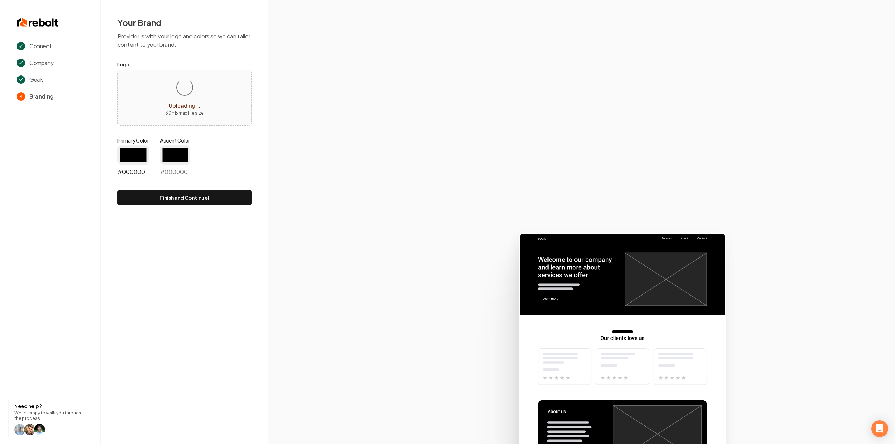
click at [128, 159] on input "#000000" at bounding box center [132, 155] width 31 height 20
type input "#194d33"
type input "#70be00"
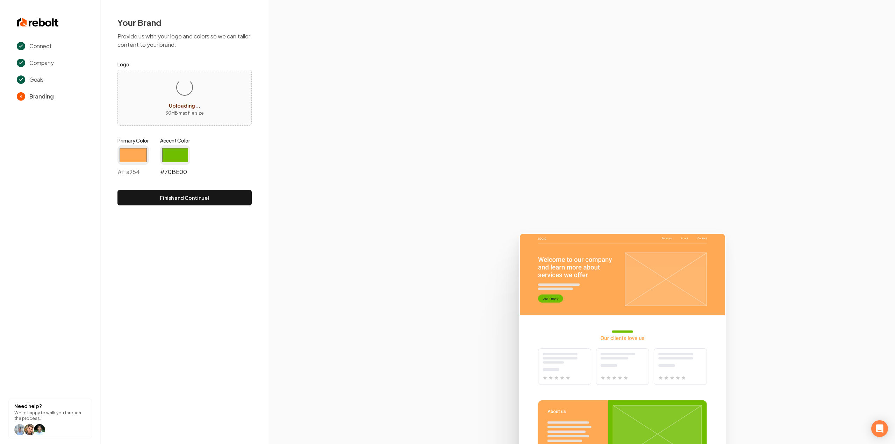
type input "#ffa954"
click at [180, 156] on input "#70be00" at bounding box center [175, 155] width 30 height 20
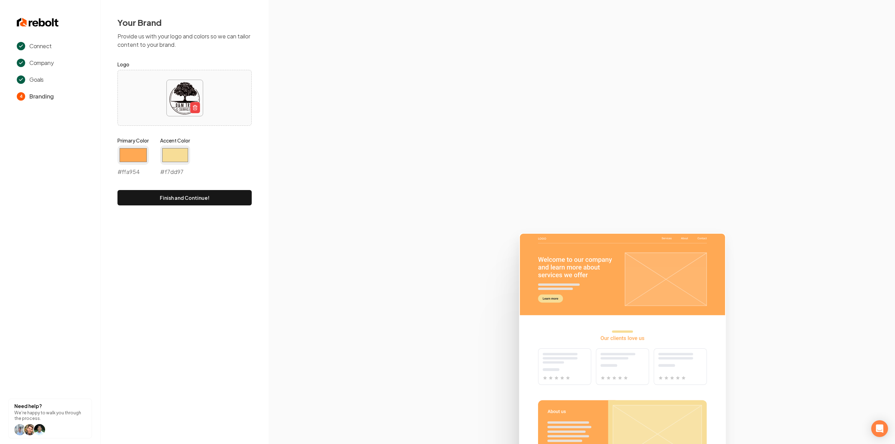
type input "#f7dd97"
click at [203, 145] on div "Primary Color #ffa954 #ffa954 Accent Color #f7dd97 #f7dd97" at bounding box center [184, 158] width 134 height 42
click at [188, 196] on button "Finish and Continue!" at bounding box center [184, 197] width 134 height 15
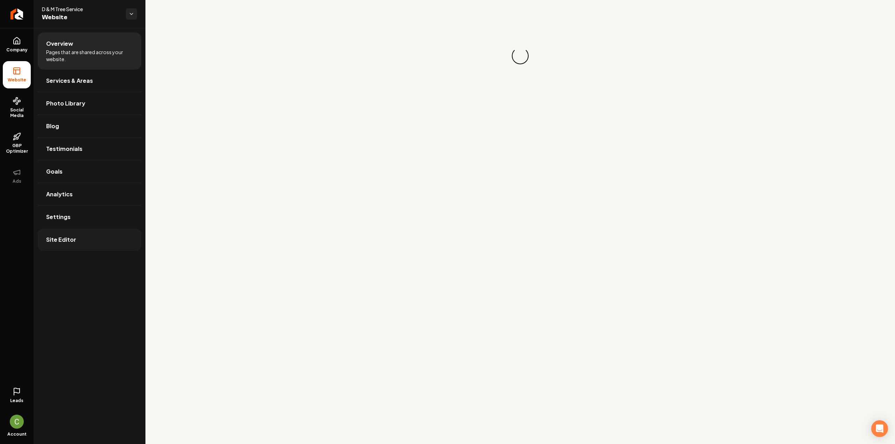
click at [115, 248] on link "Site Editor" at bounding box center [89, 240] width 103 height 22
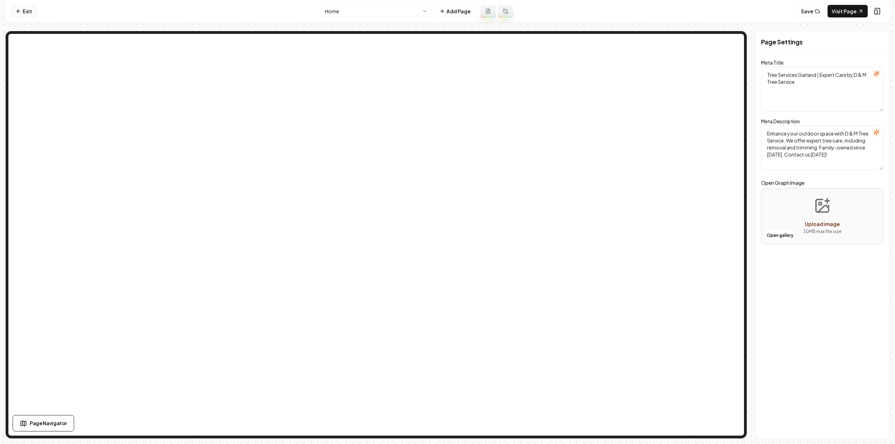
click at [27, 14] on link "Exit" at bounding box center [24, 11] width 26 height 13
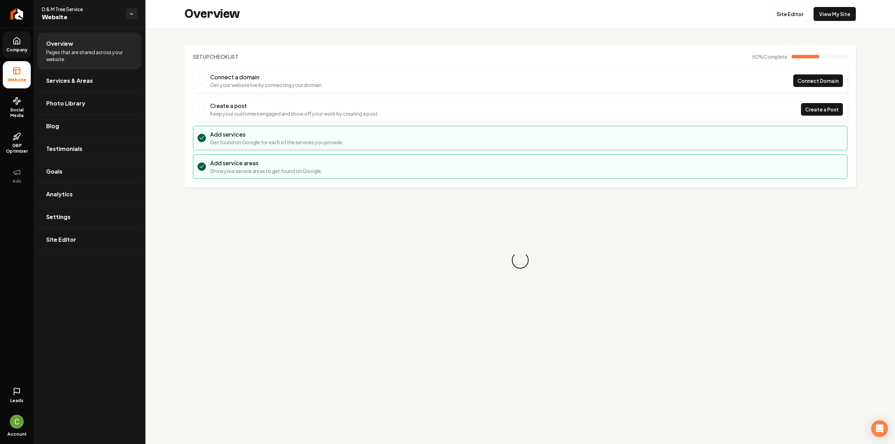
click at [22, 50] on span "Company" at bounding box center [16, 50] width 27 height 6
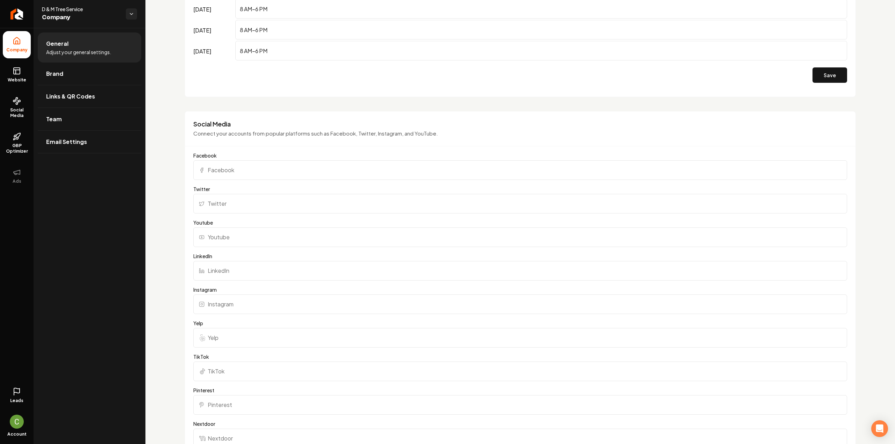
scroll to position [629, 0]
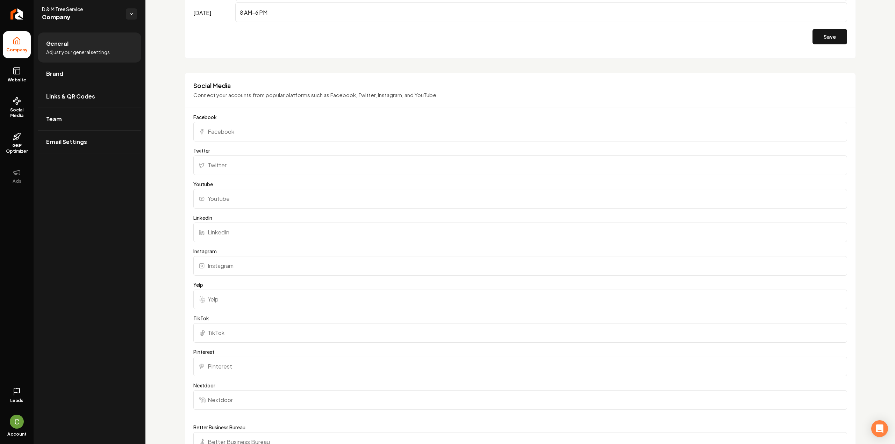
click at [248, 131] on input "Facebook" at bounding box center [520, 132] width 654 height 20
paste input "https://www.facebook.com/p/D-M-Tree-Service-100068297802060/"
type input "https://www.facebook.com/p/D-M-Tree-Service-100068297802060/"
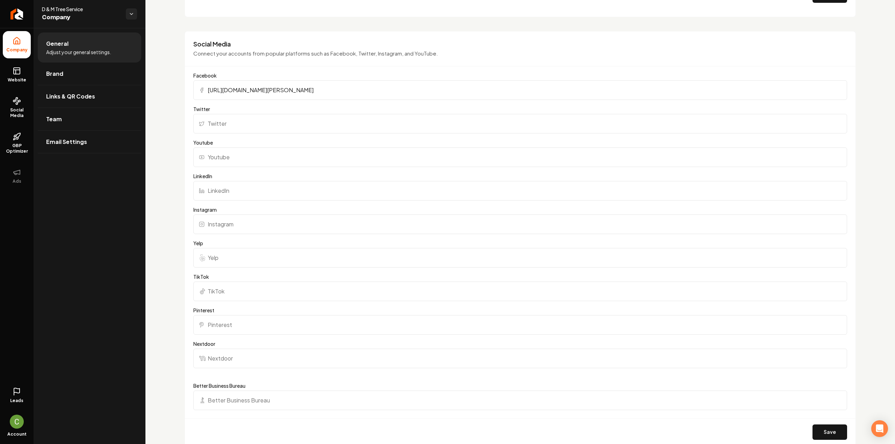
scroll to position [664, 0]
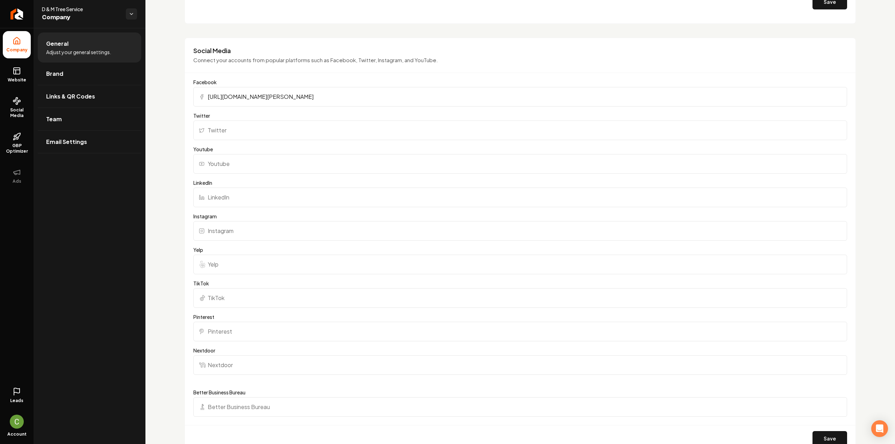
click at [215, 257] on input "Yelp" at bounding box center [520, 265] width 654 height 20
paste input "https://www.yelp.com/biz/d-and-m-tree-services-royse-city"
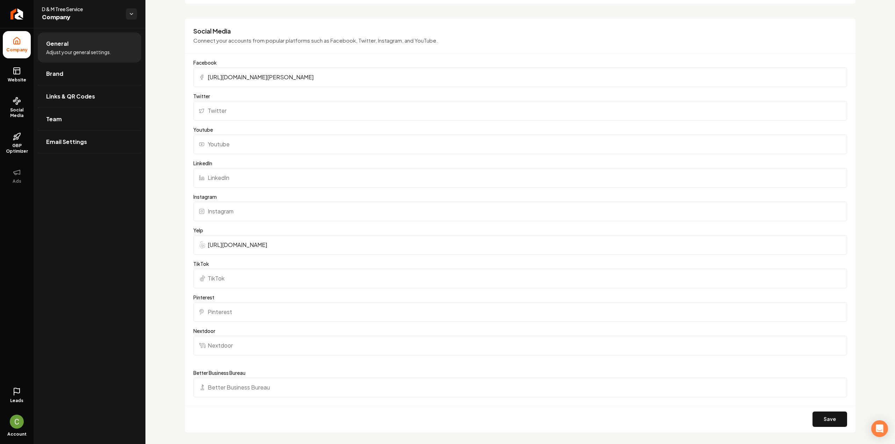
scroll to position [734, 0]
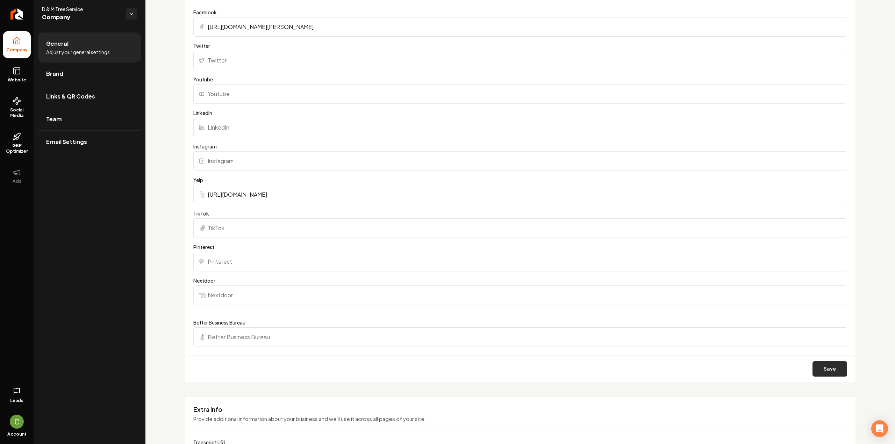
type input "https://www.yelp.com/biz/d-and-m-tree-services-royse-city"
click at [812, 368] on button "Save" at bounding box center [829, 368] width 35 height 15
click at [21, 80] on span "Website" at bounding box center [17, 80] width 24 height 6
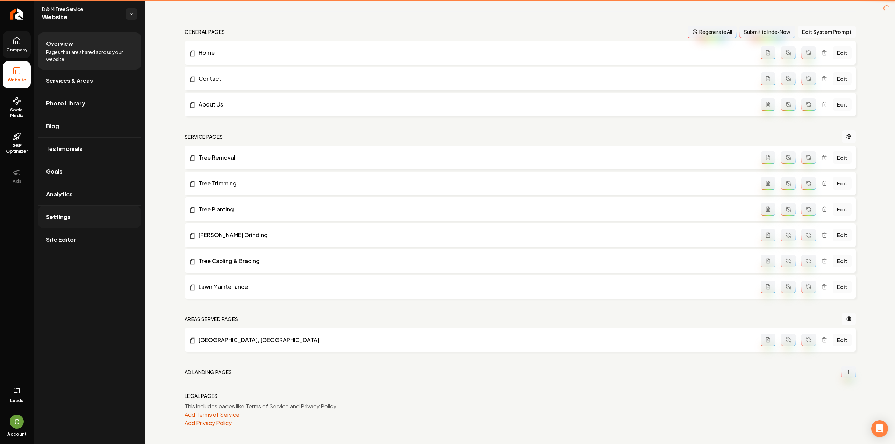
scroll to position [192, 0]
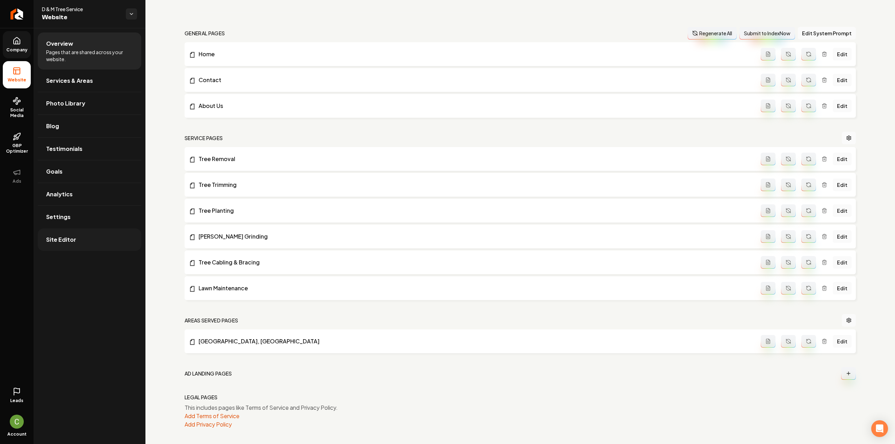
click at [73, 232] on link "Site Editor" at bounding box center [89, 240] width 103 height 22
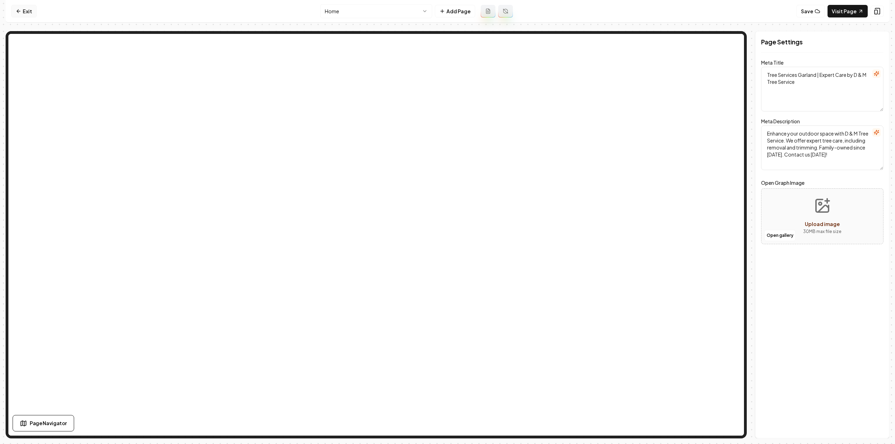
click at [18, 16] on link "Exit" at bounding box center [24, 11] width 26 height 13
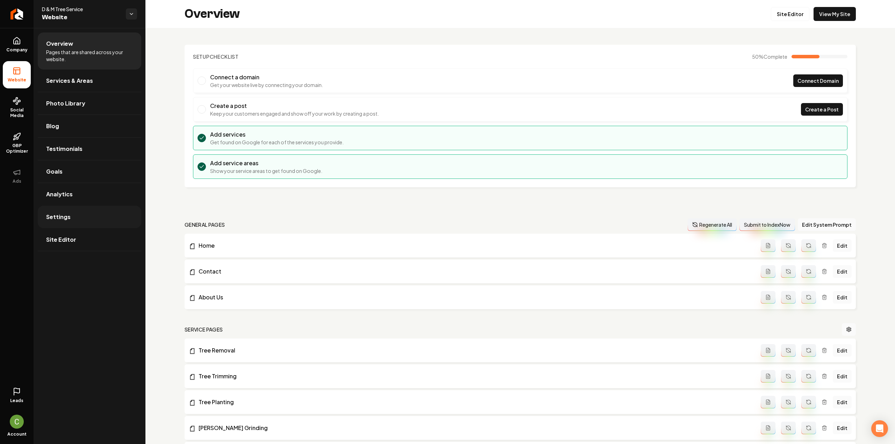
click at [74, 220] on link "Settings" at bounding box center [89, 217] width 103 height 22
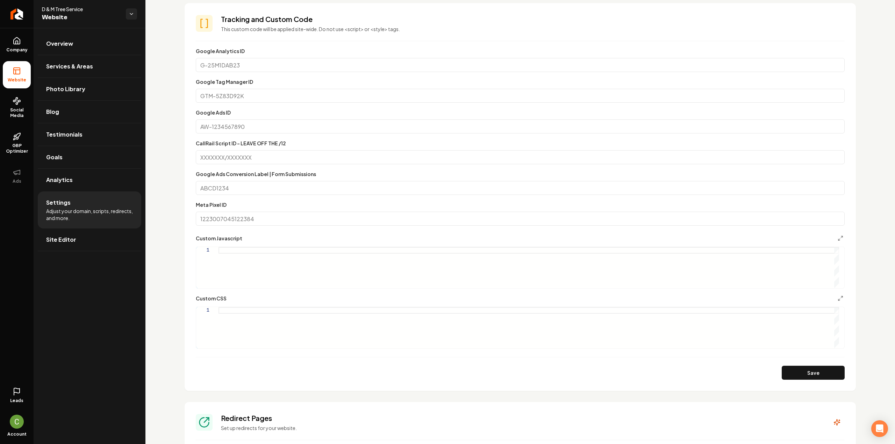
click at [292, 338] on div "Main content area" at bounding box center [528, 327] width 621 height 41
type textarea "**********"
click at [812, 374] on button "Save" at bounding box center [813, 373] width 63 height 14
click at [12, 52] on span "Company" at bounding box center [16, 50] width 27 height 6
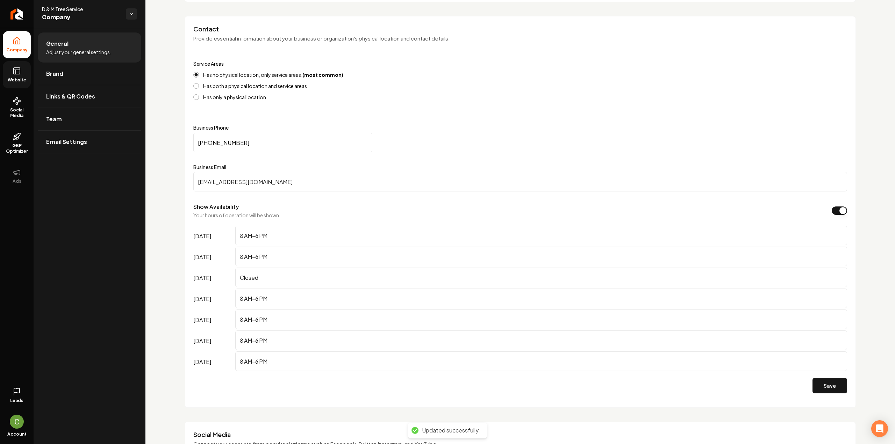
click at [17, 82] on span "Website" at bounding box center [17, 80] width 24 height 6
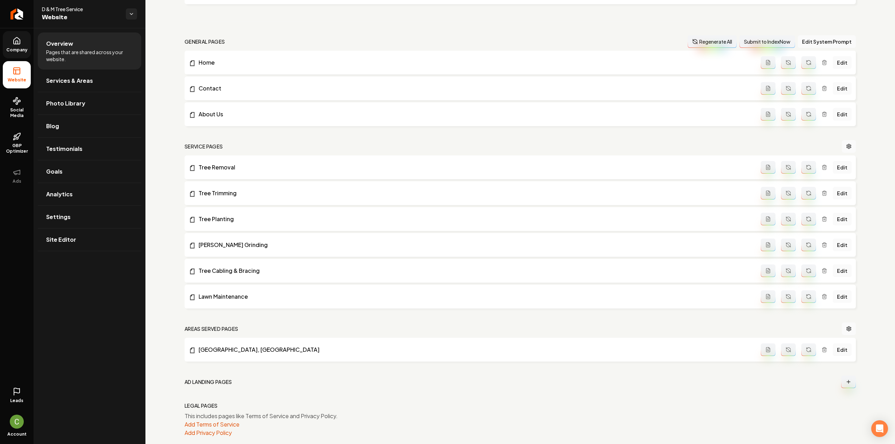
scroll to position [192, 0]
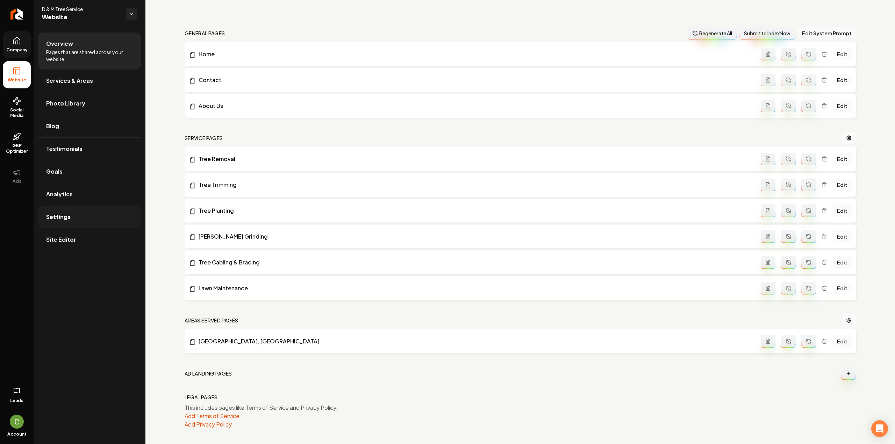
click at [72, 217] on link "Settings" at bounding box center [89, 217] width 103 height 22
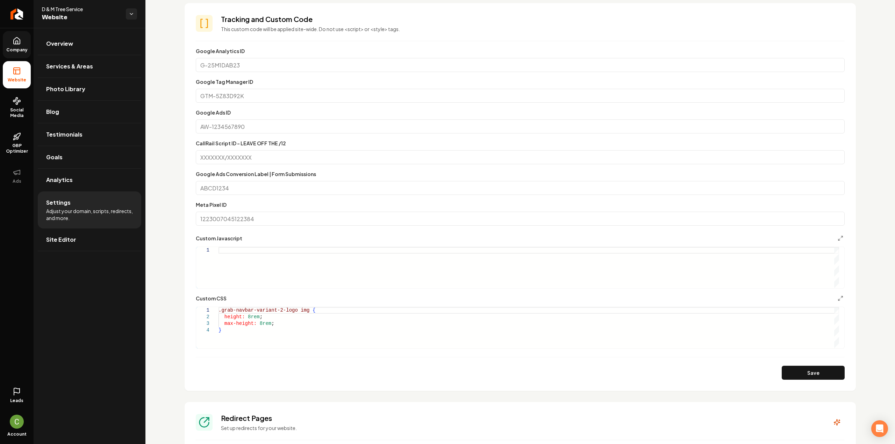
scroll to position [0, 2]
click at [277, 311] on div ".grab-navbar-variant-2-logo img { height: 8rem ; max-height: 8rem ; }" at bounding box center [528, 327] width 621 height 41
type textarea "**********"
click at [810, 370] on button "Save" at bounding box center [813, 373] width 63 height 14
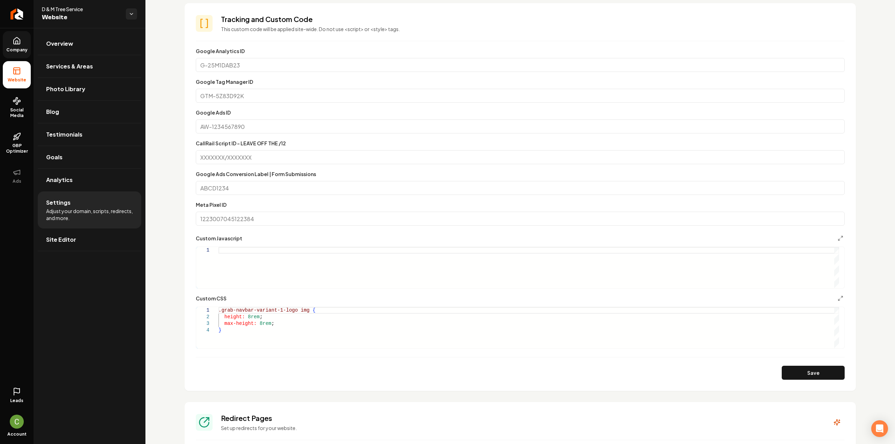
click at [70, 226] on li "Settings Adjust your domain, scripts, redirects, and more." at bounding box center [89, 210] width 103 height 37
click at [68, 242] on span "Site Editor" at bounding box center [61, 240] width 30 height 8
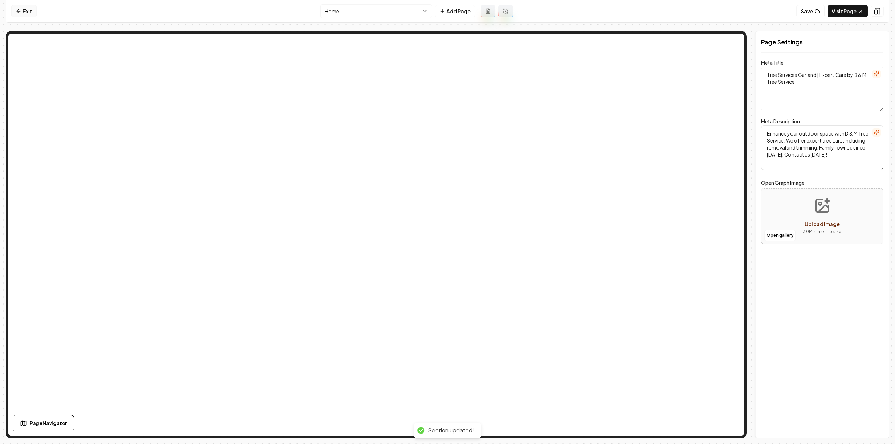
click at [21, 8] on link "Exit" at bounding box center [24, 11] width 26 height 13
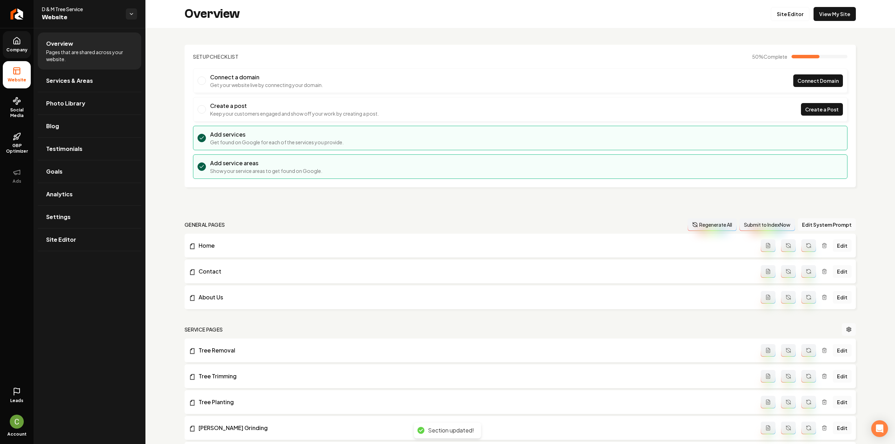
click at [24, 44] on link "Company" at bounding box center [17, 44] width 28 height 27
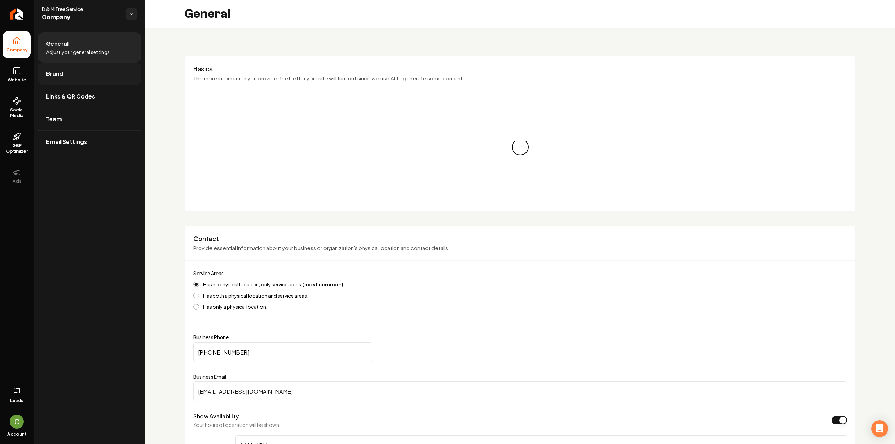
click at [60, 77] on span "Brand" at bounding box center [54, 74] width 17 height 8
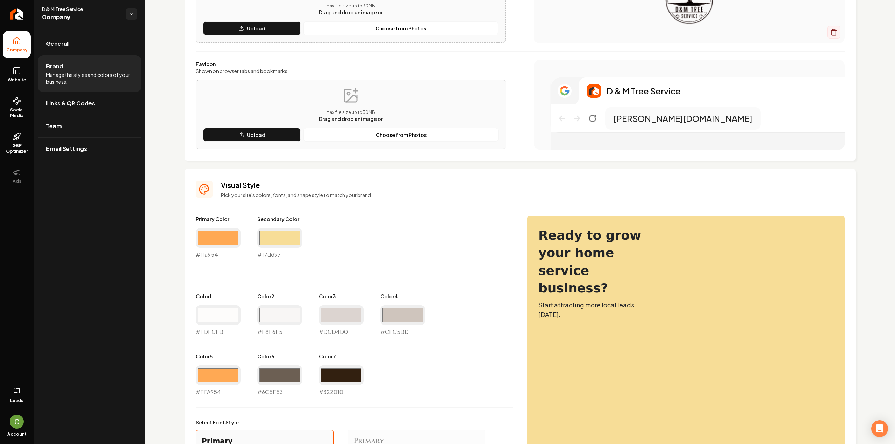
scroll to position [70, 0]
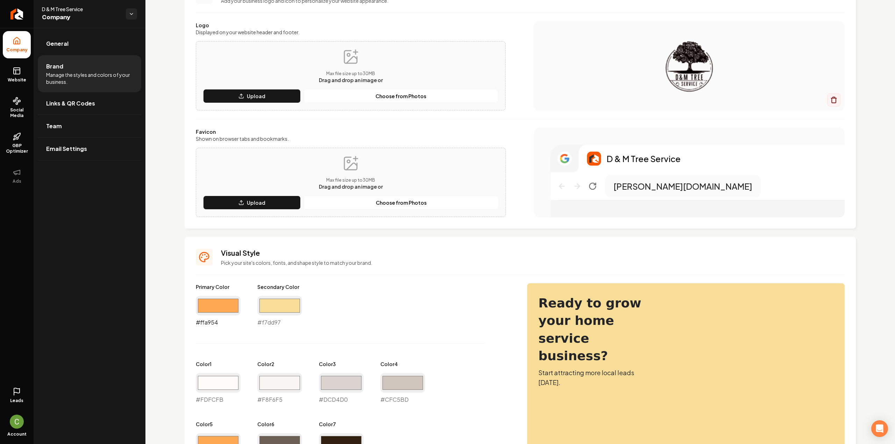
click at [224, 302] on input "#ffa954" at bounding box center [218, 306] width 45 height 20
type input "#b4702d"
click at [370, 314] on div "Primary Color #b4702d #b4702d Secondary Color #f7dd97 #f7dd97 Color 1 #fdfcfb #…" at bounding box center [354, 374] width 317 height 181
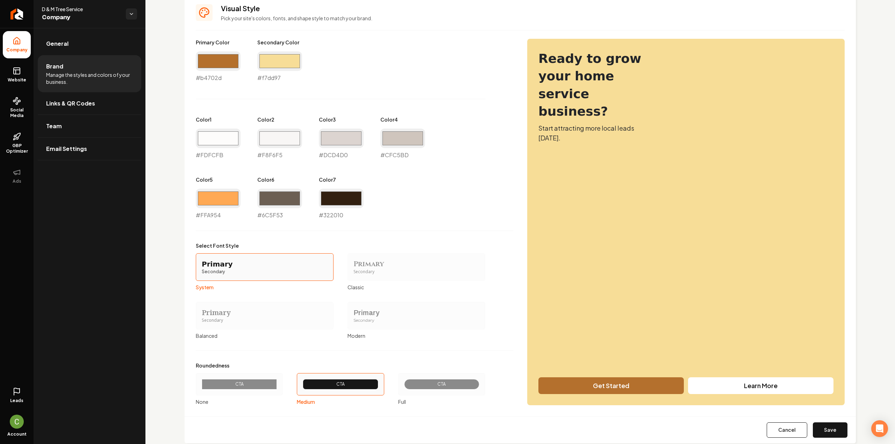
click at [827, 437] on div "Cancel Save" at bounding box center [520, 430] width 671 height 27
click at [825, 429] on button "Save" at bounding box center [830, 430] width 35 height 15
type input "#fdfcfb"
type input "#f8f6f5"
type input "#dcd4d0"
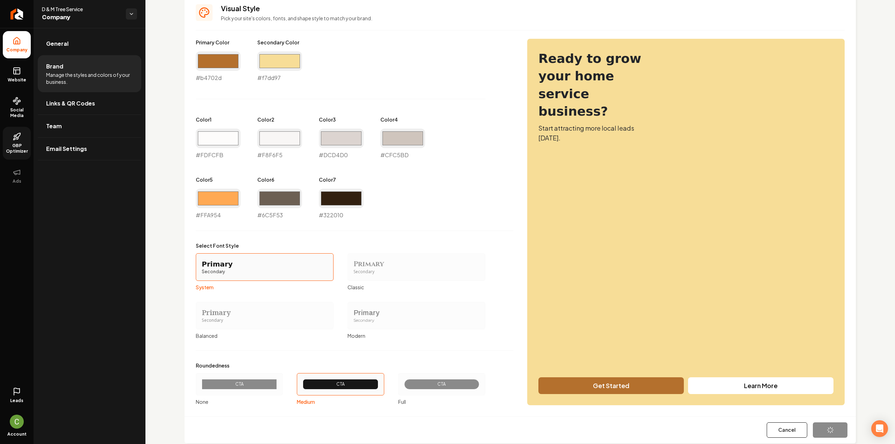
type input "#cfc5bd"
type input "#ffa954"
type input "#6c5f53"
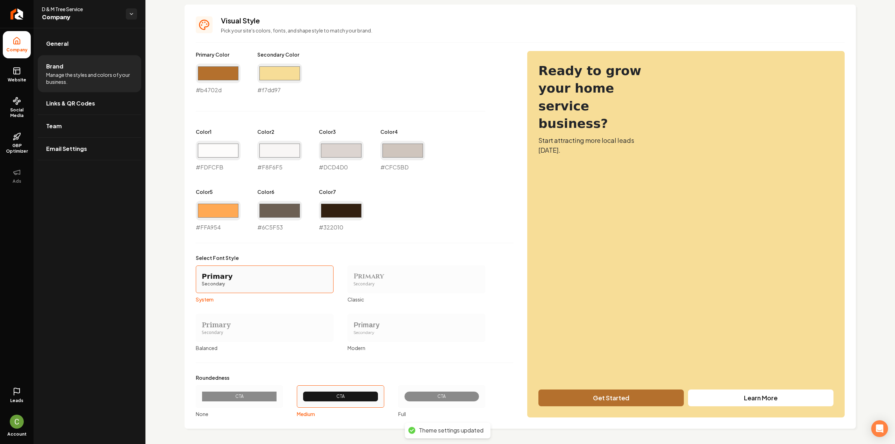
click at [22, 90] on ul "Company Website Social Media GBP Optimizer Ads" at bounding box center [17, 110] width 34 height 165
click at [20, 82] on span "Website" at bounding box center [17, 80] width 24 height 6
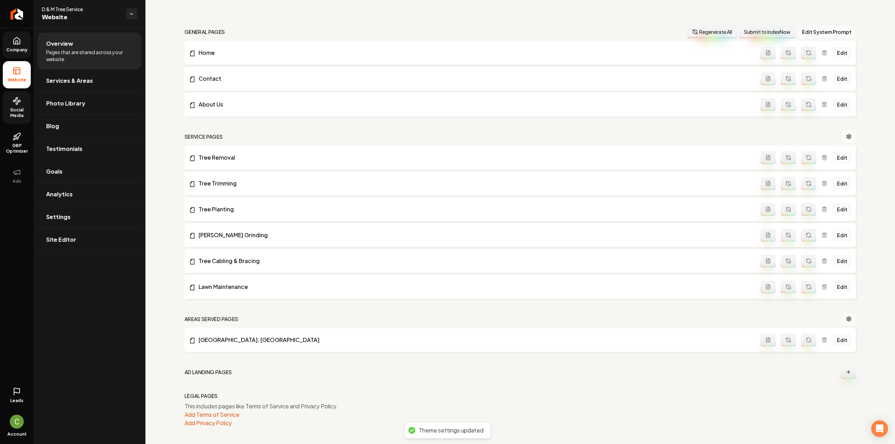
scroll to position [192, 0]
click at [82, 237] on link "Site Editor" at bounding box center [89, 240] width 103 height 22
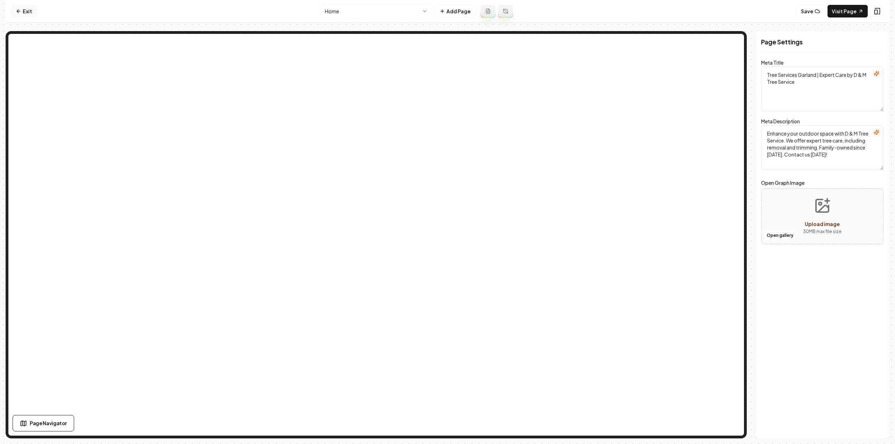
click at [20, 9] on icon at bounding box center [19, 11] width 6 height 6
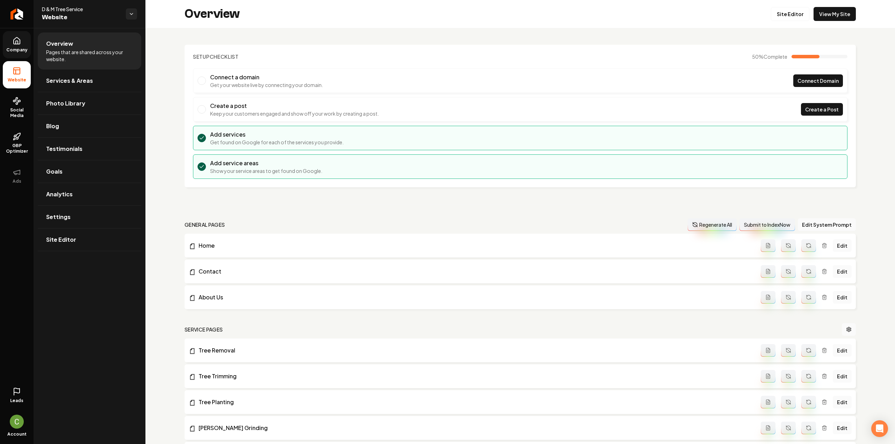
click at [18, 44] on icon at bounding box center [17, 40] width 6 height 7
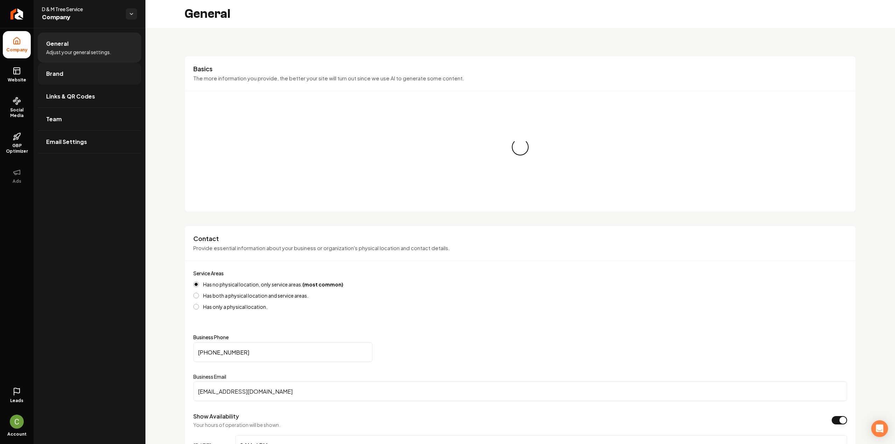
click at [58, 74] on span "Brand" at bounding box center [54, 74] width 17 height 8
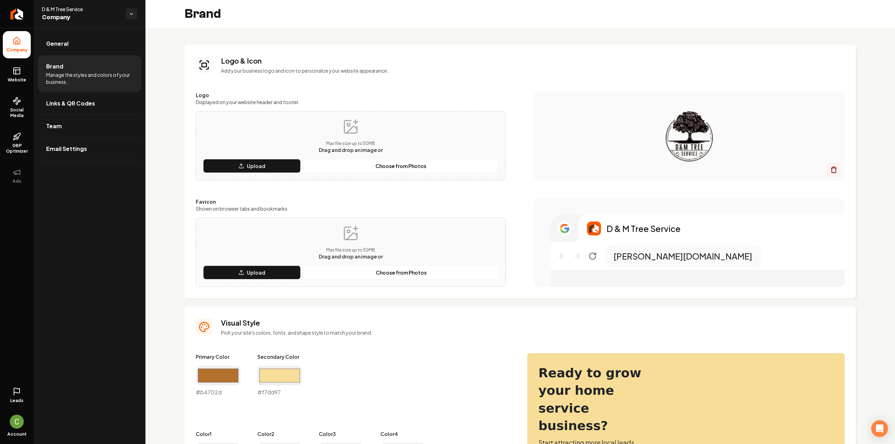
scroll to position [140, 0]
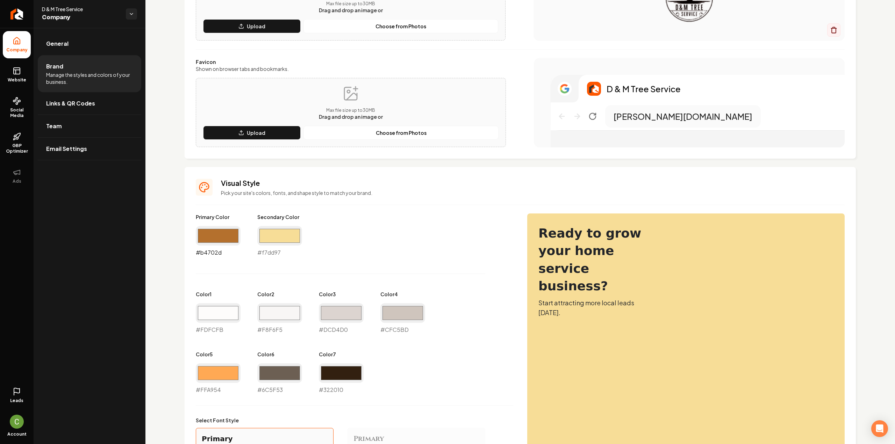
click at [215, 236] on input "#b4702d" at bounding box center [218, 236] width 45 height 20
type input "#cf7317"
click at [440, 268] on div "Primary Color #cf7317 #cf7317 Secondary Color #f7dd97 #f7dd97 Color 1 #fdfcfb #…" at bounding box center [354, 304] width 317 height 181
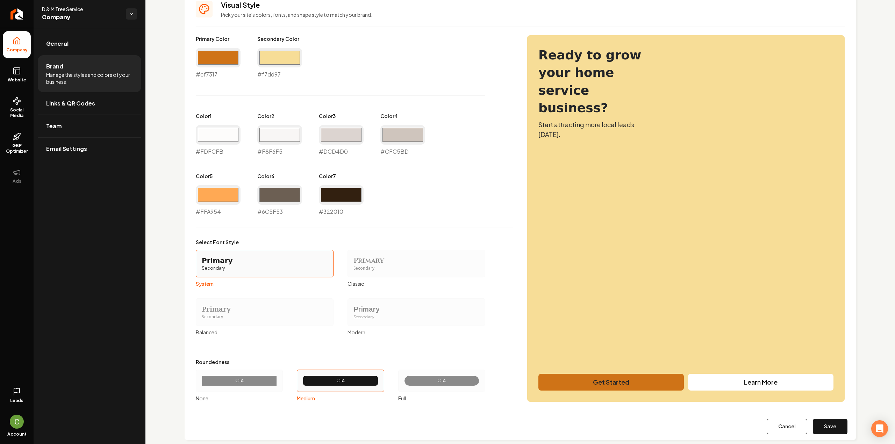
scroll to position [329, 0]
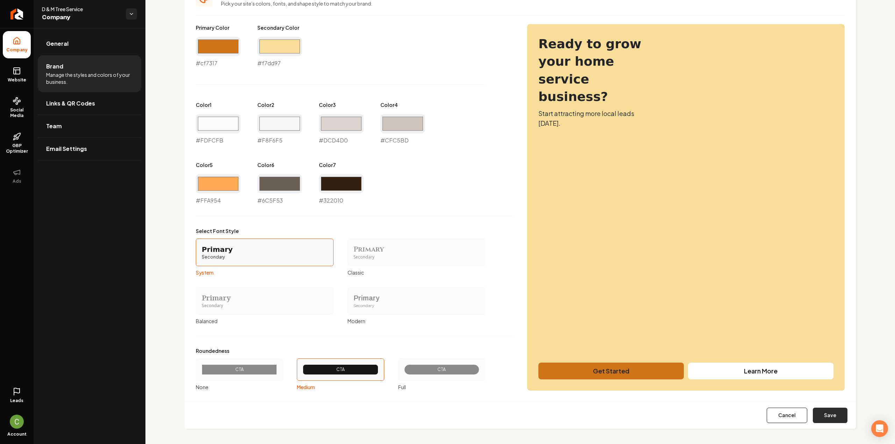
click at [814, 420] on button "Save" at bounding box center [830, 415] width 35 height 15
type input "#fdfcfb"
type input "#f8f6f5"
type input "#dcd4d0"
type input "#cfc5bd"
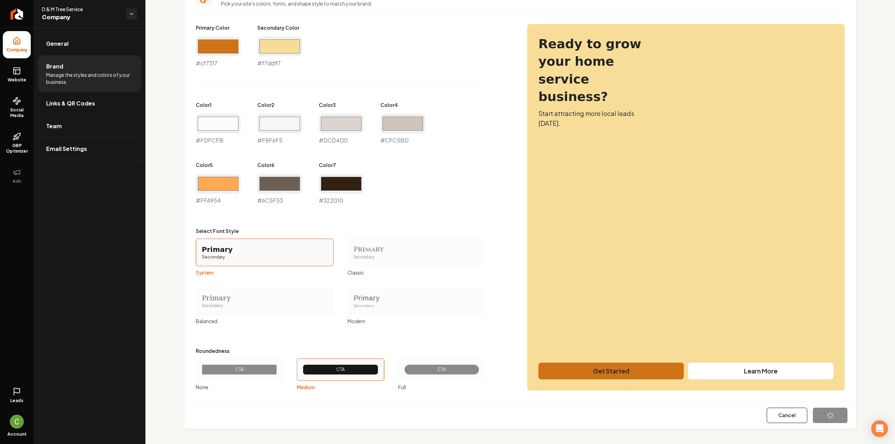
type input "#ffa954"
type input "#6c5f53"
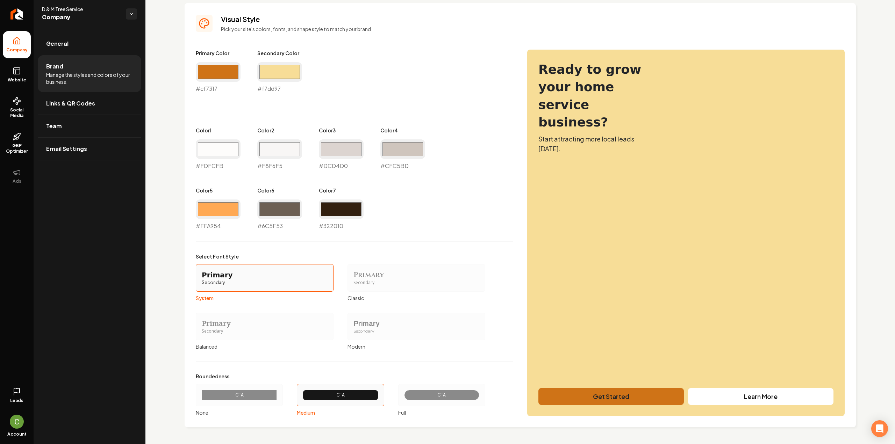
scroll to position [302, 0]
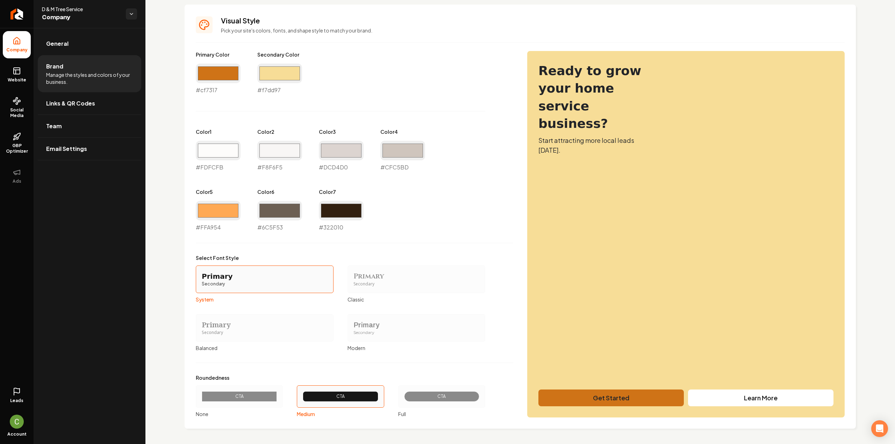
drag, startPoint x: 13, startPoint y: 74, endPoint x: 13, endPoint y: 90, distance: 15.4
click at [13, 74] on icon at bounding box center [17, 71] width 8 height 8
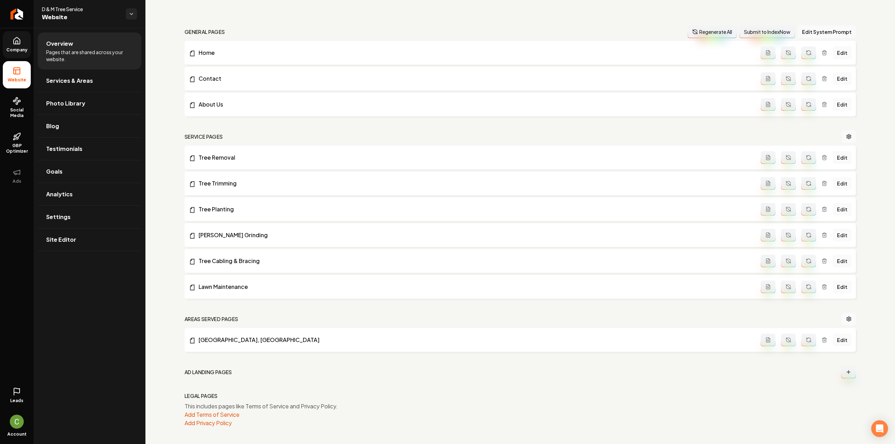
scroll to position [192, 0]
click at [81, 246] on link "Site Editor" at bounding box center [89, 240] width 103 height 22
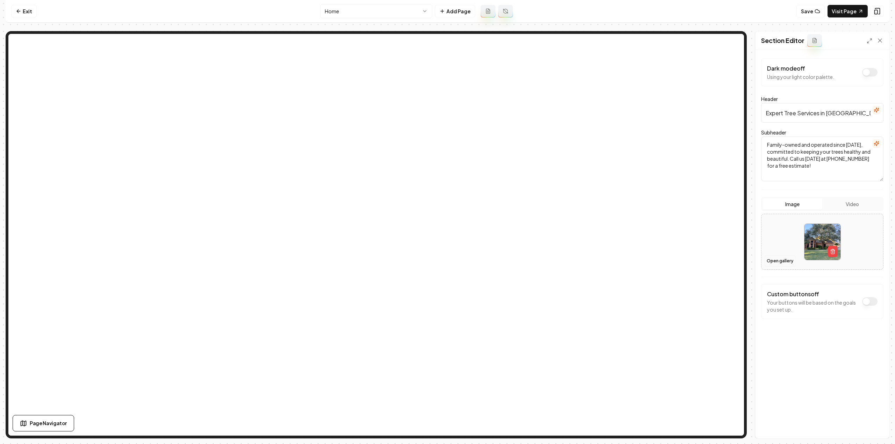
click at [787, 263] on button "Open gallery" at bounding box center [779, 261] width 31 height 11
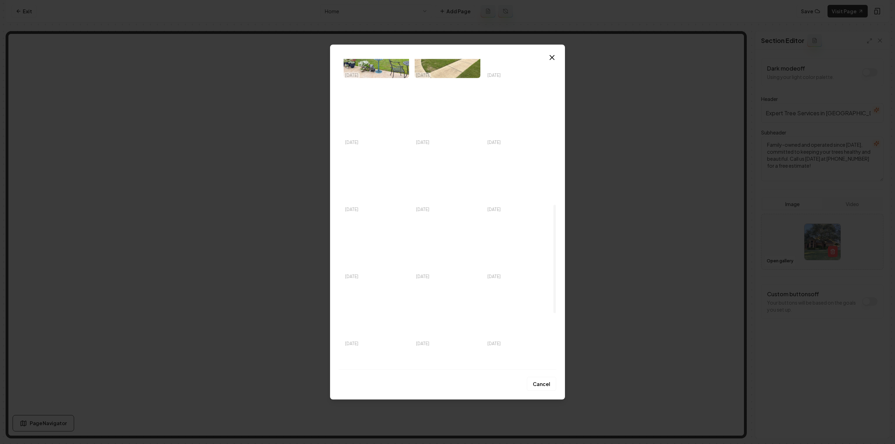
scroll to position [420, 0]
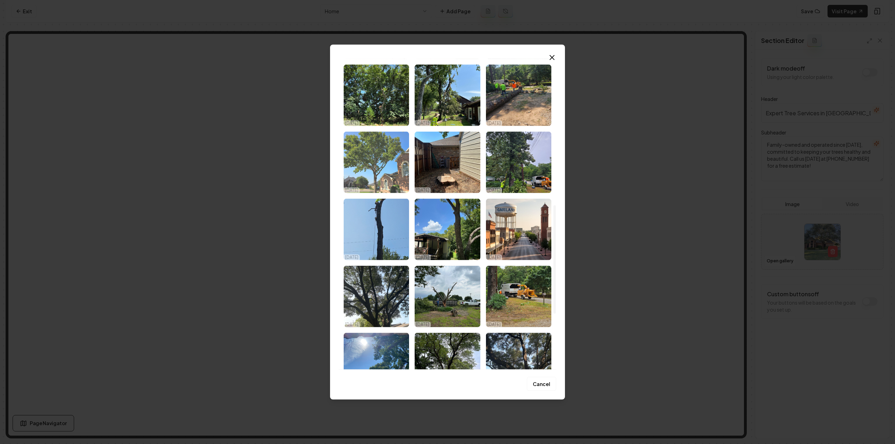
click at [392, 162] on img "Select image image_68ee61b65c7cd75eb8aacbc1.jpeg" at bounding box center [376, 162] width 65 height 62
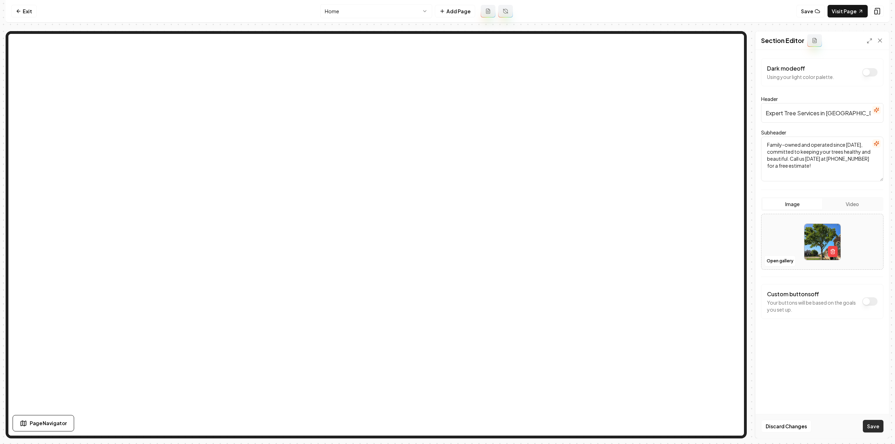
click at [872, 430] on button "Save" at bounding box center [873, 426] width 21 height 13
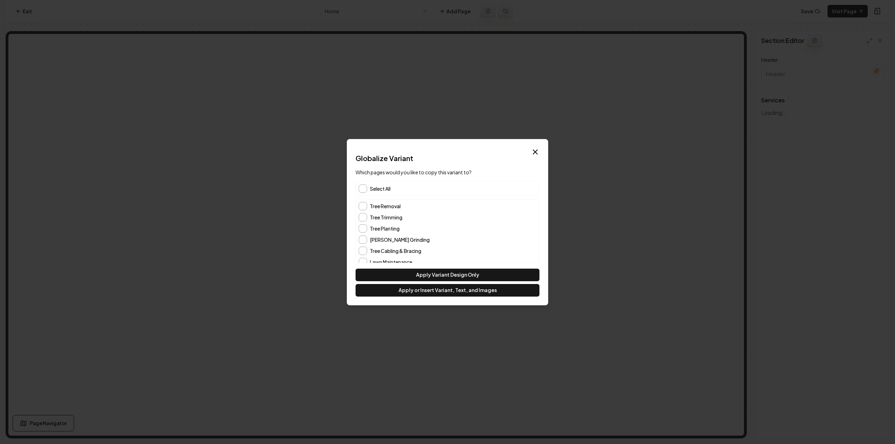
type input "Our Comprehensive Tree Care Services"
click at [362, 244] on button "About Us" at bounding box center [363, 245] width 8 height 8
click at [364, 260] on div "Tree Removal Tree Trimming Tree Planting Stump Grinding Tree Cabling & Bracing …" at bounding box center [447, 206] width 183 height 115
click at [361, 254] on button "Garland, TX" at bounding box center [363, 256] width 8 height 8
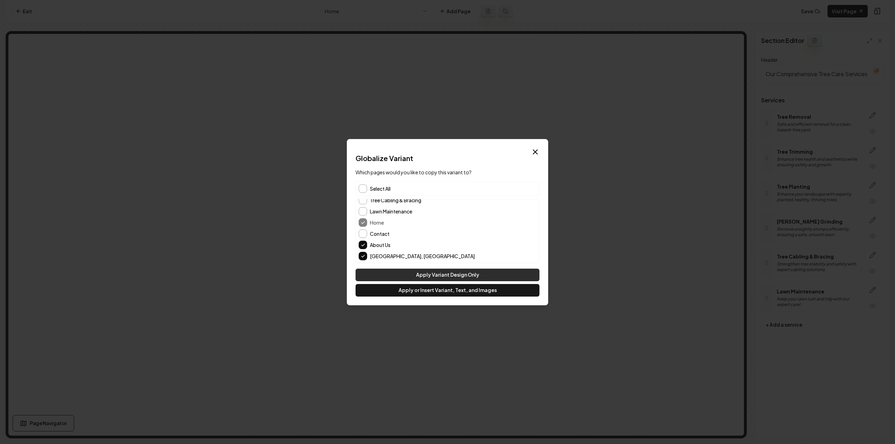
click at [424, 271] on button "Apply Variant Design Only" at bounding box center [448, 275] width 184 height 13
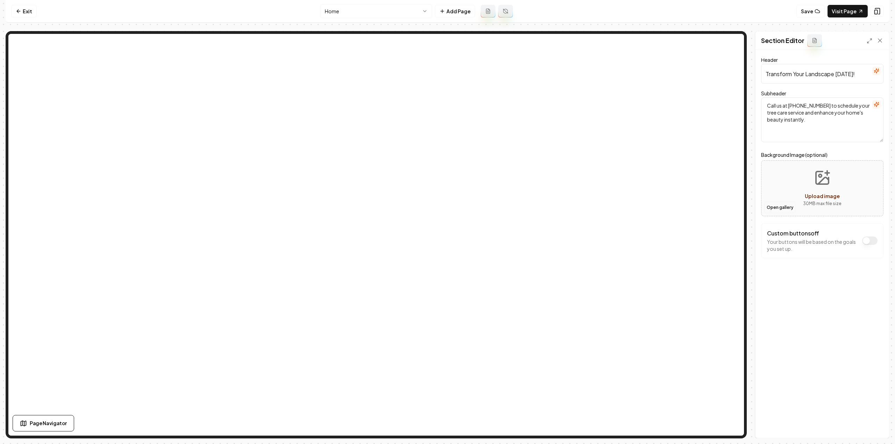
click at [776, 207] on button "Open gallery" at bounding box center [779, 207] width 31 height 11
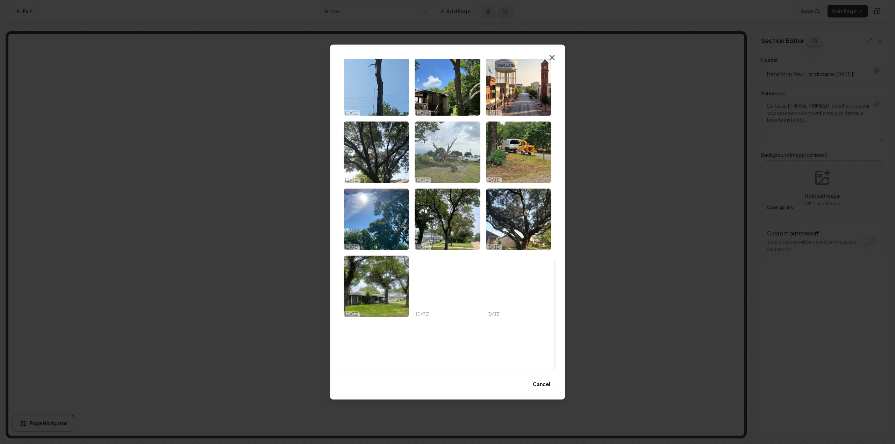
scroll to position [580, 0]
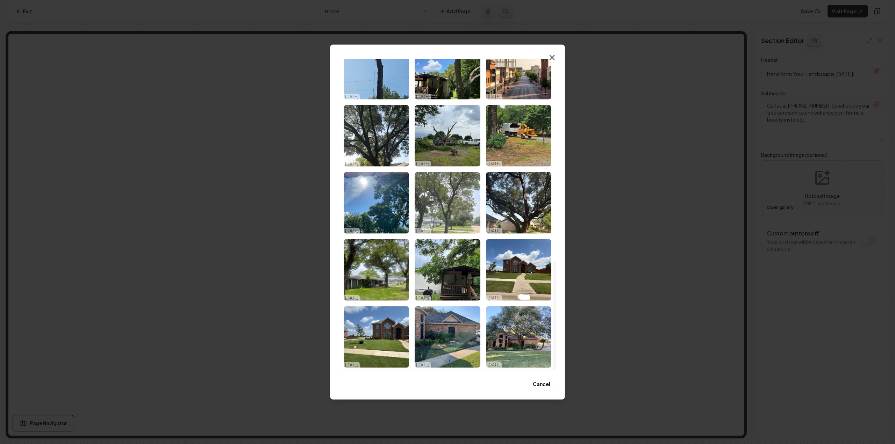
click at [460, 217] on img "Select image image_68ee61b55c7cd75eb8aac3f1.jpeg" at bounding box center [447, 203] width 65 height 62
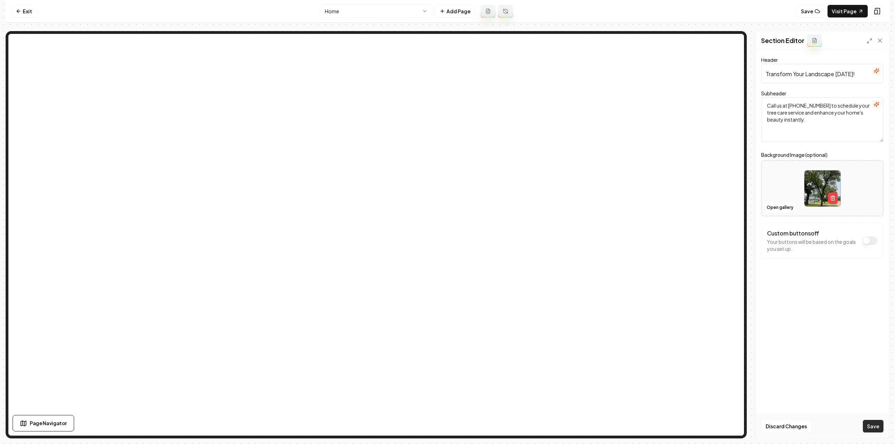
click at [870, 427] on button "Save" at bounding box center [873, 426] width 21 height 13
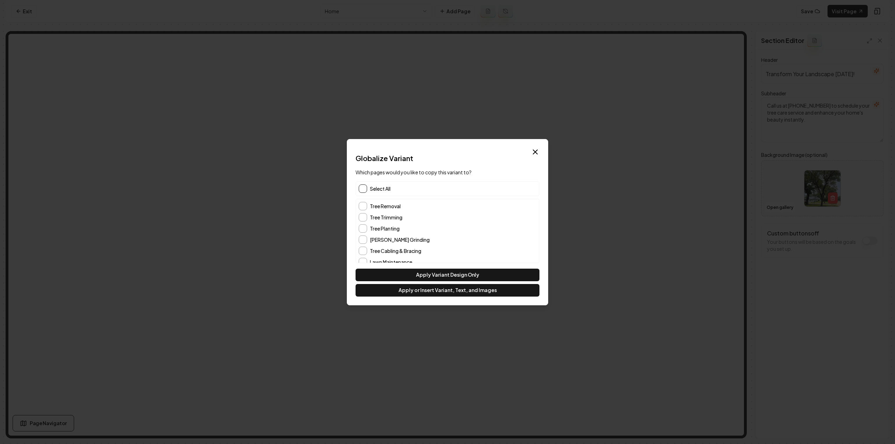
click at [360, 188] on button "button" at bounding box center [363, 189] width 8 height 8
click at [449, 292] on button "Apply or Insert Variant, Text, and Images" at bounding box center [448, 290] width 184 height 13
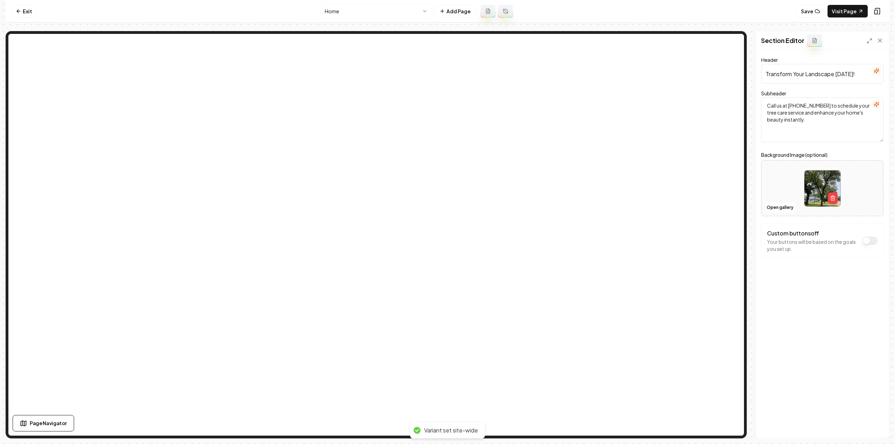
click at [359, 8] on html "Computer Required This feature is only available on a computer. Please switch t…" at bounding box center [447, 222] width 895 height 444
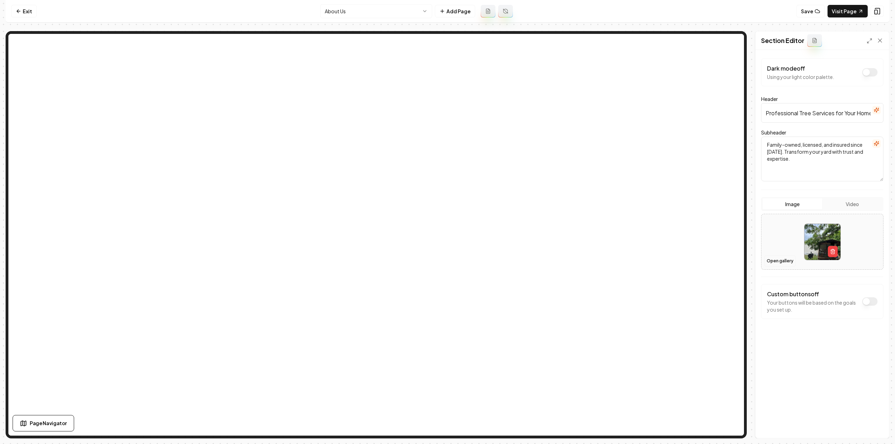
click at [772, 257] on button "Open gallery" at bounding box center [779, 261] width 31 height 11
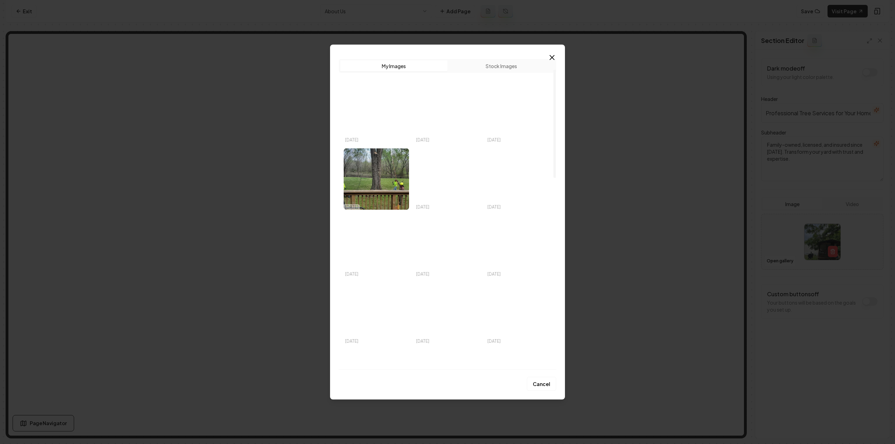
scroll to position [105, 0]
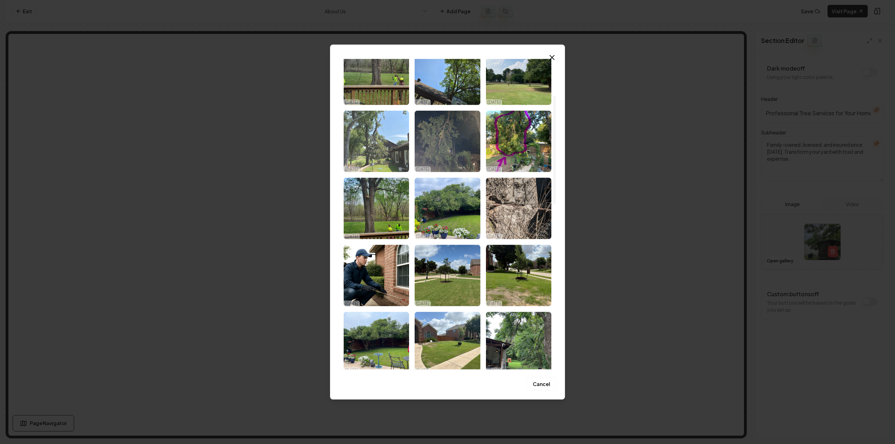
click at [392, 165] on img "Select image image_68ee61b55c7cd75eb8aac917.jpeg" at bounding box center [376, 141] width 65 height 62
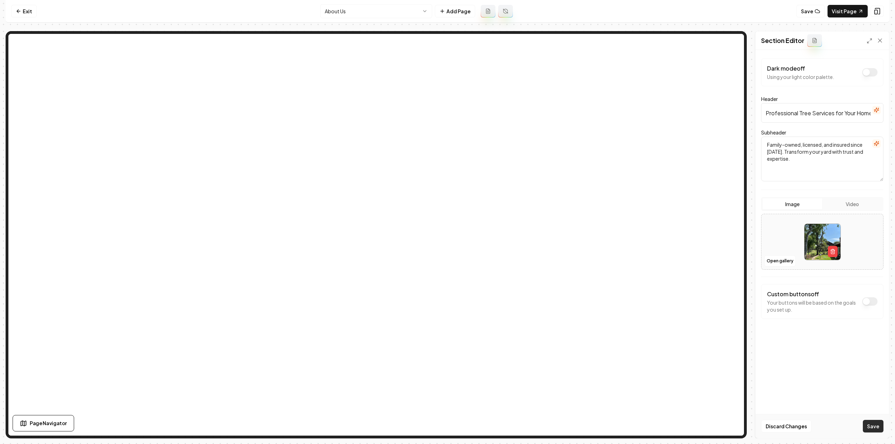
click at [870, 427] on button "Save" at bounding box center [873, 426] width 21 height 13
click at [363, 13] on html "Computer Required This feature is only available on a computer. Please switch t…" at bounding box center [447, 222] width 895 height 444
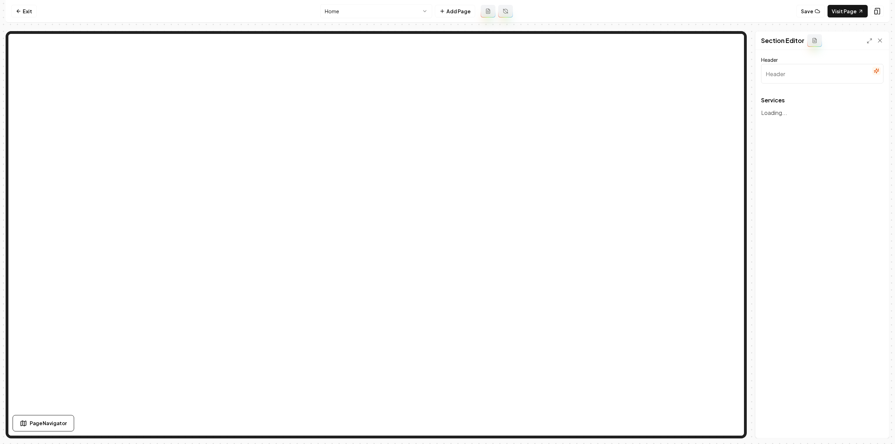
type input "Our Comprehensive Tree Care Services"
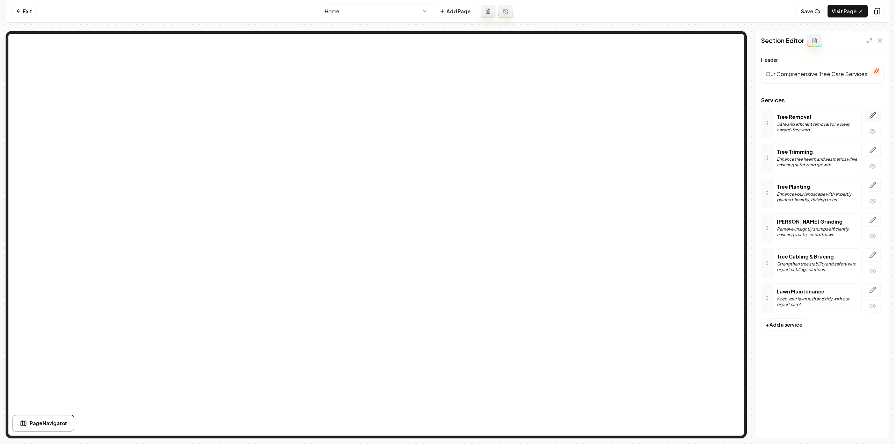
click at [875, 115] on icon "button" at bounding box center [872, 115] width 7 height 7
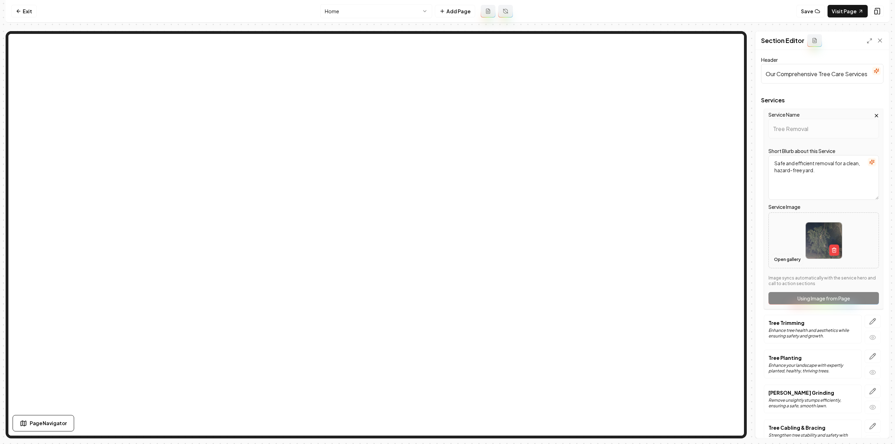
click at [783, 256] on button "Open gallery" at bounding box center [787, 259] width 31 height 11
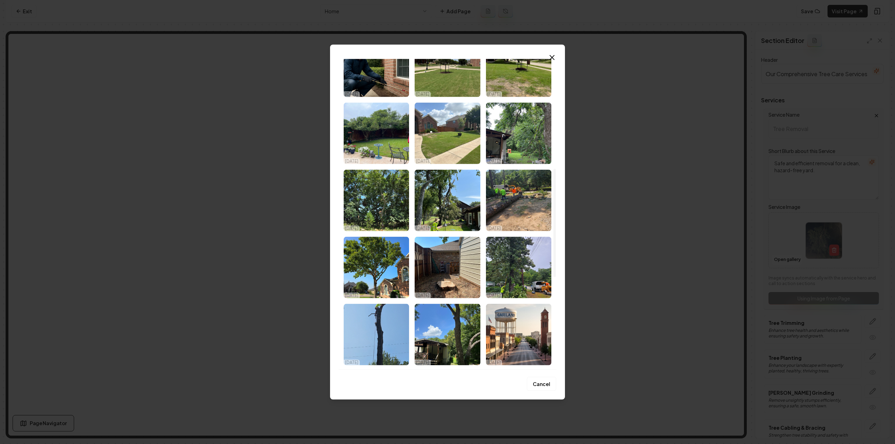
scroll to position [315, 0]
click at [431, 209] on img "Select image image_68ee61b55c7cd75eb8aac974.jpeg" at bounding box center [447, 200] width 65 height 62
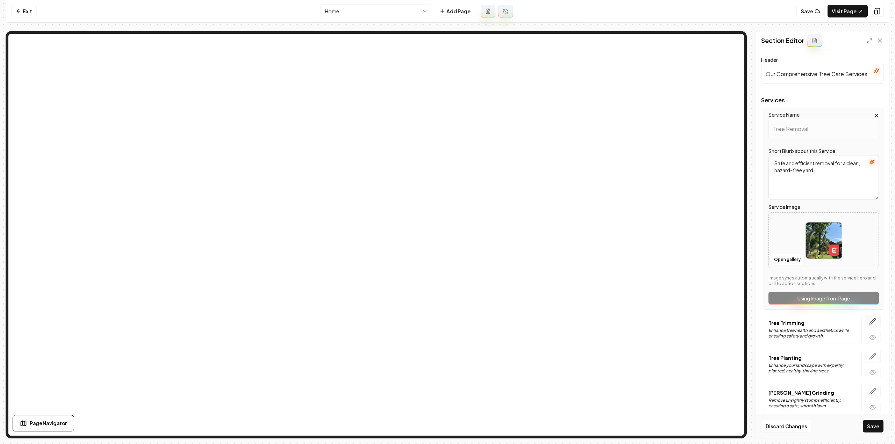
click at [865, 316] on button "button" at bounding box center [873, 321] width 16 height 13
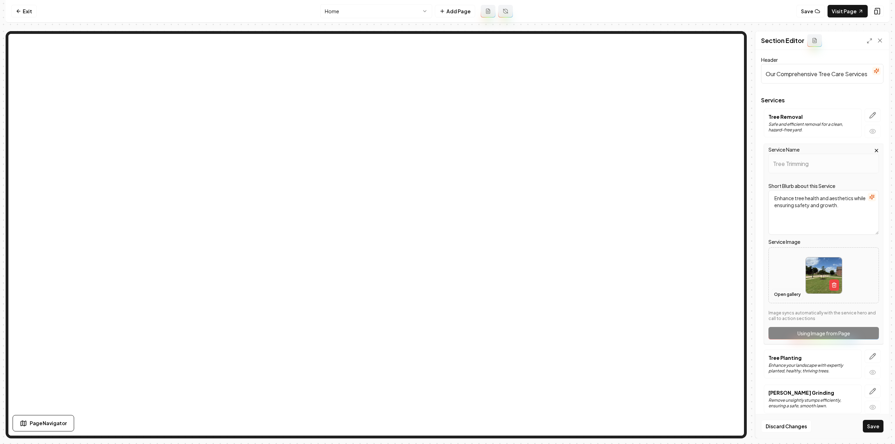
click at [786, 297] on button "Open gallery" at bounding box center [787, 294] width 31 height 11
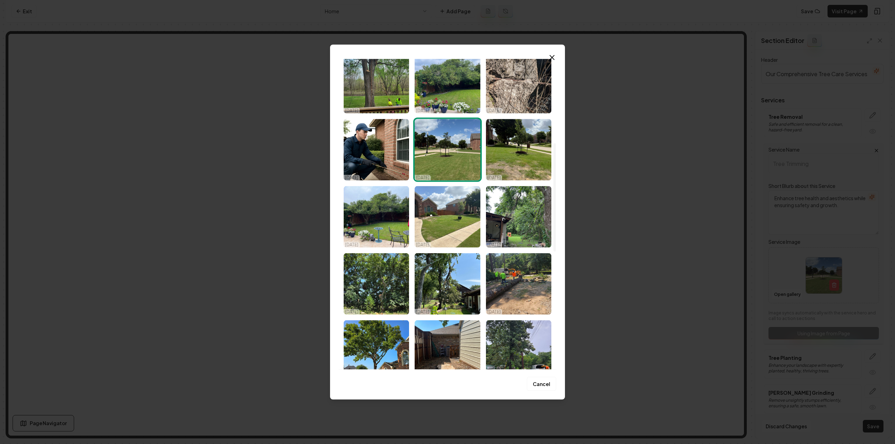
scroll to position [245, 0]
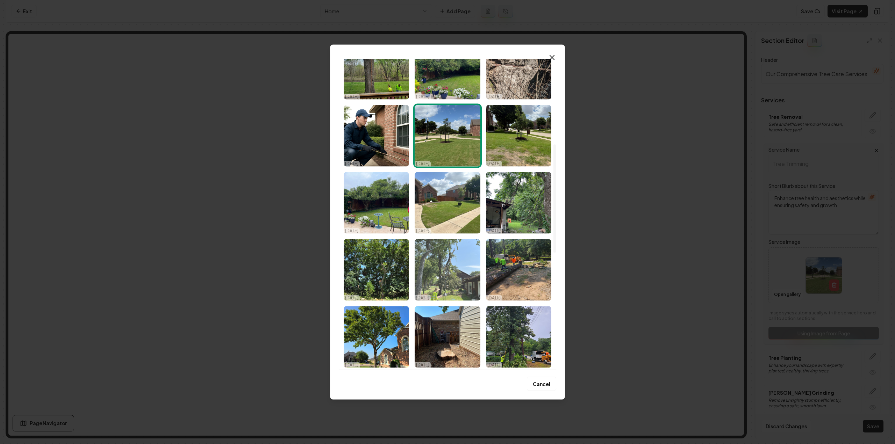
click at [435, 281] on img "Select image image_68ee61b55c7cd75eb8aac974.jpeg" at bounding box center [447, 270] width 65 height 62
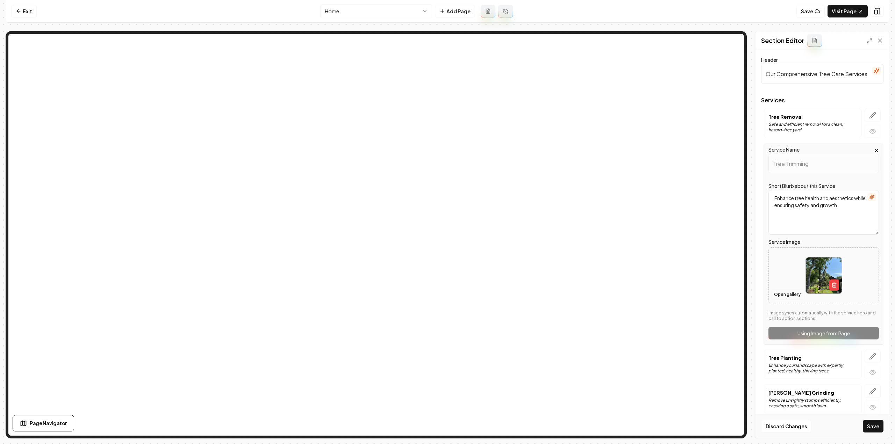
click at [786, 296] on button "Open gallery" at bounding box center [787, 294] width 31 height 11
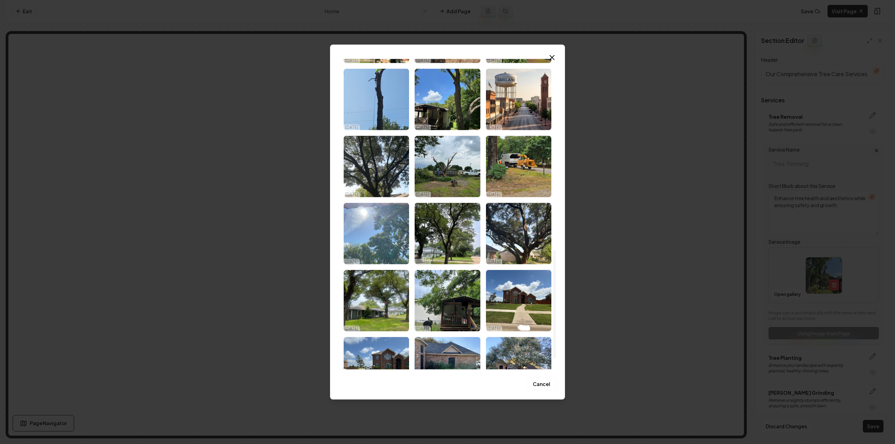
scroll to position [559, 0]
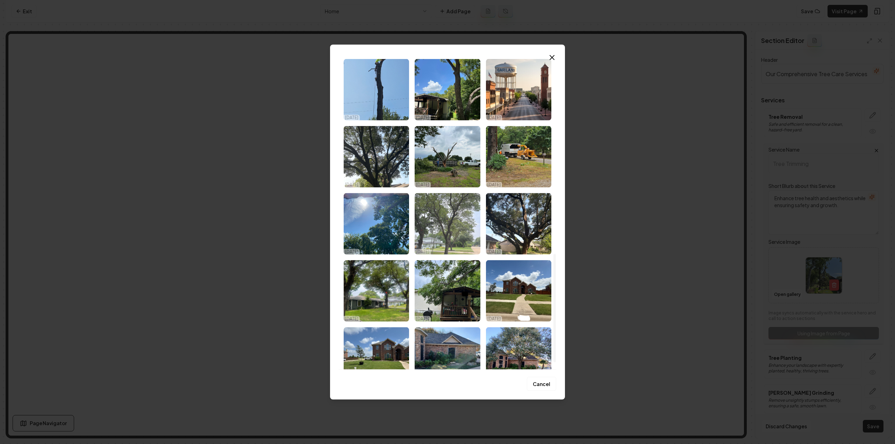
click at [429, 250] on p "[DATE]" at bounding box center [422, 252] width 13 height 6
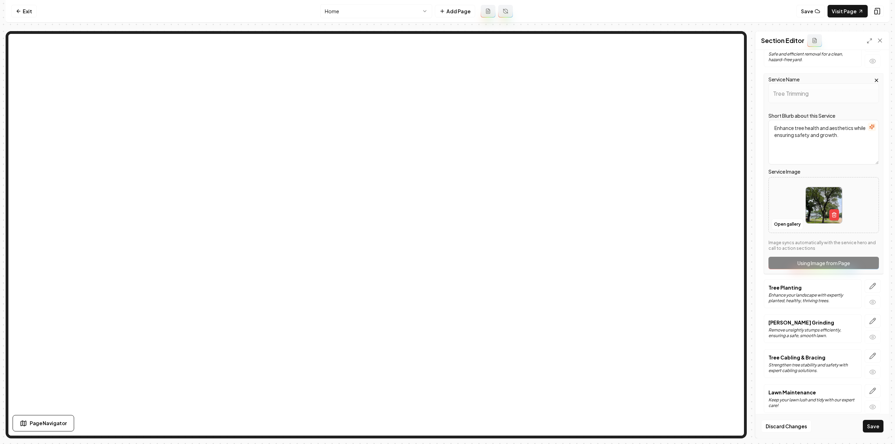
scroll to position [75, 0]
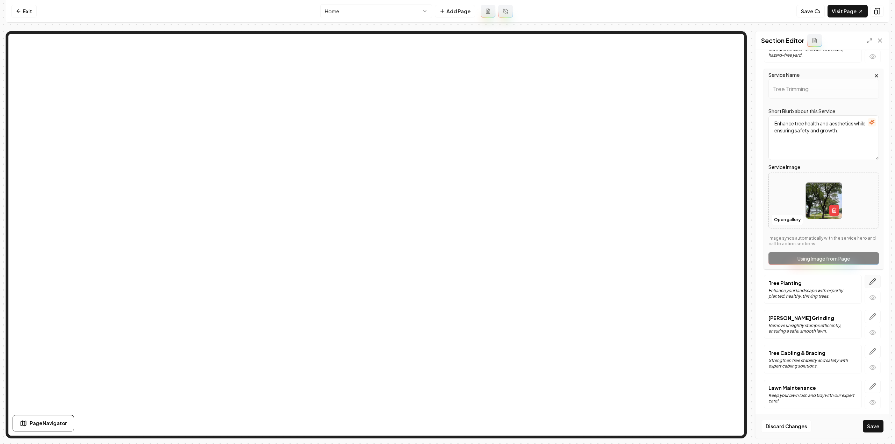
click at [871, 281] on button "button" at bounding box center [873, 281] width 16 height 13
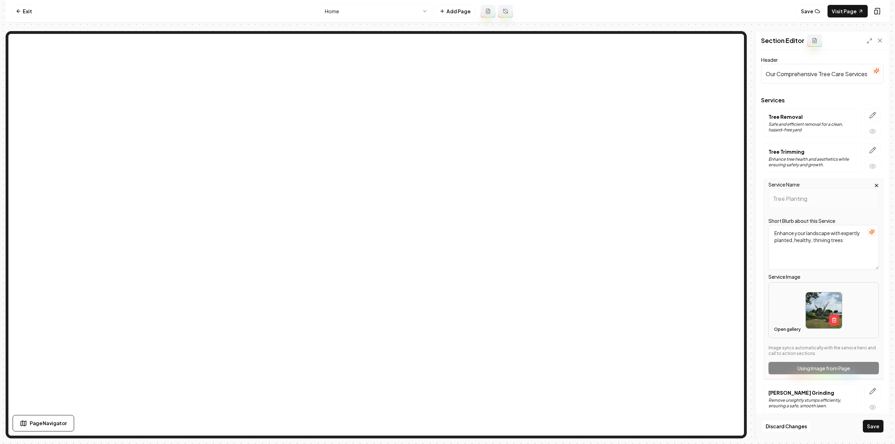
click at [784, 327] on button "Open gallery" at bounding box center [787, 329] width 31 height 11
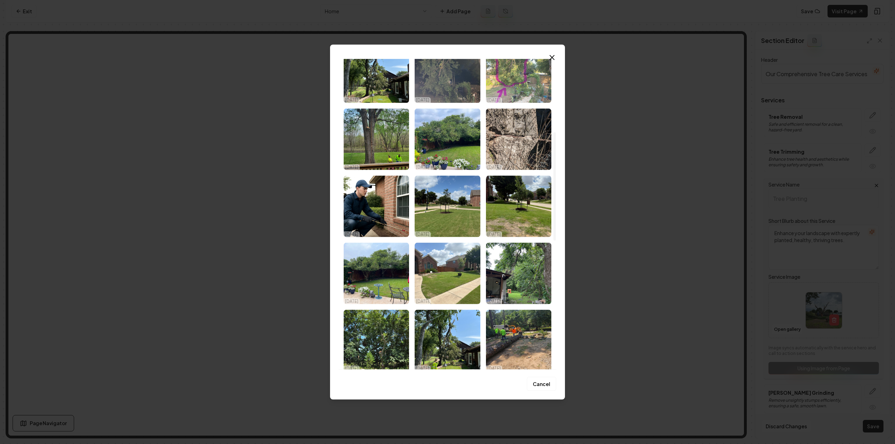
scroll to position [210, 0]
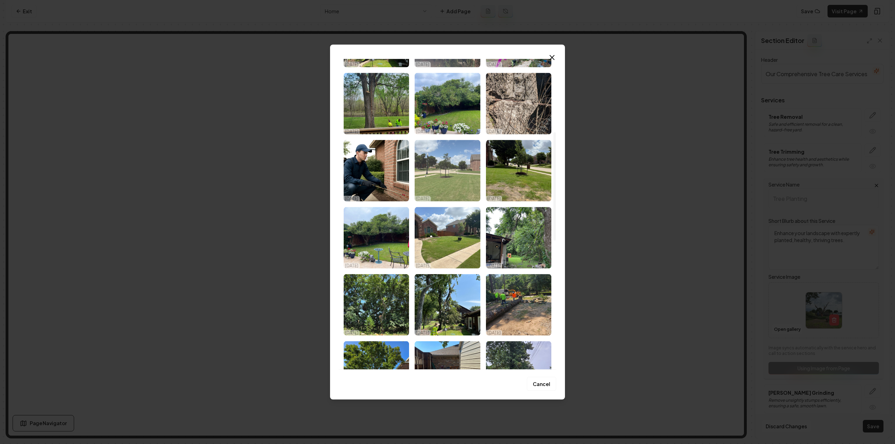
click at [468, 168] on img "Select image image_68ee61b55c7cd75eb8aac85f.jpeg" at bounding box center [447, 171] width 65 height 62
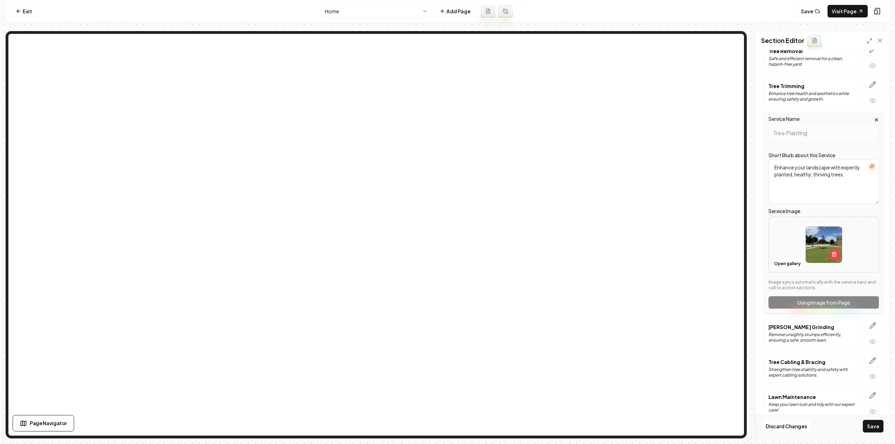
scroll to position [75, 0]
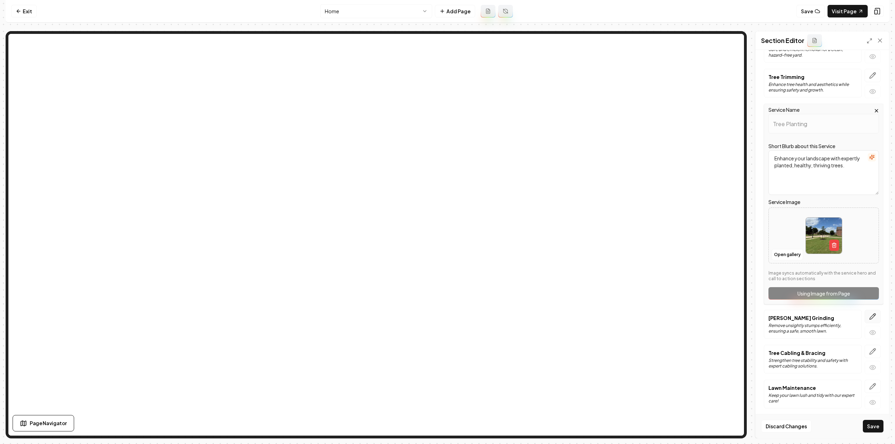
click at [865, 319] on button "button" at bounding box center [873, 316] width 16 height 13
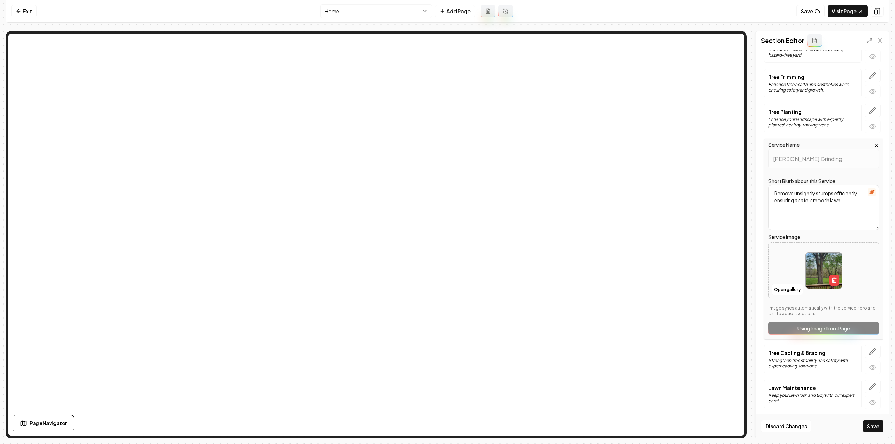
scroll to position [0, 0]
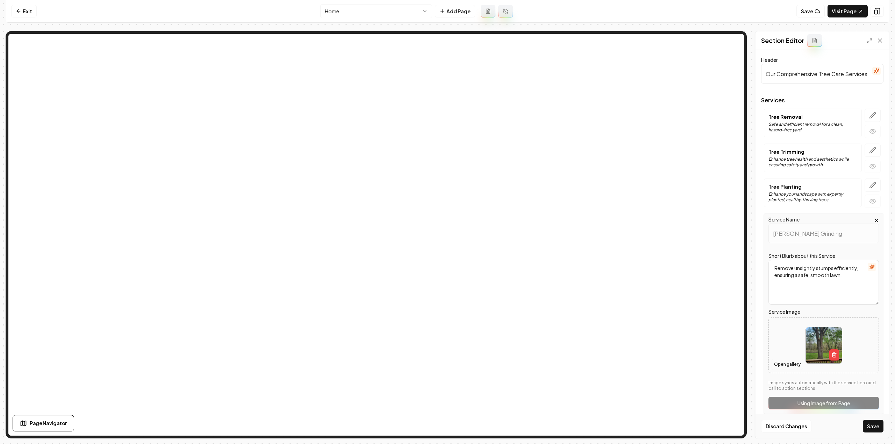
click at [782, 363] on button "Open gallery" at bounding box center [787, 364] width 31 height 11
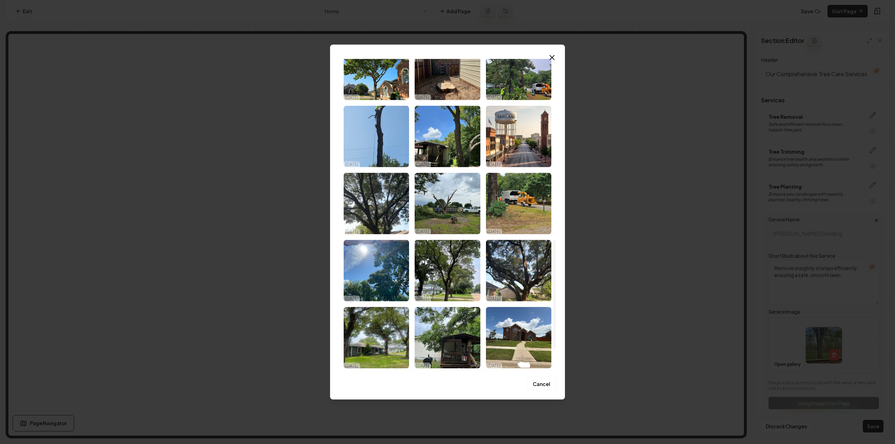
scroll to position [510, 0]
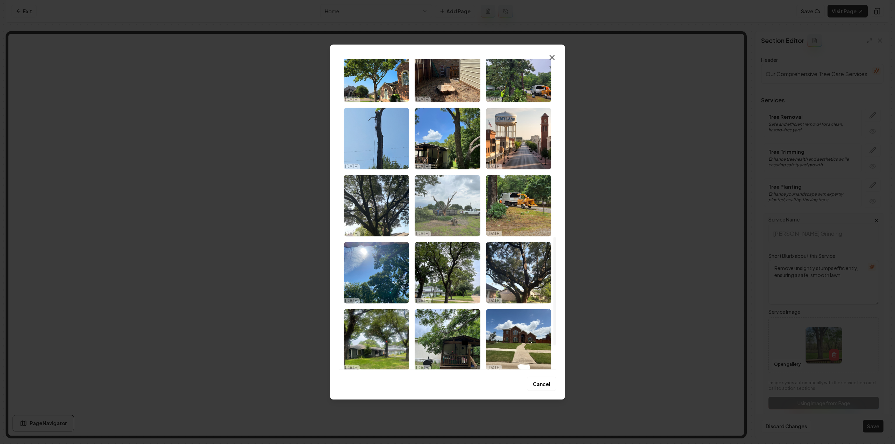
click at [448, 221] on img "Select image image_68ee61b45c7cd75eb8aabec0.jpeg" at bounding box center [447, 206] width 65 height 62
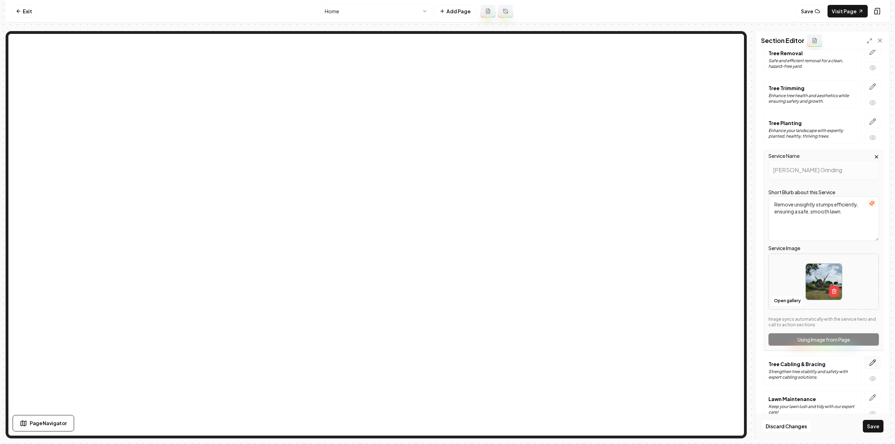
scroll to position [75, 0]
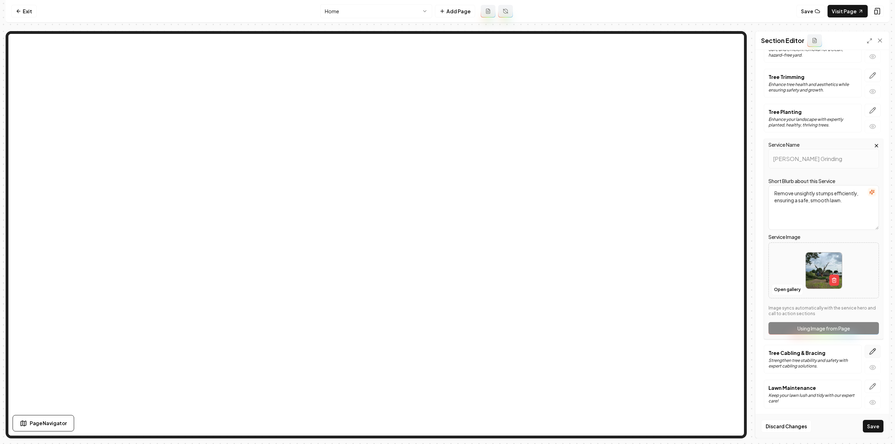
click at [872, 347] on button "button" at bounding box center [873, 351] width 16 height 13
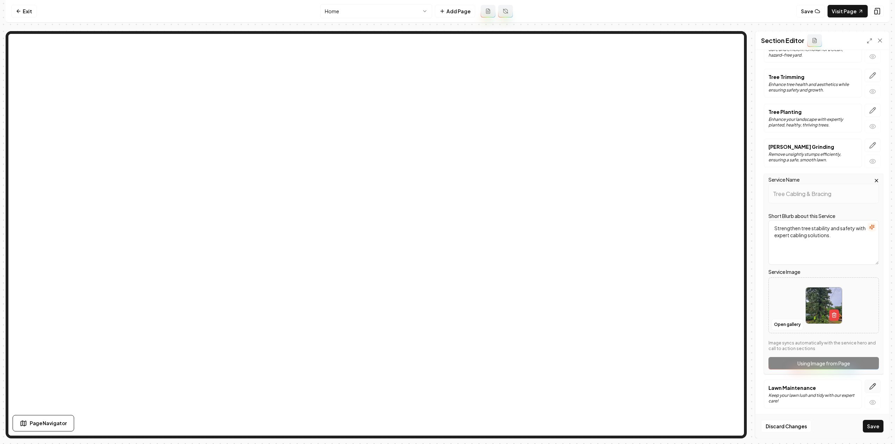
click at [869, 386] on icon "button" at bounding box center [872, 386] width 7 height 7
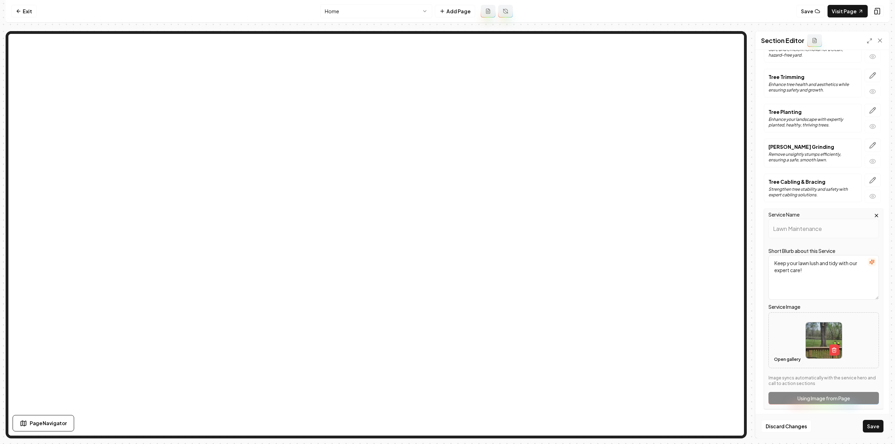
click at [781, 360] on button "Open gallery" at bounding box center [787, 359] width 31 height 11
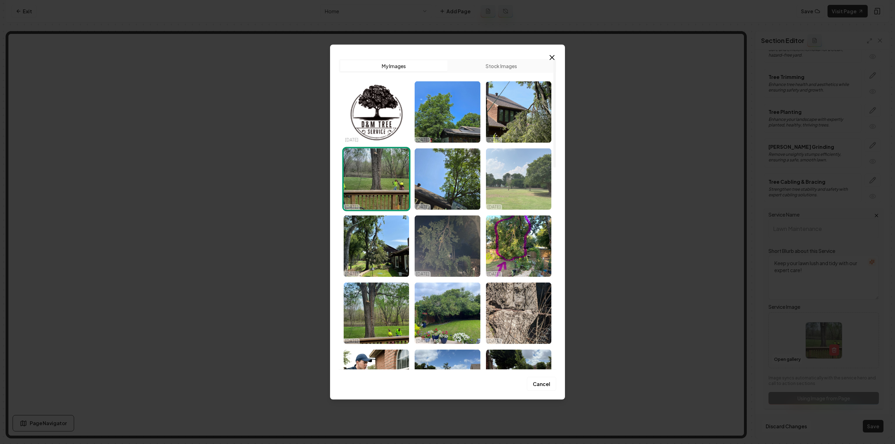
click at [515, 196] on img "Select image image_68ee61b55c7cd75eb8aac91d.jpeg" at bounding box center [518, 179] width 65 height 62
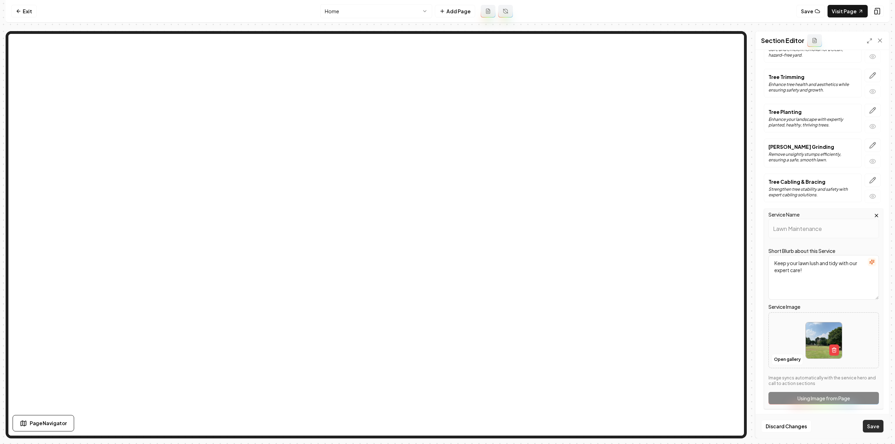
click at [866, 428] on button "Save" at bounding box center [873, 426] width 21 height 13
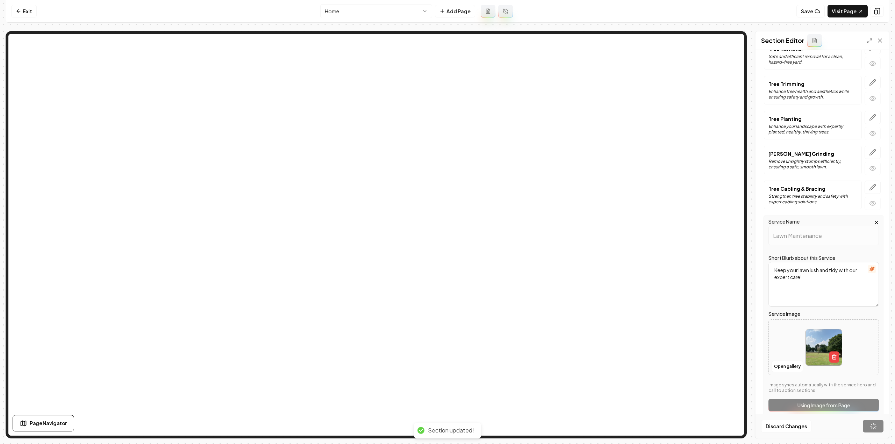
scroll to position [0, 0]
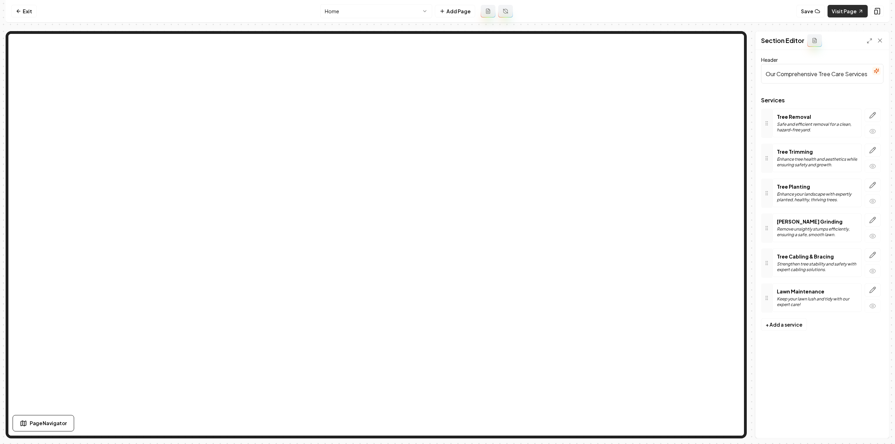
click at [846, 14] on link "Visit Page" at bounding box center [847, 11] width 40 height 13
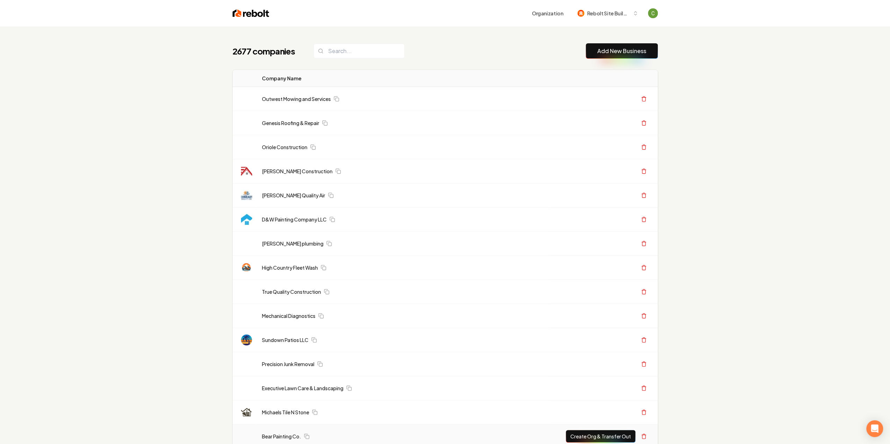
click at [631, 52] on link "Add New Business" at bounding box center [621, 51] width 49 height 8
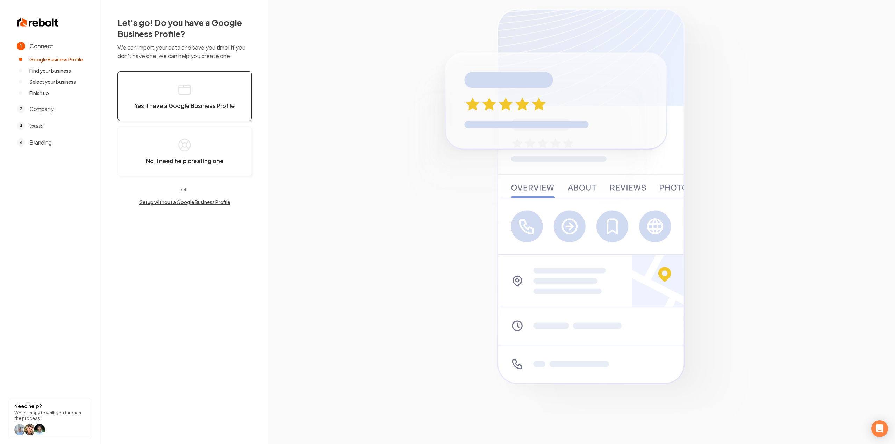
click at [160, 85] on button "Yes, I have a Google Business Profile" at bounding box center [184, 96] width 134 height 50
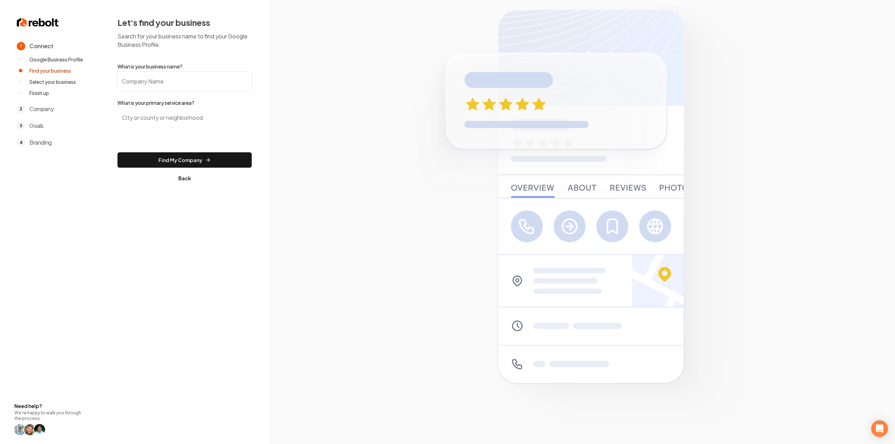
click at [199, 76] on input "What is your business name?" at bounding box center [184, 81] width 134 height 20
paste input "Everything Mechanical Heating and Cooling"
type input "Everything Mechanical Heating and Cooling"
click at [189, 117] on input "search" at bounding box center [184, 118] width 134 height 20
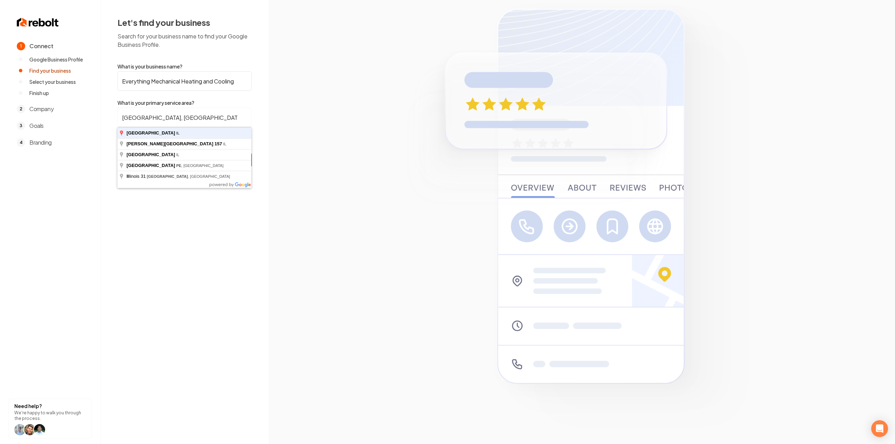
type input "[GEOGRAPHIC_DATA], [GEOGRAPHIC_DATA]"
click at [117, 152] on button "Find My Company" at bounding box center [184, 159] width 134 height 15
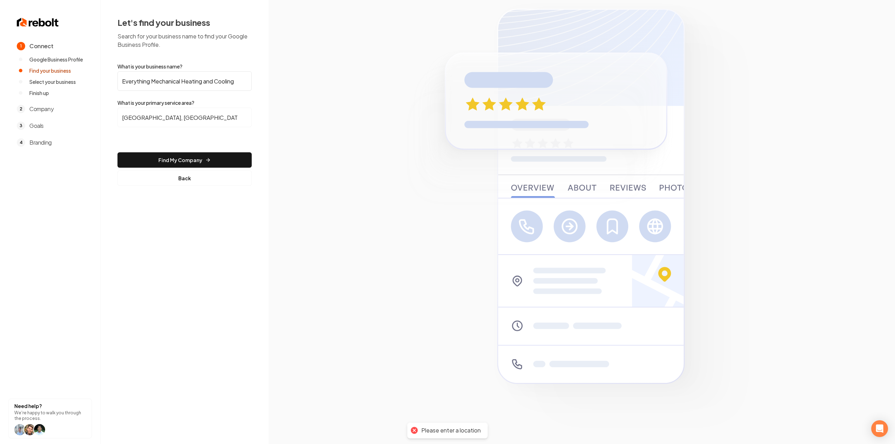
click at [196, 146] on form "What is your business name? Everything Mechanical Heating and Cooling What is y…" at bounding box center [184, 124] width 134 height 123
click at [187, 153] on button "Find My Company" at bounding box center [184, 159] width 134 height 15
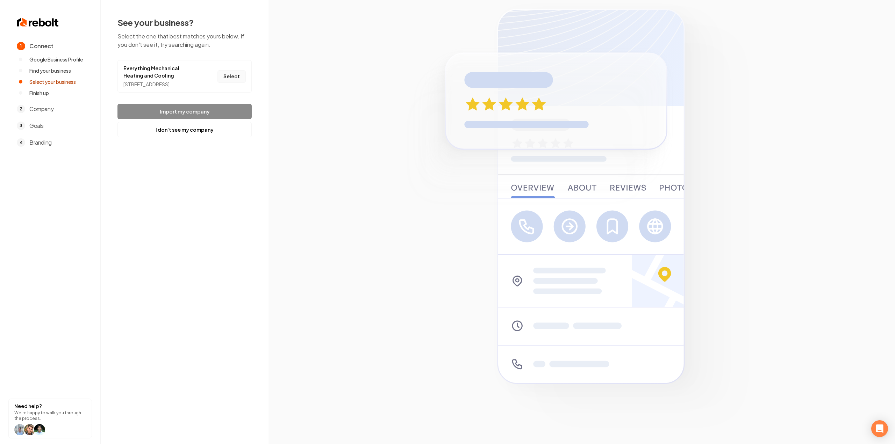
click at [240, 81] on button "Select" at bounding box center [231, 76] width 28 height 13
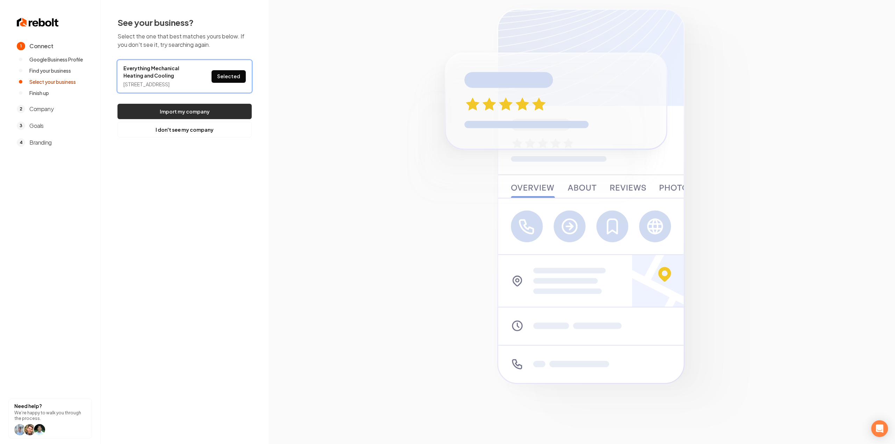
click at [227, 115] on button "Import my company" at bounding box center [184, 111] width 134 height 15
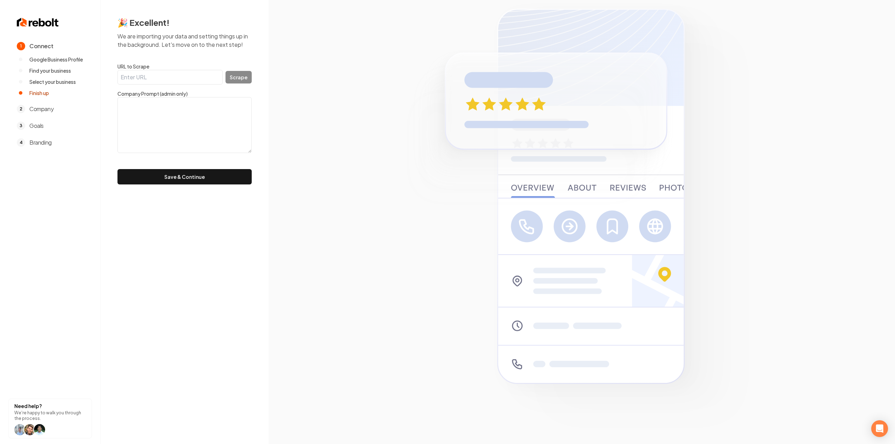
click at [195, 81] on input "URL to Scrape" at bounding box center [169, 77] width 105 height 15
click at [135, 105] on textarea at bounding box center [184, 125] width 134 height 56
paste textarea ""Everything Mechanical is a full-service HVAC Company providing heating, coolin…"
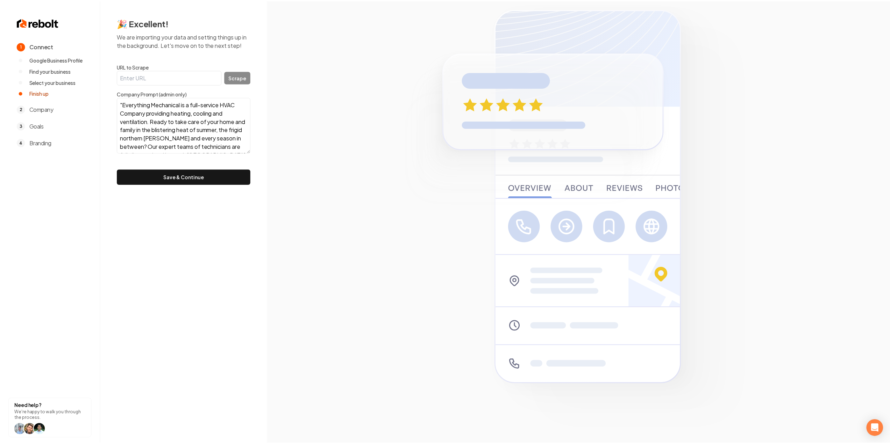
scroll to position [64, 0]
type textarea ""Everything Mechanical is a full-service HVAC Company providing heating, coolin…"
click at [142, 167] on form "URL to Scrape Scrape Company Prompt (admin only) "Everything Mechanical is a fu…" at bounding box center [184, 124] width 134 height 122
click at [146, 183] on button "Save & Continue" at bounding box center [184, 176] width 134 height 15
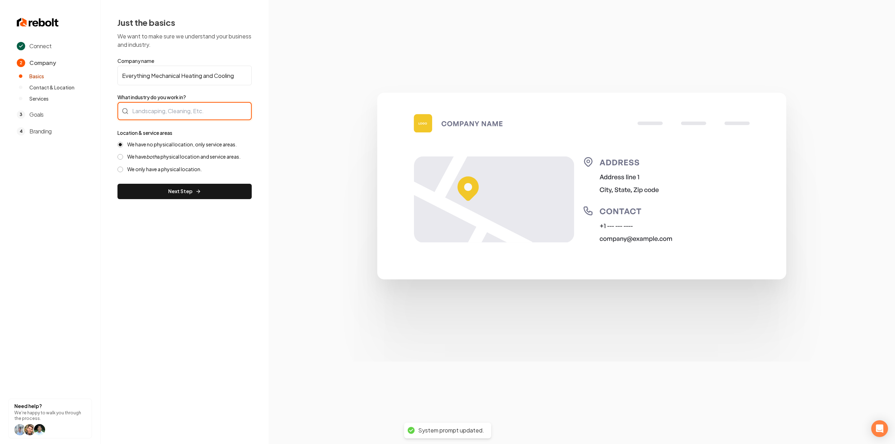
click at [197, 112] on div at bounding box center [184, 111] width 134 height 18
type input "HVAC"
click at [199, 153] on label "We have both a physical location and service areas." at bounding box center [183, 156] width 113 height 7
click at [123, 154] on button "We have both a physical location and service areas." at bounding box center [120, 157] width 6 height 6
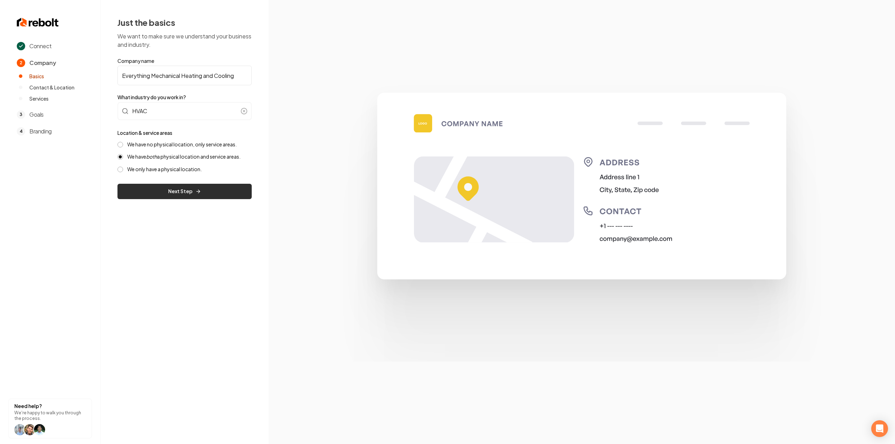
click at [197, 199] on button "Next Step" at bounding box center [184, 191] width 134 height 15
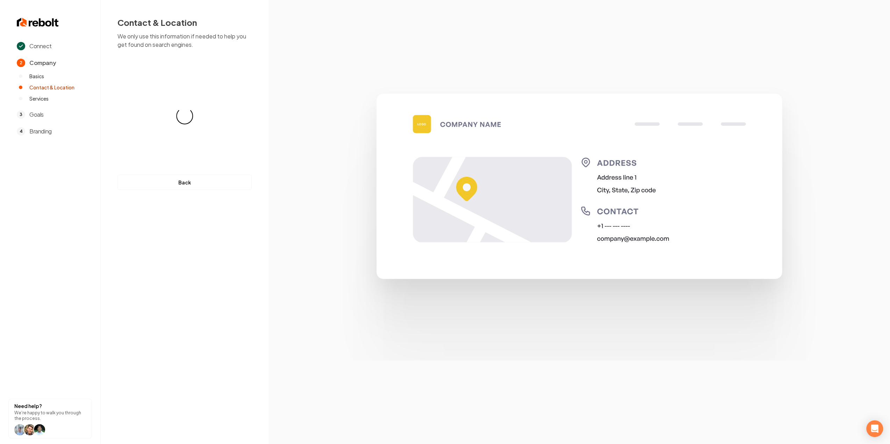
select select "**"
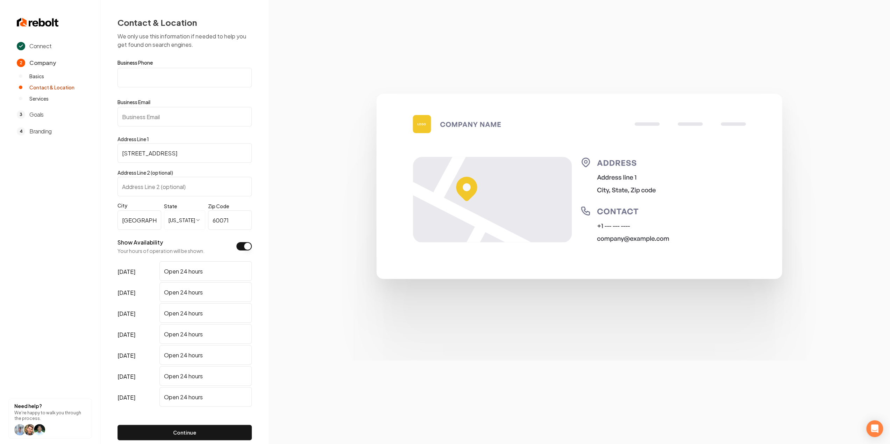
click at [170, 115] on input "Business Email" at bounding box center [184, 117] width 134 height 20
click at [168, 74] on input "Business Phone" at bounding box center [184, 78] width 134 height 20
click at [194, 87] on input "Business Phone" at bounding box center [184, 78] width 134 height 20
paste input "[PHONE_NUMBER]"
type input "[PHONE_NUMBER]"
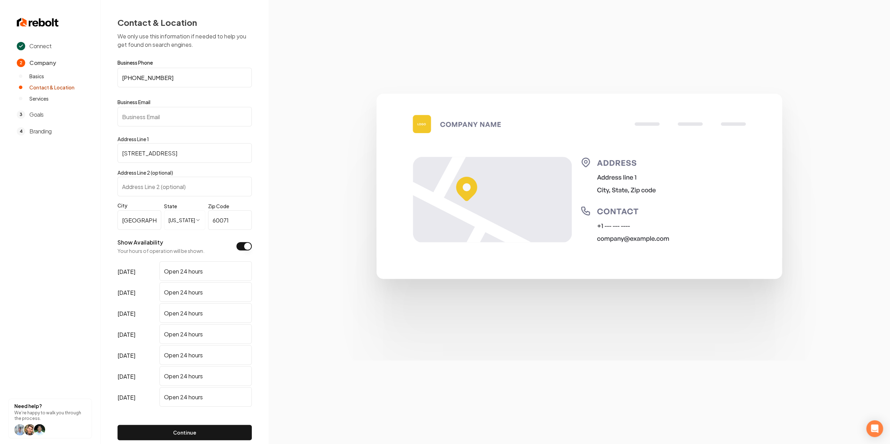
click at [173, 118] on input "Business Email" at bounding box center [184, 117] width 134 height 20
paste input "[EMAIL_ADDRESS][DOMAIN_NAME]"
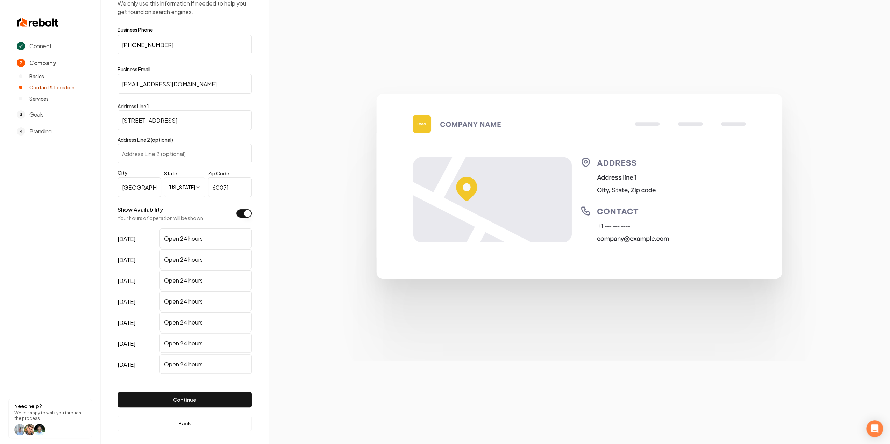
scroll to position [36, 0]
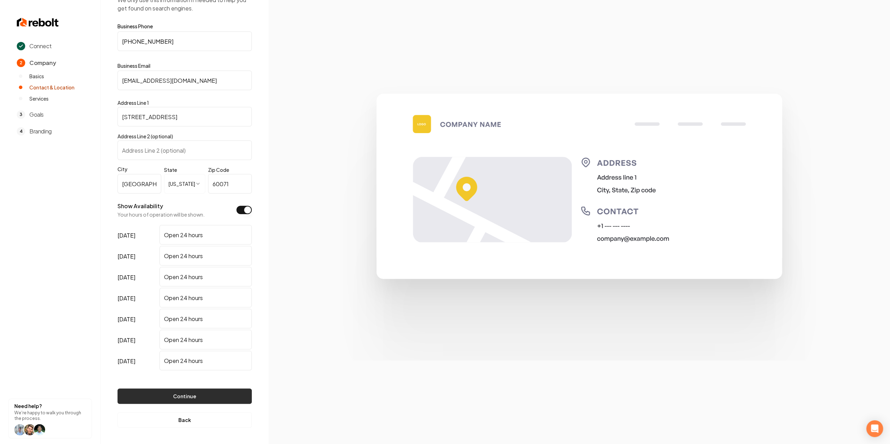
type input "[EMAIL_ADDRESS][DOMAIN_NAME]"
click at [209, 392] on button "Continue" at bounding box center [184, 396] width 134 height 15
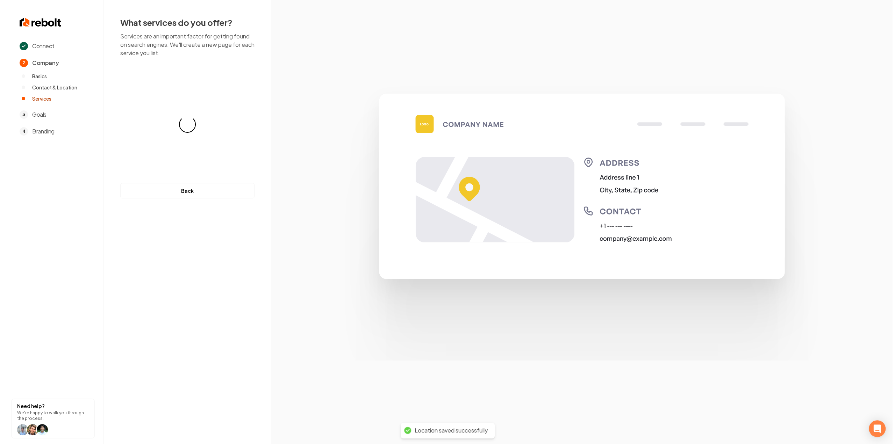
scroll to position [0, 0]
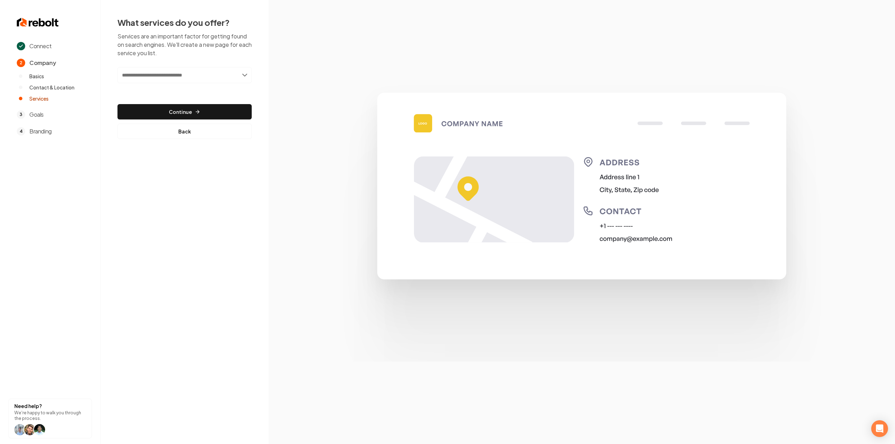
click at [142, 84] on div "Add new or select from suggestions Select a service" at bounding box center [184, 80] width 134 height 26
click at [141, 76] on input "text" at bounding box center [184, 75] width 134 height 16
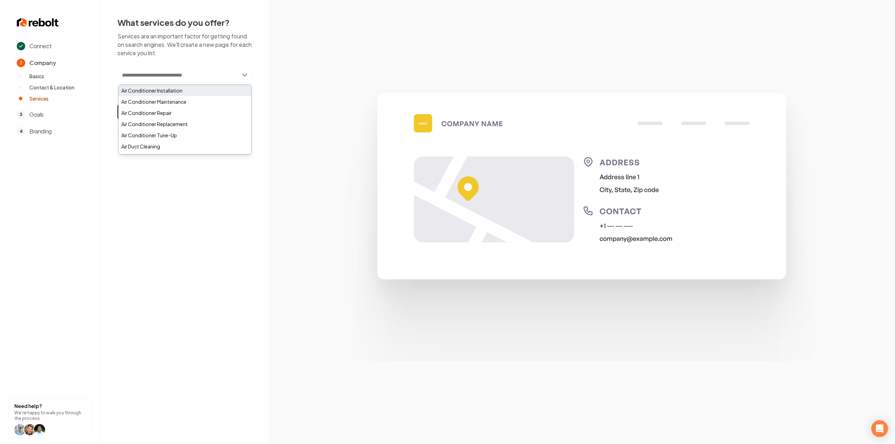
click at [185, 85] on div "Air Conditioner Installation" at bounding box center [185, 90] width 133 height 11
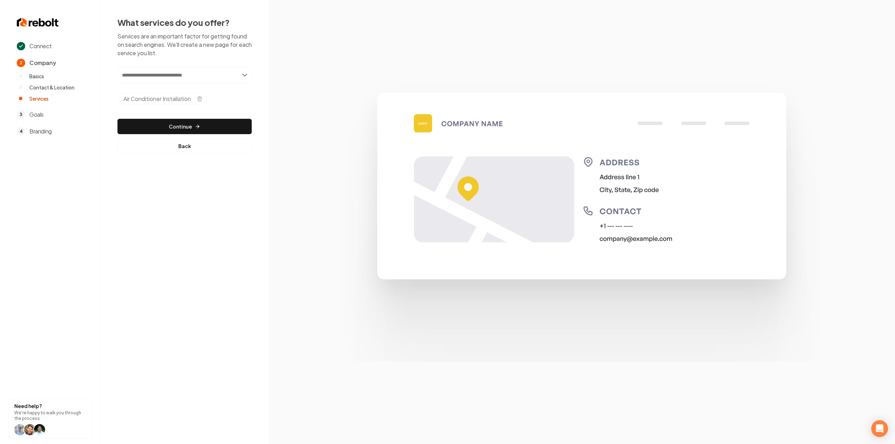
click at [166, 74] on input "text" at bounding box center [184, 75] width 134 height 16
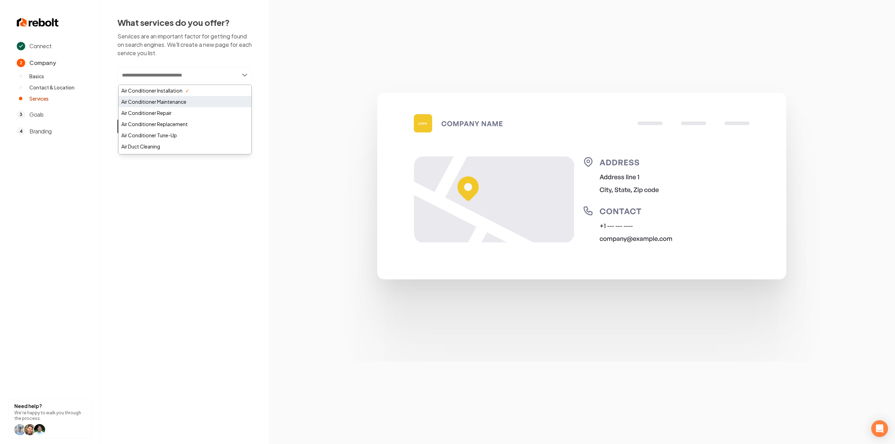
click at [159, 101] on div "Air Conditioner Maintenance" at bounding box center [185, 101] width 133 height 11
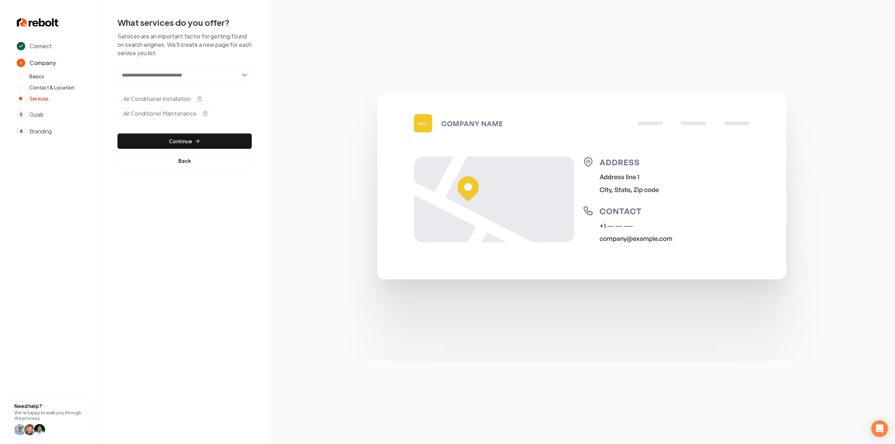
click at [147, 80] on input "text" at bounding box center [184, 75] width 134 height 16
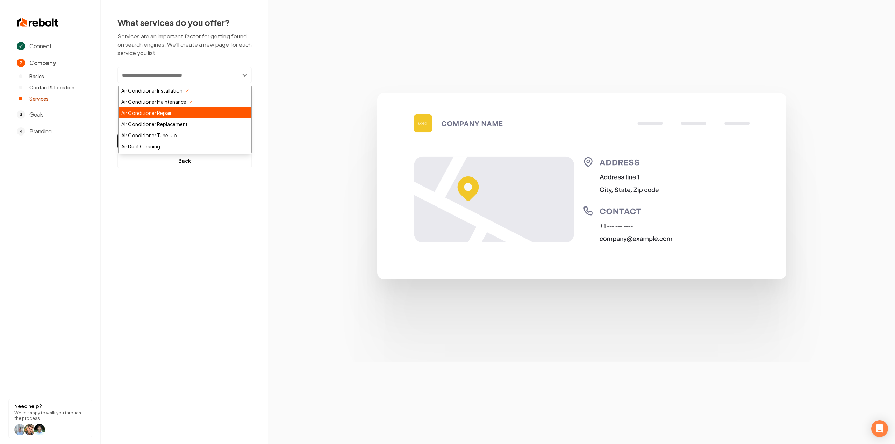
click at [152, 110] on div "Air Conditioner Repair" at bounding box center [185, 112] width 133 height 11
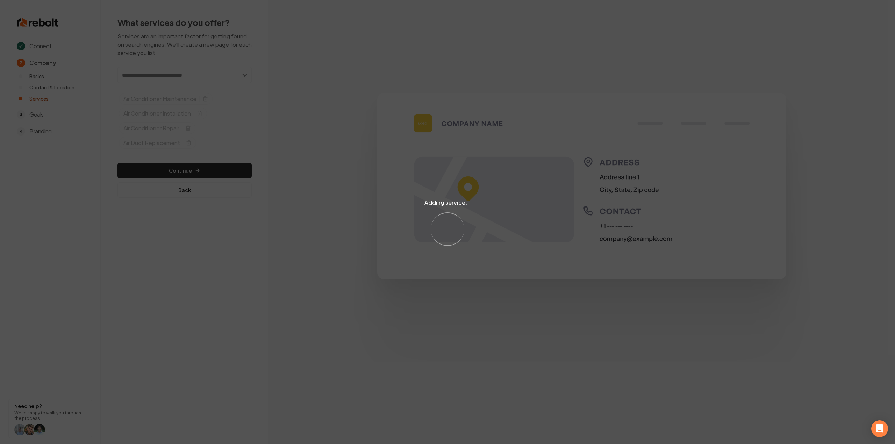
click at [190, 142] on div "Adding service... Loading..." at bounding box center [447, 222] width 895 height 444
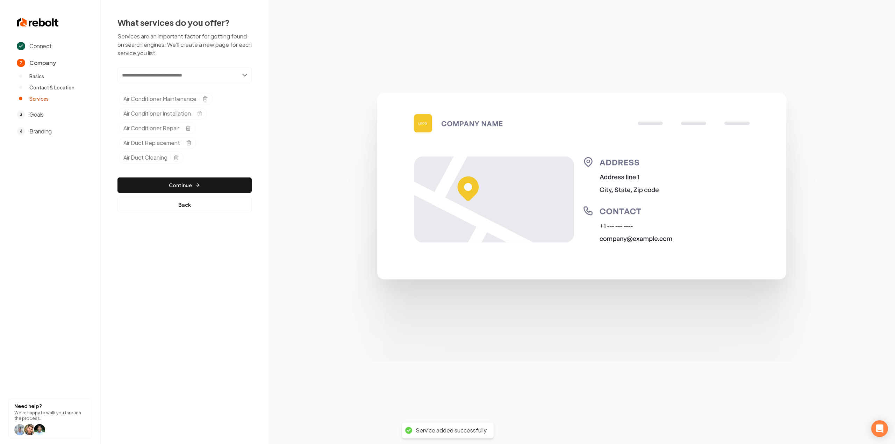
click at [189, 143] on line "Selected tags" at bounding box center [189, 143] width 0 height 1
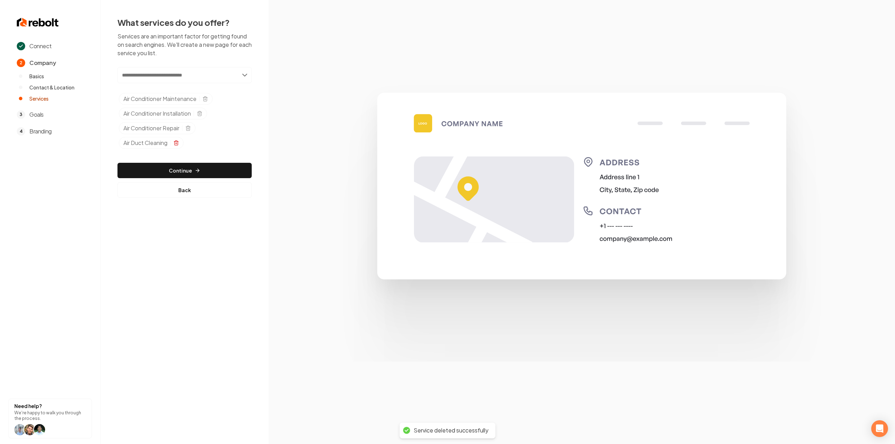
click at [175, 142] on icon "Selected tags" at bounding box center [176, 143] width 6 height 6
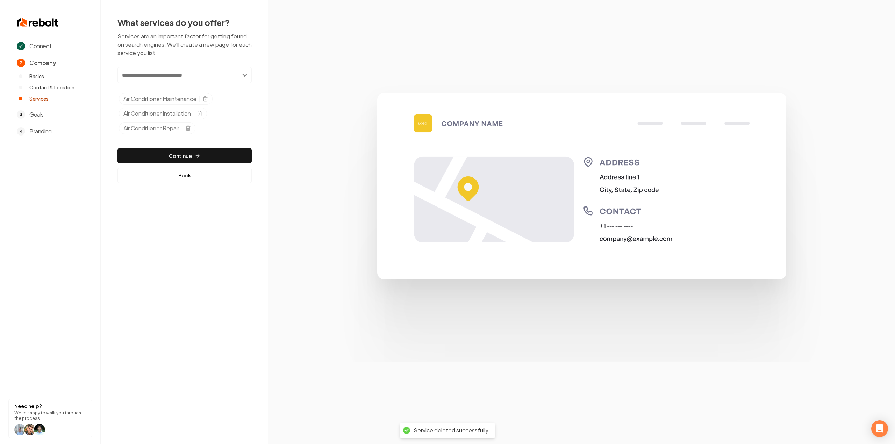
click at [175, 142] on div "Add new or select from suggestions Select a service Air Conditioner Maintenance…" at bounding box center [184, 125] width 134 height 116
click at [173, 152] on button "Continue" at bounding box center [184, 155] width 134 height 15
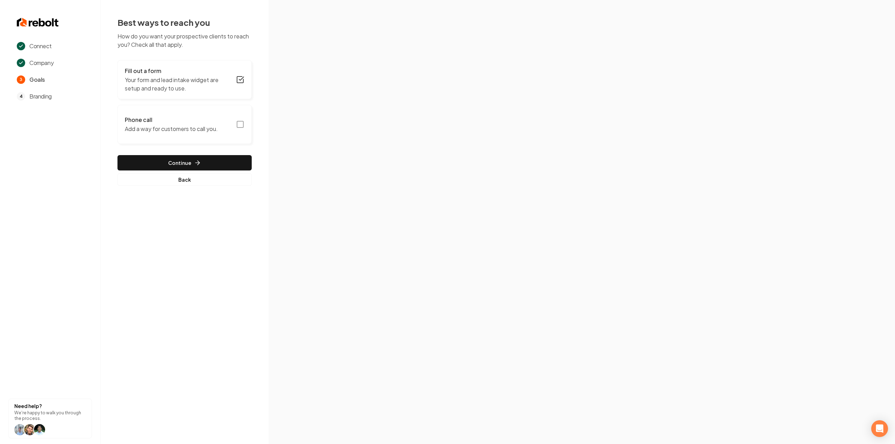
click at [230, 127] on button "Phone call Add a way for customers to call you." at bounding box center [184, 124] width 134 height 39
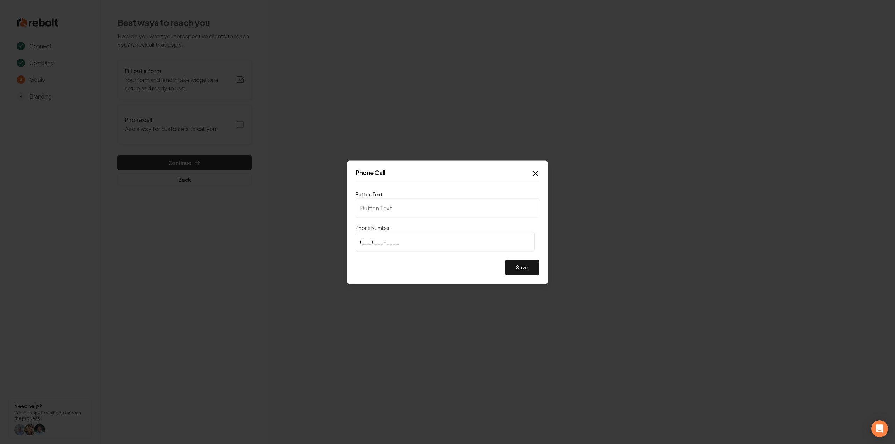
type input "Call us"
type input "[PHONE_NUMBER]"
click at [518, 263] on button "Save" at bounding box center [522, 267] width 35 height 15
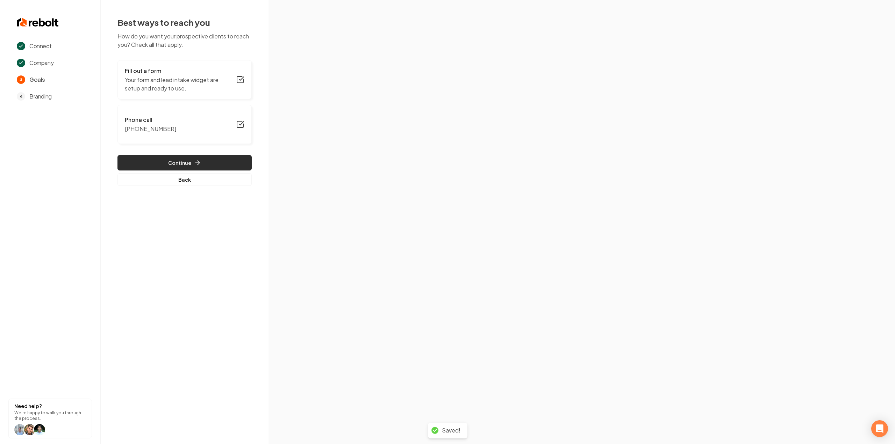
click at [180, 168] on button "Continue" at bounding box center [184, 162] width 134 height 15
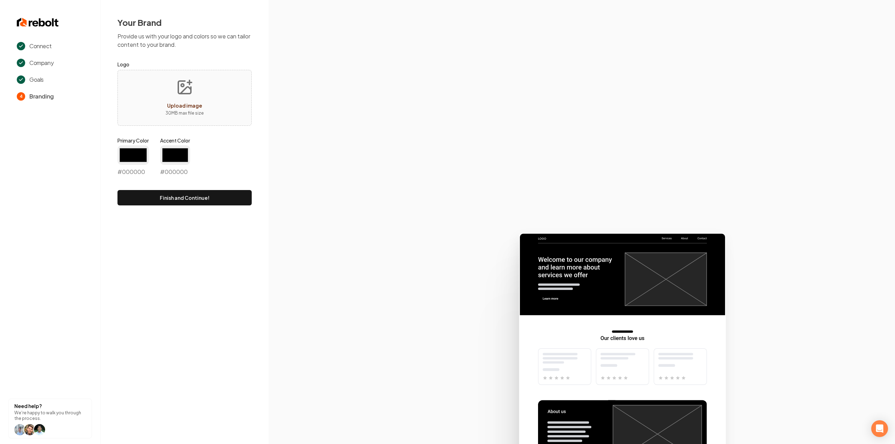
type input "#194d33"
type input "#70be00"
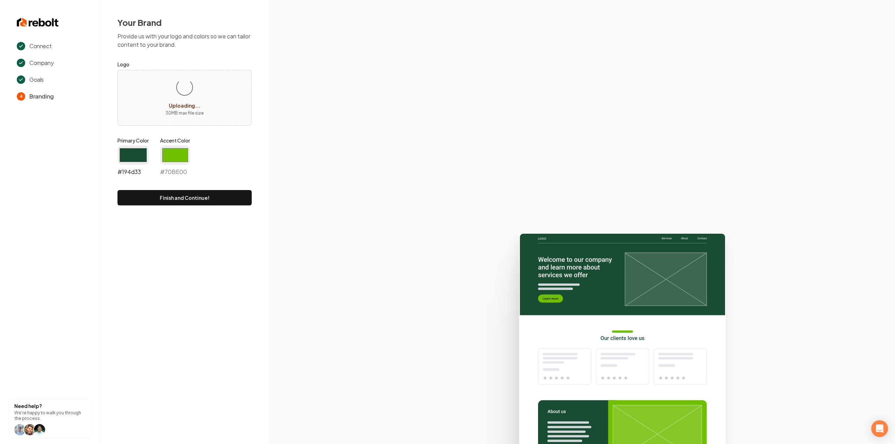
click at [131, 155] on input "#194d33" at bounding box center [132, 155] width 31 height 20
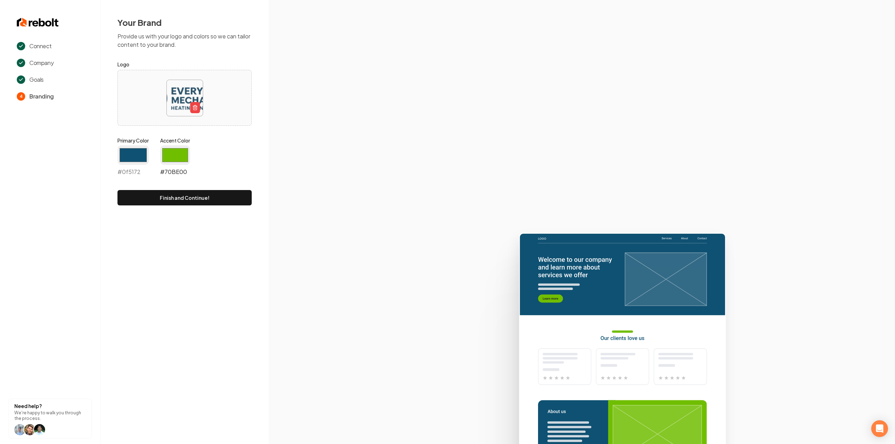
type input "#0f5172"
click at [182, 159] on input "#70be00" at bounding box center [175, 155] width 30 height 20
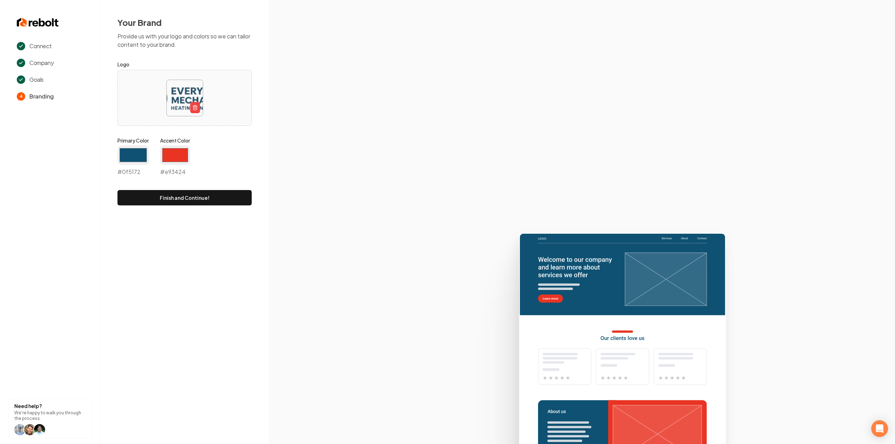
type input "#e93424"
click at [343, 273] on icon at bounding box center [581, 335] width 626 height 217
click at [228, 196] on button "Finish and Continue!" at bounding box center [184, 197] width 134 height 15
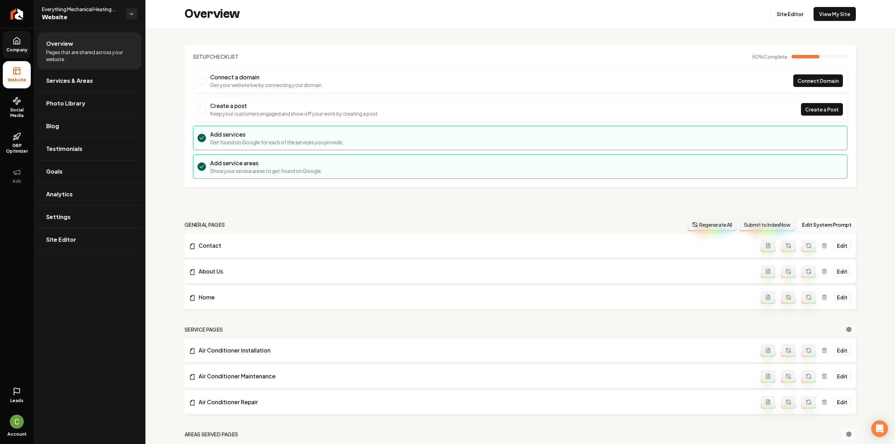
click at [22, 49] on span "Company" at bounding box center [16, 50] width 27 height 6
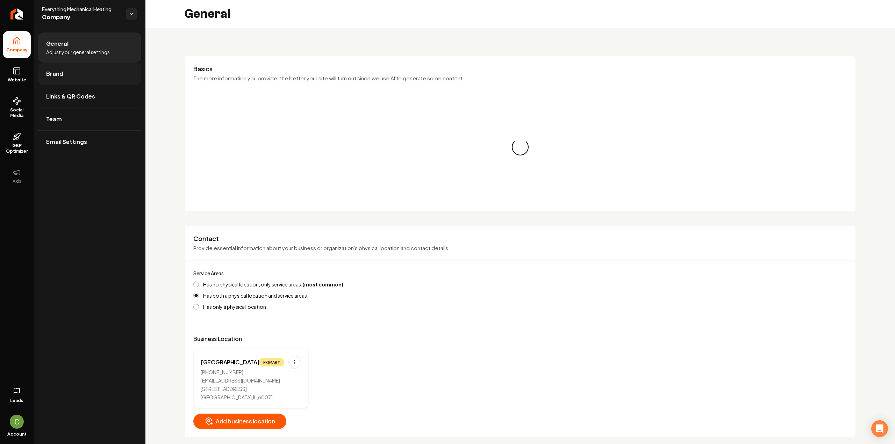
click at [50, 72] on span "Brand" at bounding box center [54, 74] width 17 height 8
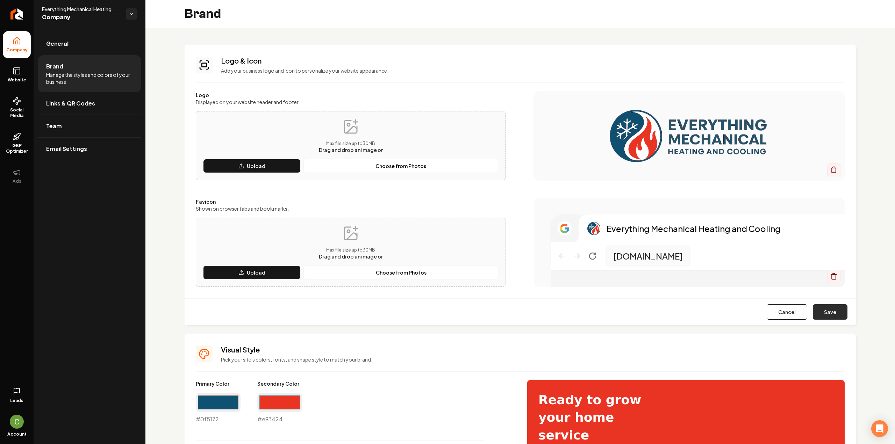
click at [825, 309] on button "Save" at bounding box center [830, 311] width 35 height 15
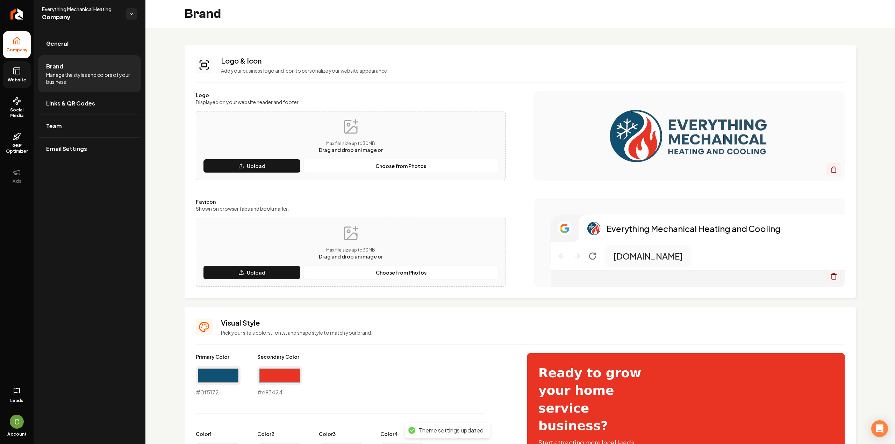
click at [18, 81] on span "Website" at bounding box center [17, 80] width 24 height 6
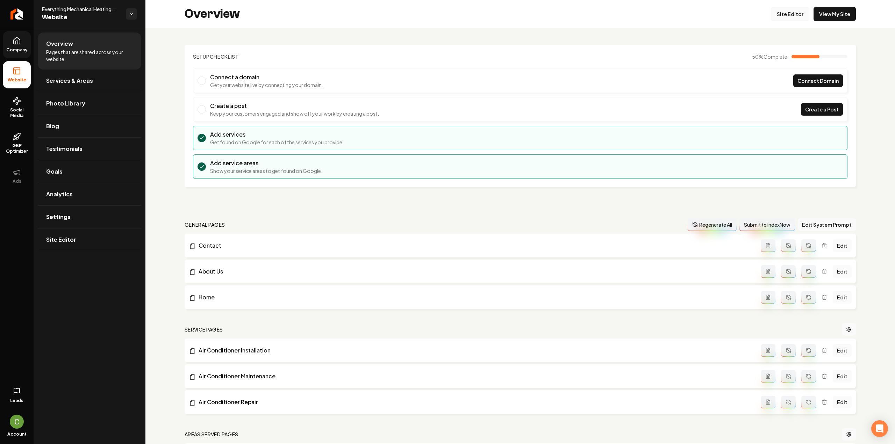
click at [795, 16] on link "Site Editor" at bounding box center [790, 14] width 38 height 14
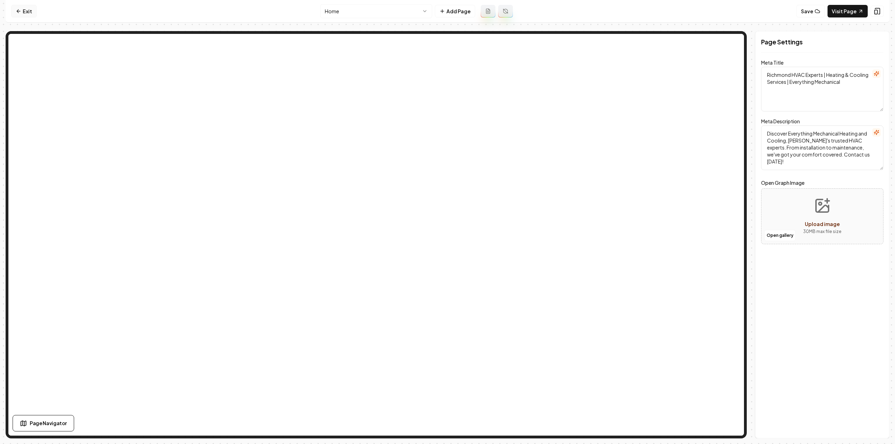
click at [26, 10] on link "Exit" at bounding box center [24, 11] width 26 height 13
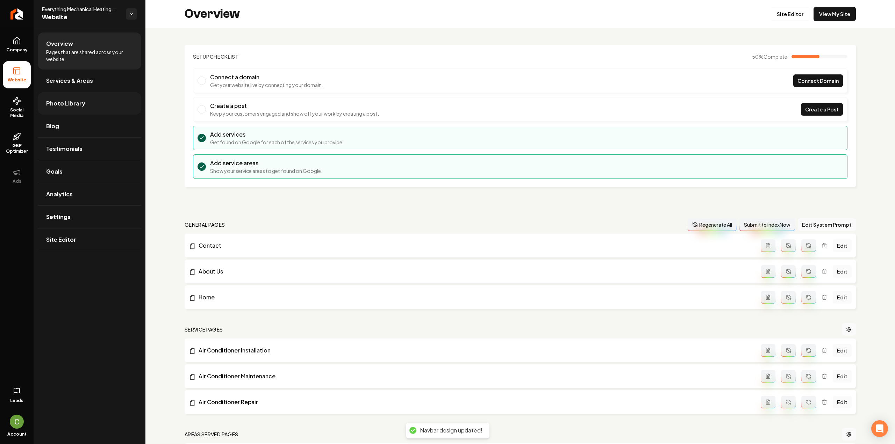
click at [73, 102] on span "Photo Library" at bounding box center [65, 103] width 39 height 8
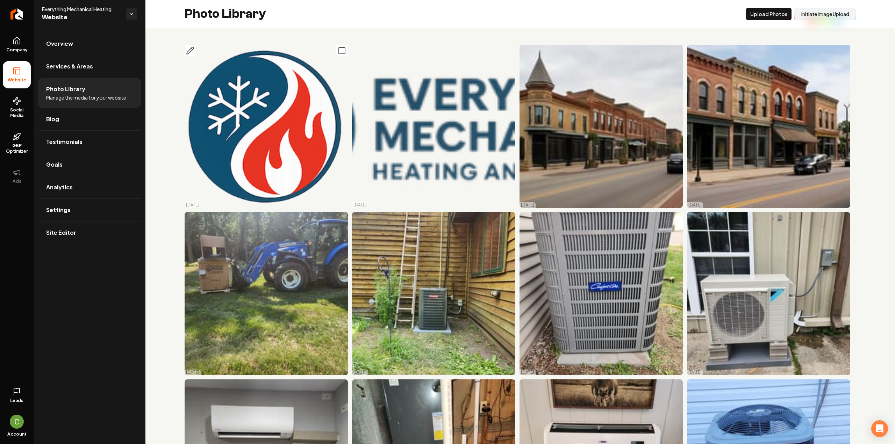
click at [342, 50] on icon "Main content area" at bounding box center [342, 50] width 8 height 8
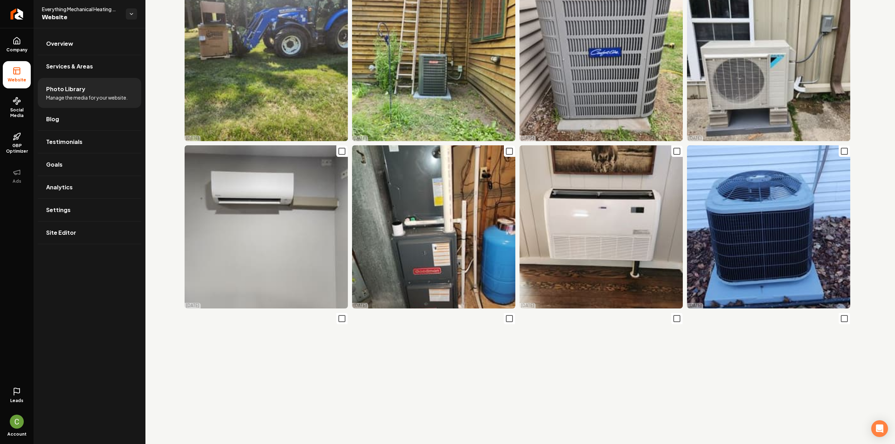
scroll to position [245, 0]
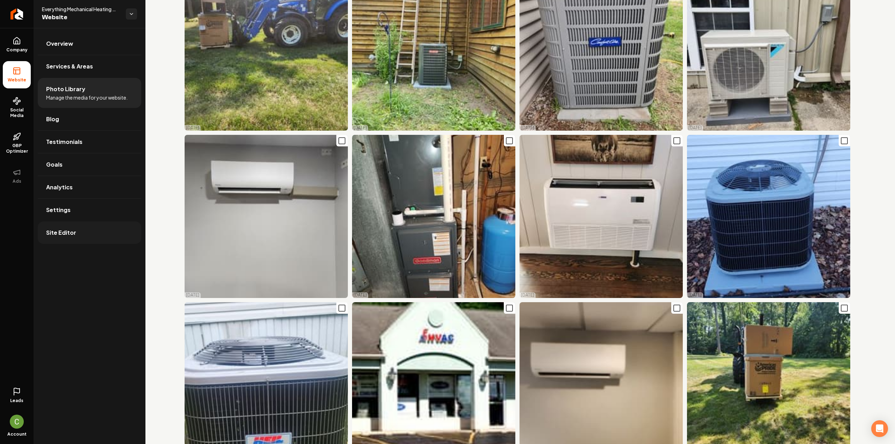
click at [64, 234] on span "Site Editor" at bounding box center [61, 233] width 30 height 8
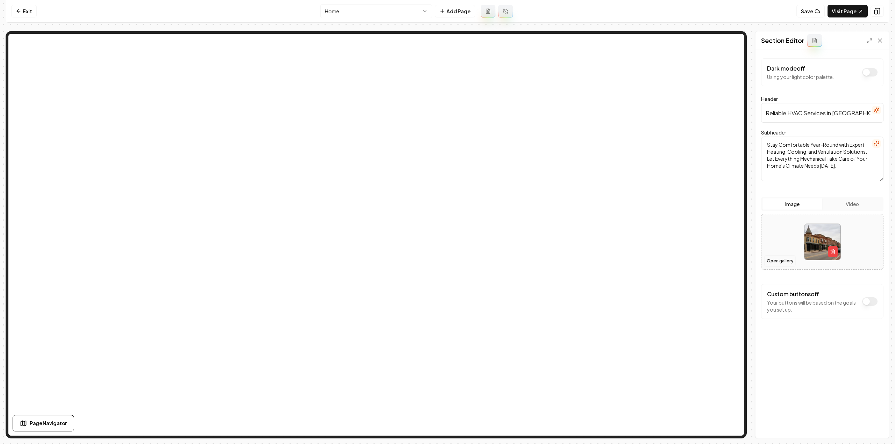
click at [776, 258] on button "Open gallery" at bounding box center [779, 261] width 31 height 11
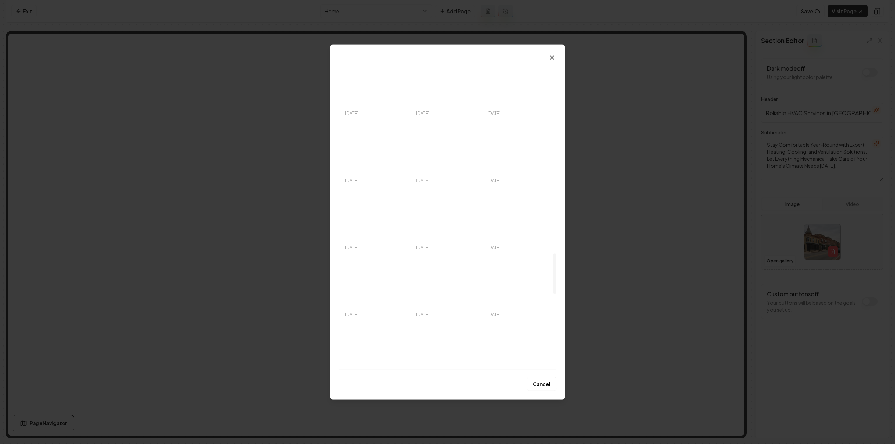
scroll to position [1468, 0]
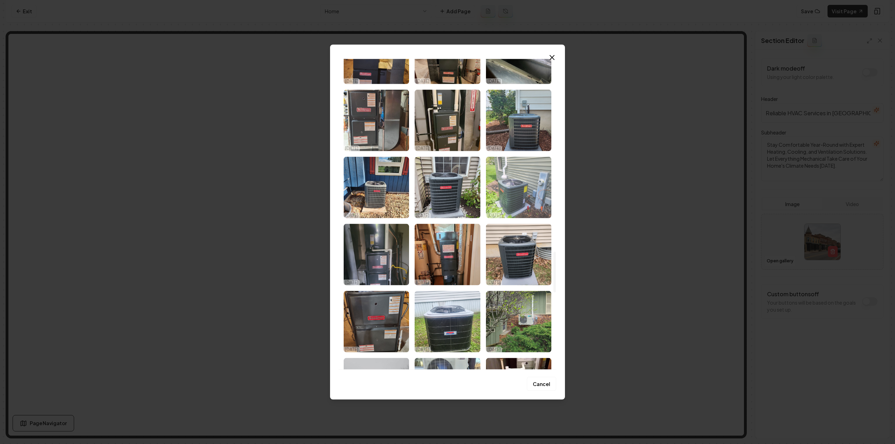
click at [505, 205] on img "Select image image_68ee66445c7cd75eb8c7a475.jpeg" at bounding box center [518, 188] width 65 height 62
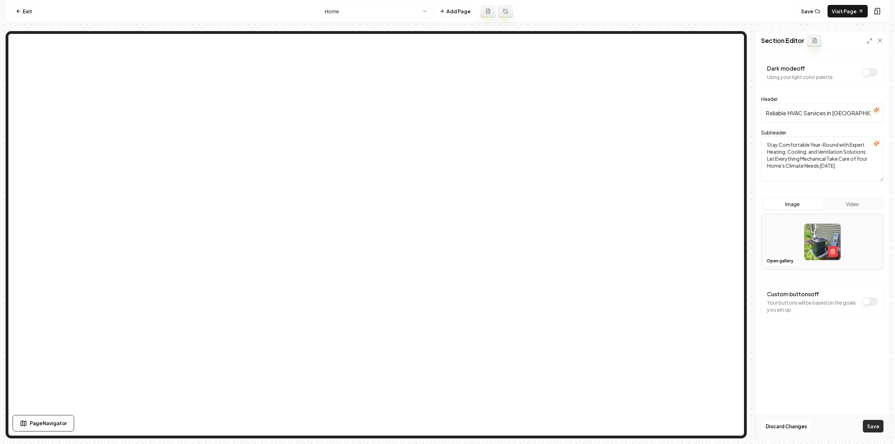
click at [878, 426] on button "Save" at bounding box center [873, 426] width 21 height 13
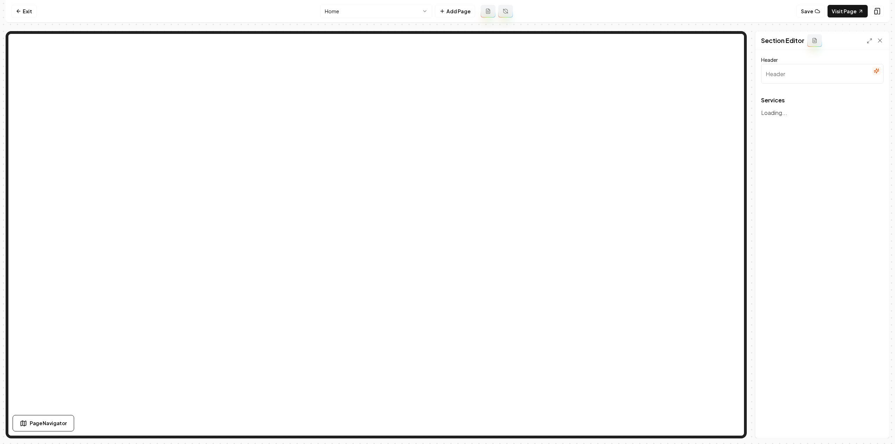
type input "Comprehensive HVAC Services"
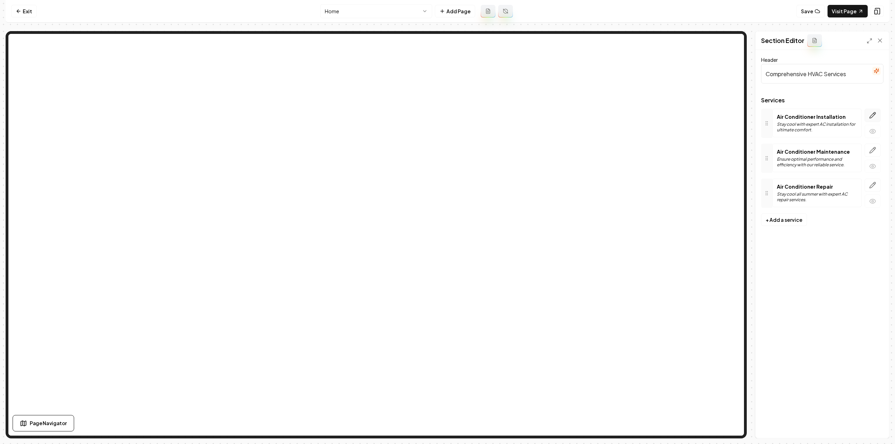
click at [868, 119] on button "button" at bounding box center [873, 115] width 16 height 13
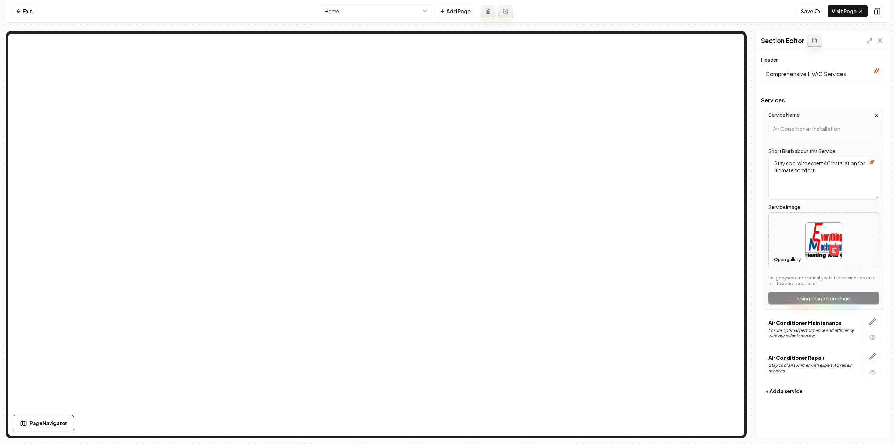
click at [790, 258] on button "Open gallery" at bounding box center [787, 259] width 31 height 11
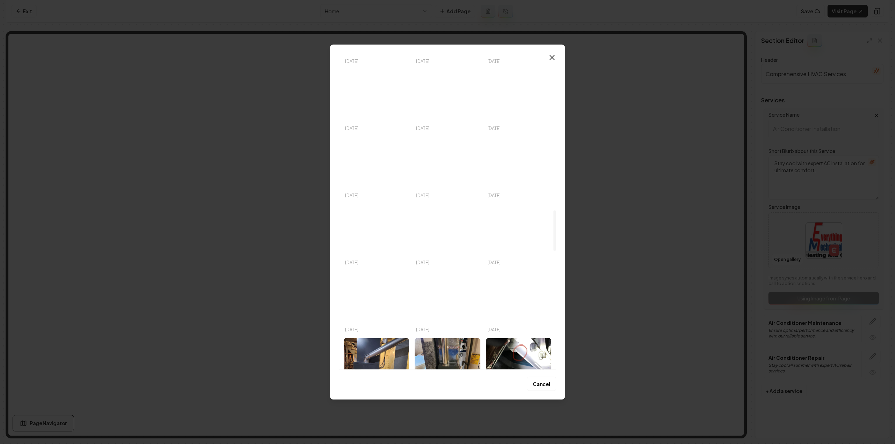
scroll to position [1154, 0]
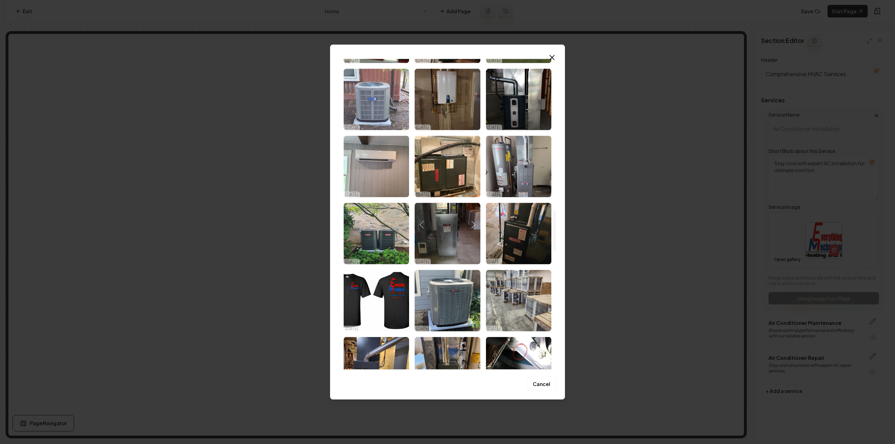
click at [366, 121] on img "Select image image_68ee66465c7cd75eb8c7b21c.jpeg" at bounding box center [376, 100] width 65 height 62
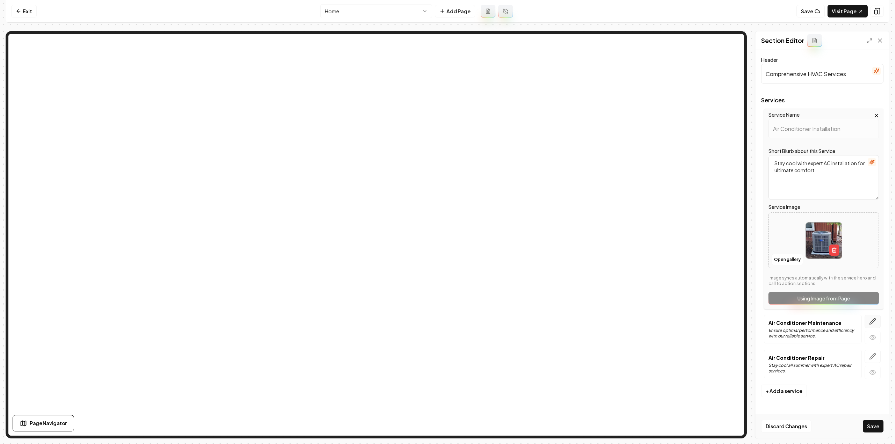
click at [867, 326] on button "button" at bounding box center [873, 321] width 16 height 13
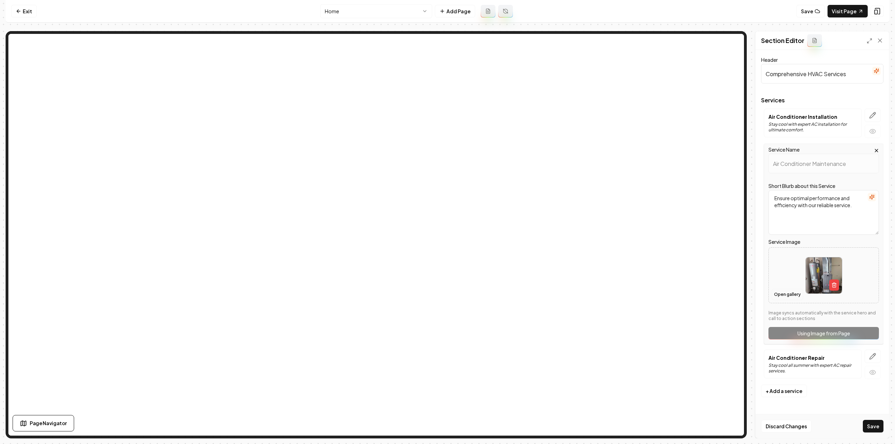
click at [778, 299] on button "Open gallery" at bounding box center [787, 294] width 31 height 11
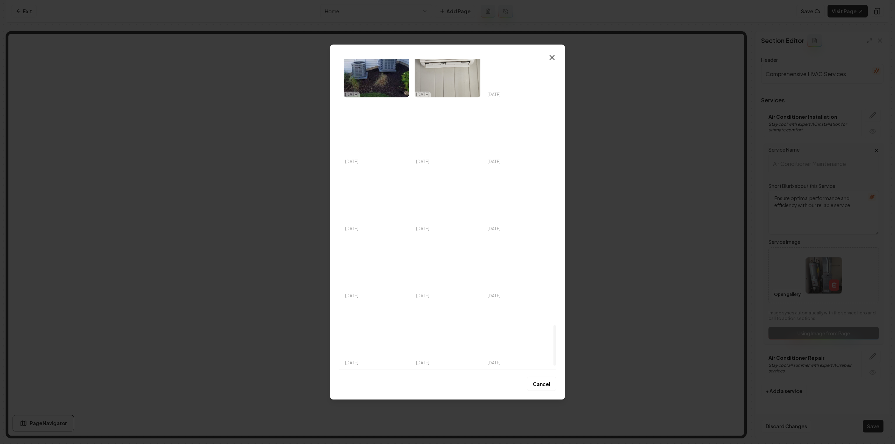
scroll to position [1987, 0]
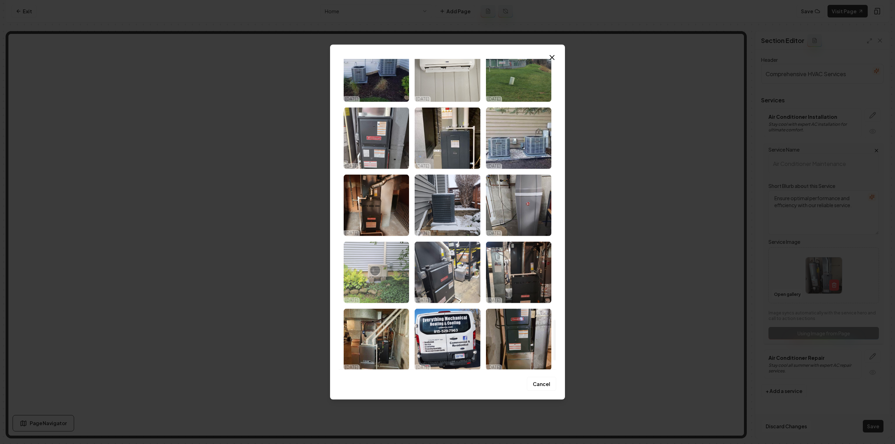
click at [389, 268] on img "Select image image_68ee66435c7cd75eb8c79b12.jpeg" at bounding box center [376, 273] width 65 height 62
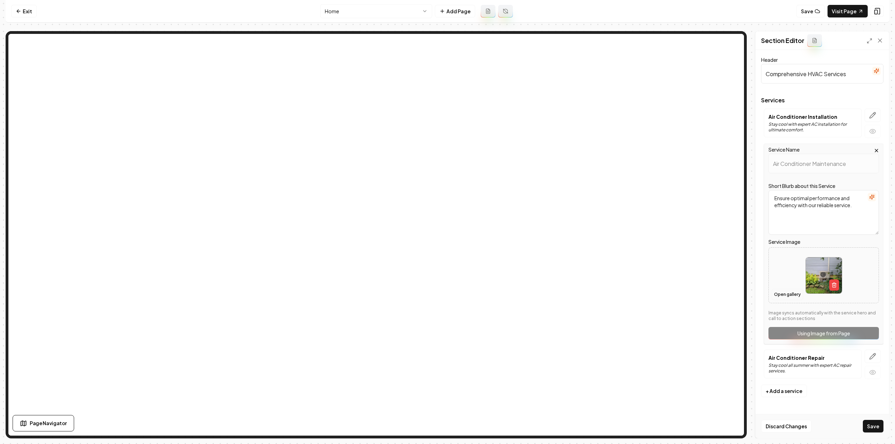
click at [780, 297] on button "Open gallery" at bounding box center [787, 294] width 31 height 11
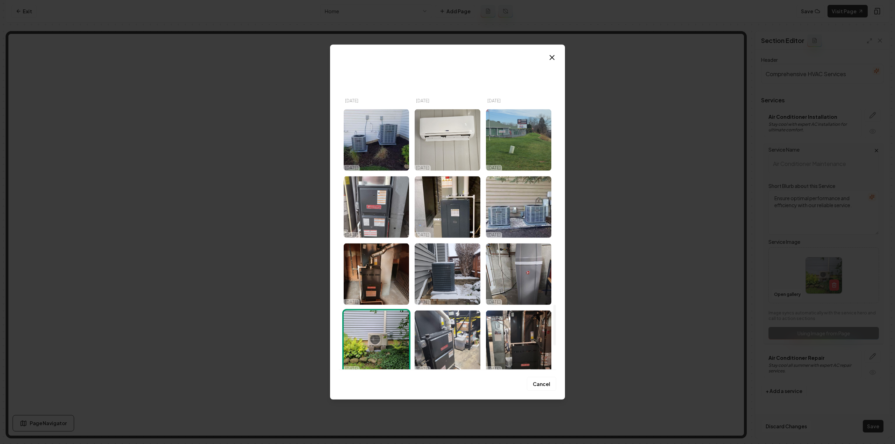
scroll to position [1922, 0]
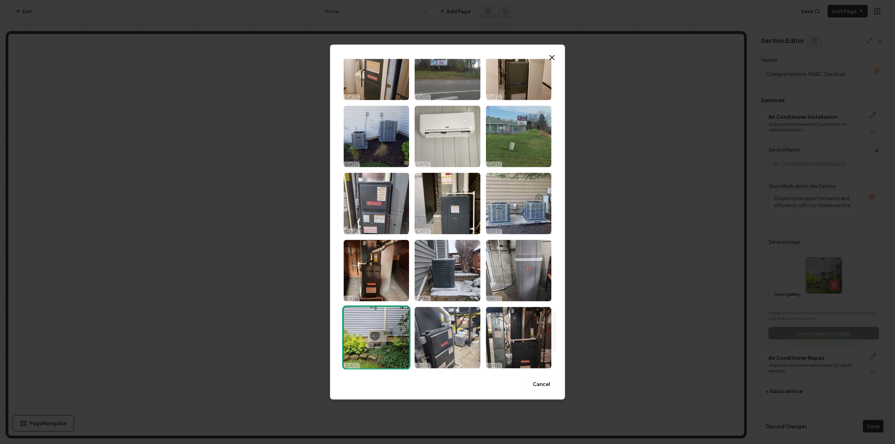
drag, startPoint x: 555, startPoint y: 89, endPoint x: 547, endPoint y: 341, distance: 252.2
click at [553, 341] on div at bounding box center [554, 331] width 2 height 41
click at [355, 128] on img "Select image image_68ee66435c7cd75eb8c79b1f.jpeg" at bounding box center [376, 137] width 65 height 62
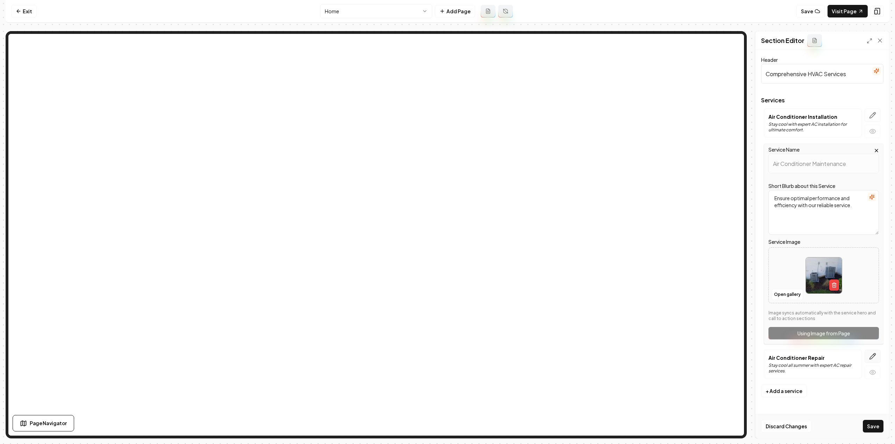
click at [873, 360] on button "button" at bounding box center [873, 356] width 16 height 13
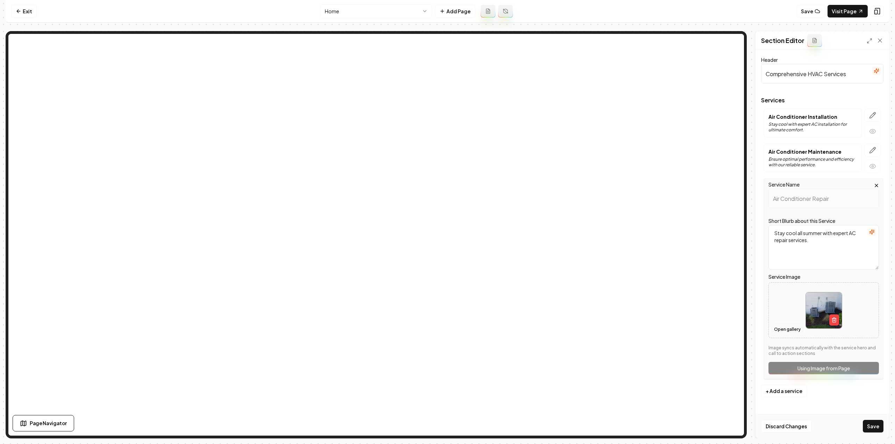
click at [783, 334] on button "Open gallery" at bounding box center [787, 329] width 31 height 11
click at [870, 421] on button "Save" at bounding box center [873, 426] width 21 height 13
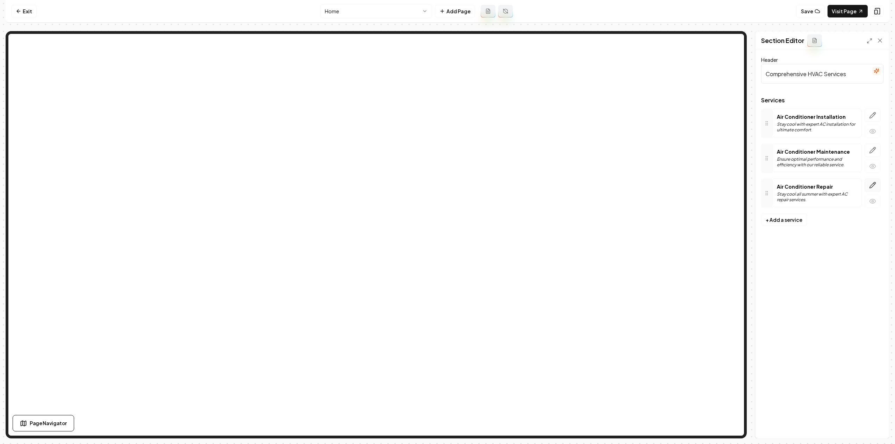
click at [873, 182] on icon "button" at bounding box center [873, 185] width 6 height 6
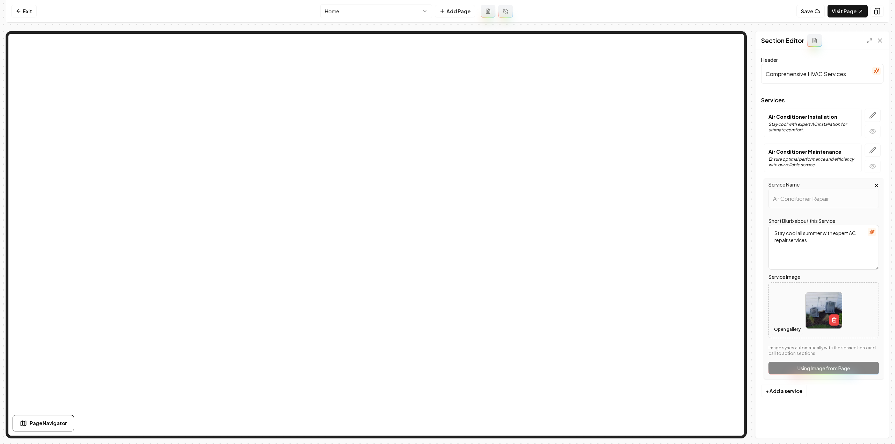
click at [784, 325] on button "Open gallery" at bounding box center [787, 329] width 31 height 11
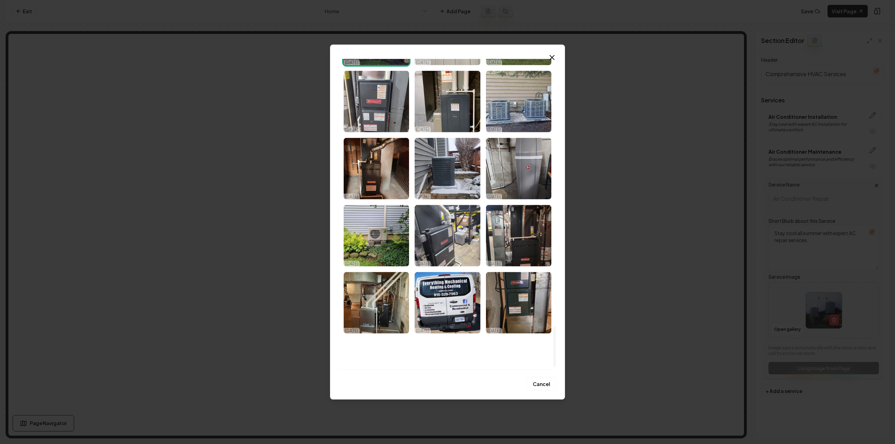
scroll to position [2057, 0]
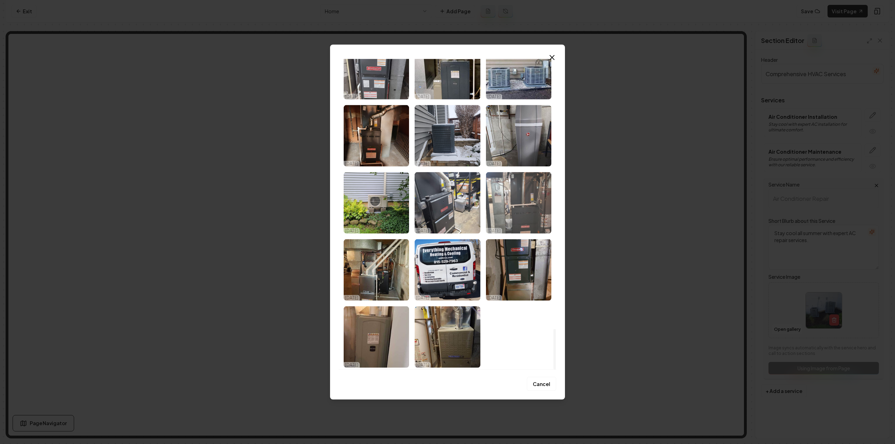
click at [520, 215] on img "Select image image_68ee66435c7cd75eb8c798a7.jpeg" at bounding box center [518, 203] width 65 height 62
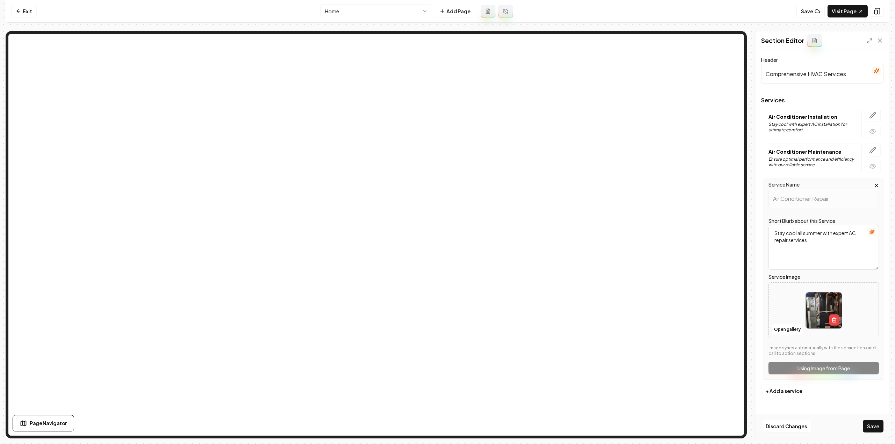
click at [875, 432] on button "Save" at bounding box center [873, 426] width 21 height 13
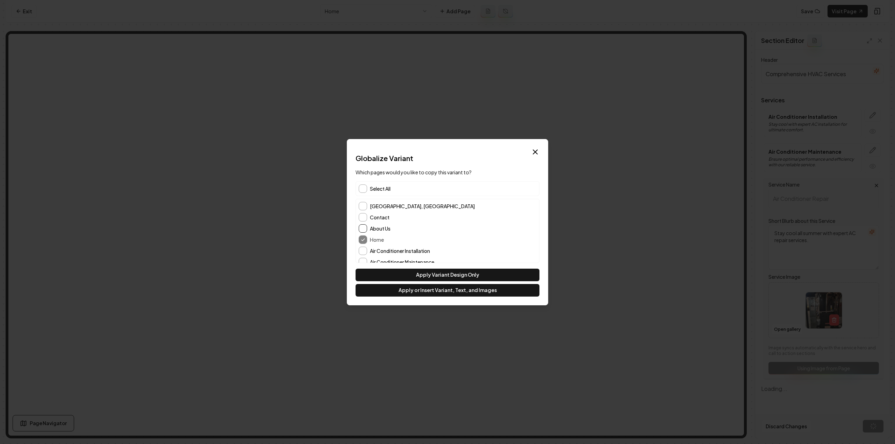
click at [364, 230] on button "About Us" at bounding box center [363, 228] width 8 height 8
click at [366, 205] on button "[GEOGRAPHIC_DATA], [GEOGRAPHIC_DATA]" at bounding box center [363, 206] width 8 height 8
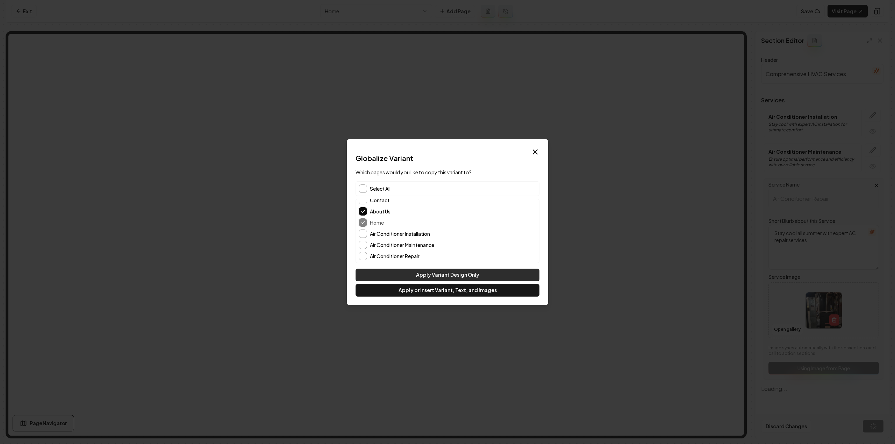
click at [445, 273] on button "Apply Variant Design Only" at bounding box center [448, 275] width 184 height 13
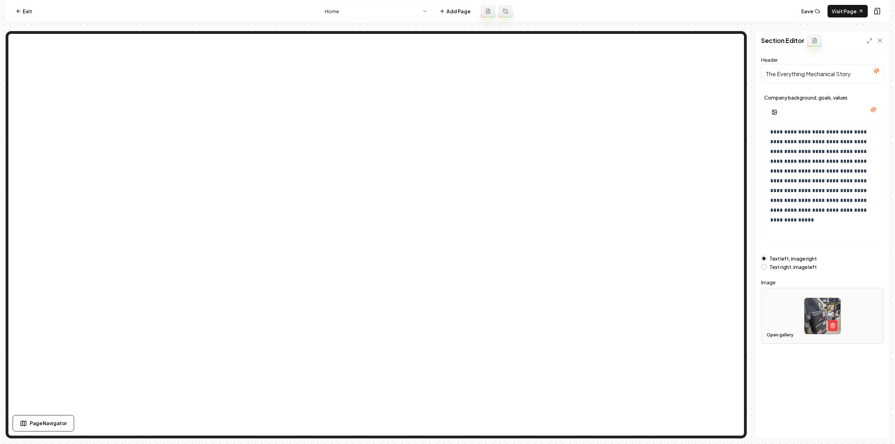
click at [779, 339] on button "Open gallery" at bounding box center [779, 335] width 31 height 11
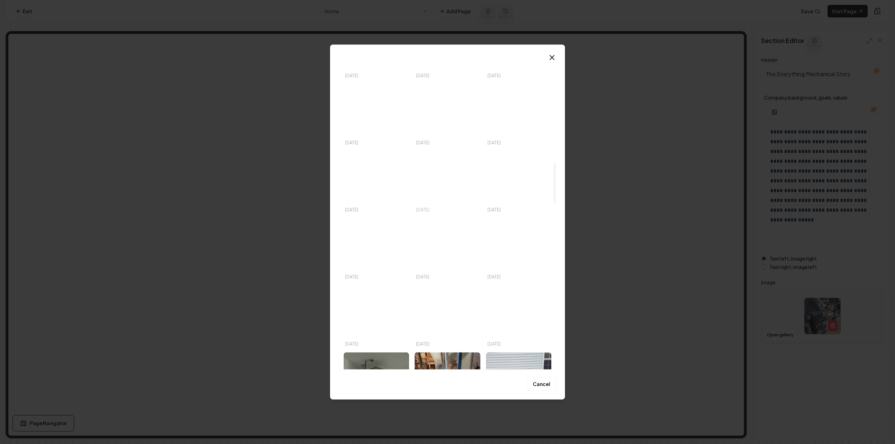
scroll to position [804, 0]
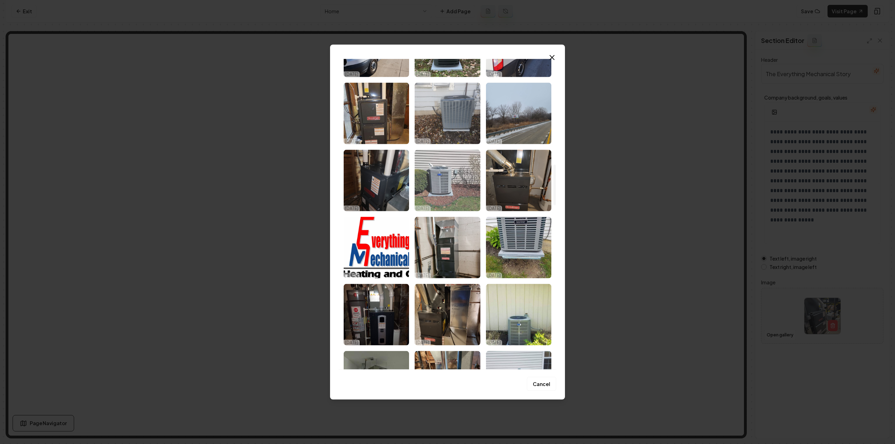
click at [456, 174] on img "Select image image_68ee66465c7cd75eb8c7ae54.jpeg" at bounding box center [447, 181] width 65 height 62
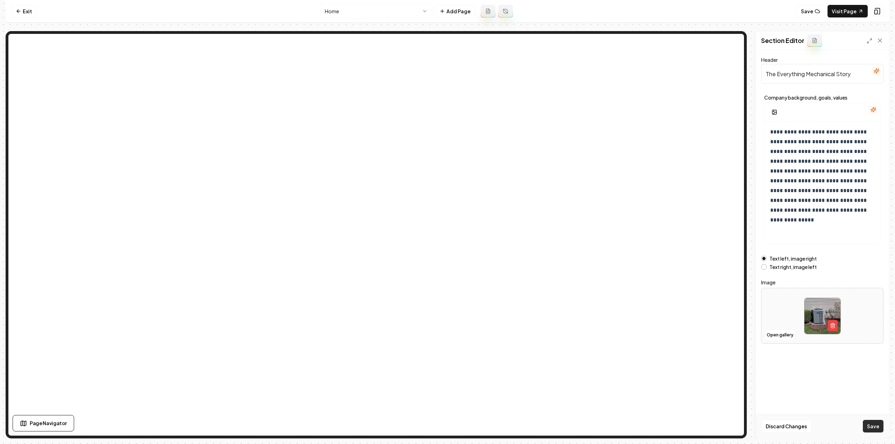
click at [870, 432] on button "Save" at bounding box center [873, 426] width 21 height 13
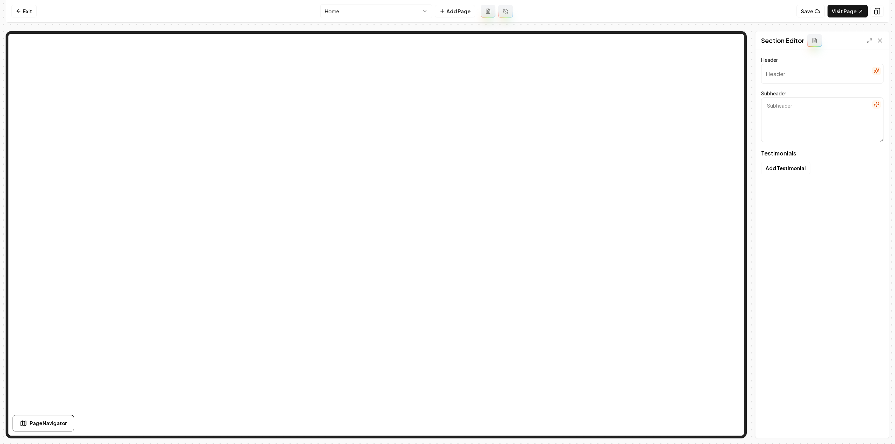
type input "Our Customers' Stories"
type textarea "Genuine feedback on why they trust Everything Mechanical"
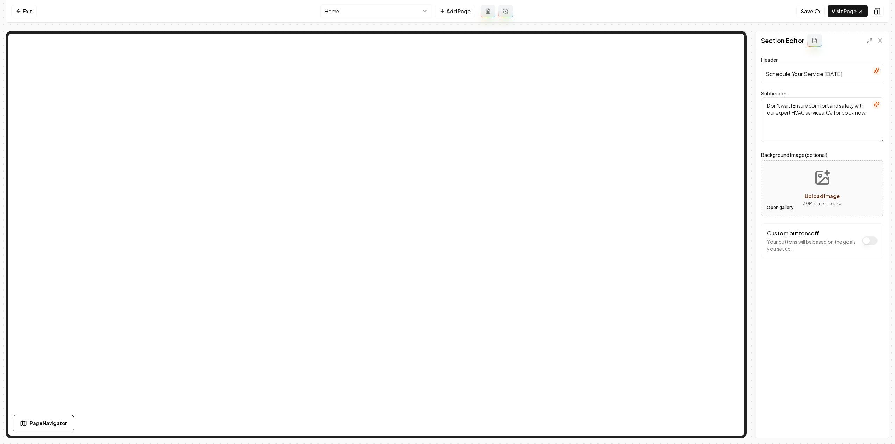
click at [781, 209] on button "Open gallery" at bounding box center [779, 207] width 31 height 11
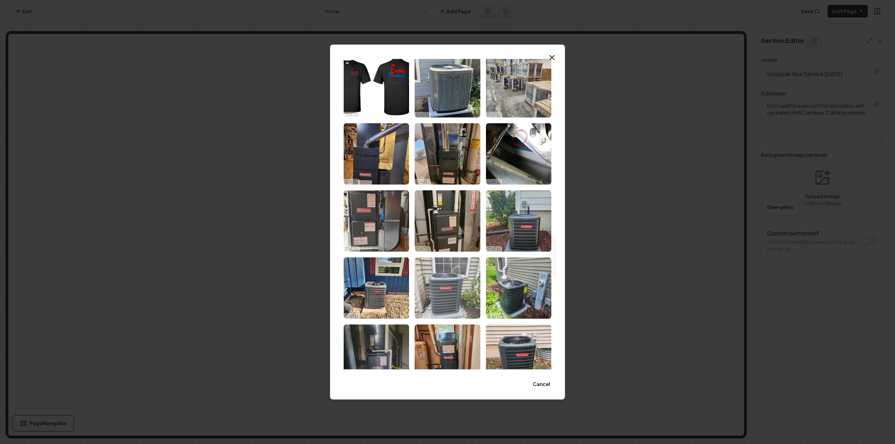
scroll to position [1358, 0]
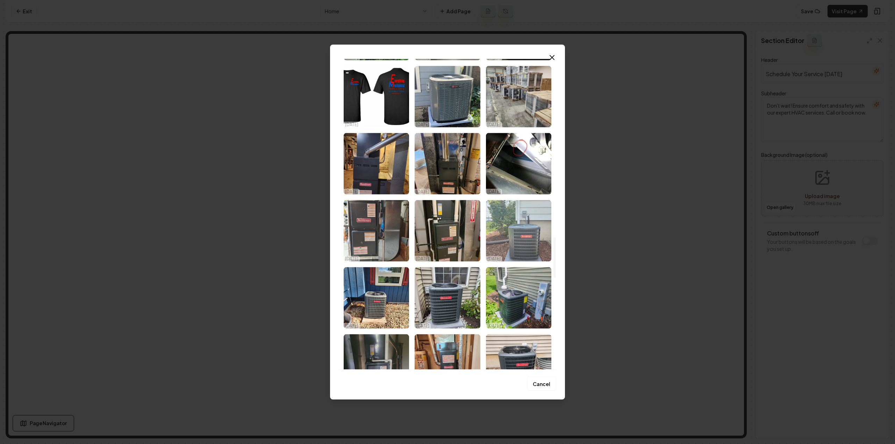
click at [536, 252] on img "Select image image_68ee66435c7cd75eb8c79ac8.jpeg" at bounding box center [518, 231] width 65 height 62
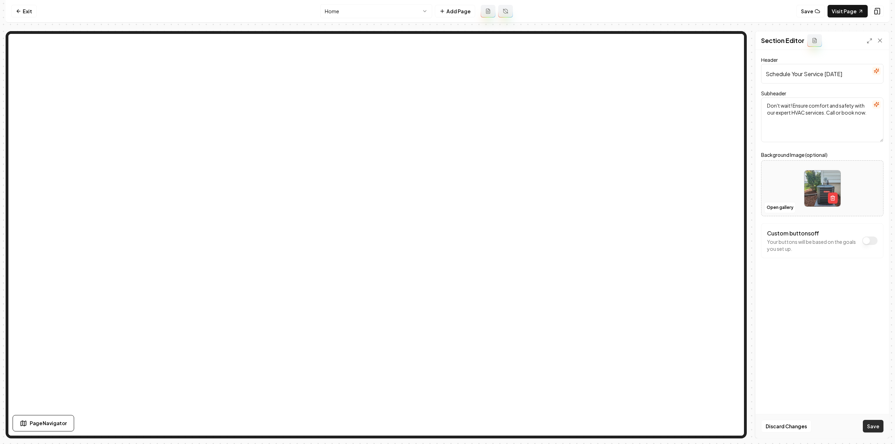
click at [871, 424] on button "Save" at bounding box center [873, 426] width 21 height 13
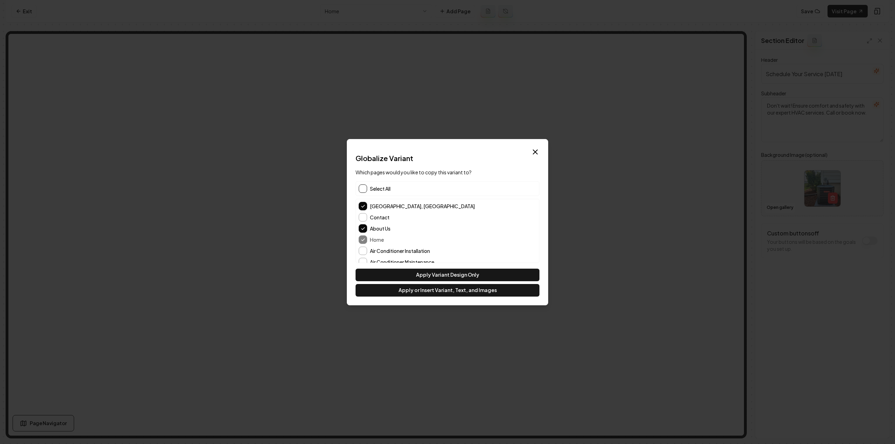
click at [359, 188] on button "button" at bounding box center [363, 189] width 8 height 8
click at [422, 285] on button "Apply or Insert Variant, Text, and Images" at bounding box center [448, 290] width 184 height 13
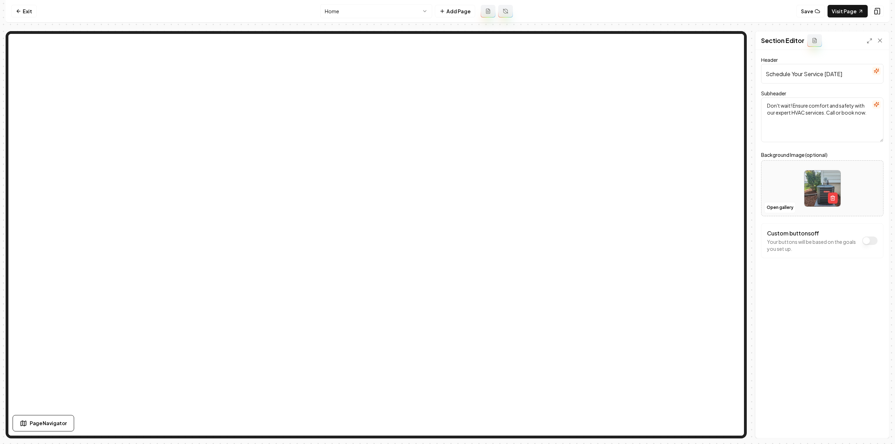
click at [337, 11] on html "Computer Required This feature is only available on a computer. Please switch t…" at bounding box center [447, 222] width 895 height 444
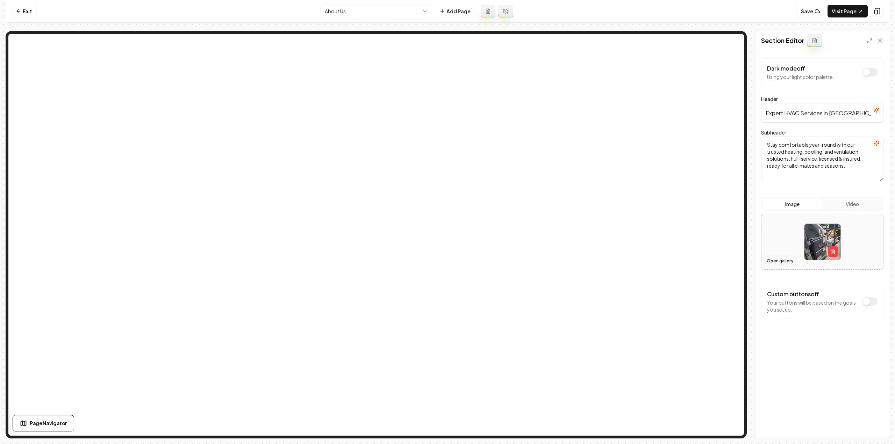
click at [773, 264] on button "Open gallery" at bounding box center [779, 261] width 31 height 11
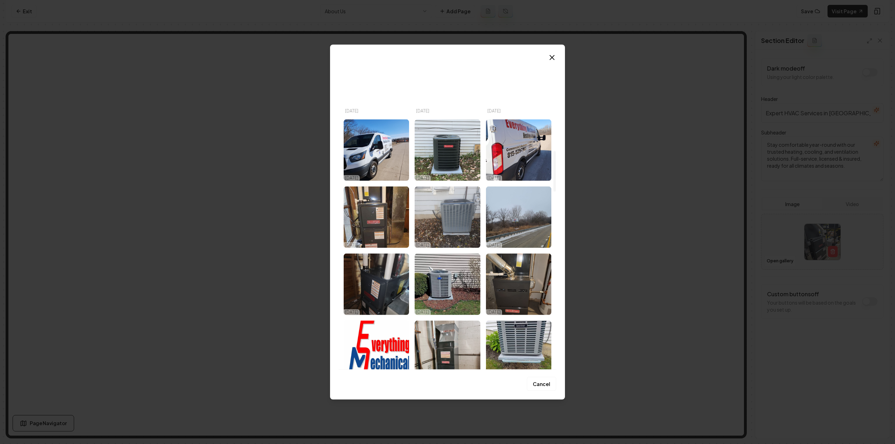
scroll to position [734, 0]
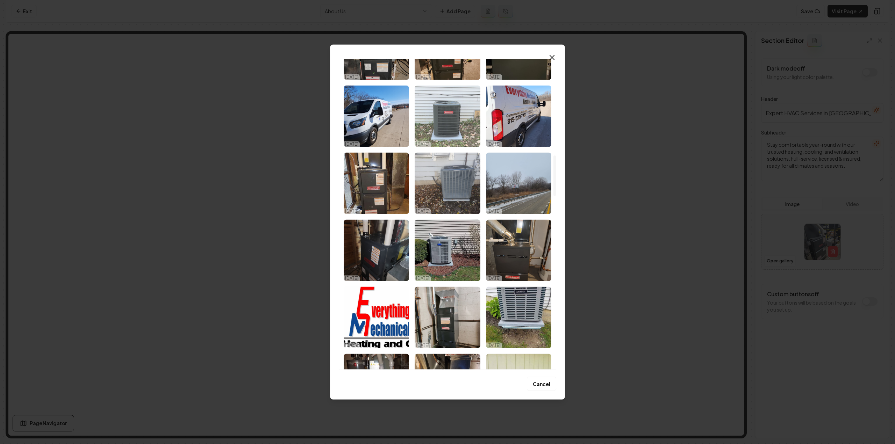
click at [456, 124] on img "Select image image_68ee66465c7cd75eb8c7b1c5.jpeg" at bounding box center [447, 116] width 65 height 62
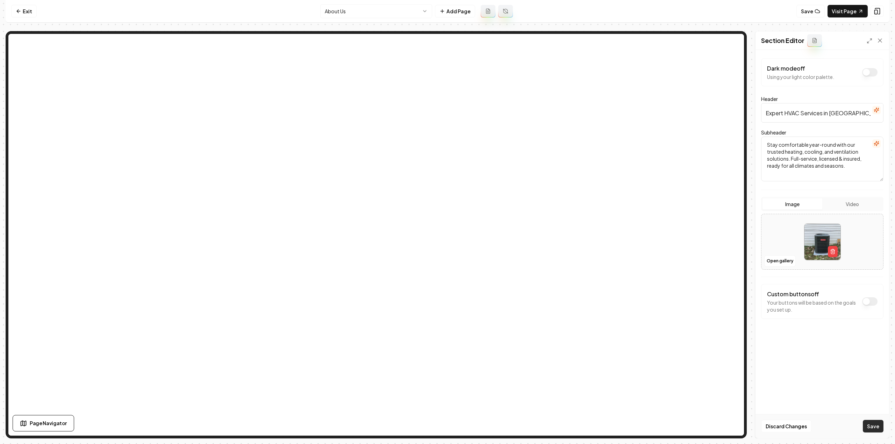
click at [865, 425] on button "Save" at bounding box center [873, 426] width 21 height 13
click at [373, 10] on html "Computer Required This feature is only available on a computer. Please switch t…" at bounding box center [447, 222] width 895 height 444
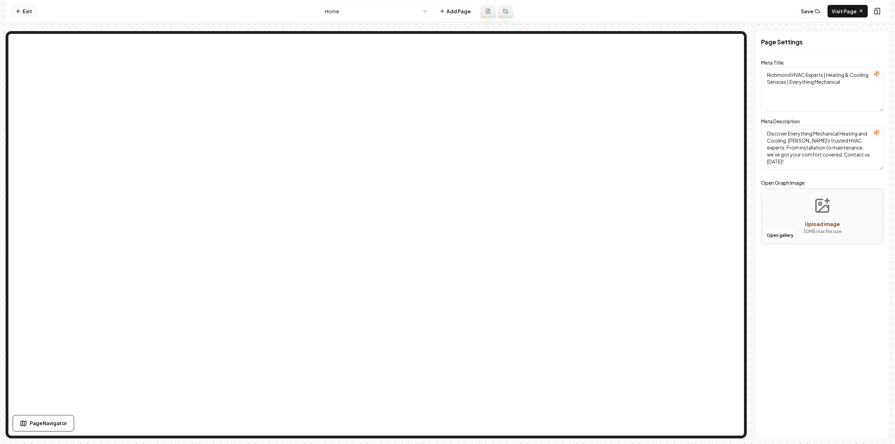
click at [24, 12] on link "Exit" at bounding box center [24, 11] width 26 height 13
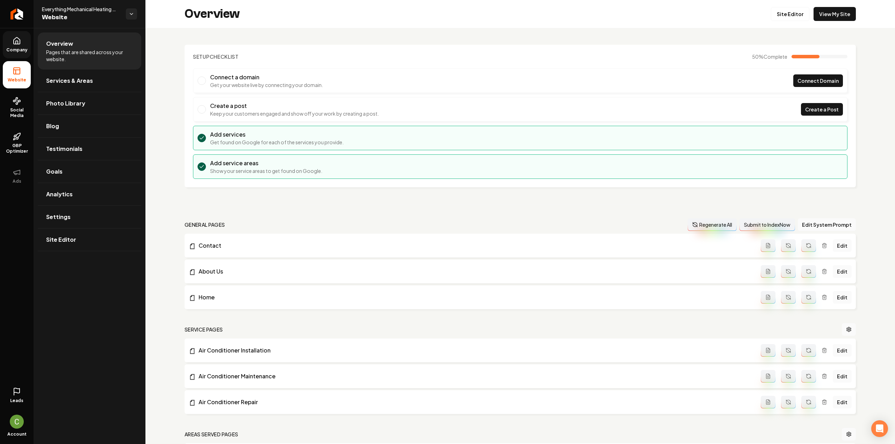
click at [17, 46] on link "Company" at bounding box center [17, 44] width 28 height 27
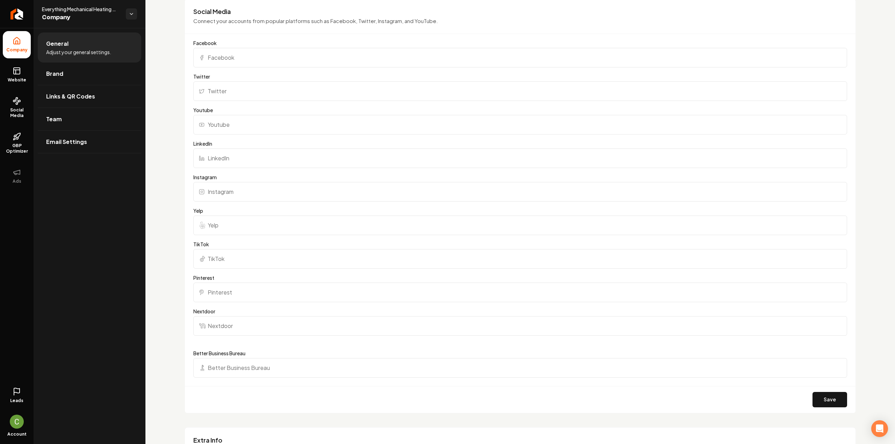
scroll to position [524, 0]
click at [14, 70] on icon at bounding box center [17, 70] width 6 height 0
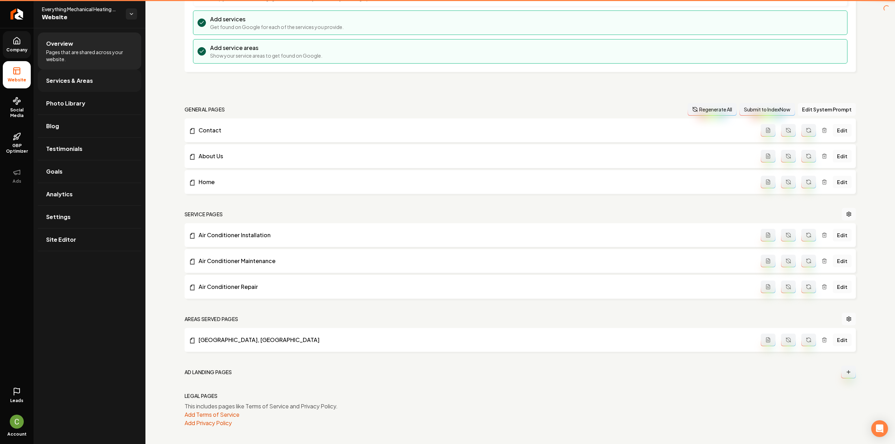
scroll to position [114, 0]
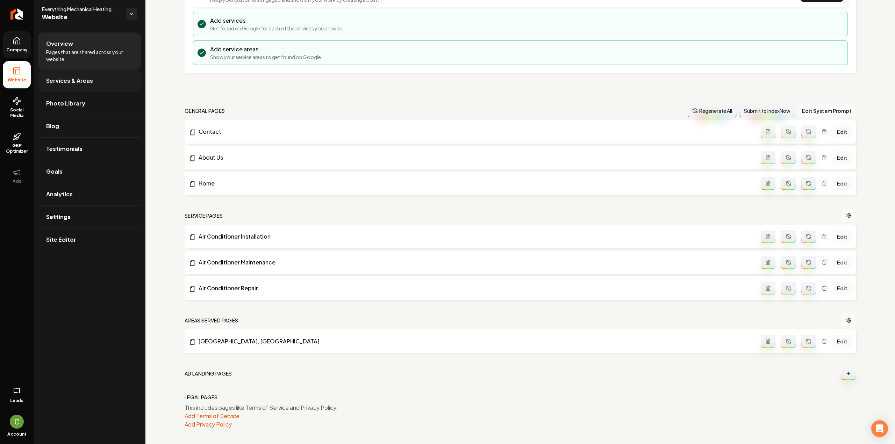
click at [61, 79] on span "Services & Areas" at bounding box center [69, 81] width 47 height 8
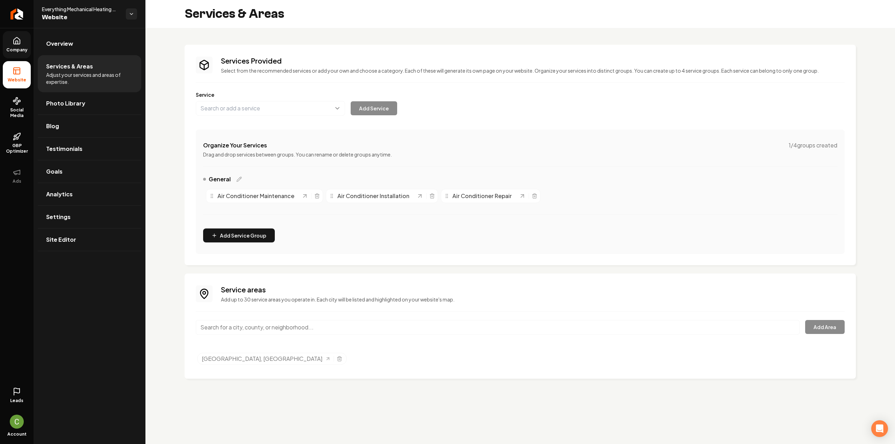
click at [278, 328] on input "Main content area" at bounding box center [498, 327] width 604 height 15
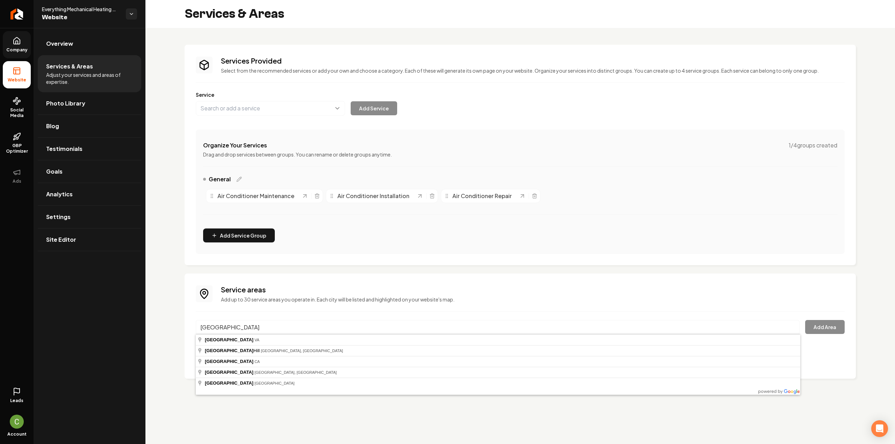
click at [273, 325] on input "[GEOGRAPHIC_DATA]" at bounding box center [498, 327] width 604 height 15
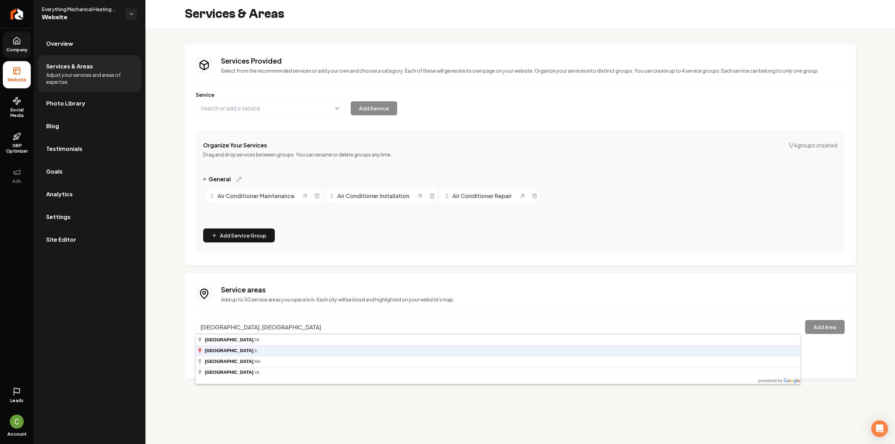
type input "[GEOGRAPHIC_DATA], [GEOGRAPHIC_DATA]"
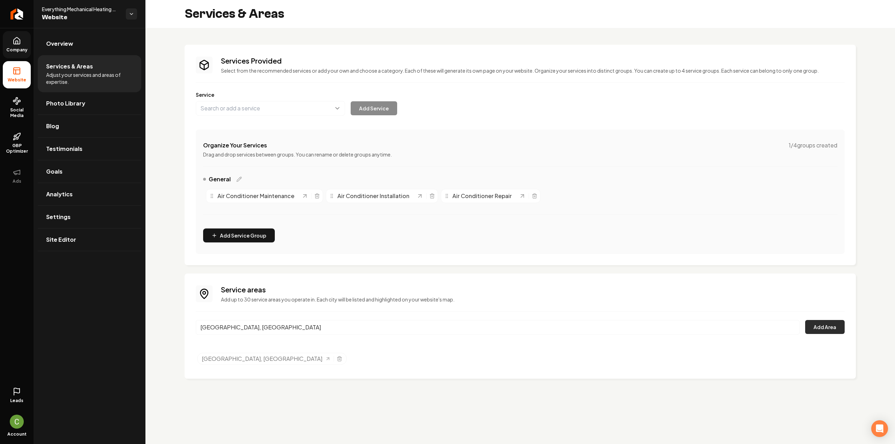
click at [812, 323] on button "Add Area" at bounding box center [825, 327] width 40 height 14
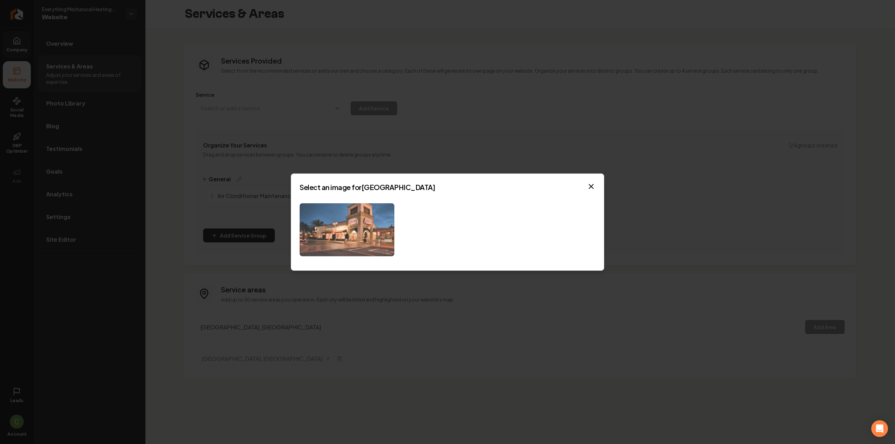
click at [353, 237] on img at bounding box center [347, 229] width 95 height 53
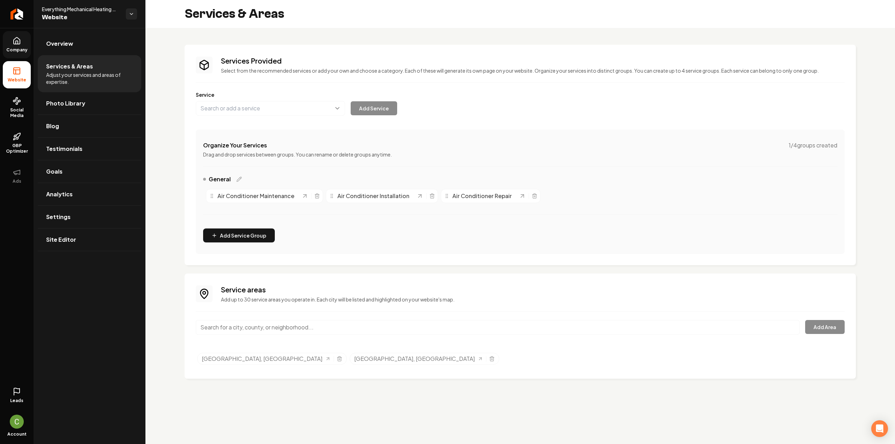
click at [247, 333] on input "Main content area" at bounding box center [498, 327] width 604 height 15
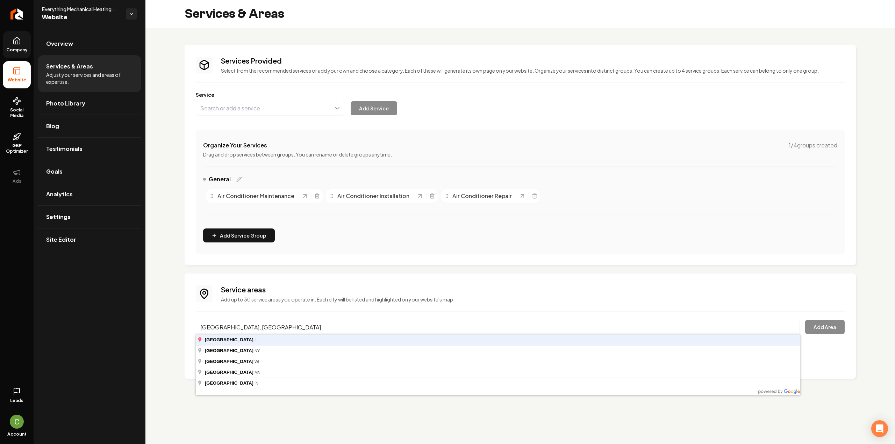
type input "[GEOGRAPHIC_DATA], [GEOGRAPHIC_DATA]"
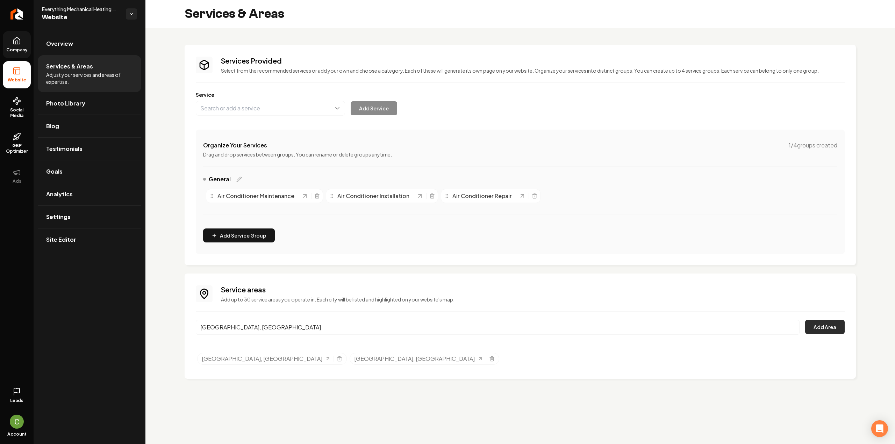
click at [833, 332] on button "Add Area" at bounding box center [825, 327] width 40 height 14
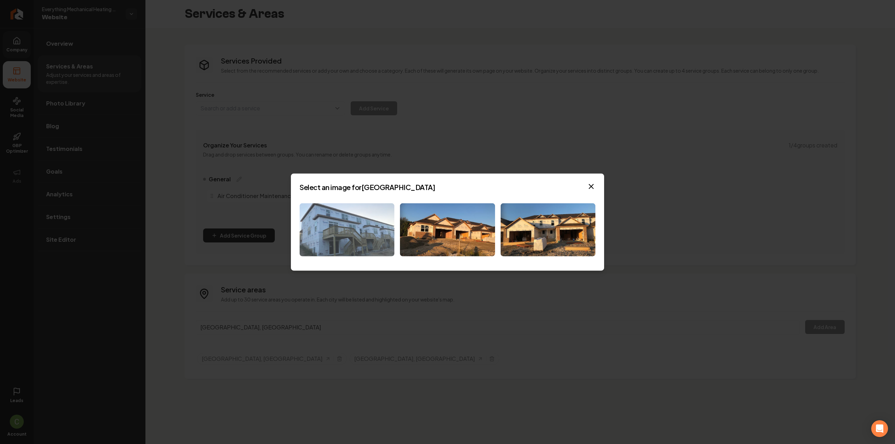
click at [370, 228] on img at bounding box center [347, 229] width 95 height 53
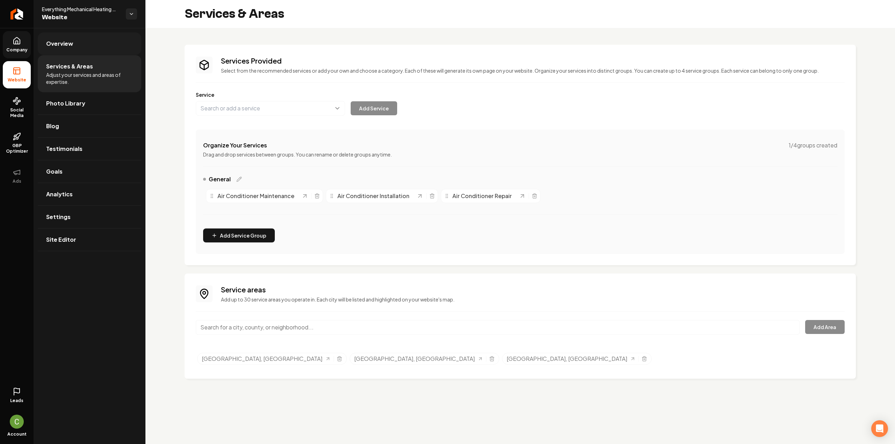
click at [74, 33] on link "Overview" at bounding box center [89, 44] width 103 height 22
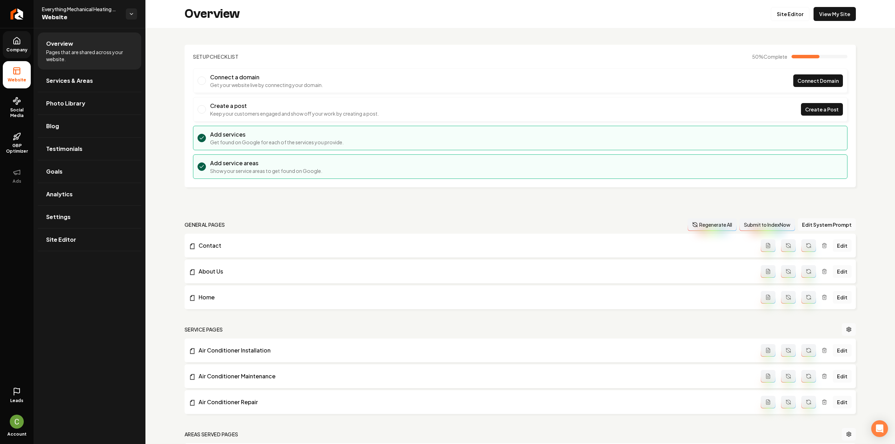
click at [838, 21] on div "Overview Site Editor View My Site" at bounding box center [520, 14] width 750 height 28
click at [833, 18] on link "View My Site" at bounding box center [834, 14] width 42 height 14
